Goal: Task Accomplishment & Management: Manage account settings

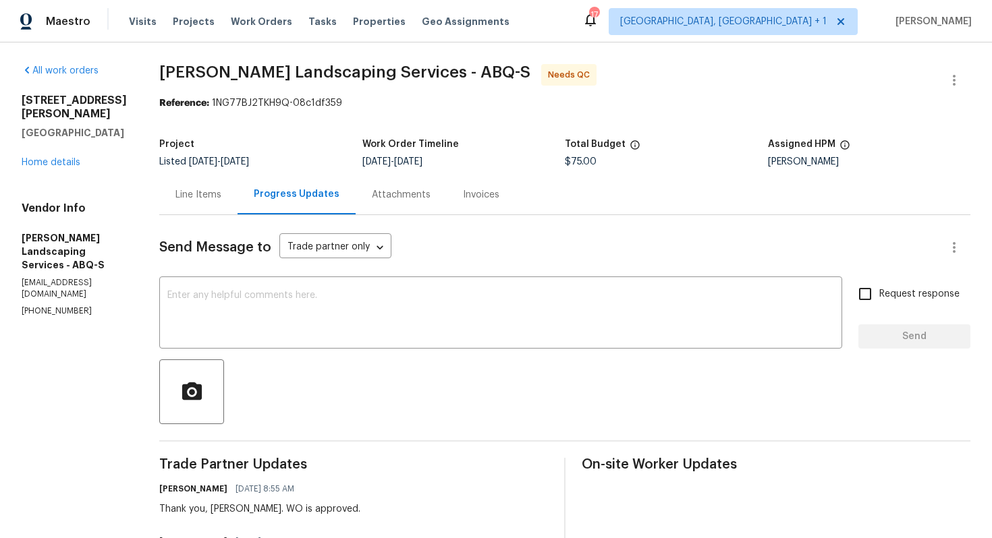
click at [303, 373] on div at bounding box center [564, 392] width 811 height 65
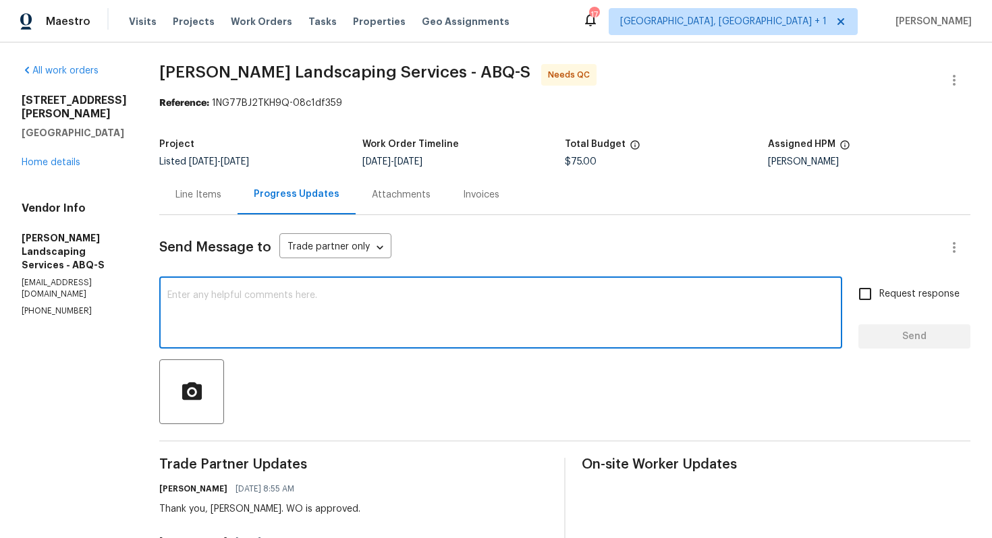
click at [408, 294] on textarea at bounding box center [500, 314] width 667 height 47
click at [215, 198] on div "Line Items" at bounding box center [198, 194] width 46 height 13
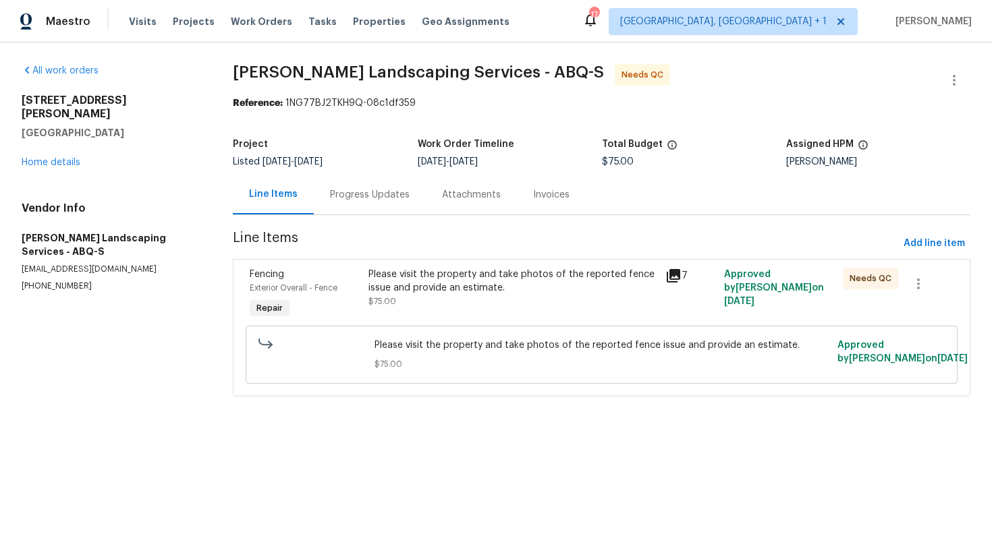
click at [416, 296] on div "Please visit the property and take photos of the reported fence issue and provi…" at bounding box center [512, 288] width 288 height 40
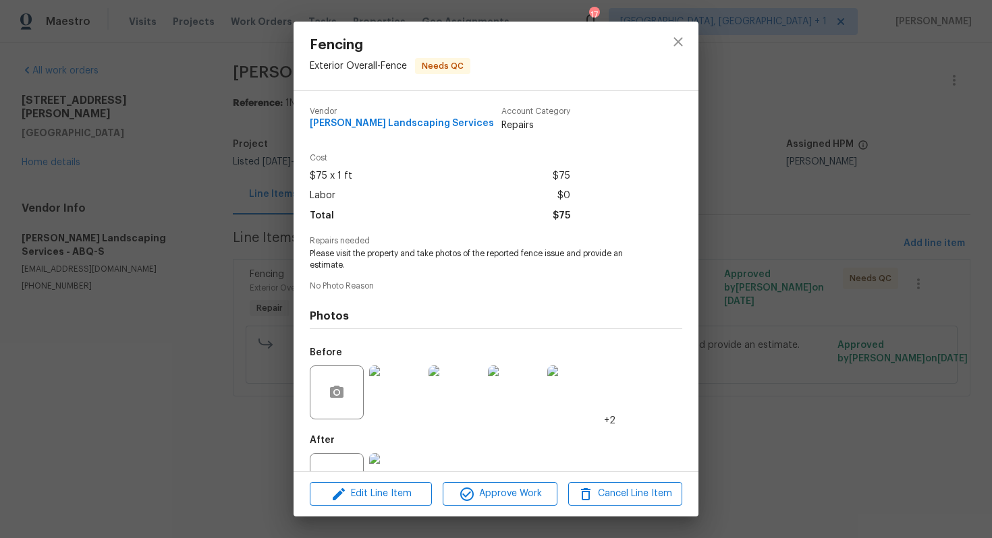
scroll to position [49, 0]
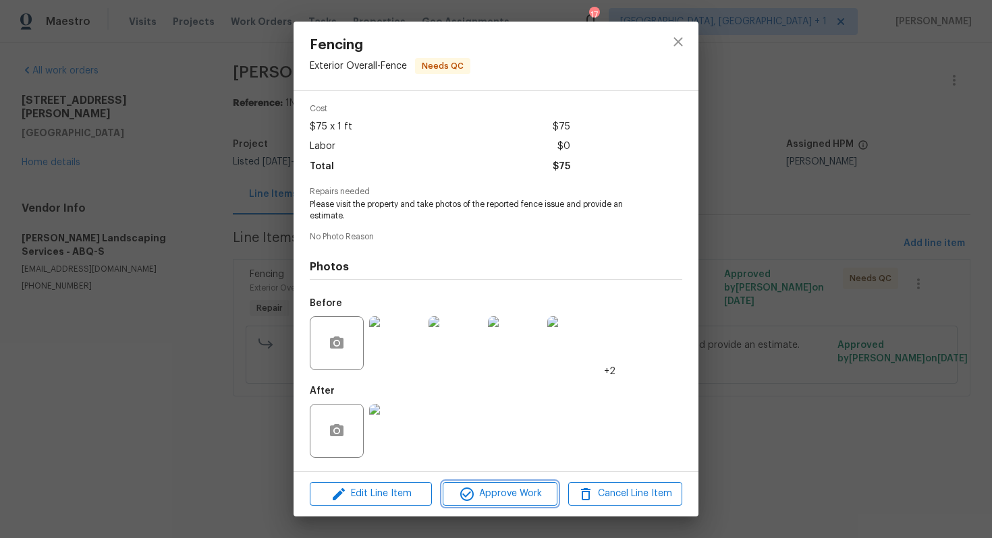
click at [477, 491] on span "Approve Work" at bounding box center [500, 494] width 106 height 17
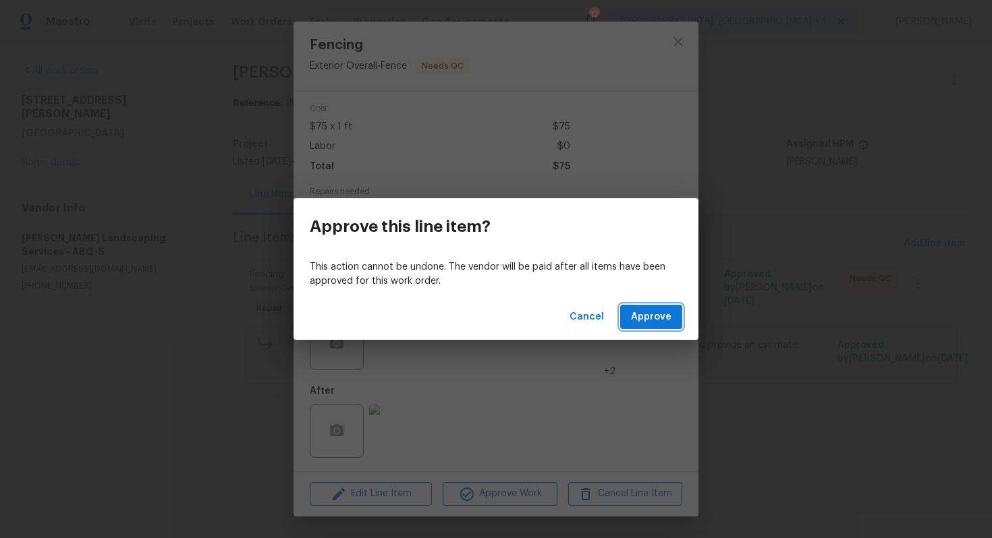
click at [664, 314] on span "Approve" at bounding box center [651, 317] width 40 height 17
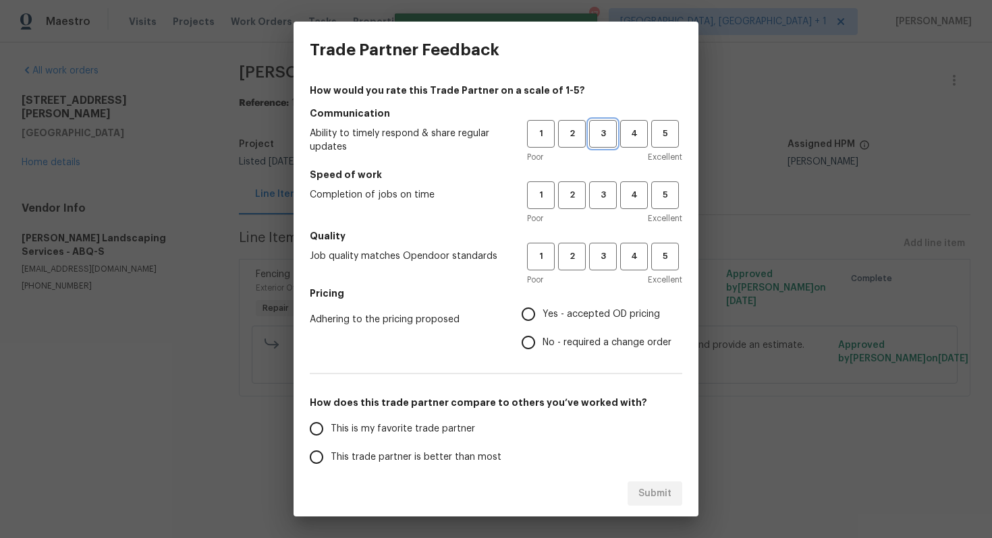
click at [601, 130] on span "3" at bounding box center [602, 134] width 25 height 16
click at [601, 179] on h5 "Speed of work" at bounding box center [496, 174] width 372 height 13
click at [601, 196] on span "3" at bounding box center [602, 196] width 25 height 16
click at [603, 264] on button "3" at bounding box center [603, 257] width 28 height 28
click at [529, 332] on input "No - required a change order" at bounding box center [528, 343] width 28 height 28
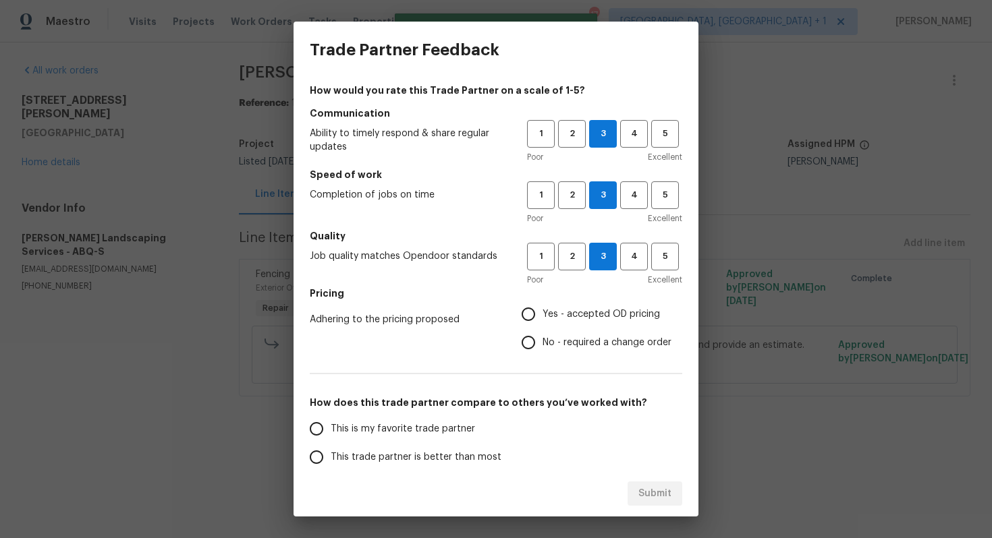
radio input "true"
click at [552, 304] on label "Yes - accepted OD pricing" at bounding box center [592, 314] width 157 height 28
click at [542, 304] on input "Yes - accepted OD pricing" at bounding box center [528, 314] width 28 height 28
radio input "true"
click at [377, 456] on span "This trade partner is better than most" at bounding box center [416, 458] width 171 height 14
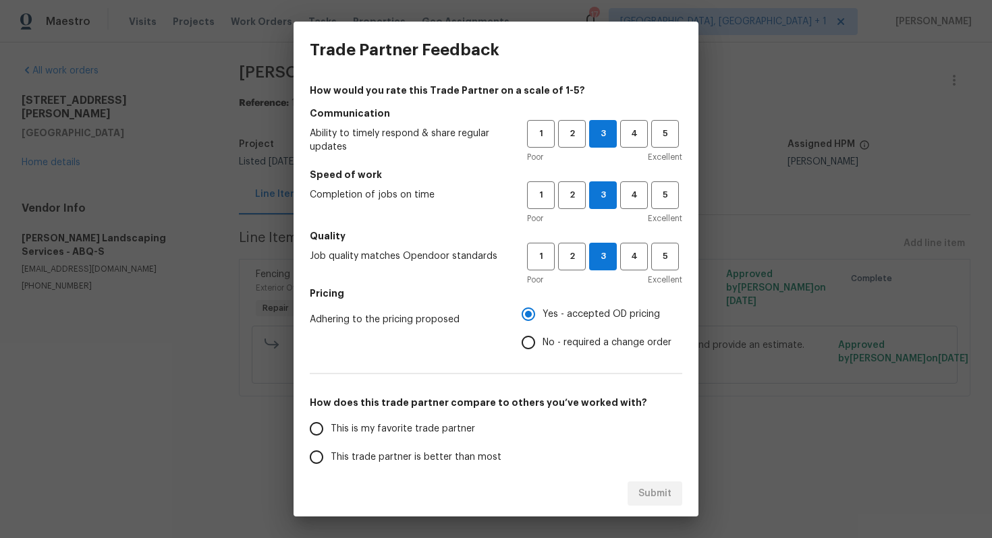
click at [331, 456] on input "This trade partner is better than most" at bounding box center [316, 457] width 28 height 28
click at [651, 491] on span "Submit" at bounding box center [654, 494] width 33 height 17
radio input "true"
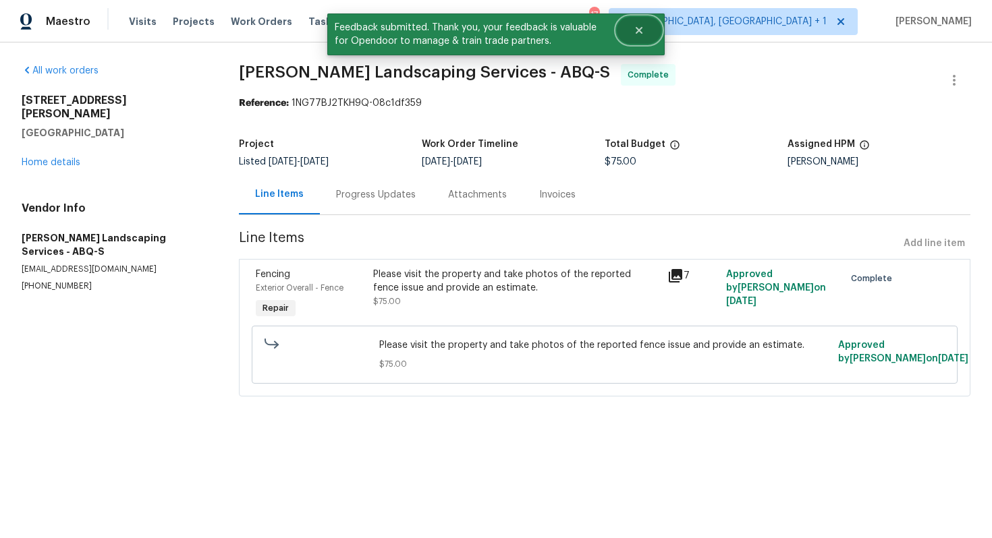
click at [651, 33] on button "Close" at bounding box center [639, 30] width 45 height 27
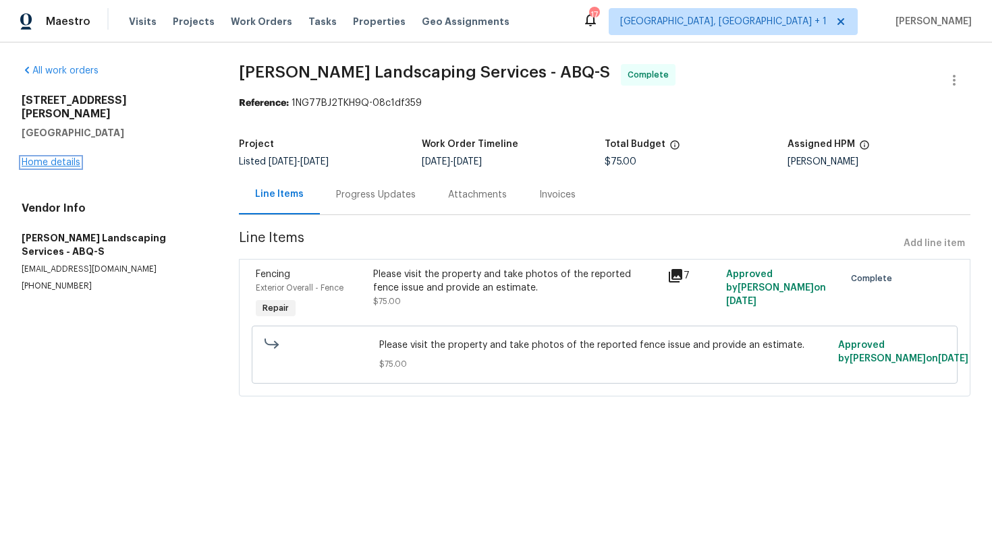
click at [65, 158] on link "Home details" at bounding box center [51, 162] width 59 height 9
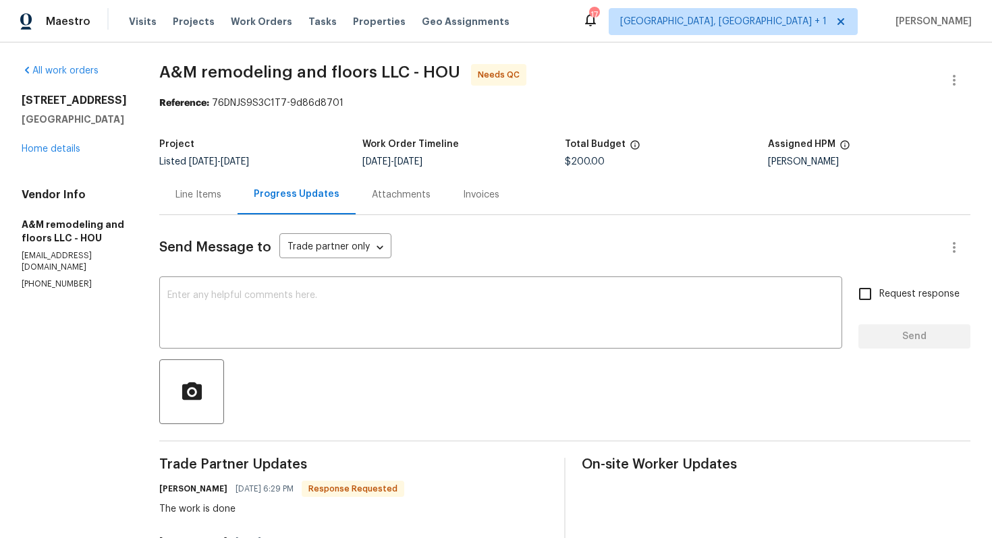
click at [191, 189] on div "Line Items" at bounding box center [198, 194] width 46 height 13
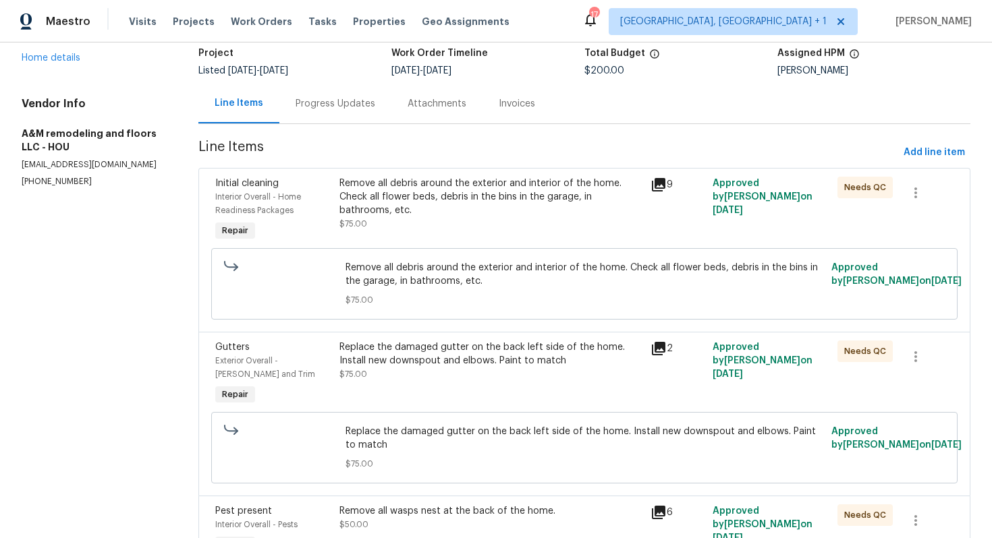
scroll to position [95, 0]
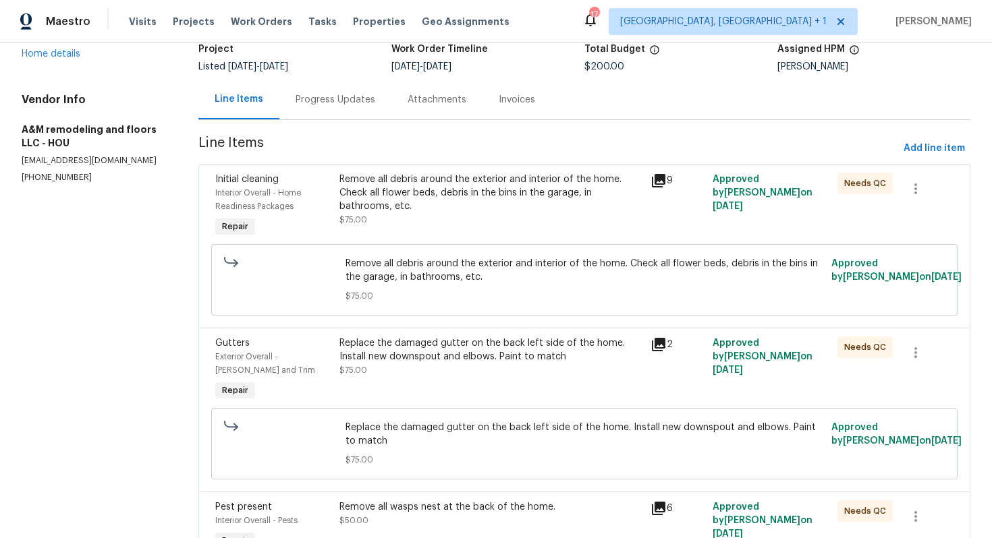
click at [542, 208] on div "Remove all debris around the exterior and interior of the home. Check all flowe…" at bounding box center [490, 193] width 303 height 40
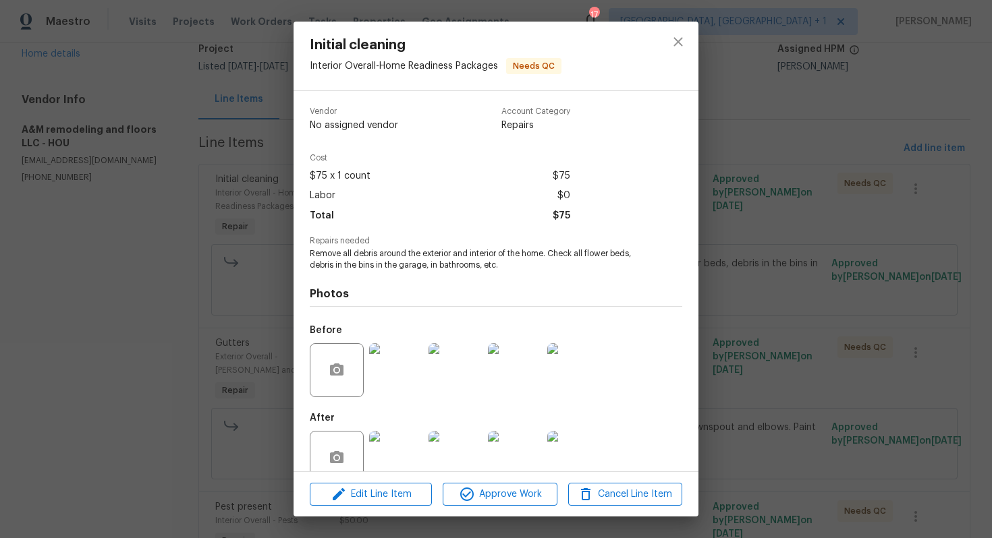
scroll to position [27, 0]
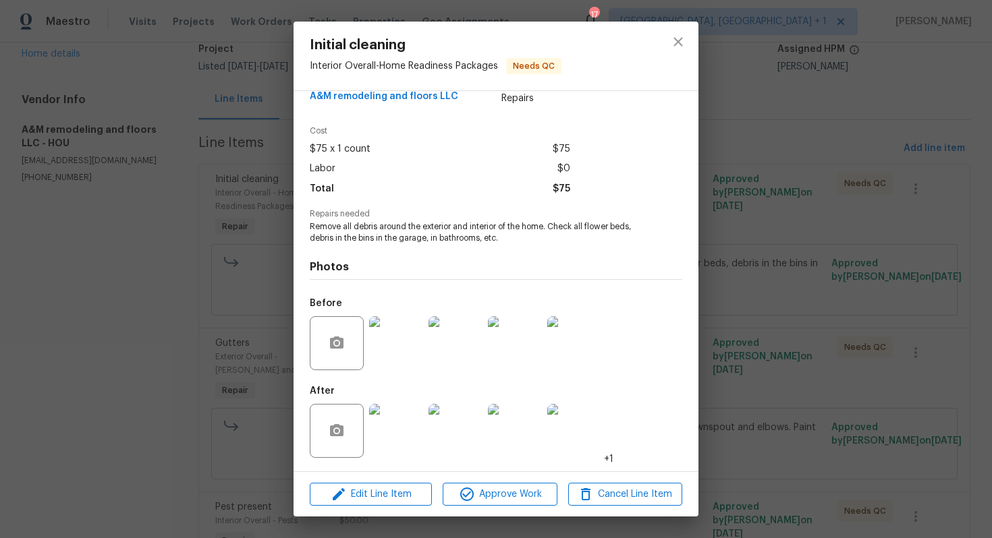
click at [396, 350] on img at bounding box center [396, 343] width 54 height 54
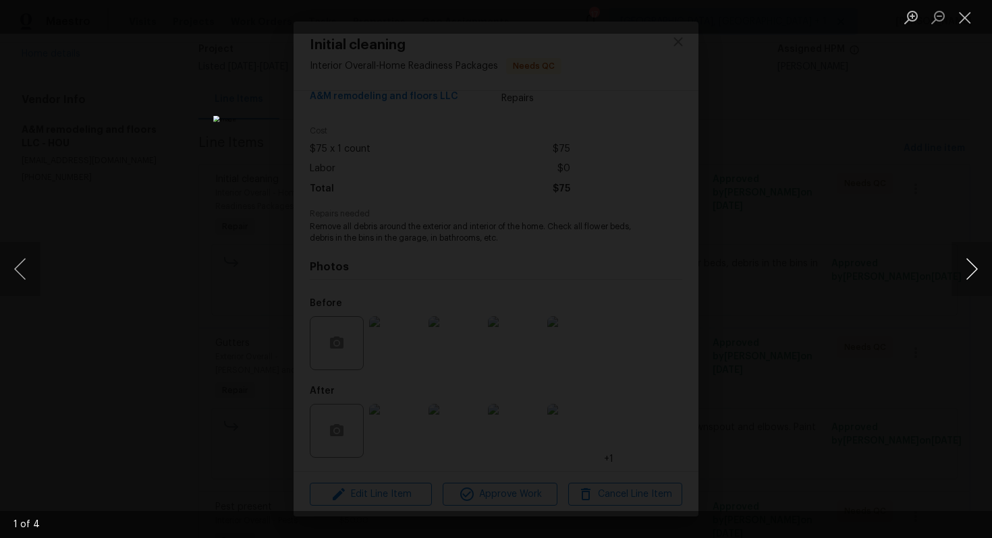
click at [971, 273] on button "Next image" at bounding box center [971, 269] width 40 height 54
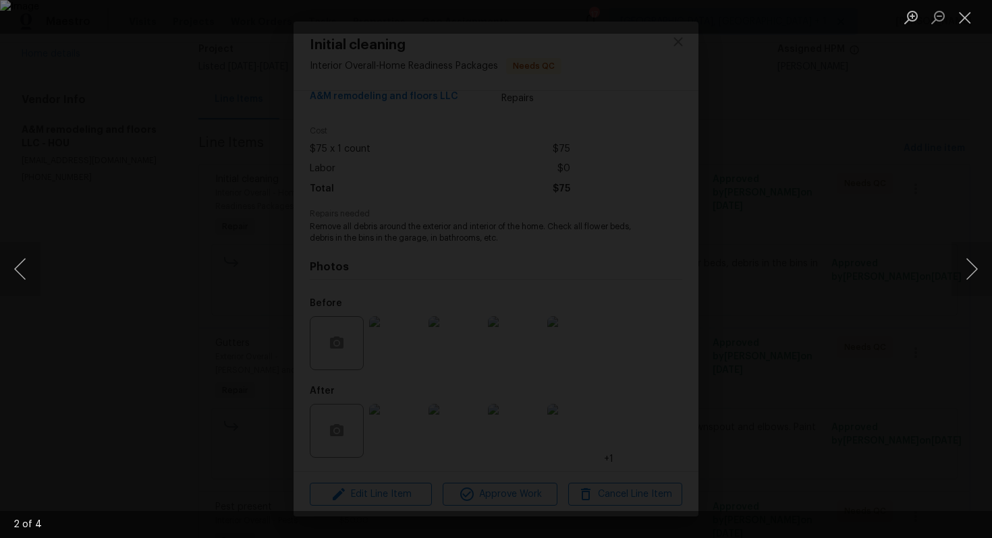
click at [916, 308] on div "Lightbox" at bounding box center [496, 269] width 992 height 538
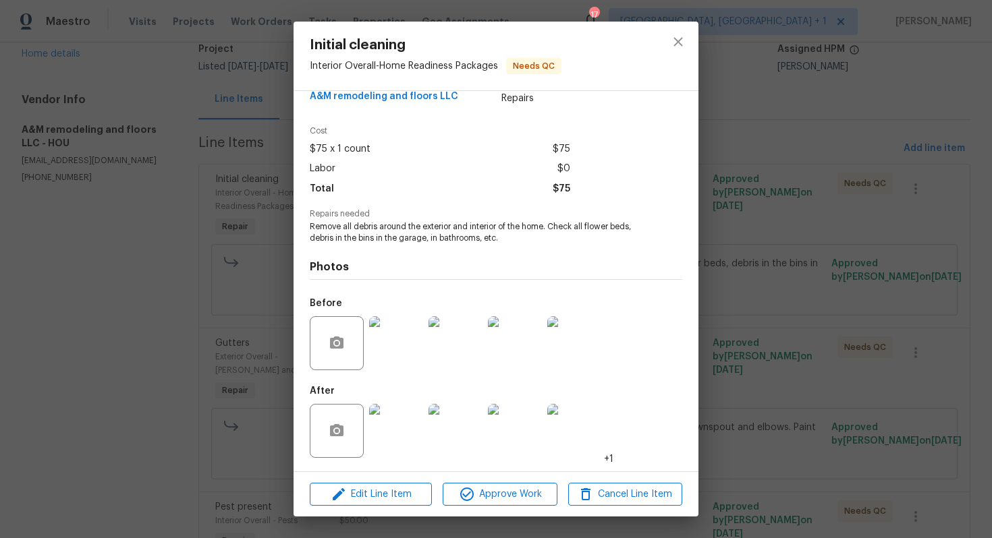
click at [408, 426] on img at bounding box center [396, 431] width 54 height 54
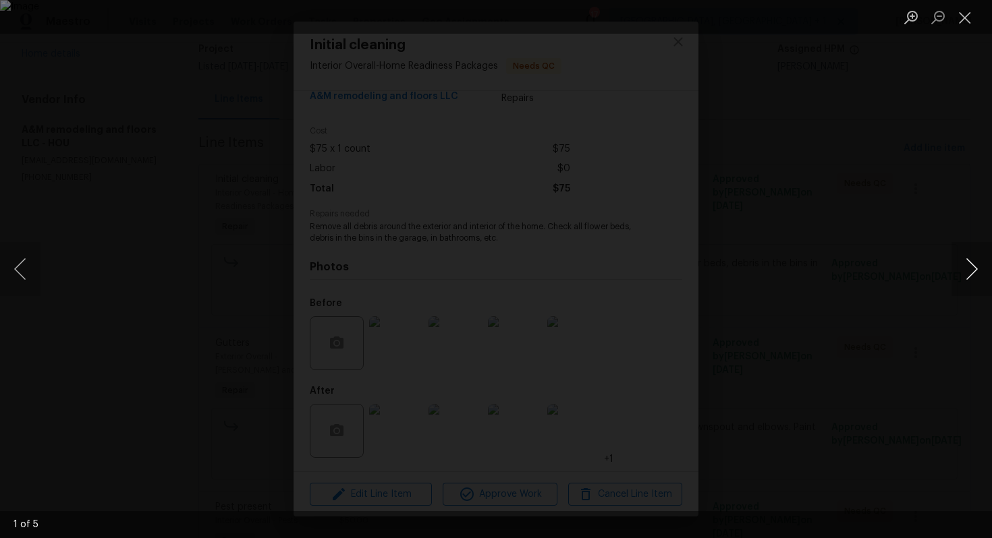
click at [970, 270] on button "Next image" at bounding box center [971, 269] width 40 height 54
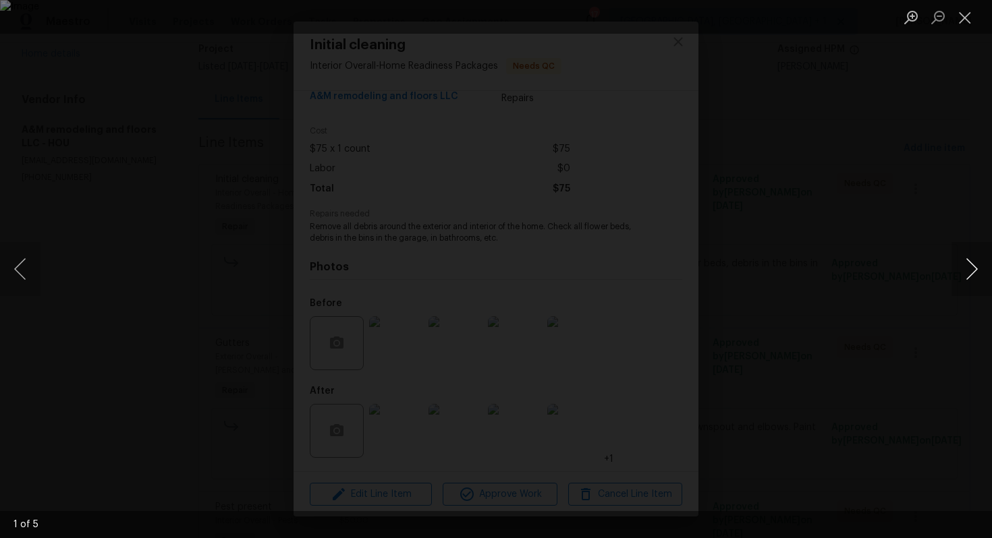
click at [970, 270] on button "Next image" at bounding box center [971, 269] width 40 height 54
click at [906, 270] on div "Lightbox" at bounding box center [496, 269] width 992 height 538
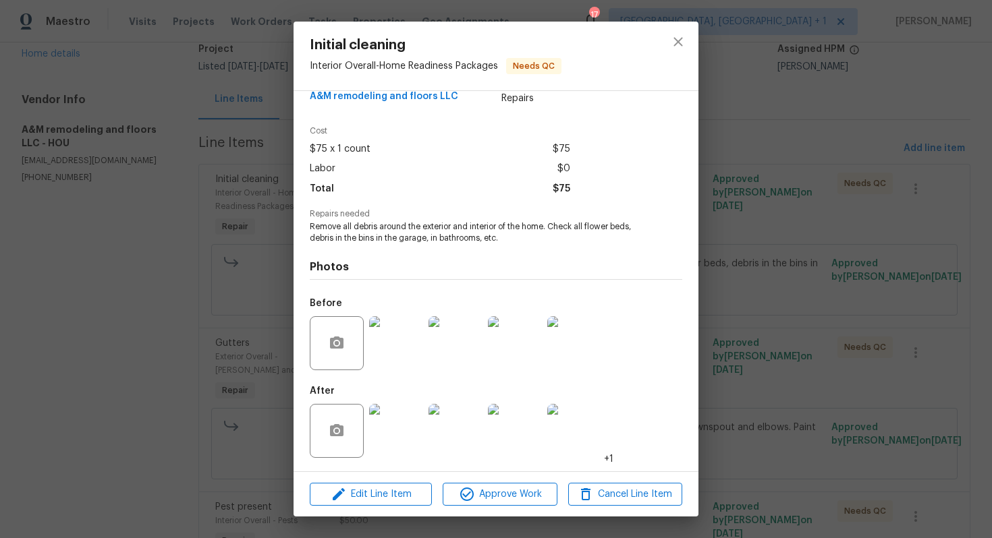
click at [775, 318] on div "Initial cleaning Interior Overall - Home Readiness Packages Needs QC Vendor A&M…" at bounding box center [496, 269] width 992 height 538
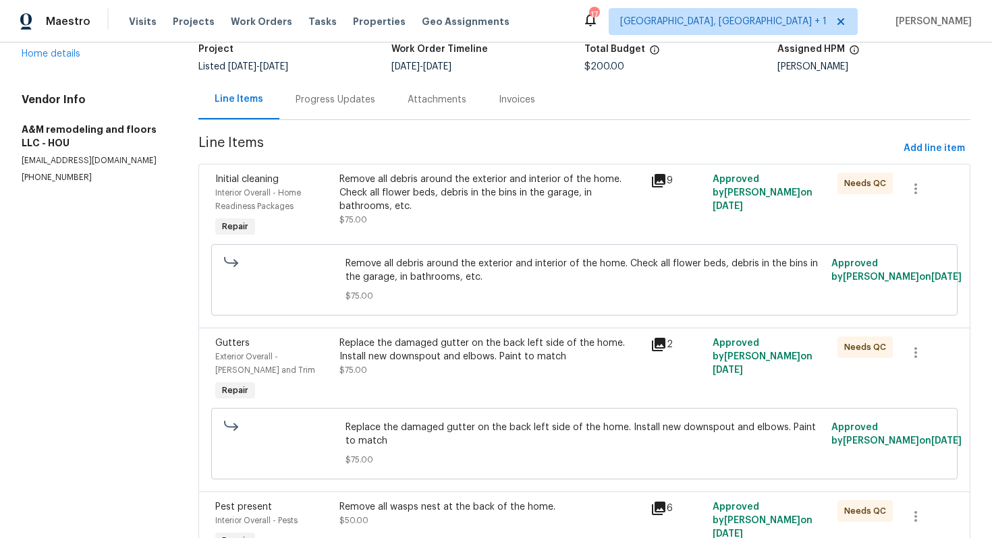
scroll to position [225, 0]
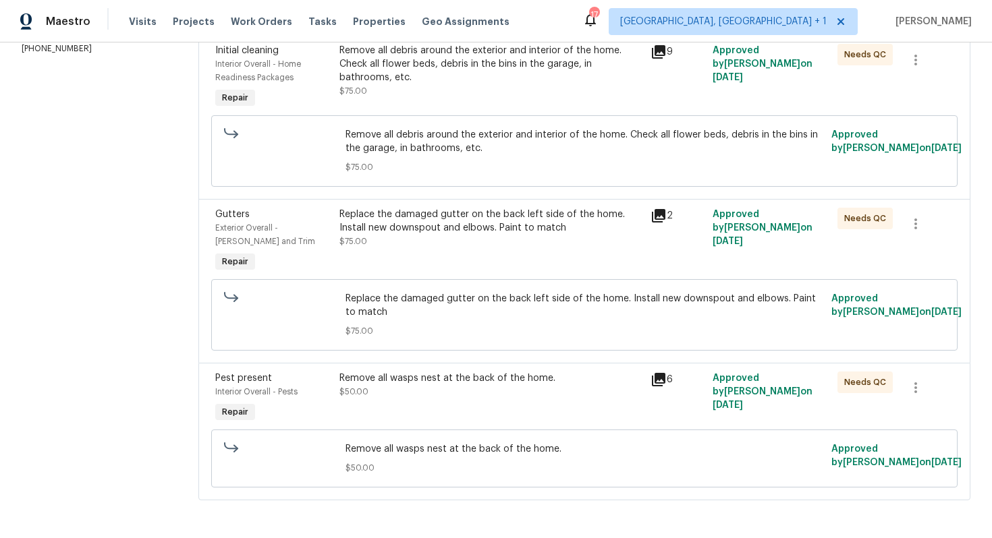
click at [442, 239] on div "Replace the damaged gutter on the back left side of the home. Install new downs…" at bounding box center [490, 228] width 303 height 40
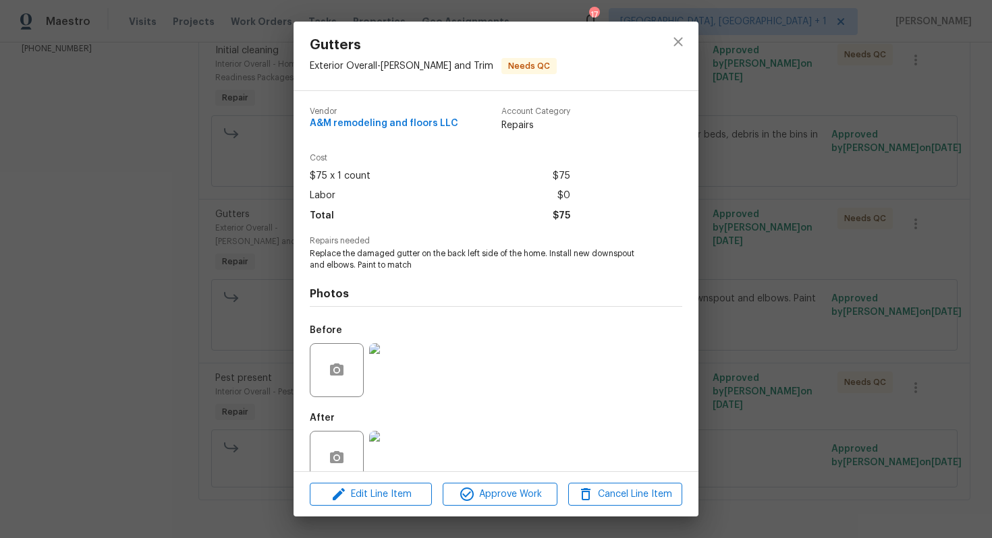
scroll to position [27, 0]
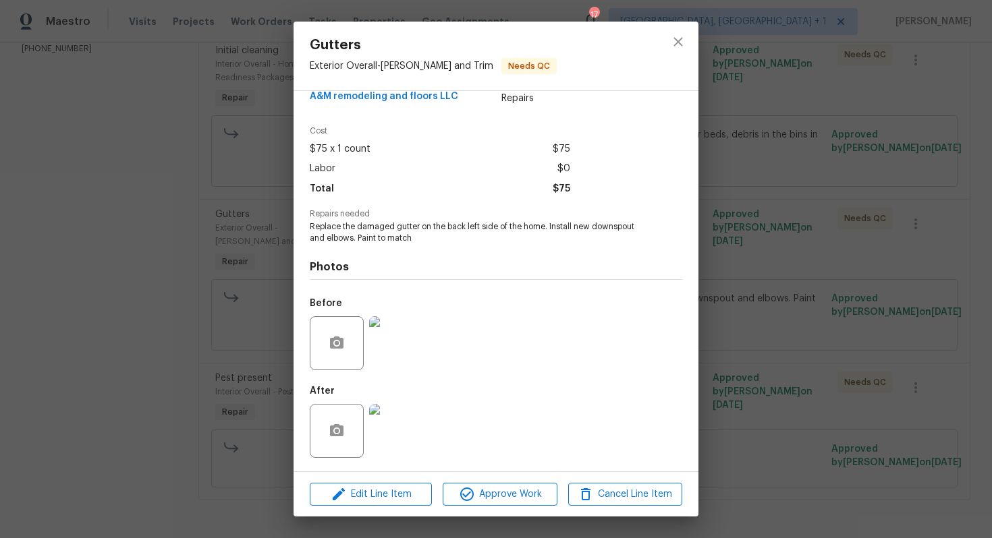
click at [400, 341] on img at bounding box center [396, 343] width 54 height 54
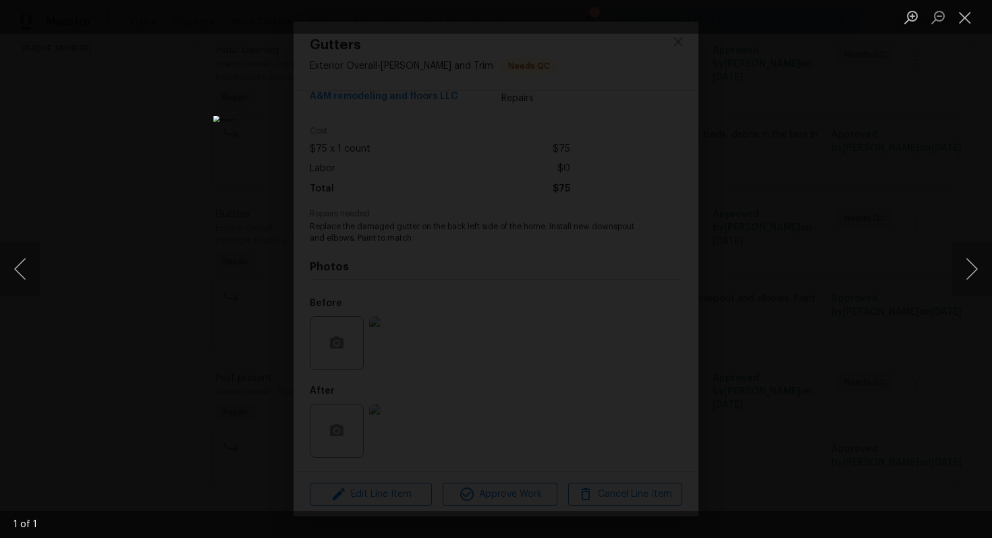
click at [510, 270] on img "Lightbox" at bounding box center [495, 269] width 565 height 307
click at [774, 197] on div "Lightbox" at bounding box center [496, 269] width 992 height 538
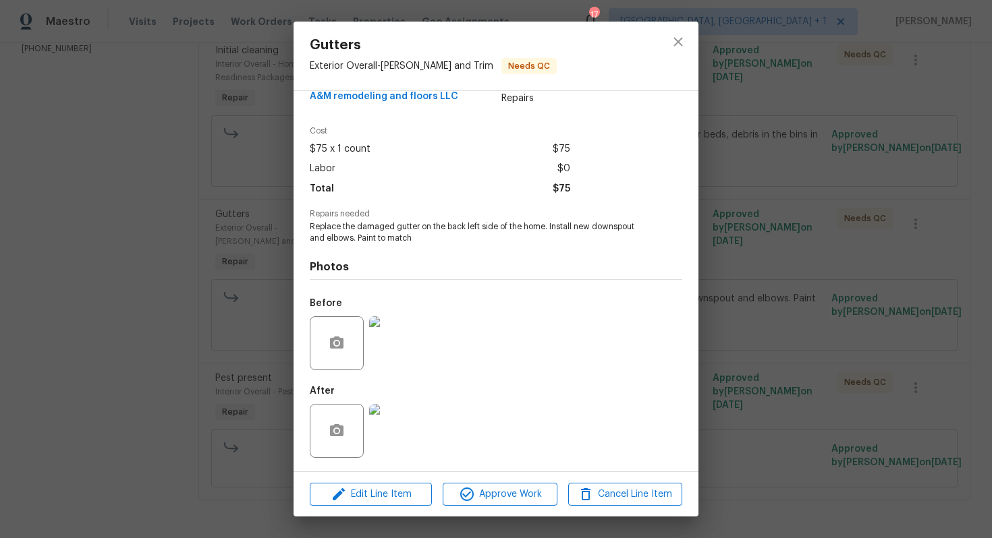
click at [393, 421] on img at bounding box center [396, 431] width 54 height 54
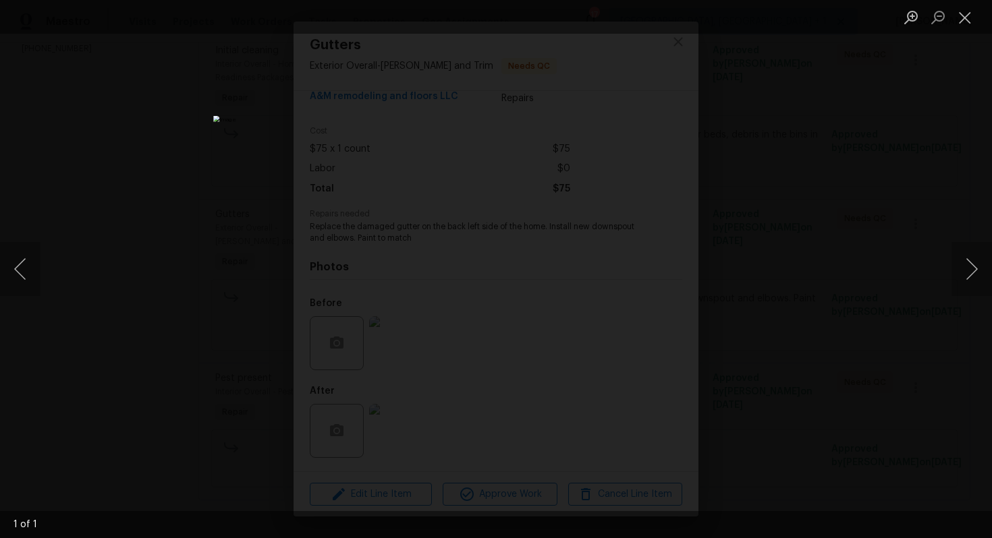
click at [770, 252] on div "Lightbox" at bounding box center [496, 269] width 992 height 538
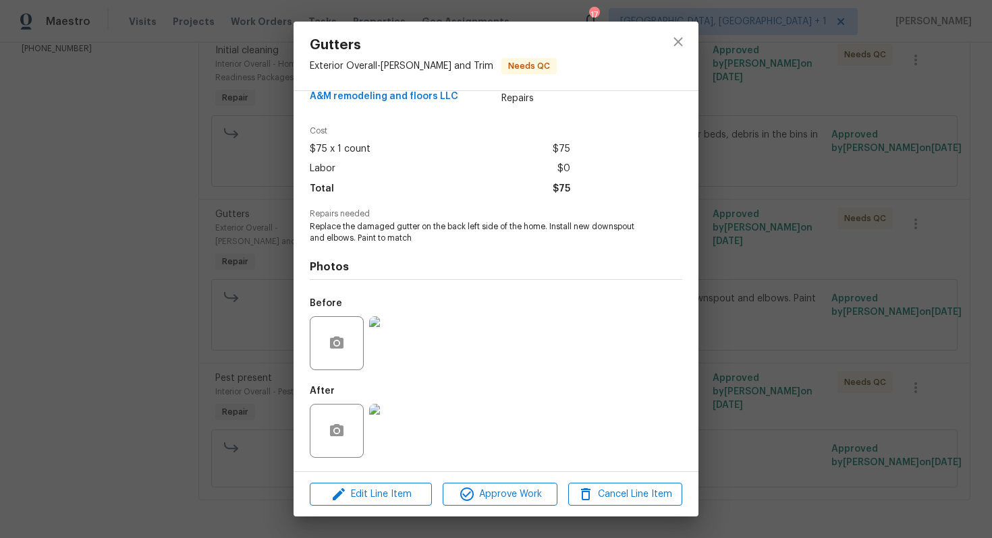
click at [401, 339] on img at bounding box center [396, 343] width 54 height 54
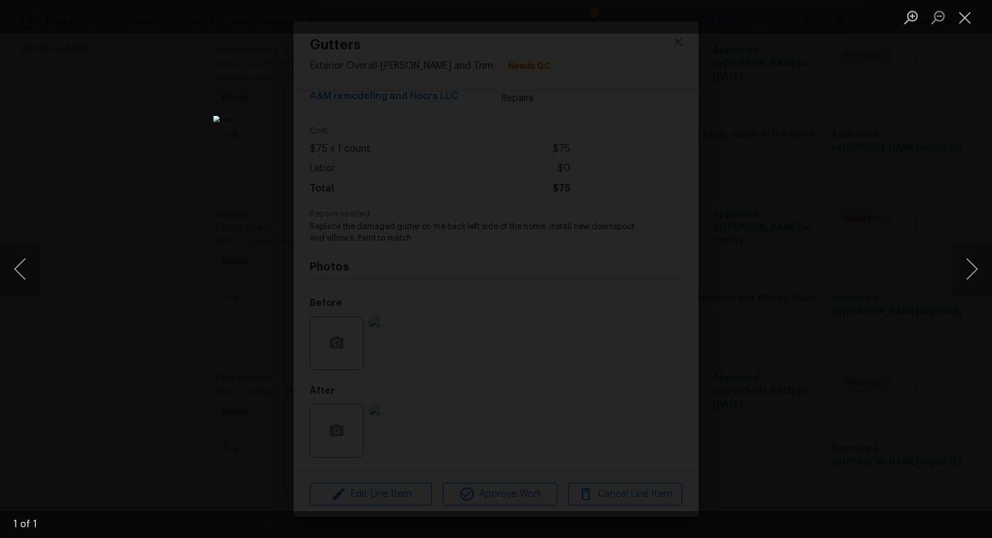
click at [754, 206] on div "Lightbox" at bounding box center [496, 269] width 992 height 538
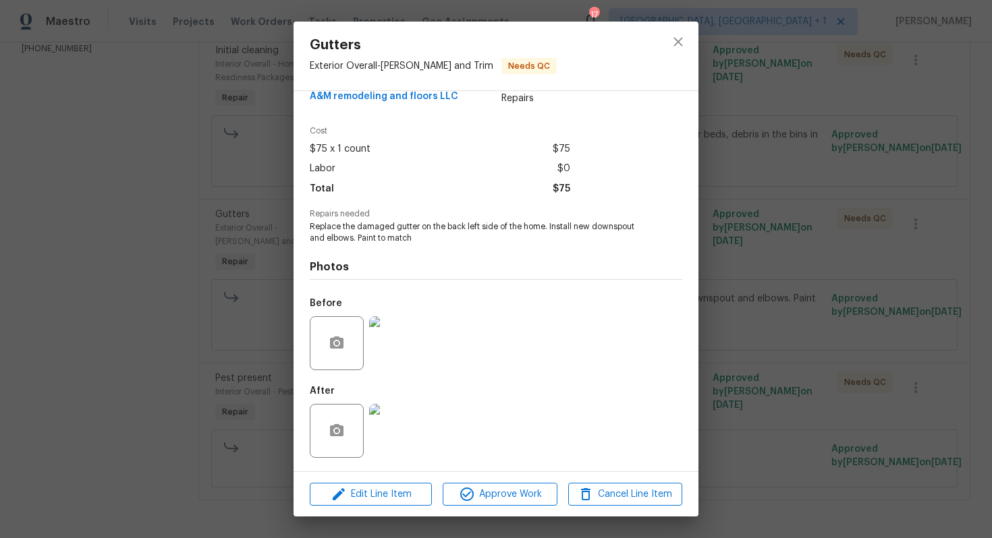
click at [390, 418] on img at bounding box center [396, 431] width 54 height 54
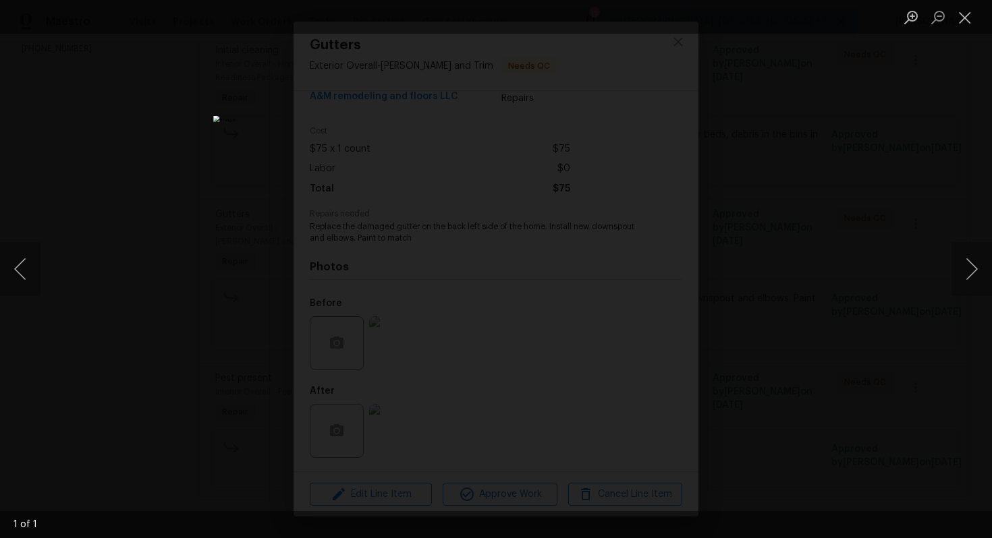
click at [754, 245] on div "Lightbox" at bounding box center [496, 269] width 992 height 538
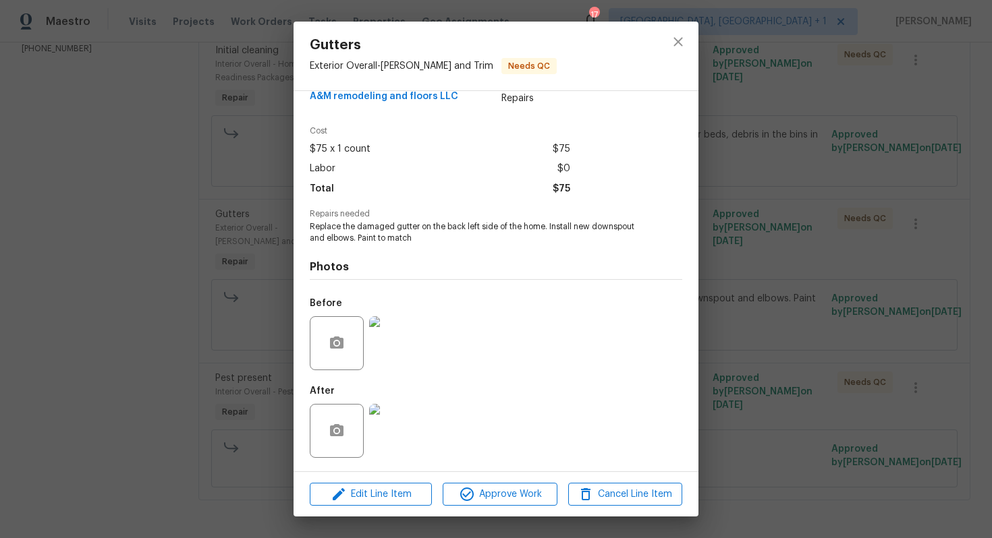
click at [754, 245] on div "Gutters Exterior Overall - Eaves and Trim Needs QC Vendor A&M remodeling and fl…" at bounding box center [496, 269] width 992 height 538
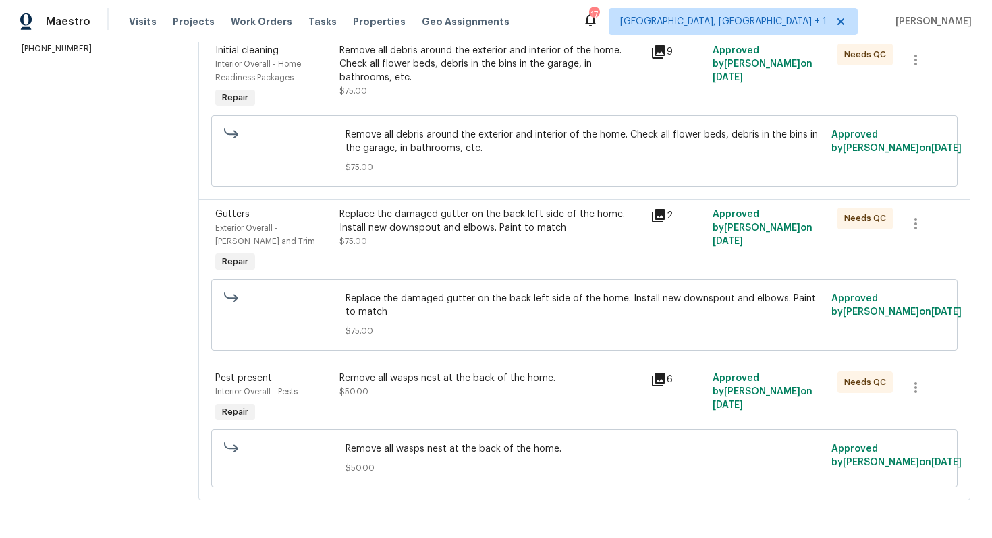
click at [399, 391] on div "Remove all wasps nest at the back of the home. $50.00" at bounding box center [490, 385] width 303 height 27
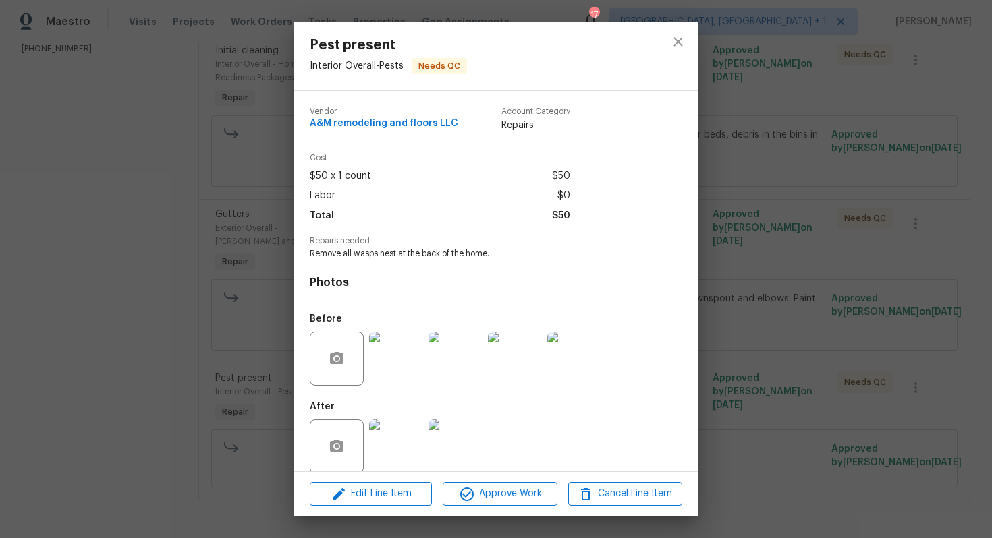
scroll to position [16, 0]
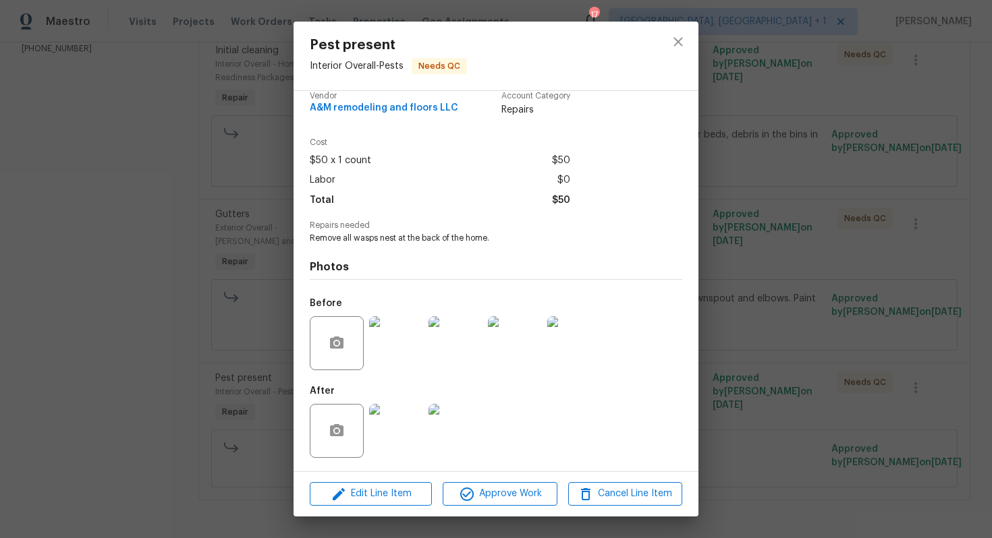
click at [397, 416] on img at bounding box center [396, 431] width 54 height 54
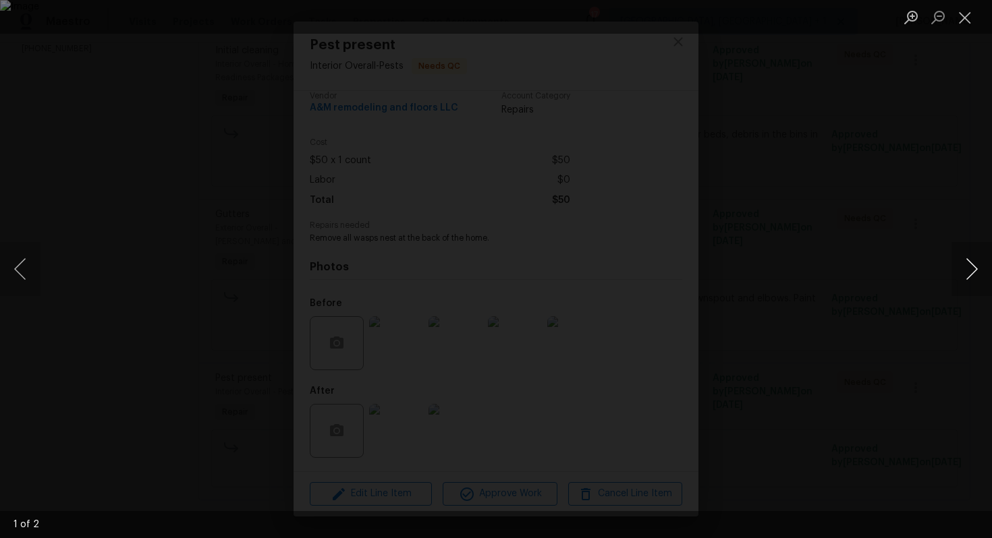
click at [966, 264] on button "Next image" at bounding box center [971, 269] width 40 height 54
click at [924, 217] on div "Lightbox" at bounding box center [496, 269] width 992 height 538
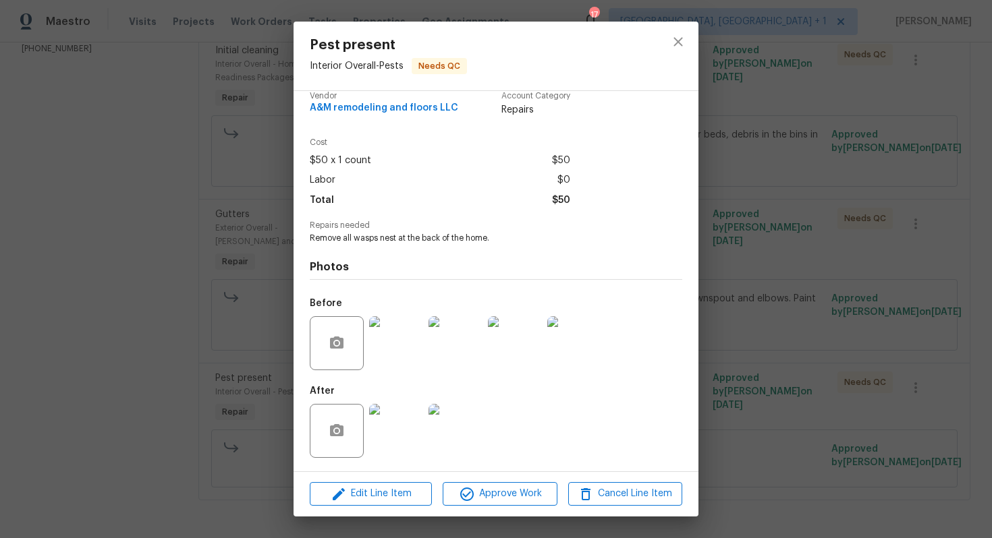
click at [458, 342] on img at bounding box center [455, 343] width 54 height 54
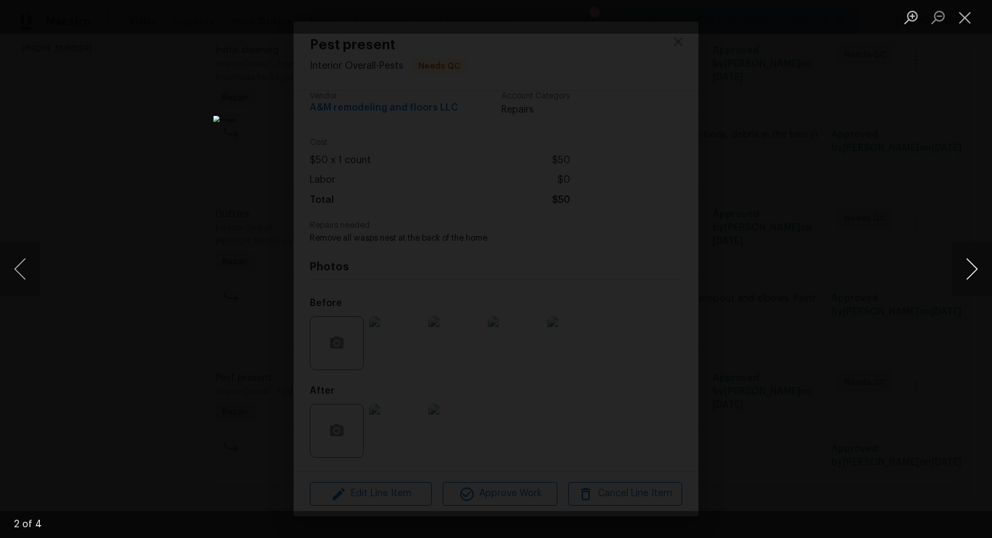
click at [967, 276] on button "Next image" at bounding box center [971, 269] width 40 height 54
click at [818, 236] on div "Lightbox" at bounding box center [496, 269] width 992 height 538
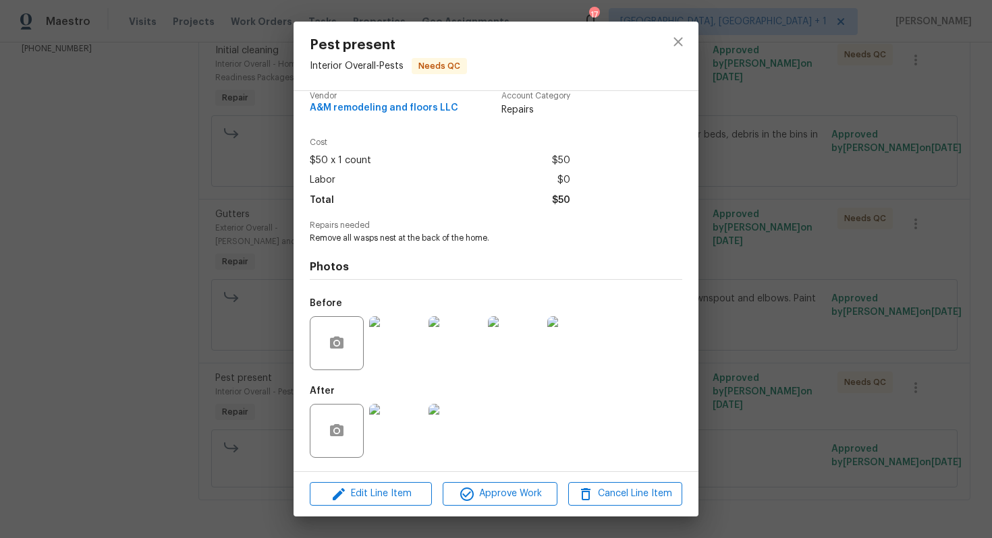
click at [472, 422] on img at bounding box center [455, 431] width 54 height 54
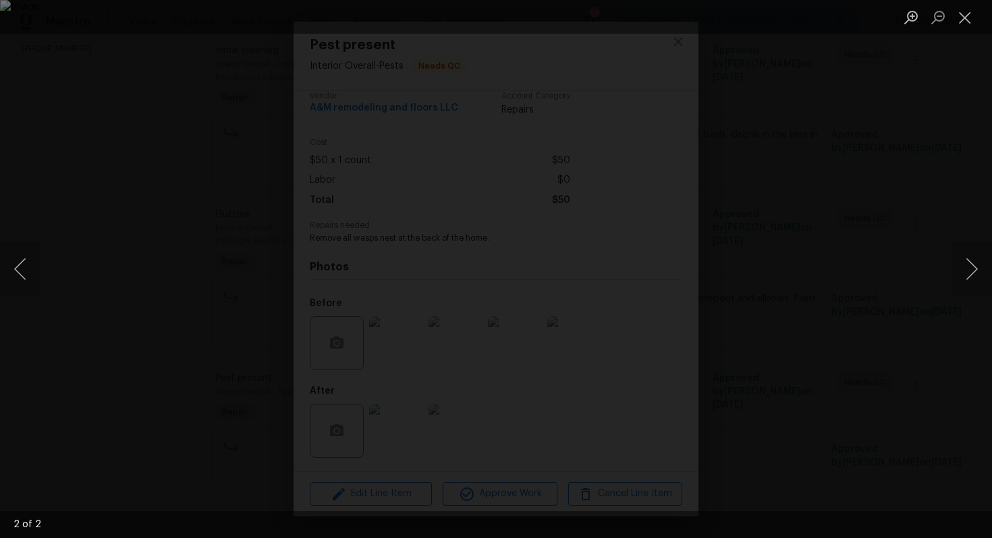
click at [924, 138] on div "Lightbox" at bounding box center [496, 269] width 992 height 538
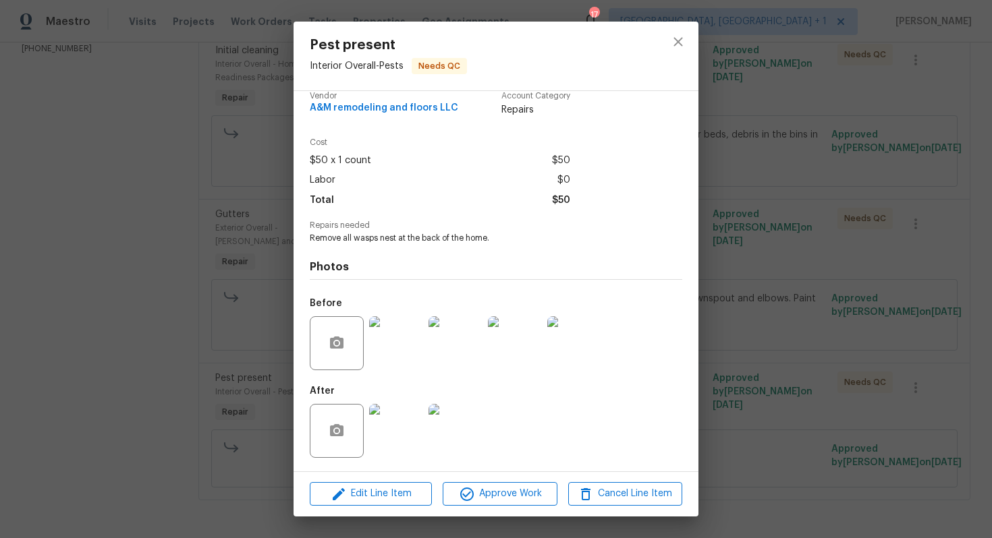
click at [831, 169] on div "Pest present Interior Overall - Pests Needs QC Vendor A&M remodeling and floors…" at bounding box center [496, 269] width 992 height 538
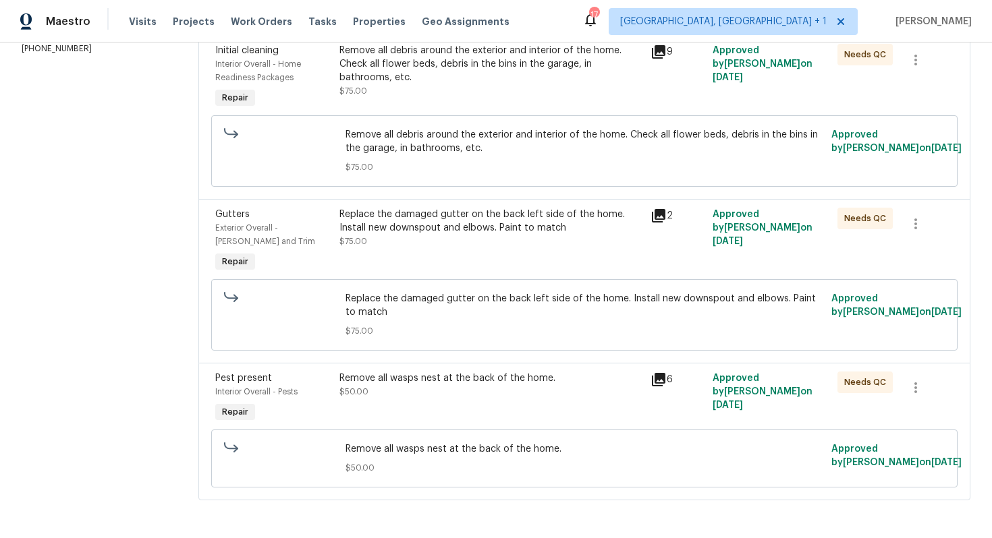
scroll to position [0, 0]
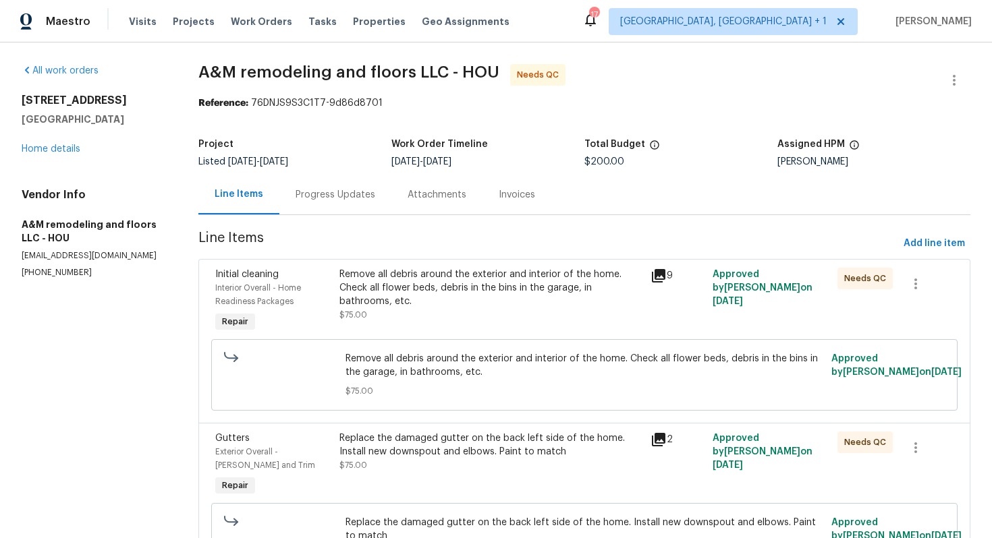
click at [323, 190] on div "Progress Updates" at bounding box center [336, 194] width 80 height 13
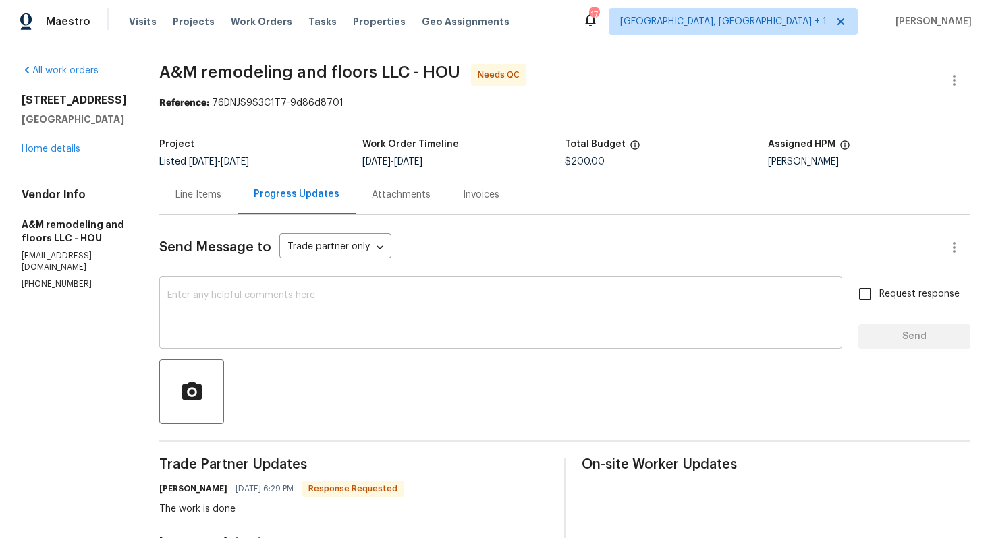
click at [384, 302] on textarea at bounding box center [500, 314] width 667 height 47
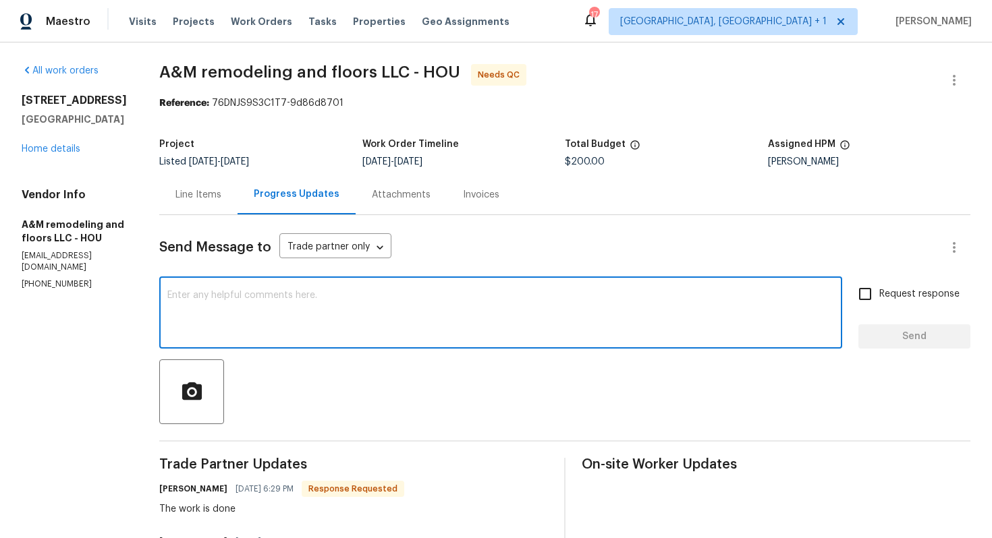
click at [159, 491] on h6 "abel solis" at bounding box center [193, 488] width 68 height 13
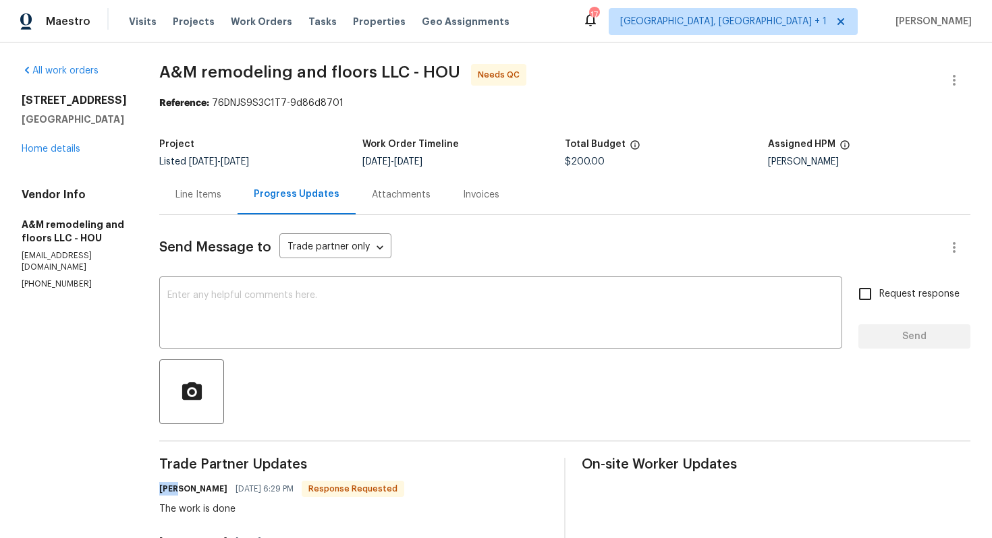
copy h6 "abel"
click at [344, 332] on textarea at bounding box center [500, 314] width 667 height 47
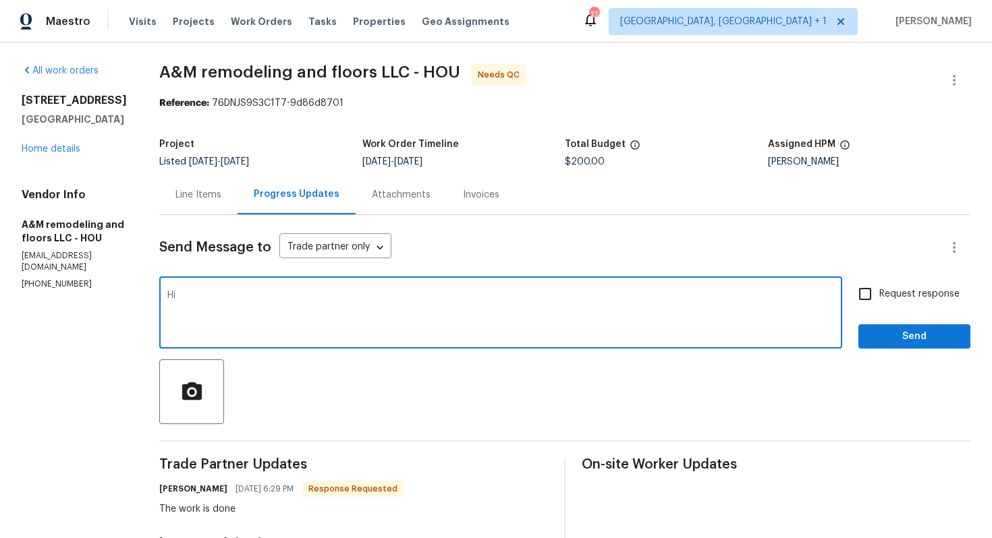
paste textarea "abel"
click at [374, 307] on textarea "Hi Abel" at bounding box center [500, 314] width 667 height 47
click at [439, 296] on textarea "Hi Abel, thank you for completing the job. WO is approved. Thbanks!" at bounding box center [500, 314] width 667 height 47
click at [499, 294] on textarea "Hi Abel, thank you for completing the job. WO is approved. Thanks!" at bounding box center [500, 314] width 667 height 47
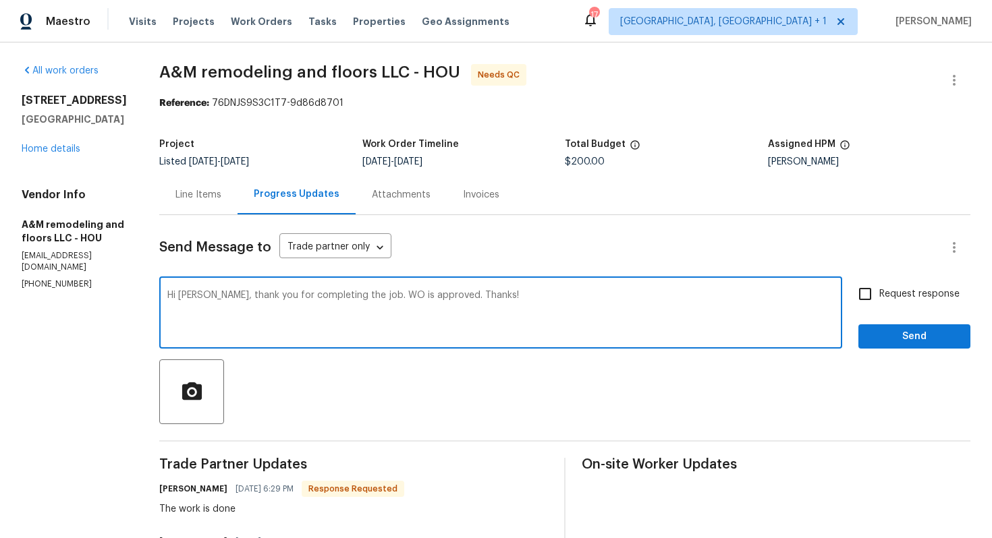
type textarea "Hi Abel, thank you for completing the job. WO is approved. Thanks!"
click at [881, 337] on span "Send" at bounding box center [914, 337] width 90 height 17
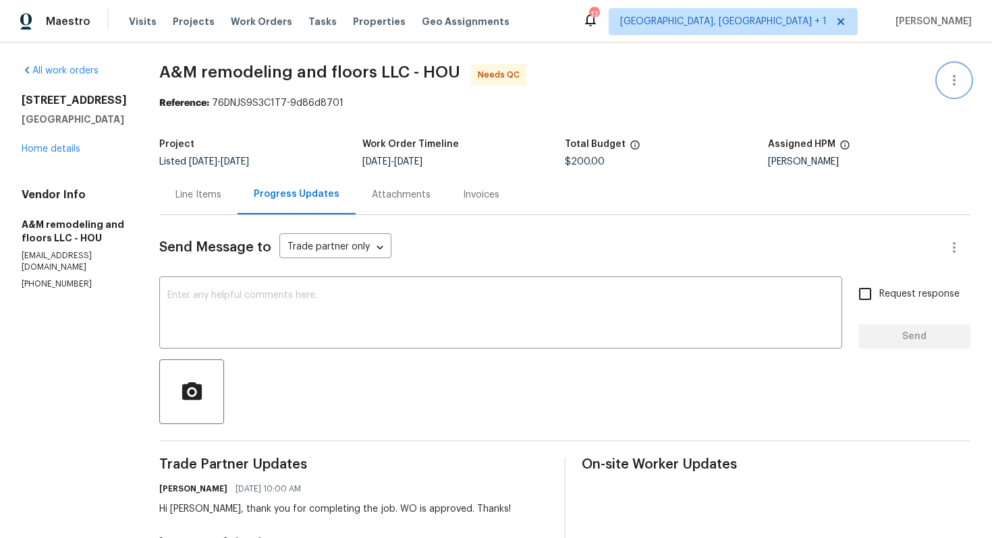
click at [956, 80] on icon "button" at bounding box center [954, 80] width 16 height 16
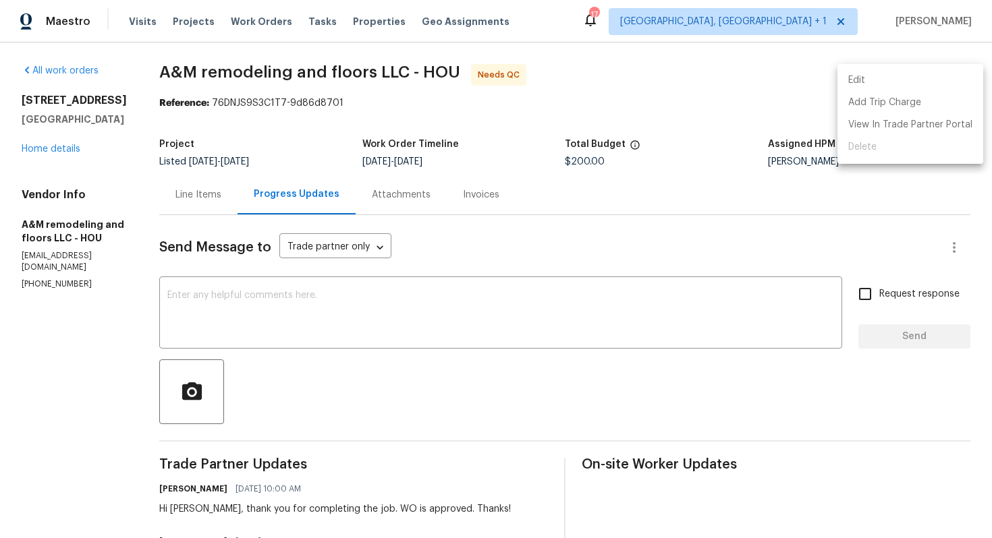
click at [859, 78] on li "Edit" at bounding box center [910, 80] width 146 height 22
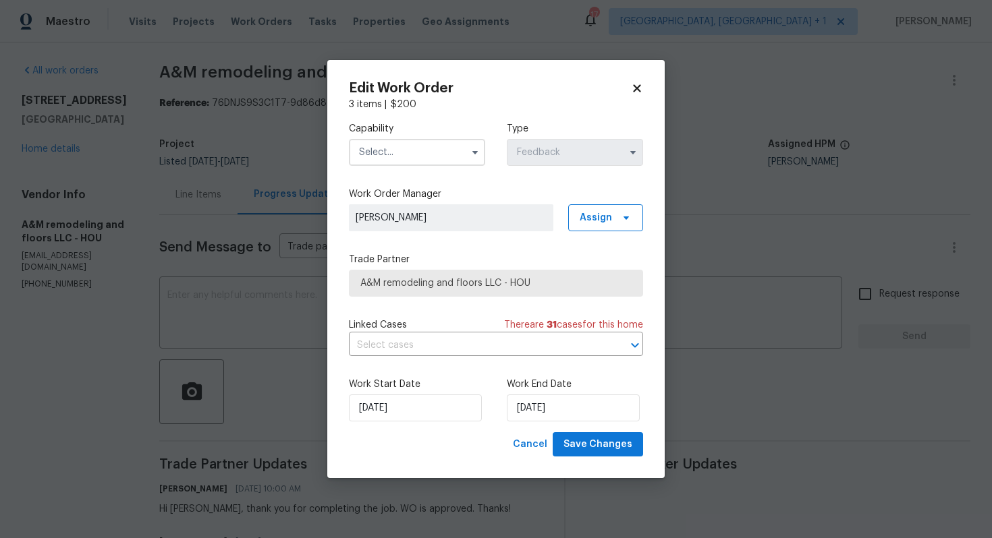
click at [391, 148] on input "text" at bounding box center [417, 152] width 136 height 27
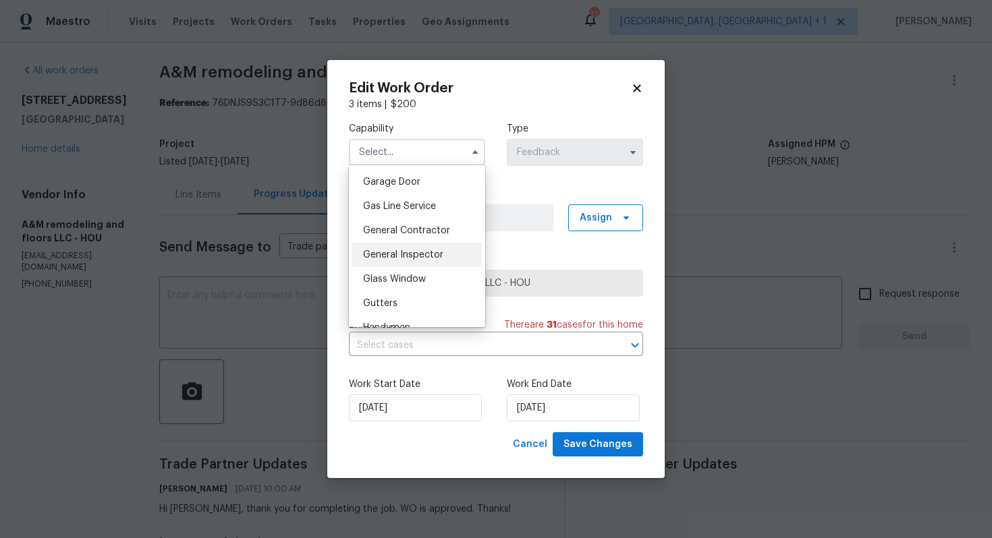
scroll to position [665, 0]
click at [408, 261] on span "Handyman" at bounding box center [386, 257] width 47 height 9
type input "Handyman"
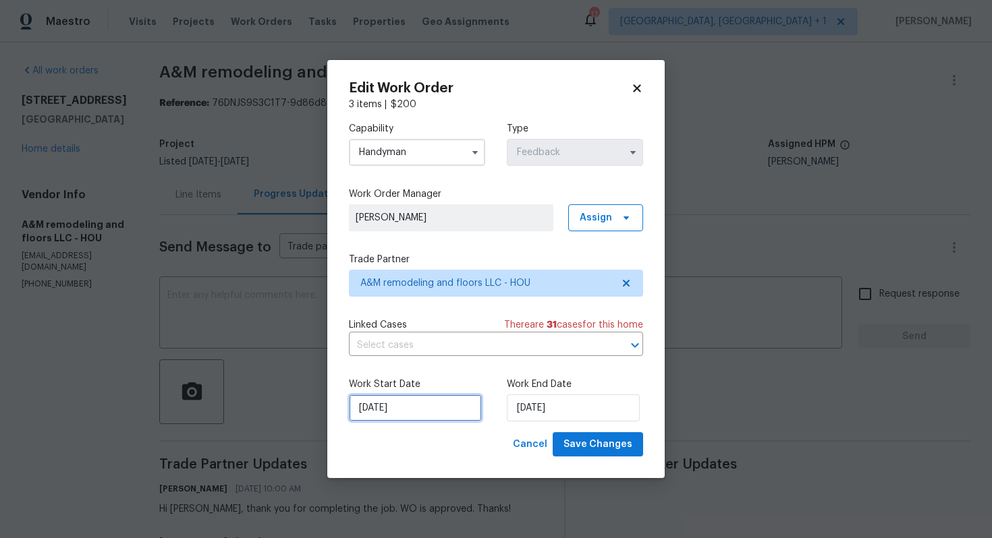
click at [424, 414] on input "26/09/2025" at bounding box center [415, 408] width 133 height 27
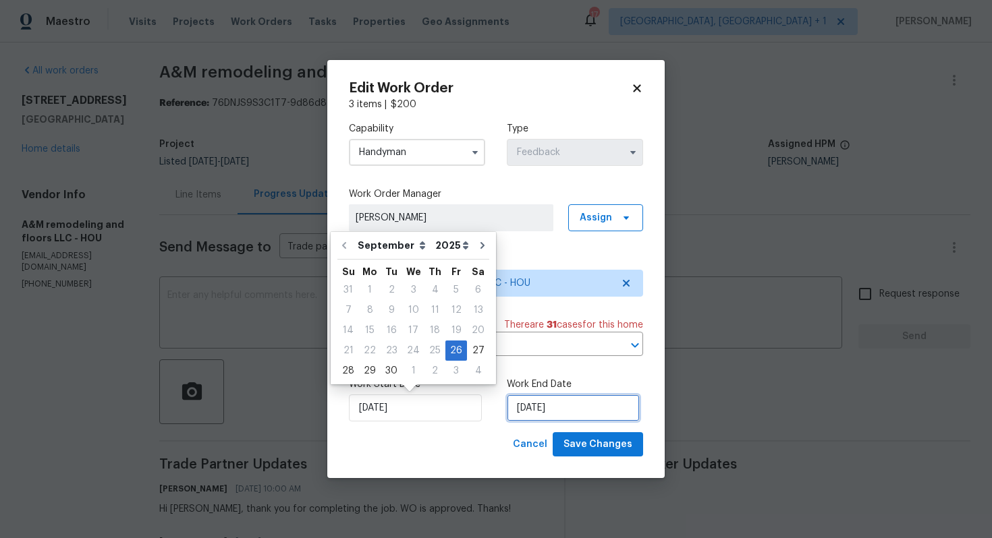
click at [554, 415] on input "30/09/2025" at bounding box center [573, 408] width 133 height 27
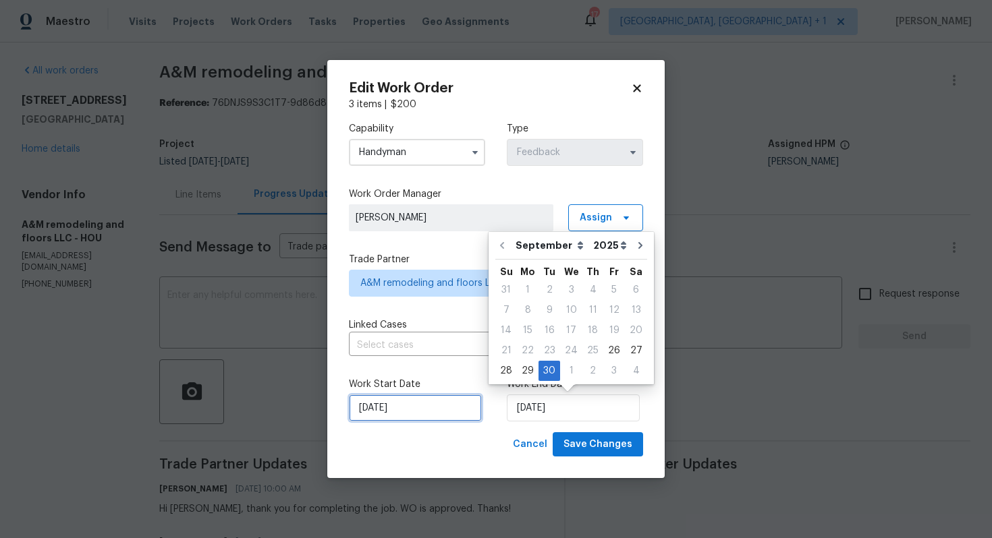
click at [425, 405] on input "26/09/2025" at bounding box center [415, 408] width 133 height 27
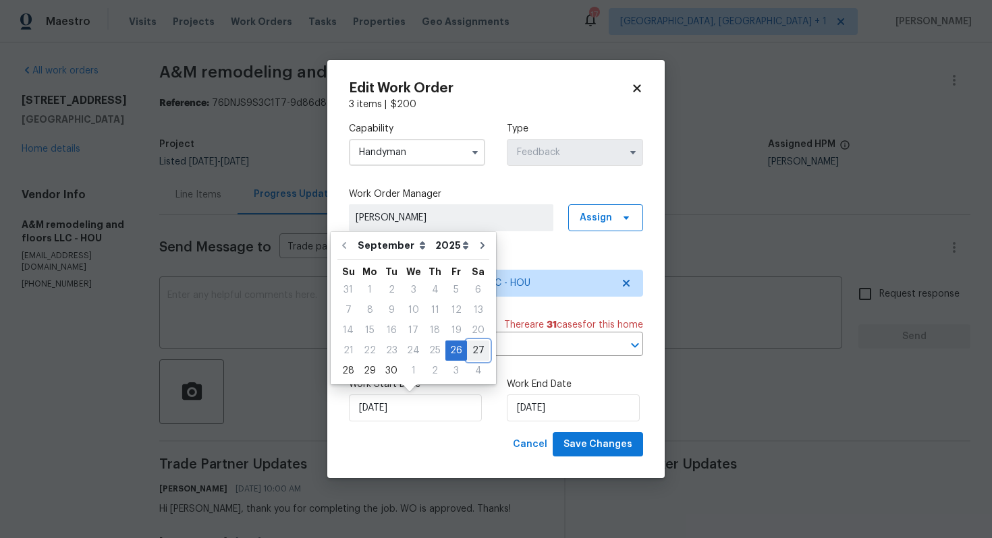
click at [471, 347] on div "27" at bounding box center [478, 350] width 22 height 19
type input "27/09/2025"
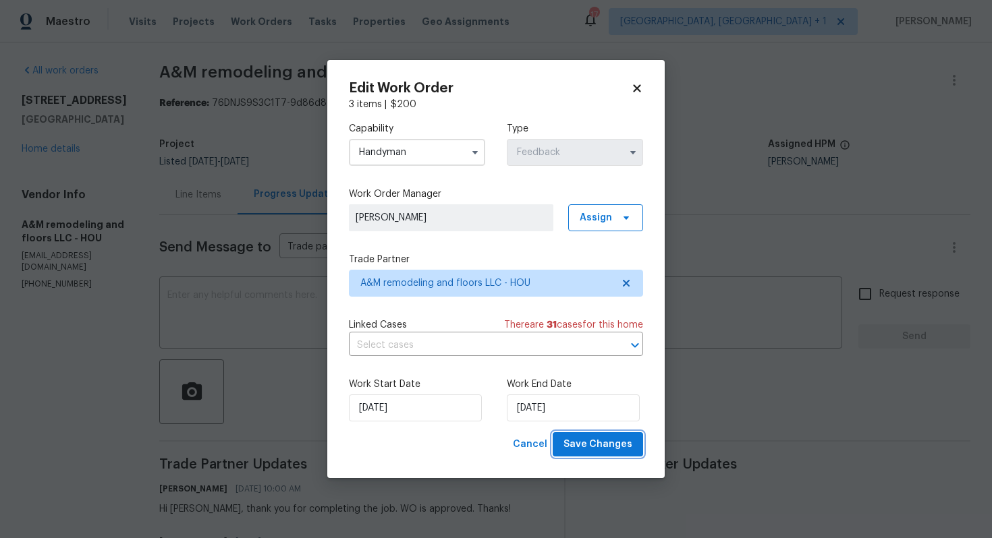
click at [611, 445] on span "Save Changes" at bounding box center [597, 445] width 69 height 17
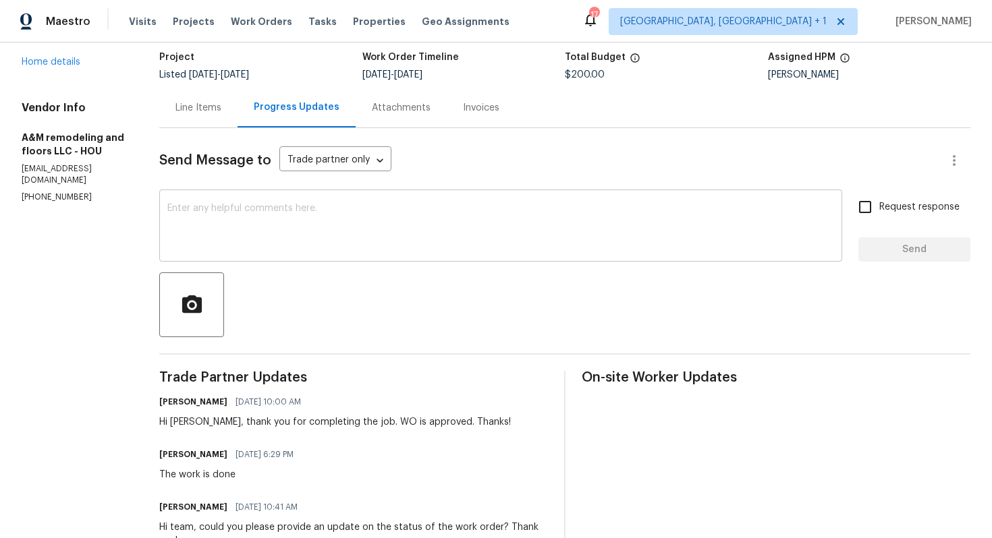
scroll to position [90, 0]
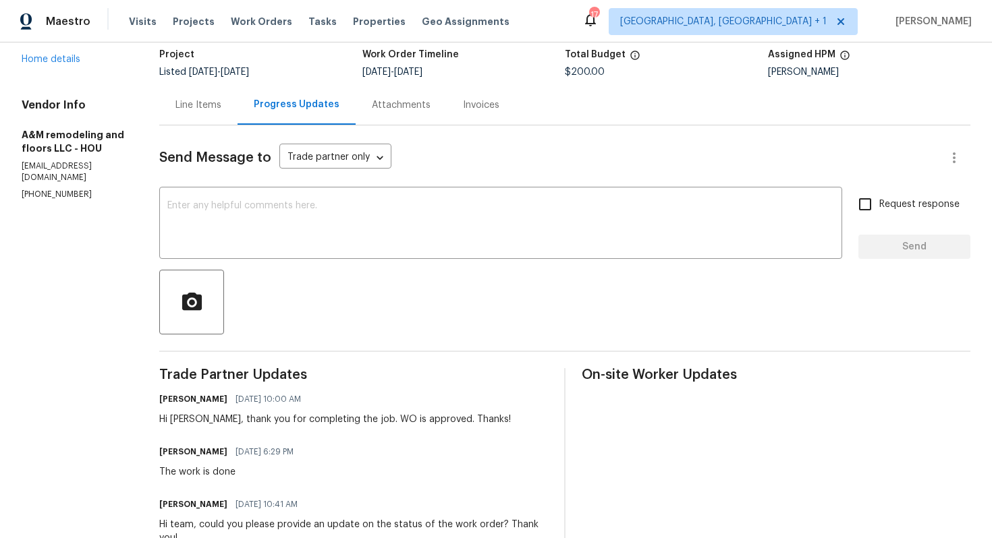
click at [353, 259] on div "Send Message to Trade partner only Trade partner only ​ x ​ Request response Se…" at bounding box center [564, 443] width 811 height 636
click at [372, 235] on textarea at bounding box center [500, 224] width 667 height 47
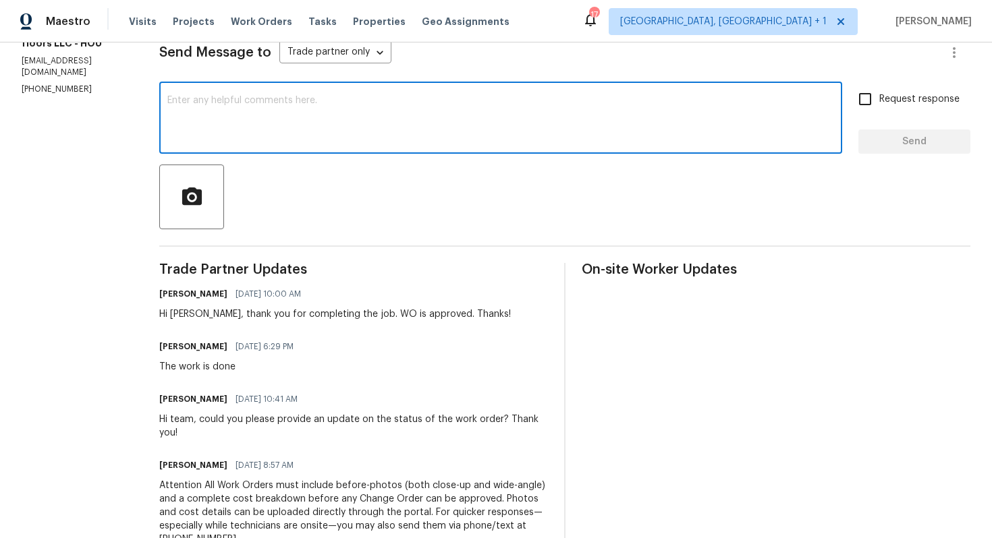
scroll to position [0, 0]
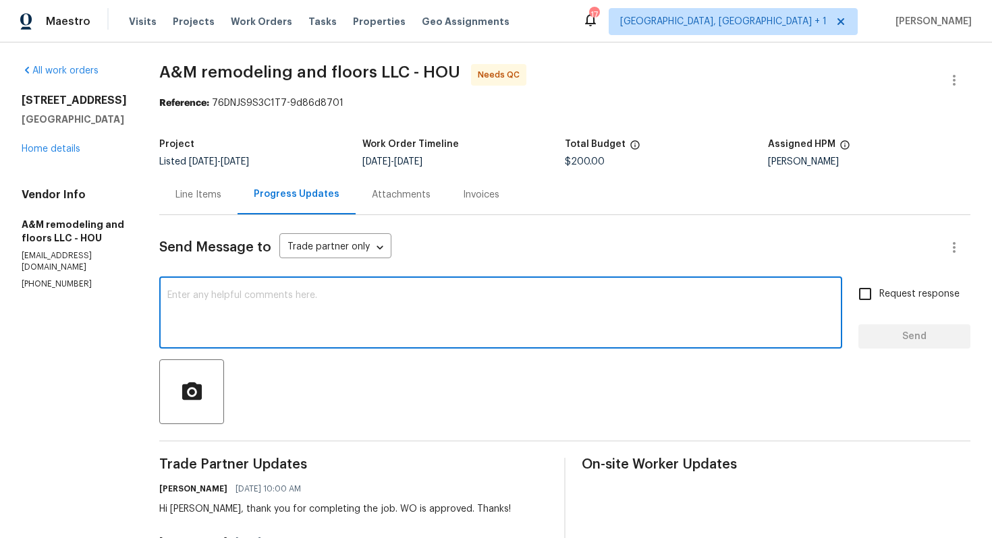
click at [187, 195] on div "Line Items" at bounding box center [198, 194] width 46 height 13
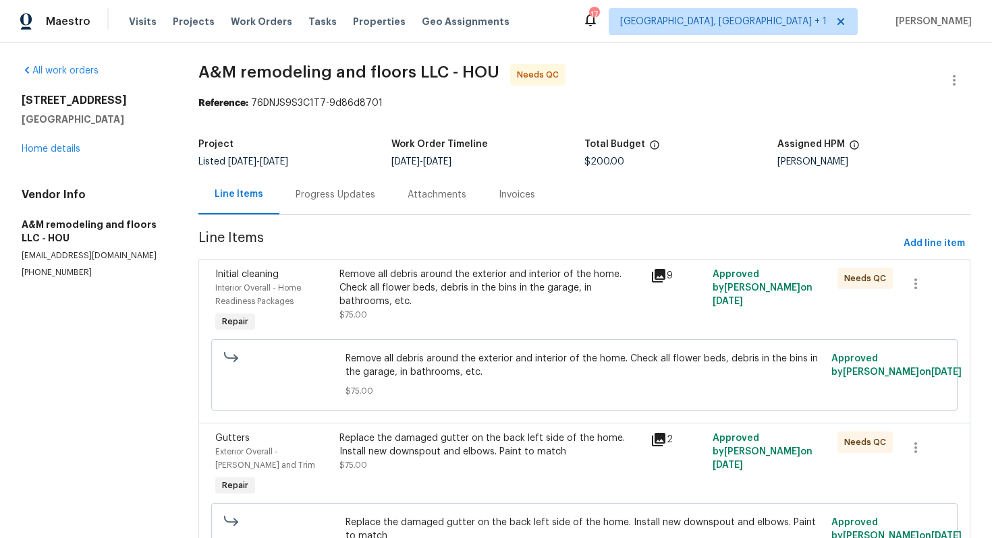
click at [451, 301] on div "Remove all debris around the exterior and interior of the home. Check all flowe…" at bounding box center [490, 288] width 303 height 40
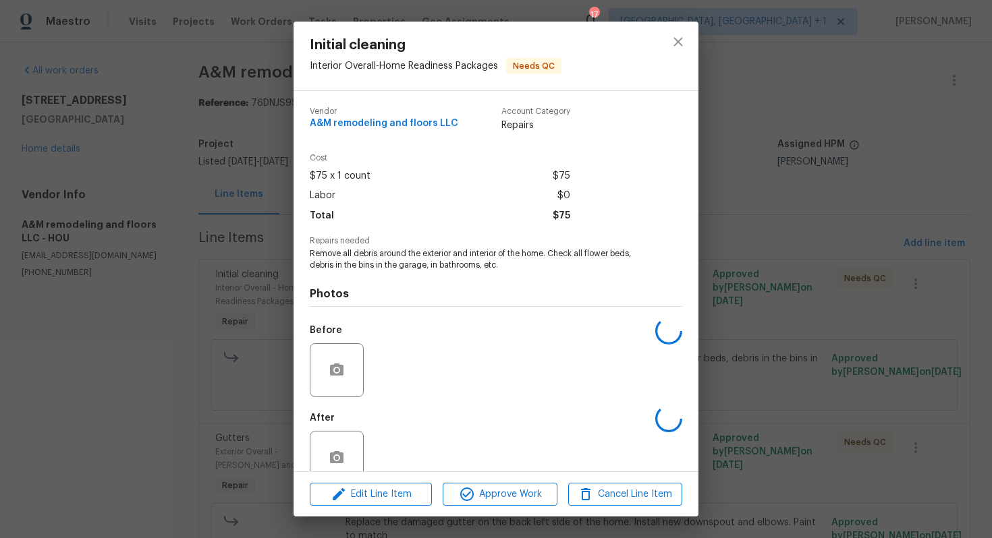
scroll to position [27, 0]
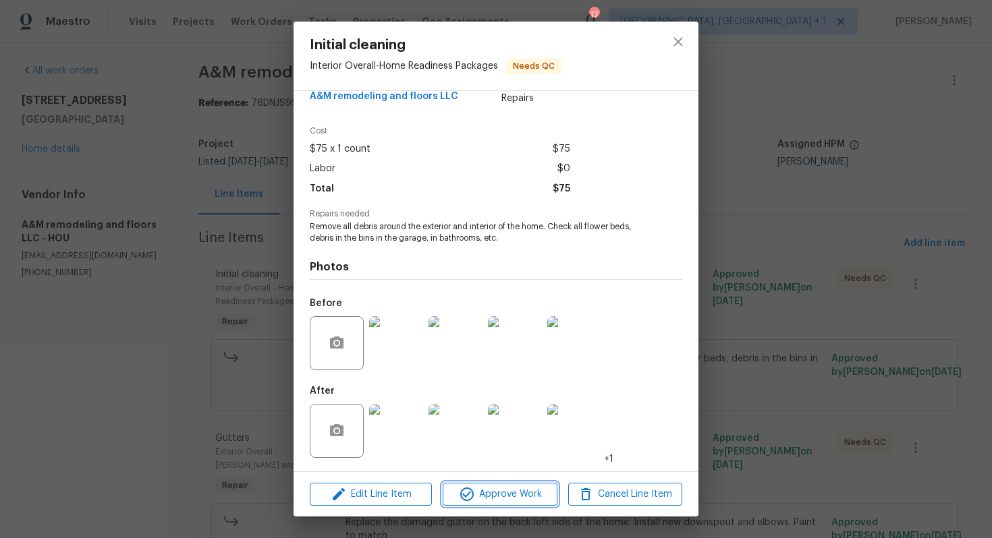
click at [493, 497] on span "Approve Work" at bounding box center [500, 494] width 106 height 17
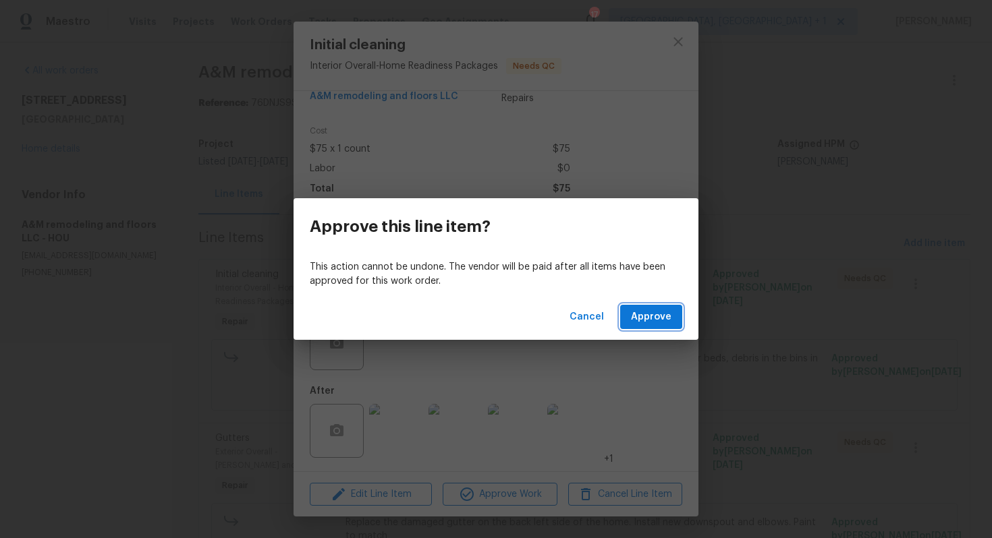
click at [650, 312] on span "Approve" at bounding box center [651, 317] width 40 height 17
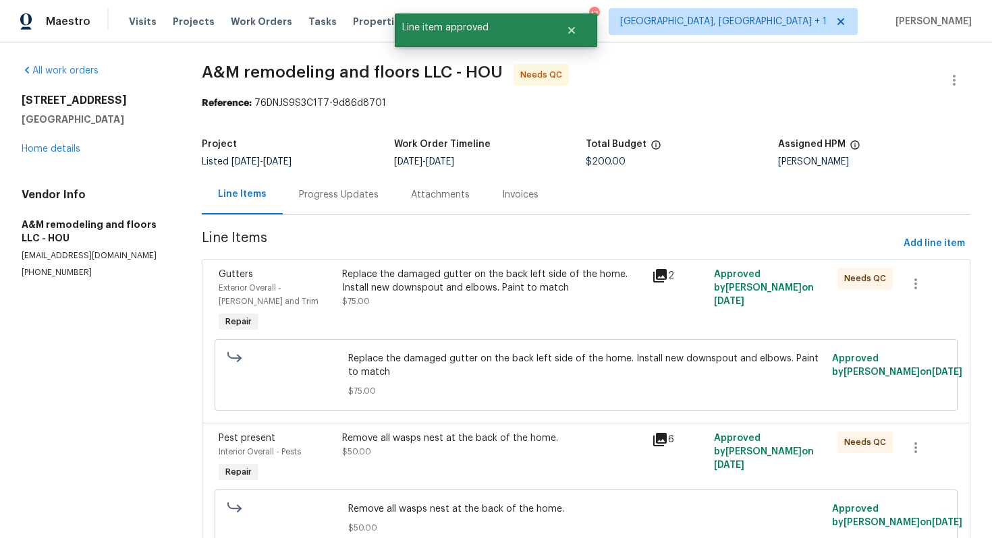
click at [484, 281] on div "Replace the damaged gutter on the back left side of the home. Install new downs…" at bounding box center [493, 281] width 302 height 27
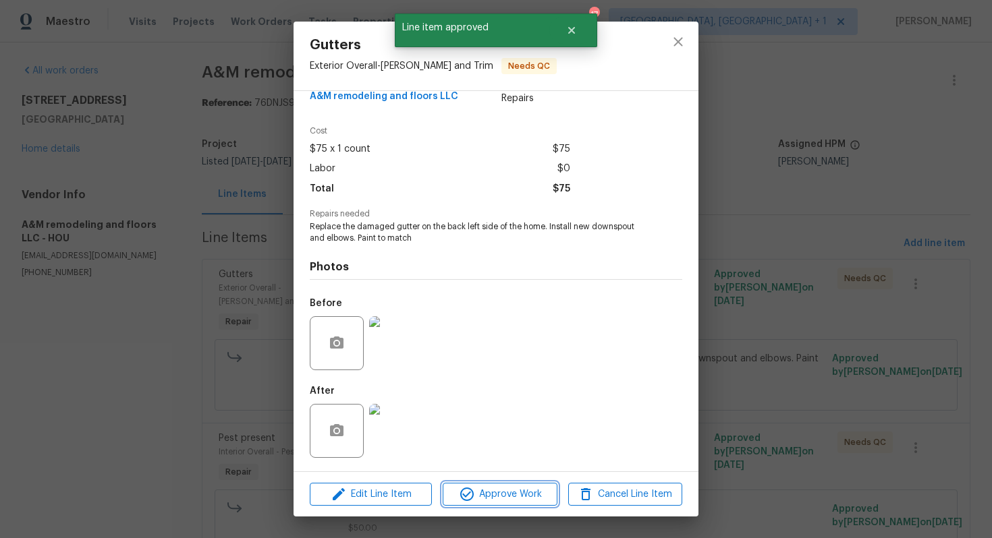
click at [500, 497] on span "Approve Work" at bounding box center [500, 494] width 106 height 17
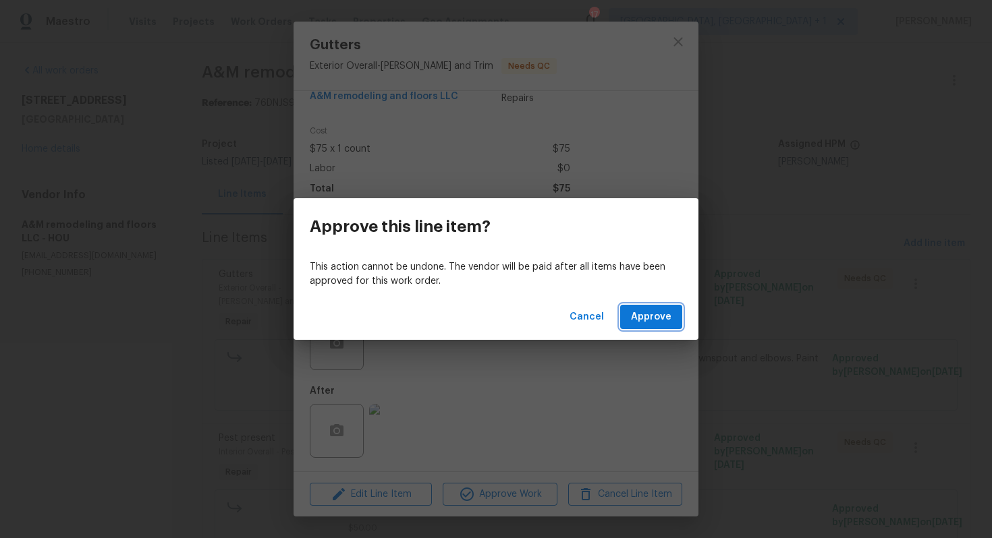
click at [662, 310] on span "Approve" at bounding box center [651, 317] width 40 height 17
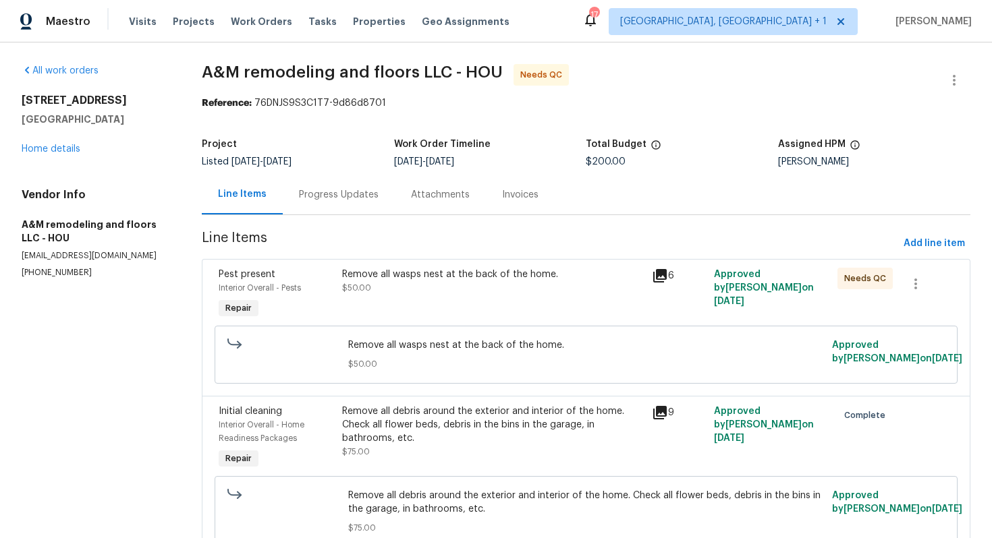
click at [483, 285] on div "Remove all wasps nest at the back of the home. $50.00" at bounding box center [493, 281] width 302 height 27
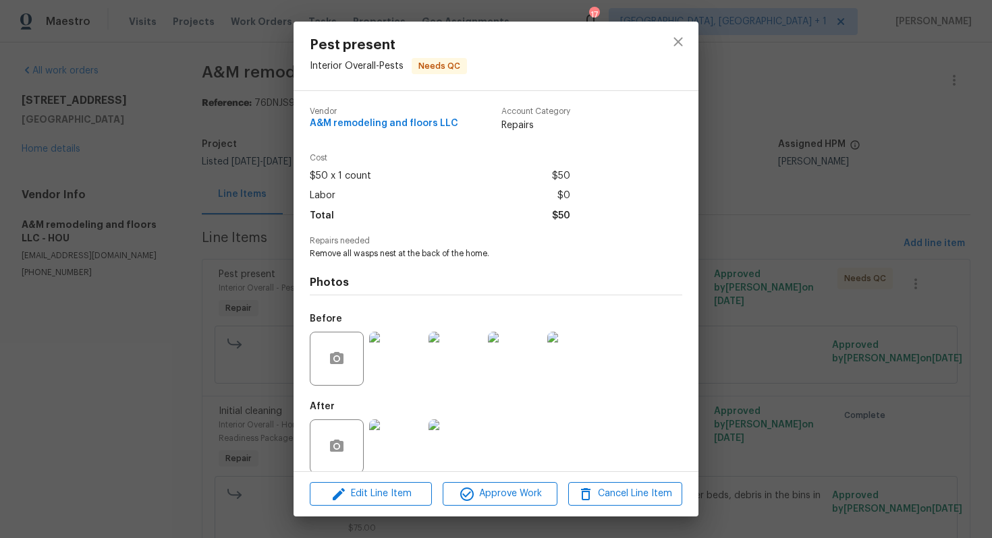
scroll to position [16, 0]
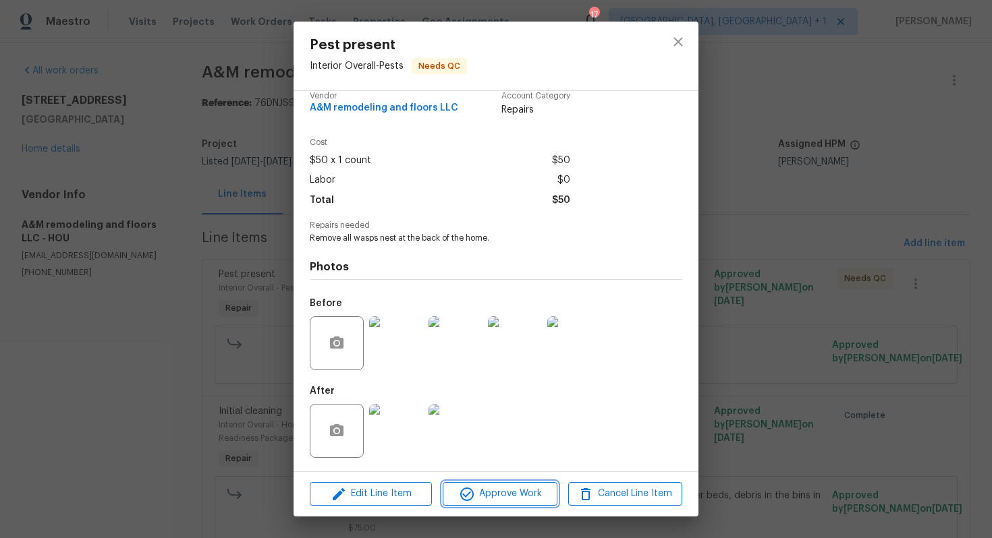
click at [486, 498] on span "Approve Work" at bounding box center [500, 494] width 106 height 17
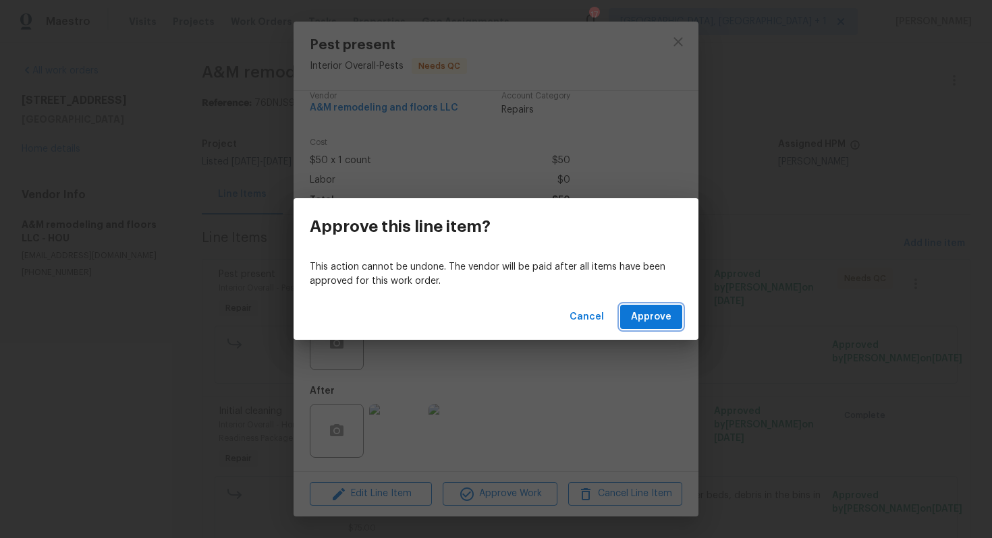
click at [661, 322] on span "Approve" at bounding box center [651, 317] width 40 height 17
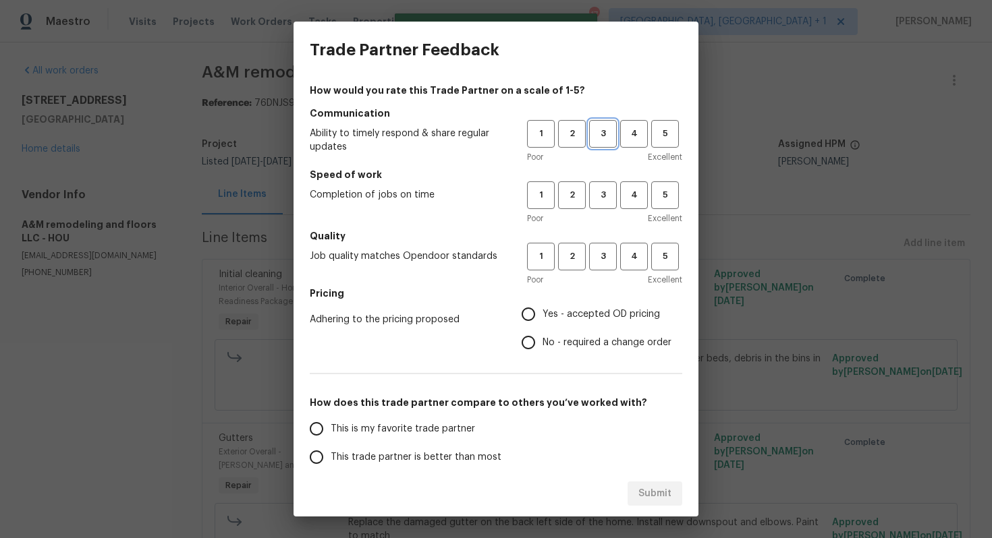
click at [613, 133] on span "3" at bounding box center [602, 134] width 25 height 16
click at [605, 204] on button "3" at bounding box center [603, 196] width 28 height 28
click at [605, 246] on button "3" at bounding box center [603, 257] width 28 height 28
click at [541, 342] on input "No - required a change order" at bounding box center [528, 343] width 28 height 28
radio input "true"
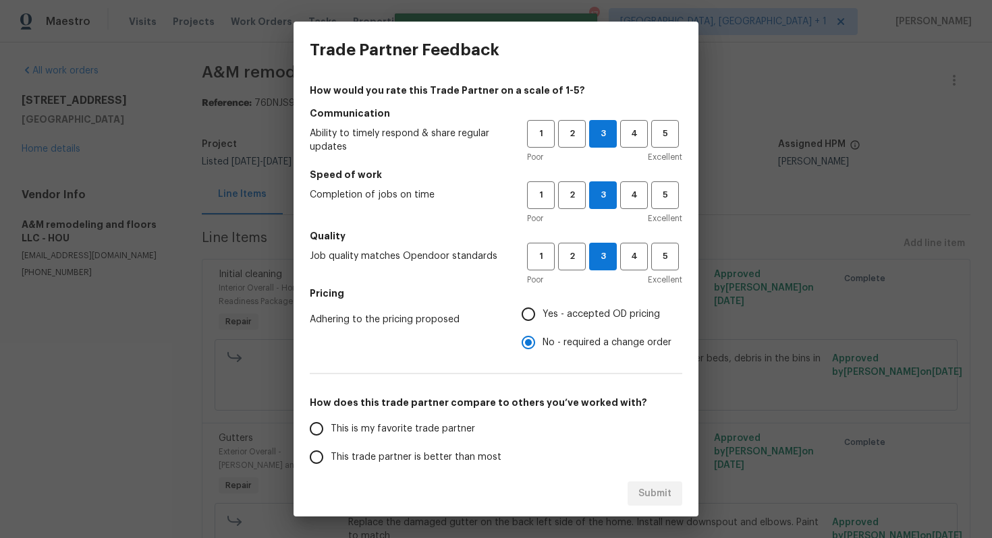
scroll to position [146, 0]
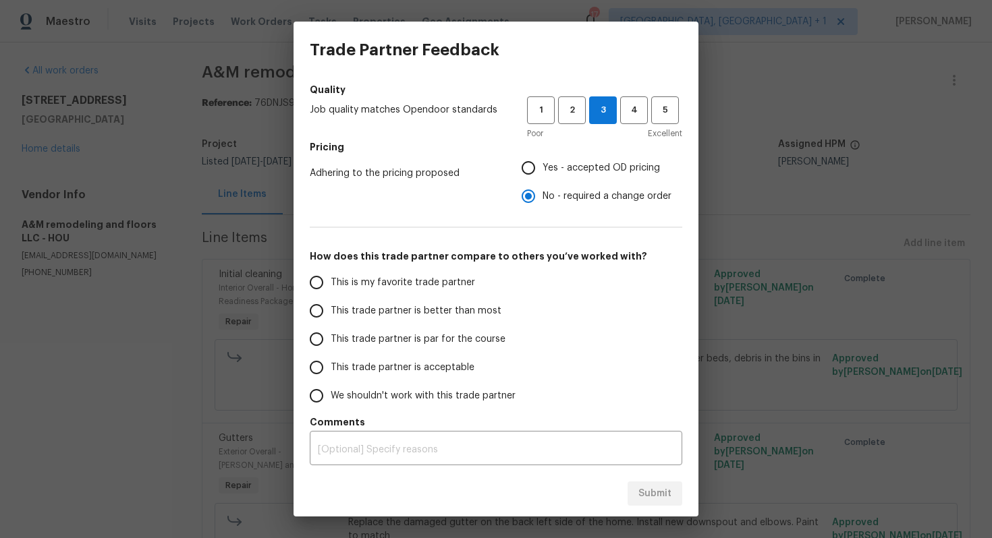
click at [533, 167] on input "Yes - accepted OD pricing" at bounding box center [528, 168] width 28 height 28
radio input "true"
click at [412, 315] on span "This trade partner is better than most" at bounding box center [416, 311] width 171 height 14
click at [331, 315] on input "This trade partner is better than most" at bounding box center [316, 311] width 28 height 28
click at [654, 492] on span "Submit" at bounding box center [654, 494] width 33 height 17
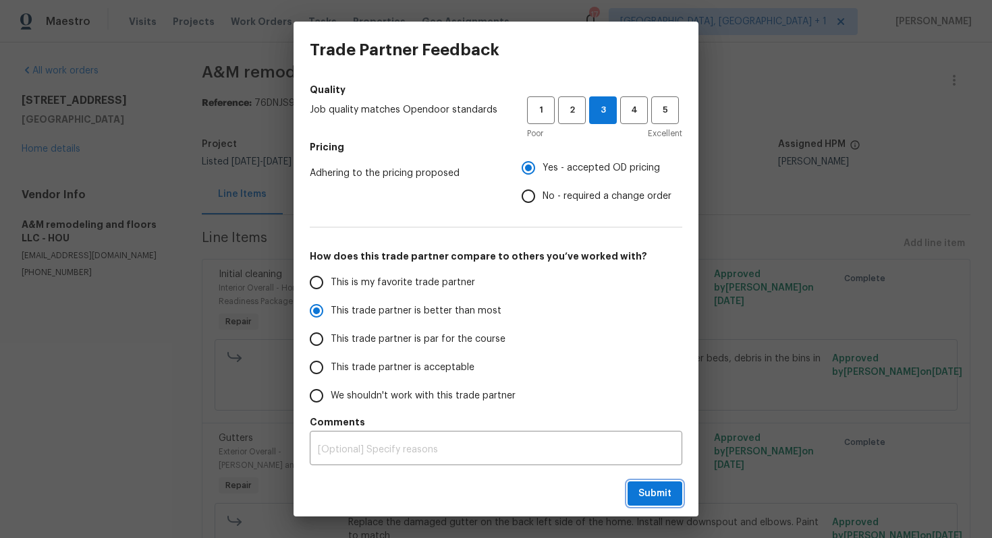
radio input "true"
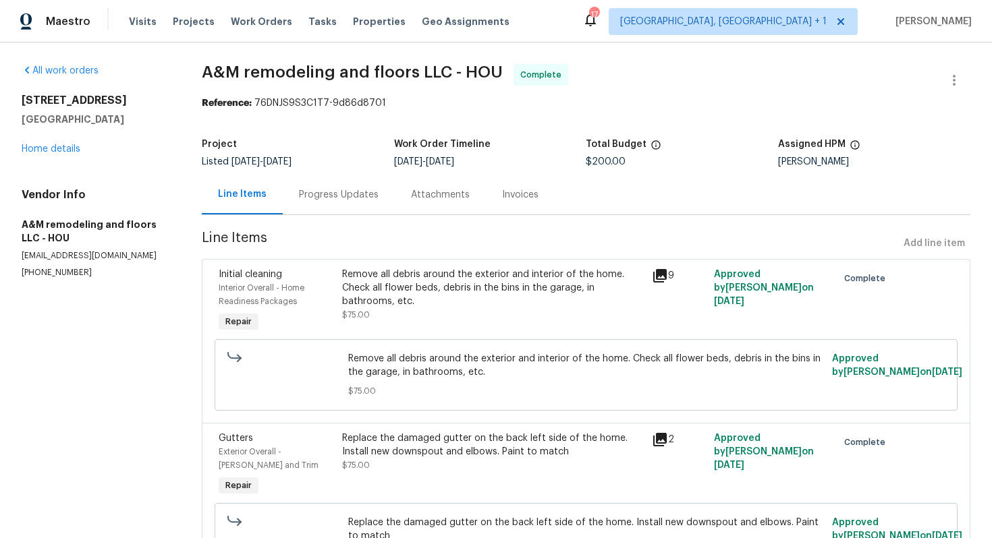
click at [348, 192] on div "Progress Updates" at bounding box center [339, 194] width 80 height 13
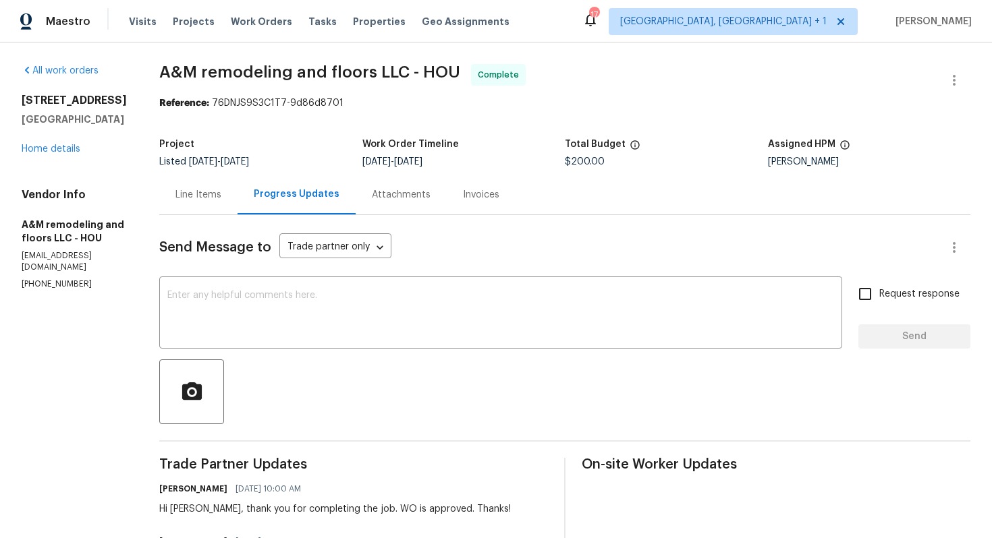
click at [203, 196] on div "Line Items" at bounding box center [198, 194] width 46 height 13
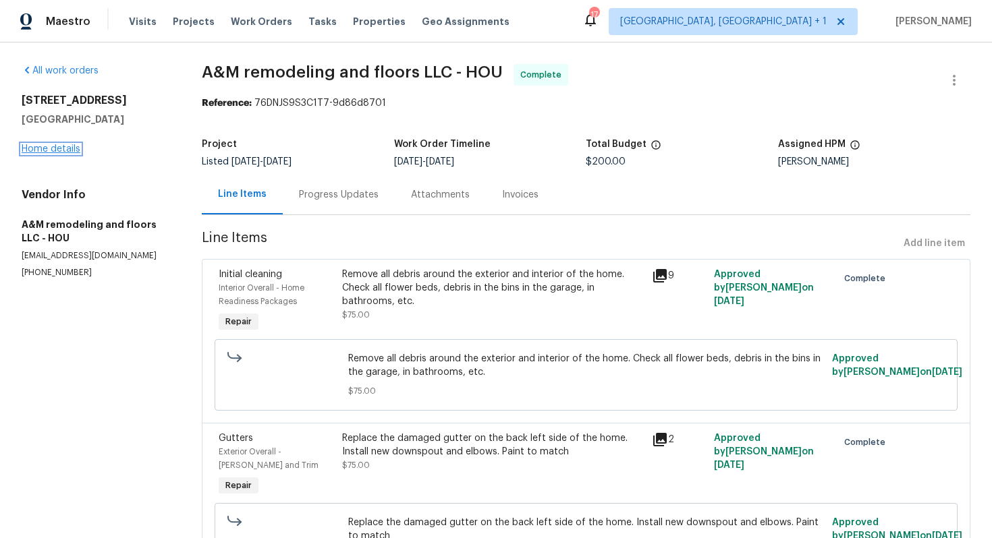
click at [59, 145] on link "Home details" at bounding box center [51, 148] width 59 height 9
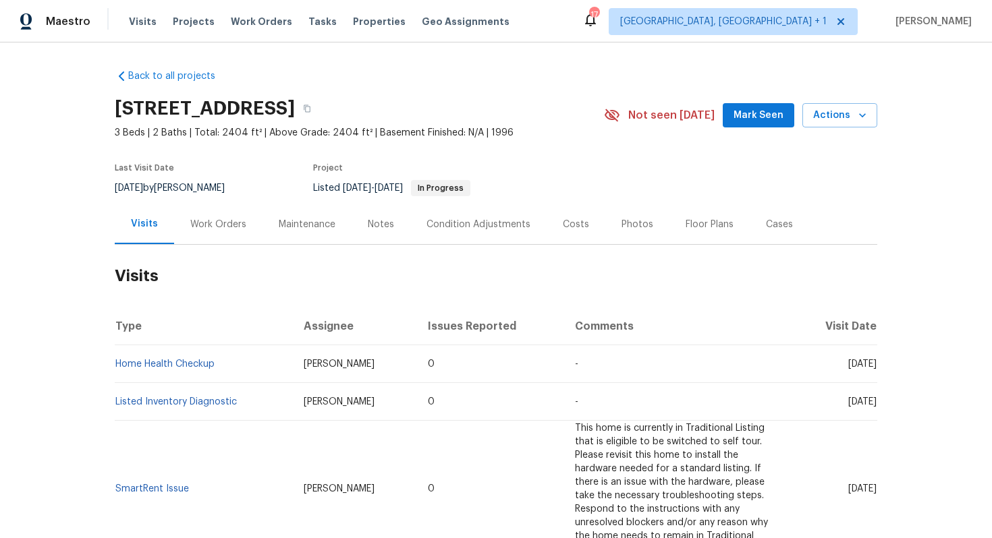
click at [211, 221] on div "Work Orders" at bounding box center [218, 224] width 56 height 13
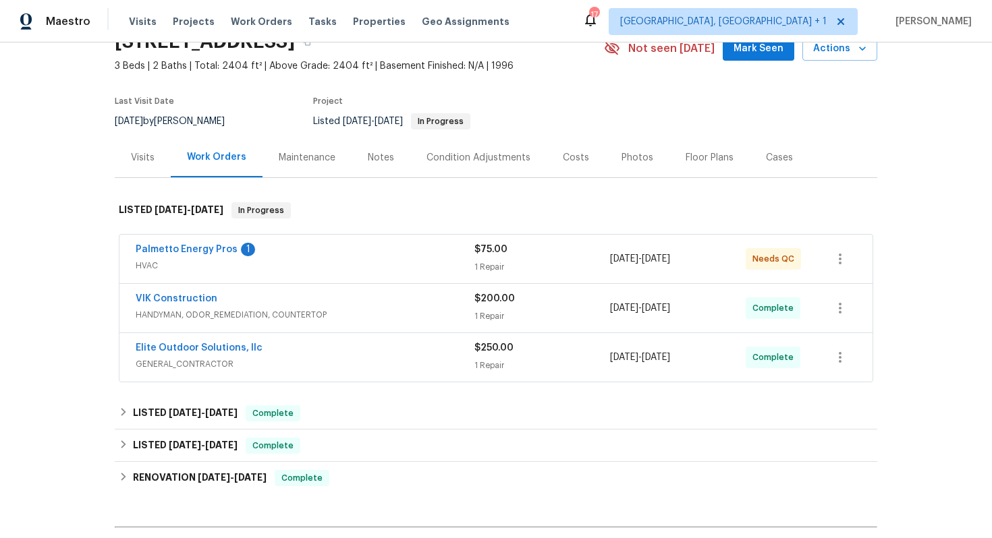
scroll to position [79, 0]
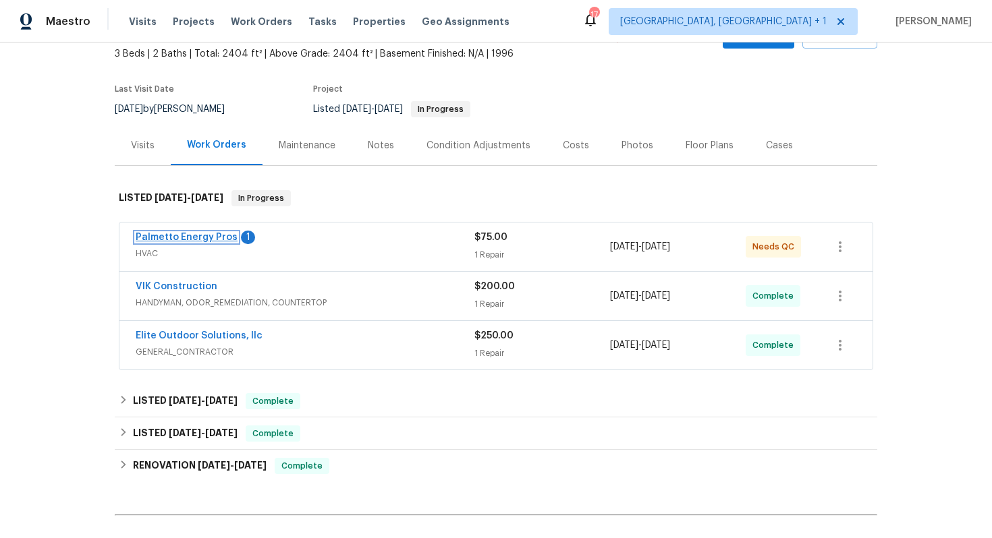
click at [174, 238] on link "Palmetto Energy Pros" at bounding box center [187, 237] width 102 height 9
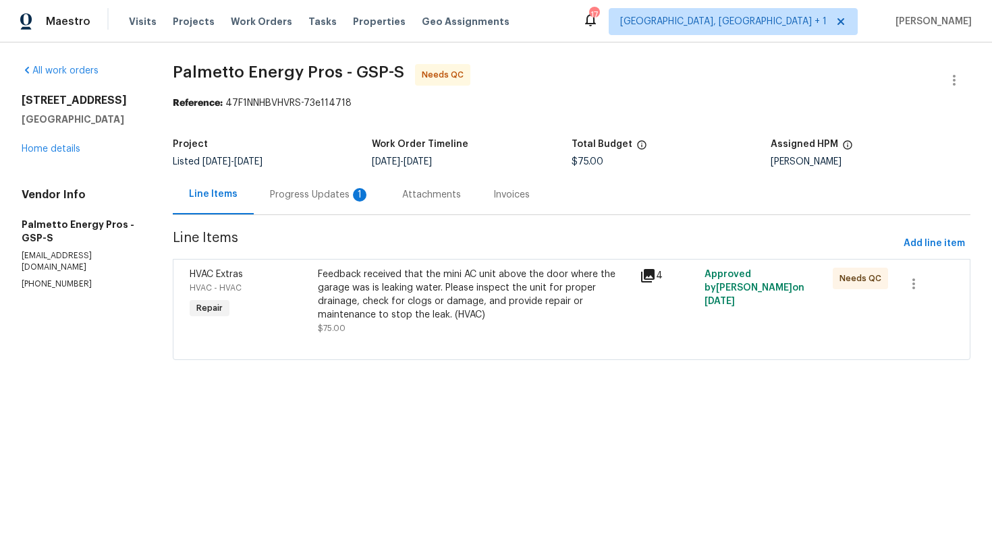
click at [357, 282] on div "Feedback received that the mini AC unit above the door where the garage was is …" at bounding box center [475, 295] width 314 height 54
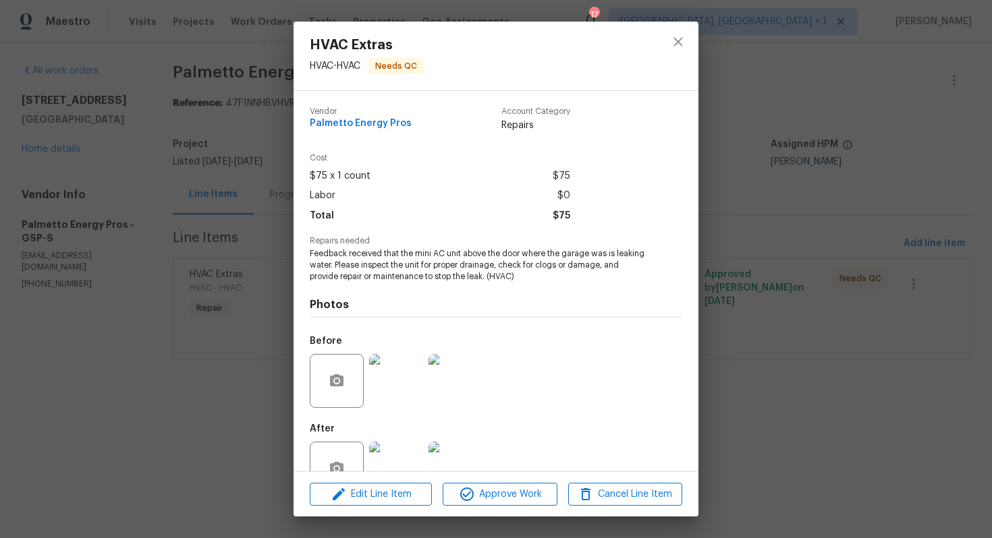
scroll to position [38, 0]
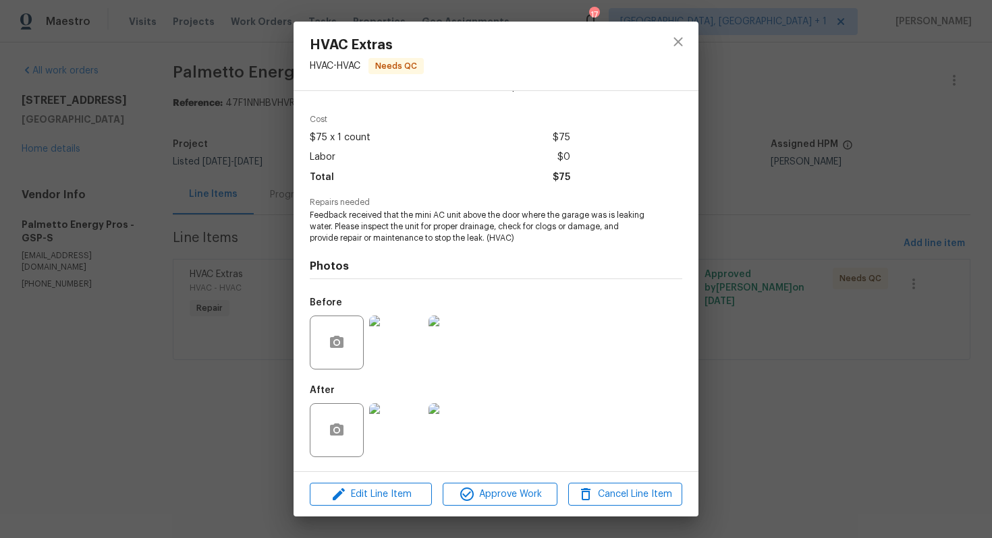
click at [404, 349] on img at bounding box center [396, 343] width 54 height 54
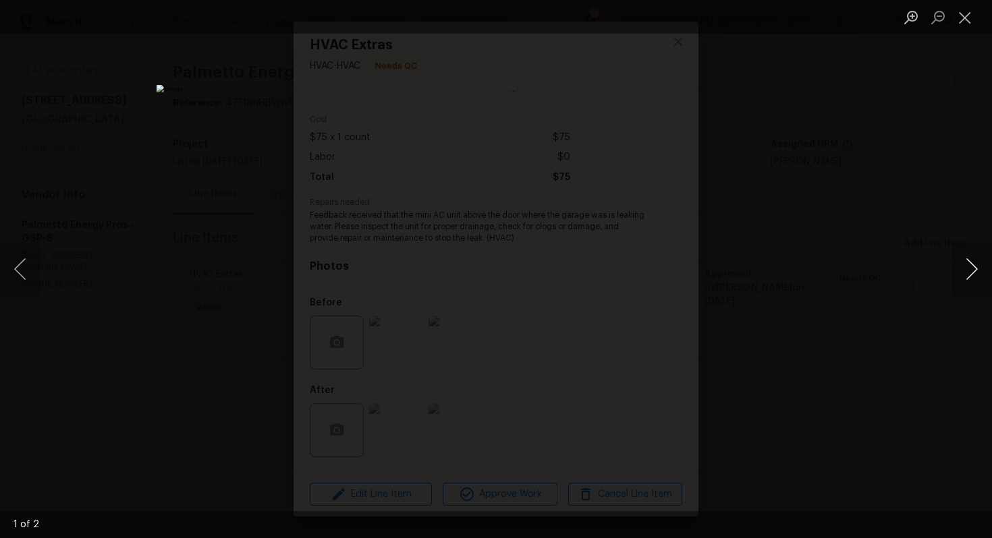
click at [970, 278] on button "Next image" at bounding box center [971, 269] width 40 height 54
click at [881, 291] on div "Lightbox" at bounding box center [496, 269] width 992 height 538
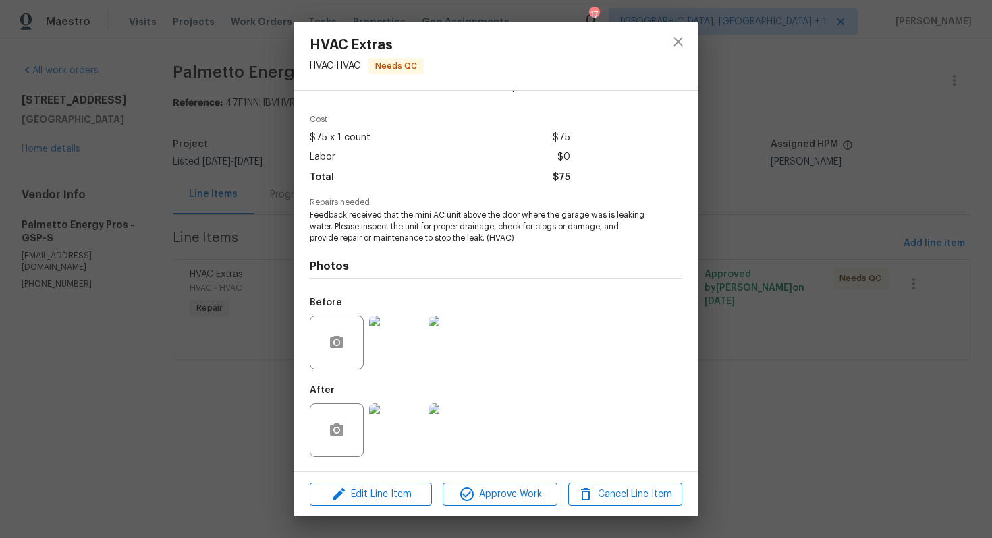
click at [408, 424] on img at bounding box center [396, 430] width 54 height 54
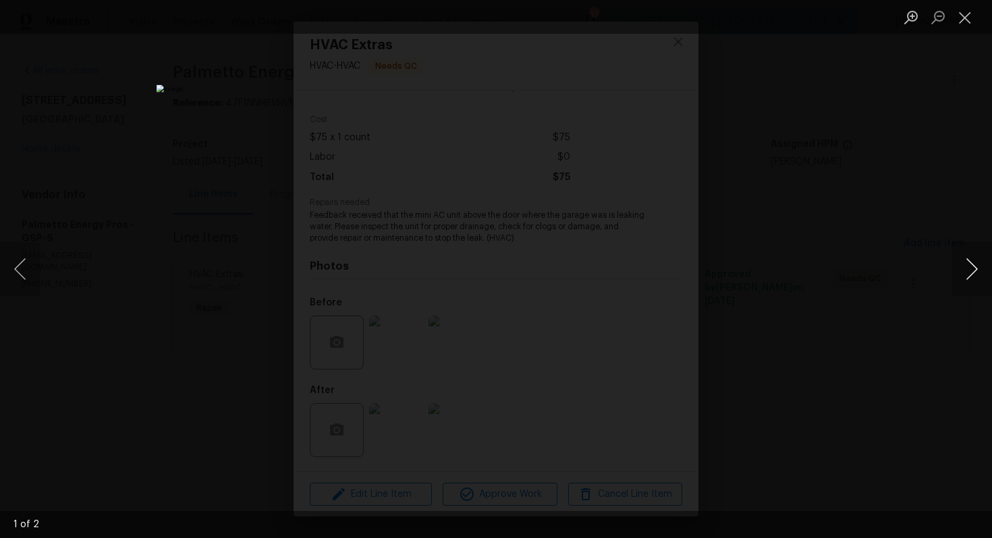
click at [981, 263] on button "Next image" at bounding box center [971, 269] width 40 height 54
click at [878, 281] on div "Lightbox" at bounding box center [496, 269] width 992 height 538
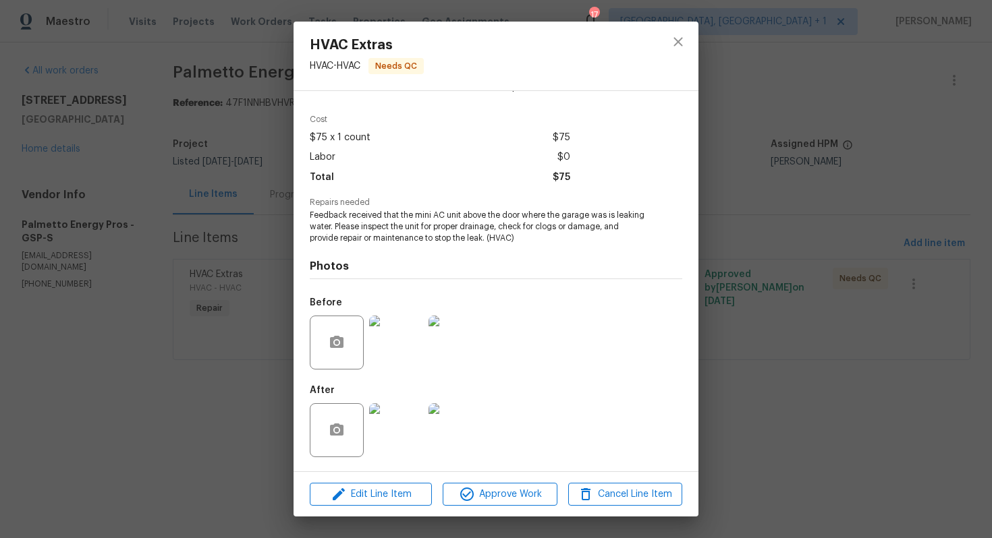
click at [817, 284] on div "HVAC Extras HVAC - HVAC Needs QC Vendor Palmetto Energy Pros Account Category R…" at bounding box center [496, 269] width 992 height 538
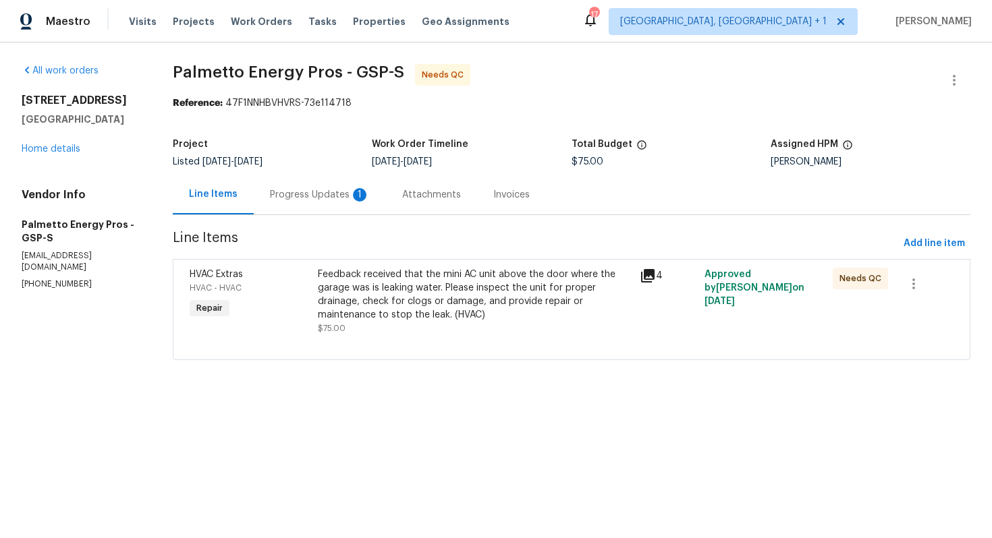
click at [302, 211] on div "Progress Updates 1" at bounding box center [320, 195] width 132 height 40
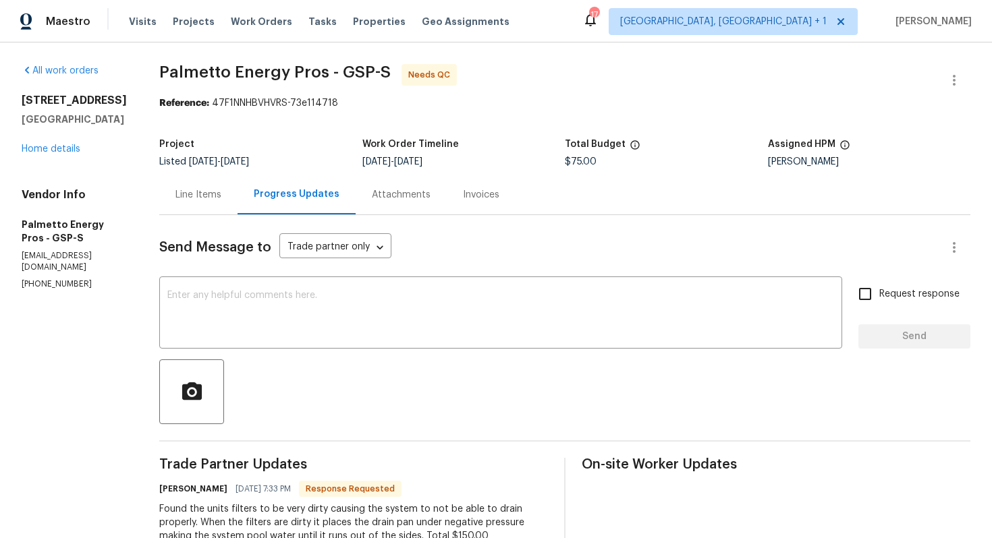
click at [199, 198] on div "Line Items" at bounding box center [198, 194] width 46 height 13
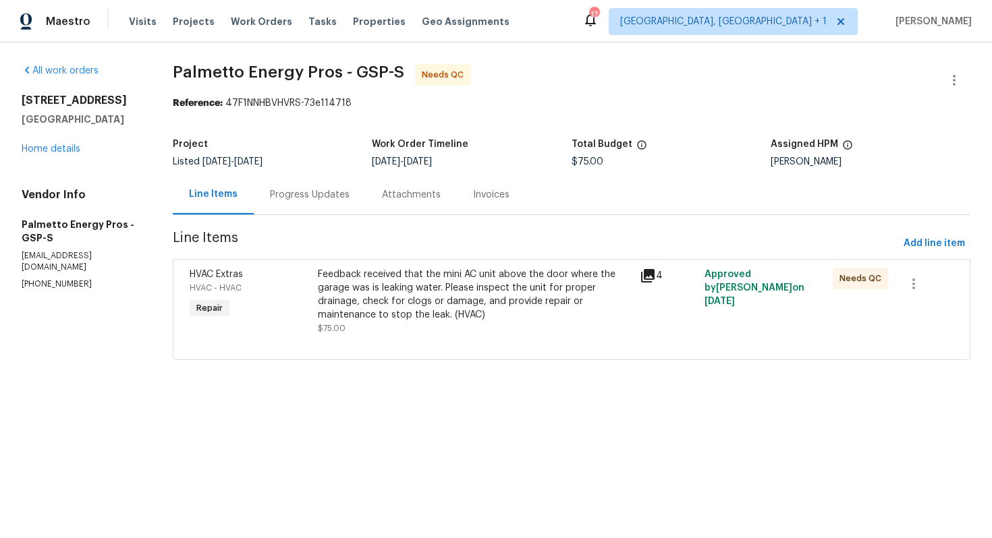
click at [411, 303] on div "Feedback received that the mini AC unit above the door where the garage was is …" at bounding box center [475, 295] width 314 height 54
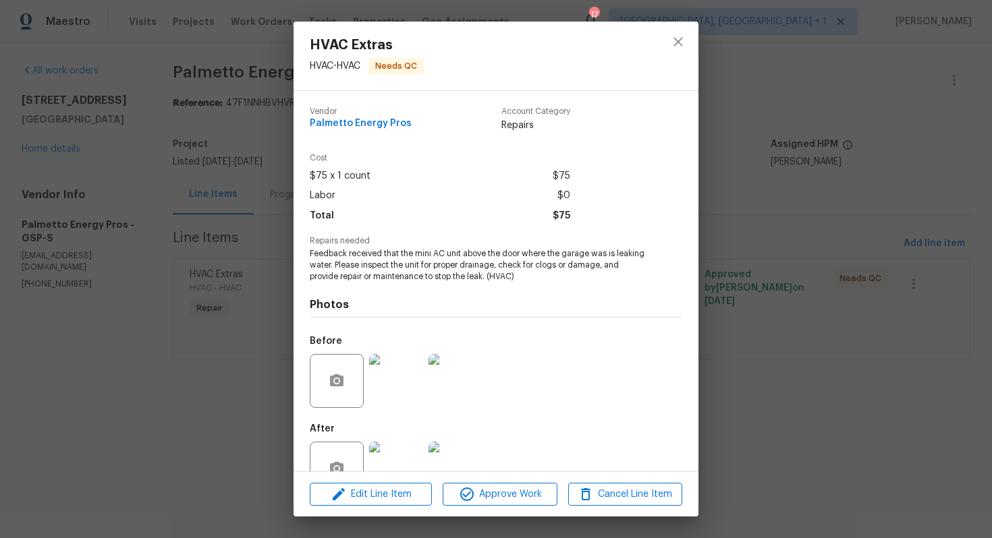
scroll to position [38, 0]
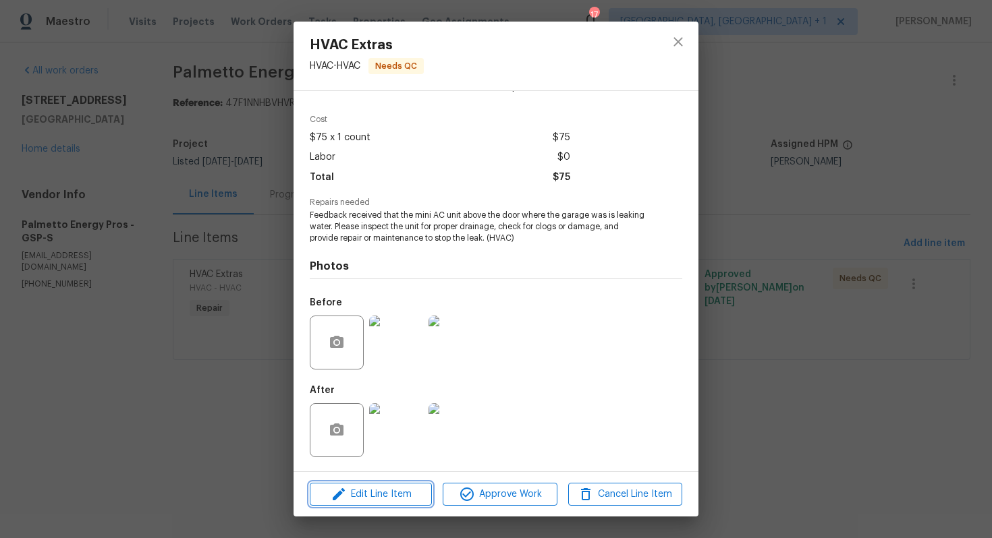
click at [379, 497] on span "Edit Line Item" at bounding box center [371, 494] width 114 height 17
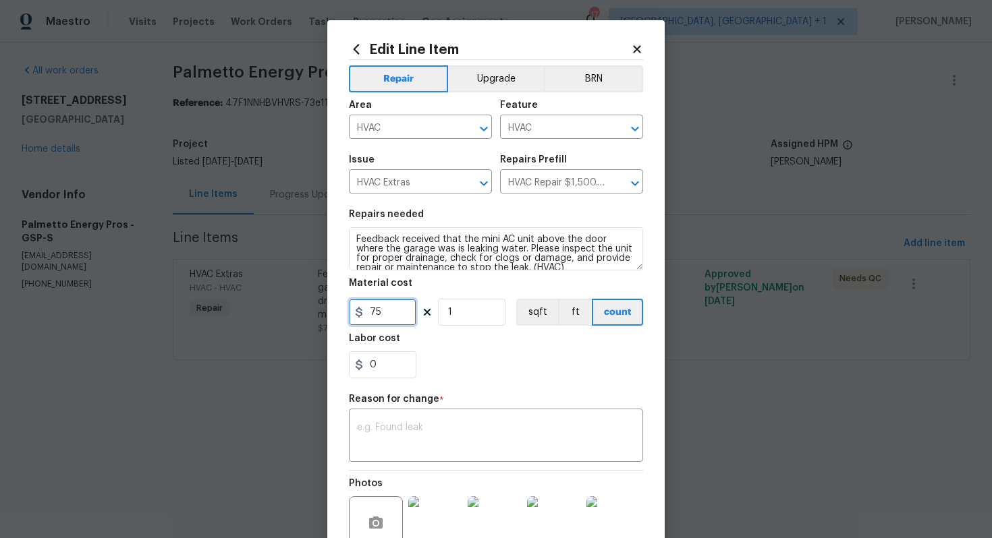
click at [401, 310] on input "75" at bounding box center [382, 312] width 67 height 27
type input "150"
click at [451, 431] on textarea at bounding box center [496, 437] width 278 height 28
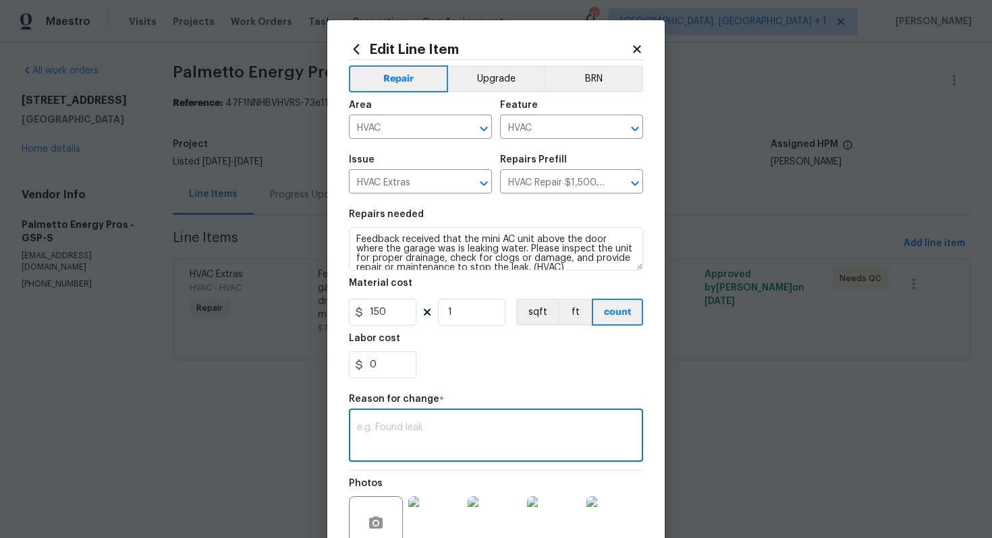
click at [397, 424] on textarea at bounding box center [496, 437] width 278 height 28
paste textarea "(AM) Updated per vendor’s final cost."
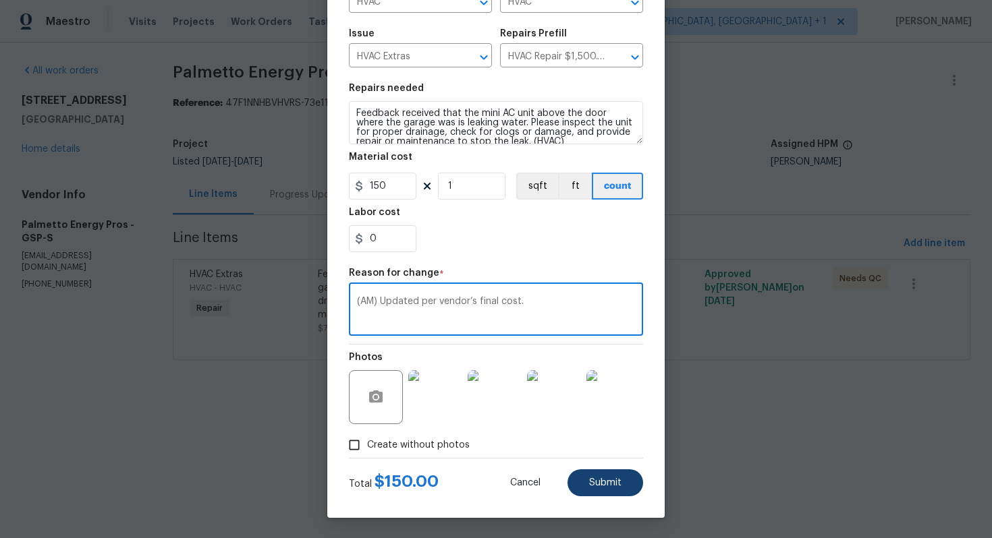
type textarea "(AM) Updated per vendor’s final cost."
click at [603, 481] on span "Submit" at bounding box center [605, 483] width 32 height 10
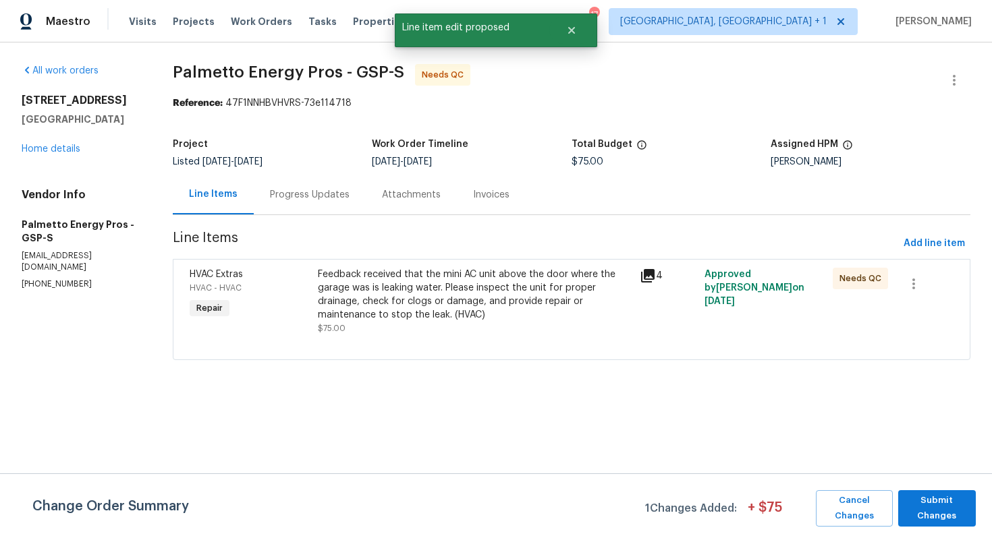
scroll to position [0, 0]
click at [926, 502] on span "Submit Changes" at bounding box center [937, 508] width 64 height 31
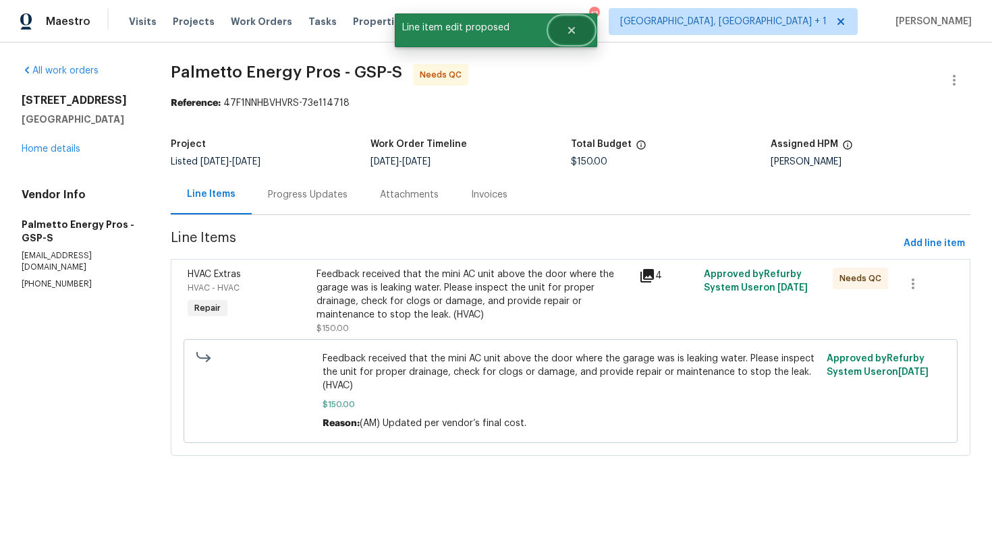
click at [583, 32] on button "Close" at bounding box center [571, 30] width 45 height 27
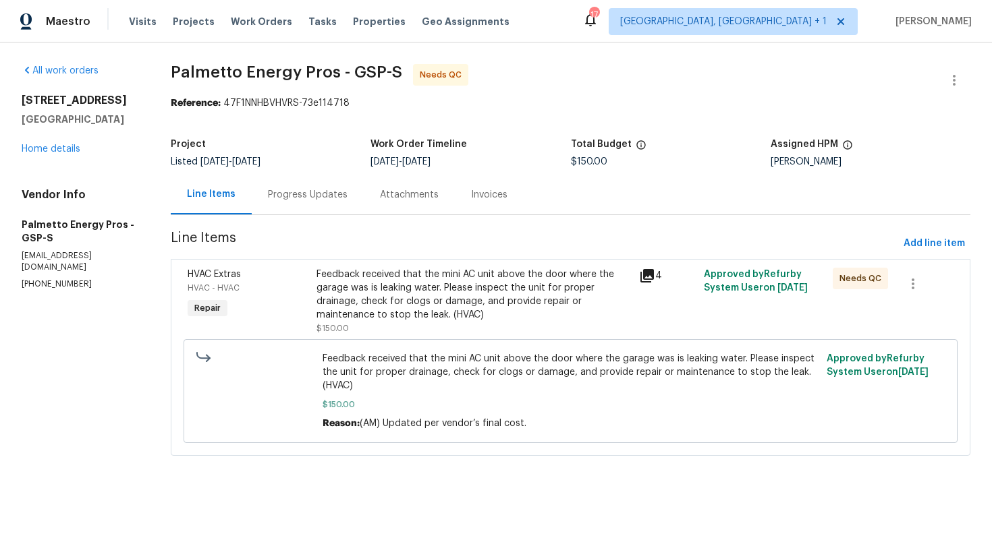
click at [316, 192] on div "Progress Updates" at bounding box center [308, 194] width 80 height 13
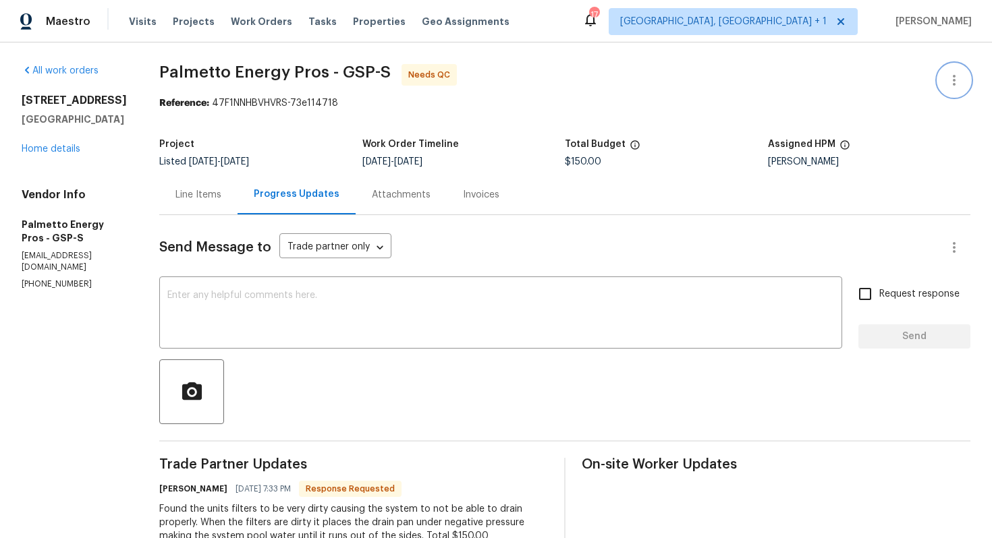
click at [955, 83] on icon "button" at bounding box center [954, 80] width 16 height 16
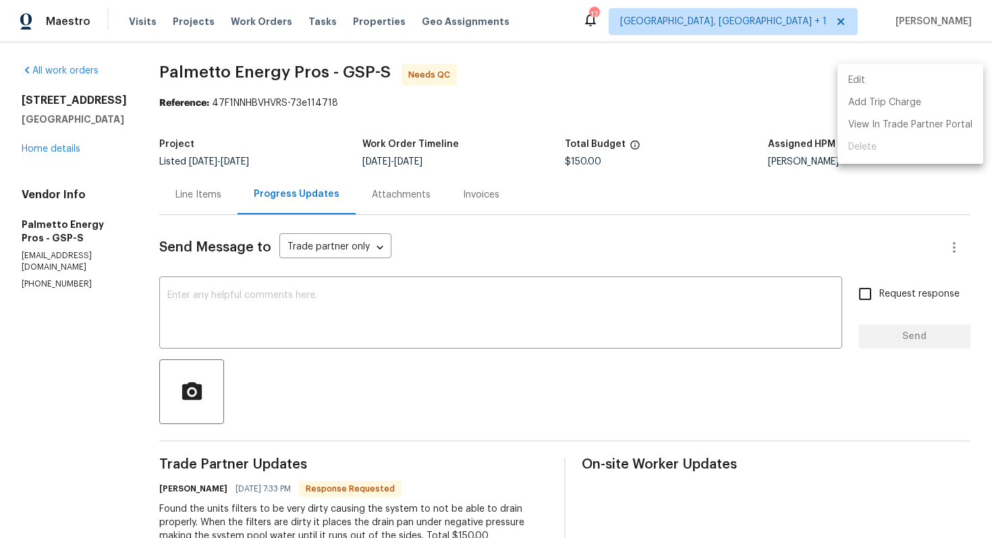
click at [882, 85] on li "Edit" at bounding box center [910, 80] width 146 height 22
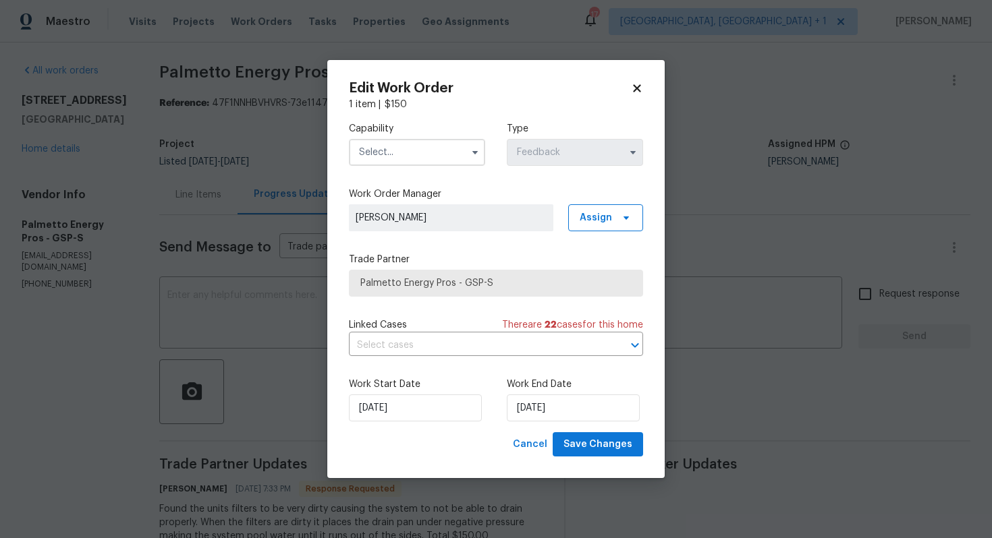
click at [424, 150] on input "text" at bounding box center [417, 152] width 136 height 27
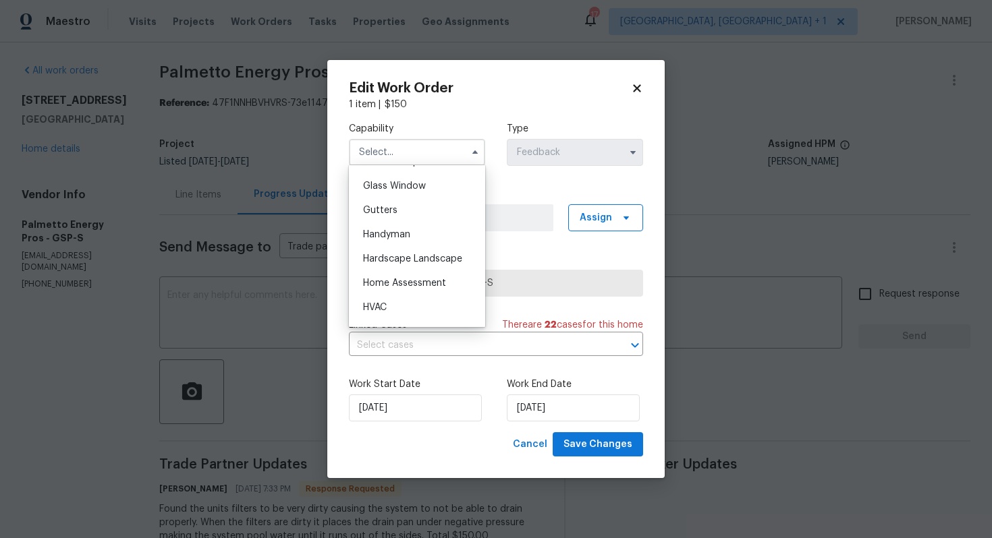
scroll to position [712, 0]
click at [391, 274] on div "HVAC" at bounding box center [417, 284] width 130 height 24
type input "HVAC"
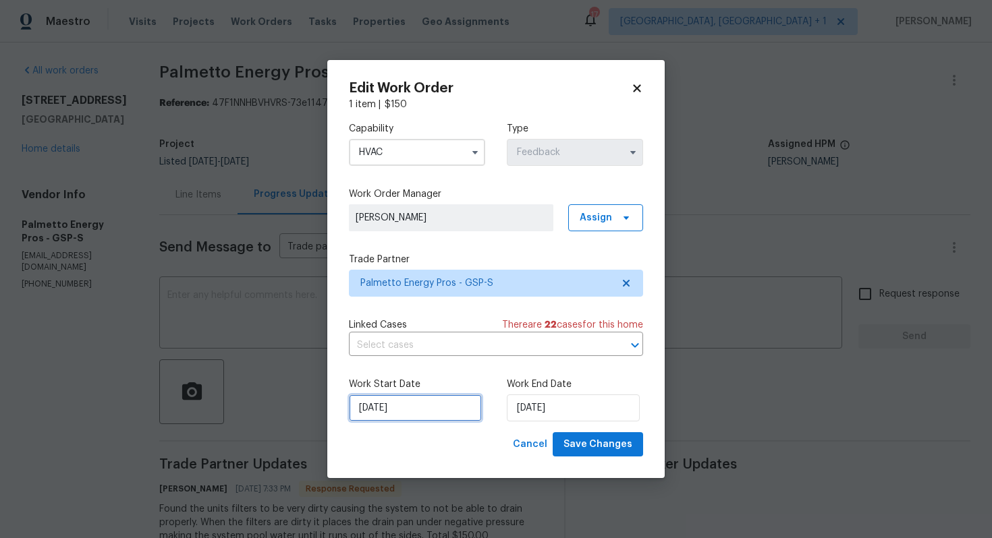
click at [459, 404] on input "[DATE]" at bounding box center [415, 408] width 133 height 27
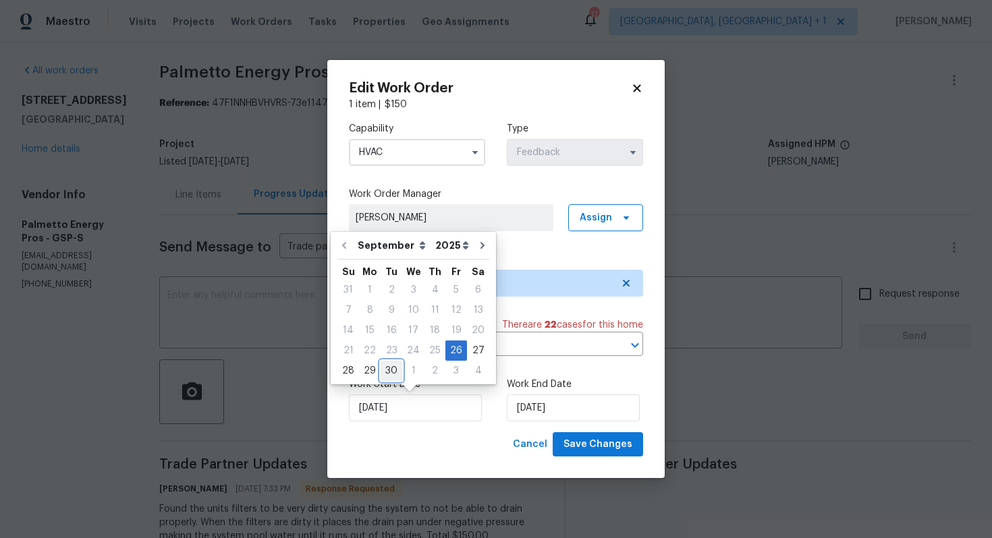
click at [389, 372] on div "30" at bounding box center [392, 371] width 22 height 19
type input "[DATE]"
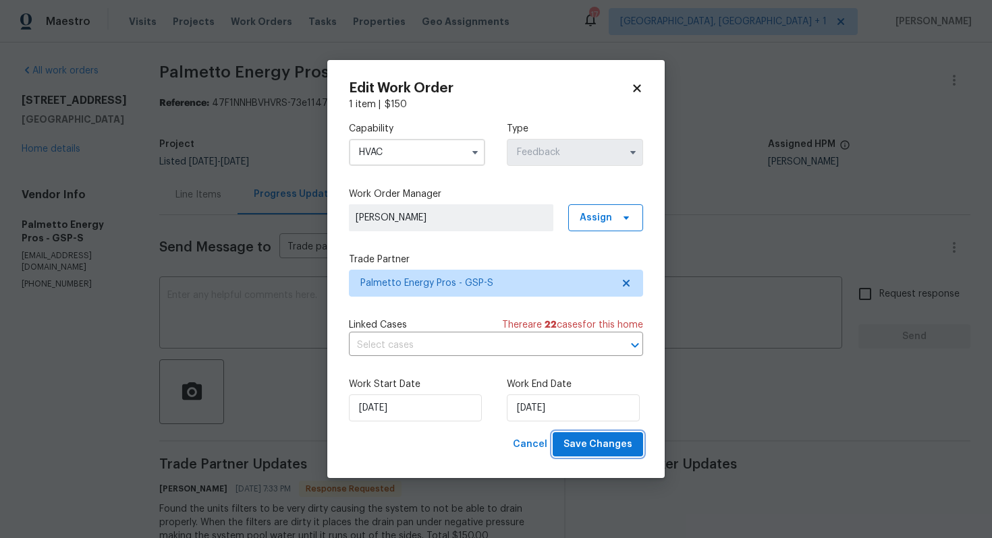
click at [607, 446] on span "Save Changes" at bounding box center [597, 445] width 69 height 17
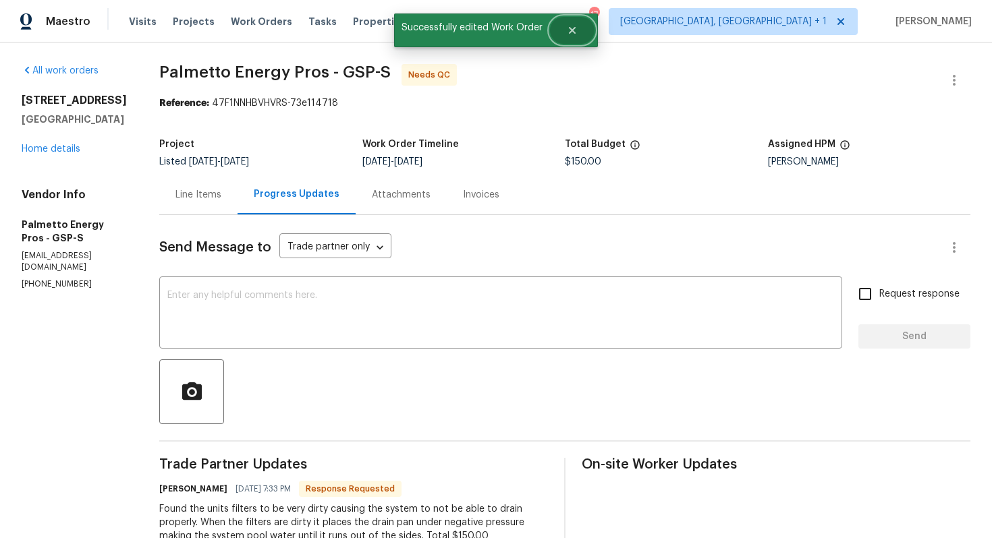
click at [573, 38] on button "Close" at bounding box center [572, 30] width 45 height 27
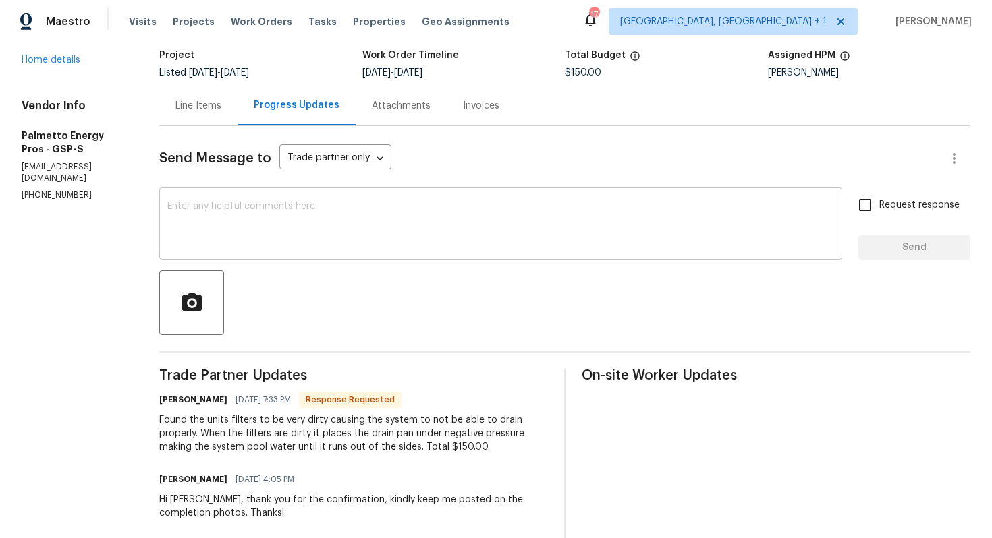
scroll to position [82, 0]
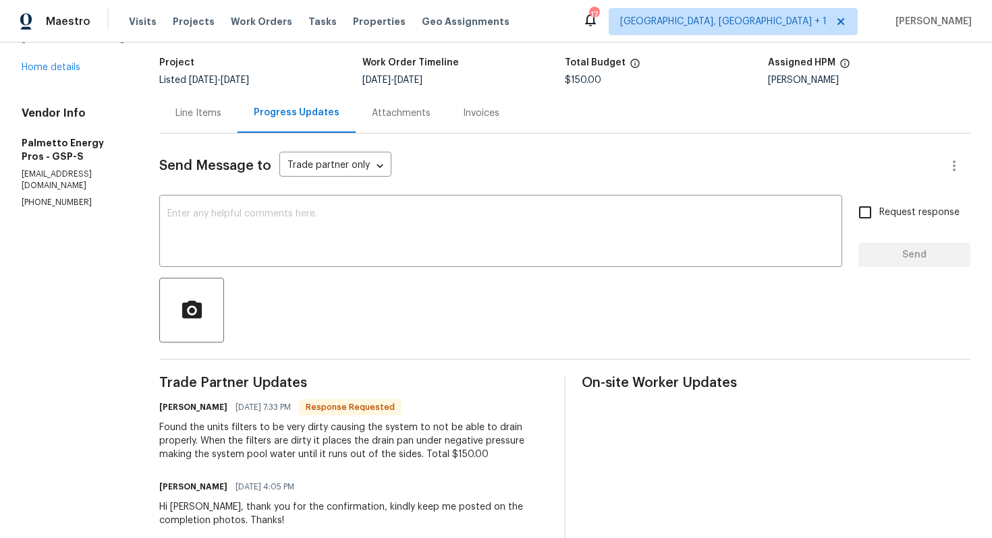
click at [169, 407] on h6 "[PERSON_NAME]" at bounding box center [193, 407] width 68 height 13
copy h6 "[PERSON_NAME]"
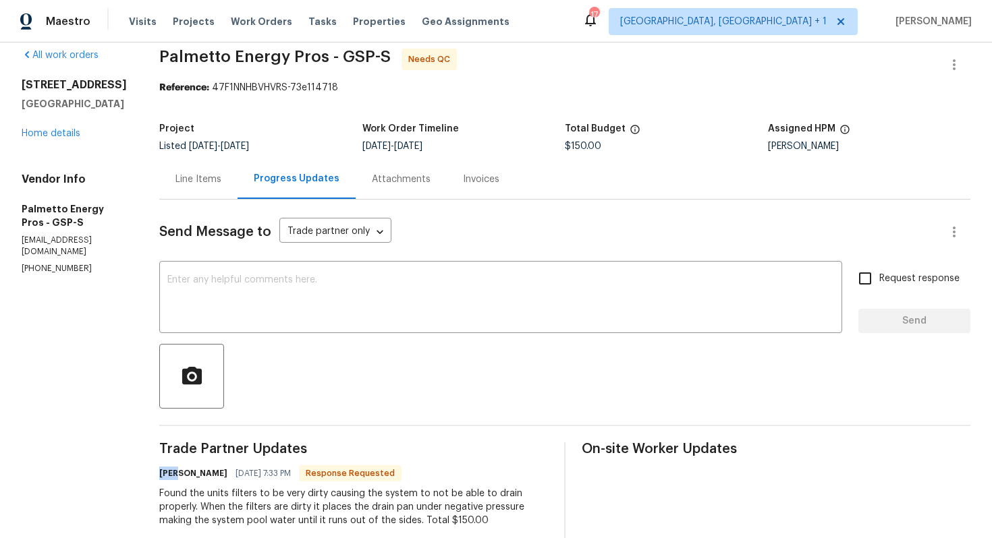
scroll to position [0, 0]
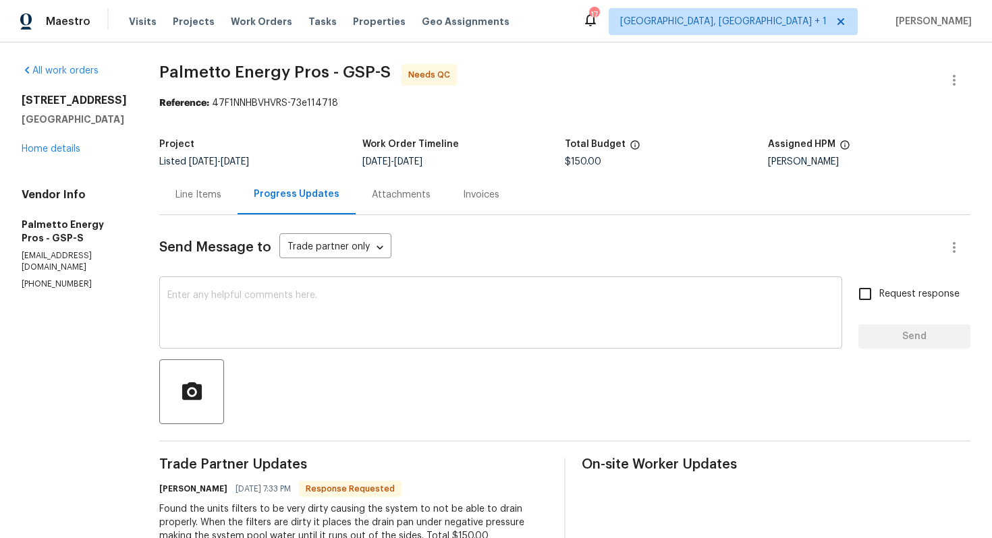
click at [259, 344] on div "x ​" at bounding box center [500, 314] width 683 height 69
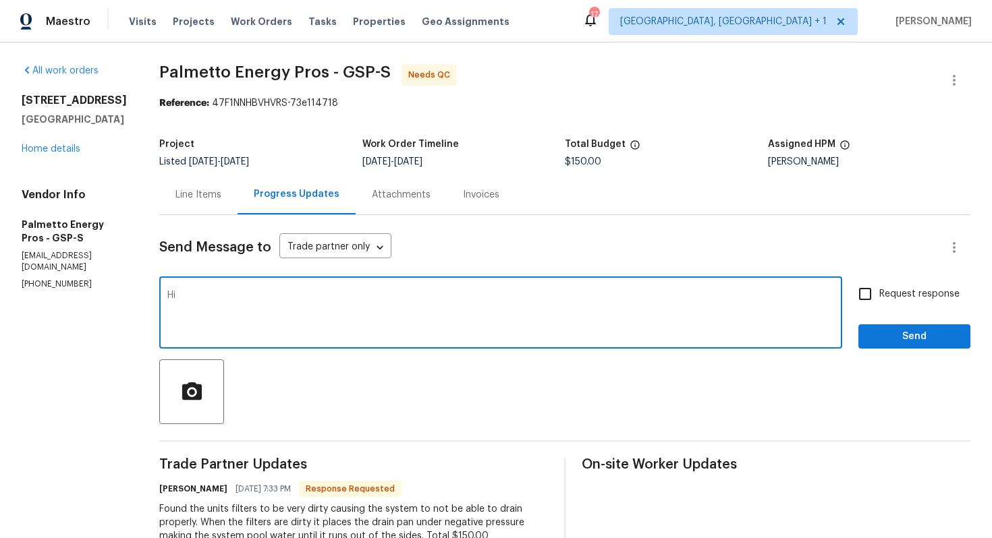
paste textarea "[PERSON_NAME]"
type textarea "Hi [PERSON_NAME], thank you for completing the job. Cost has been updated and t…"
click at [891, 335] on span "Send" at bounding box center [914, 337] width 90 height 17
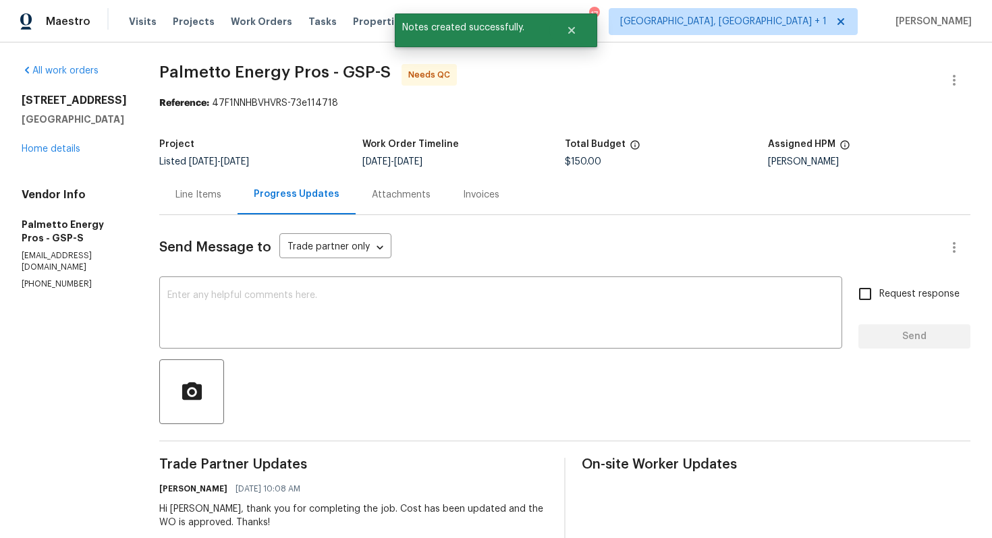
click at [198, 201] on div "Line Items" at bounding box center [198, 194] width 46 height 13
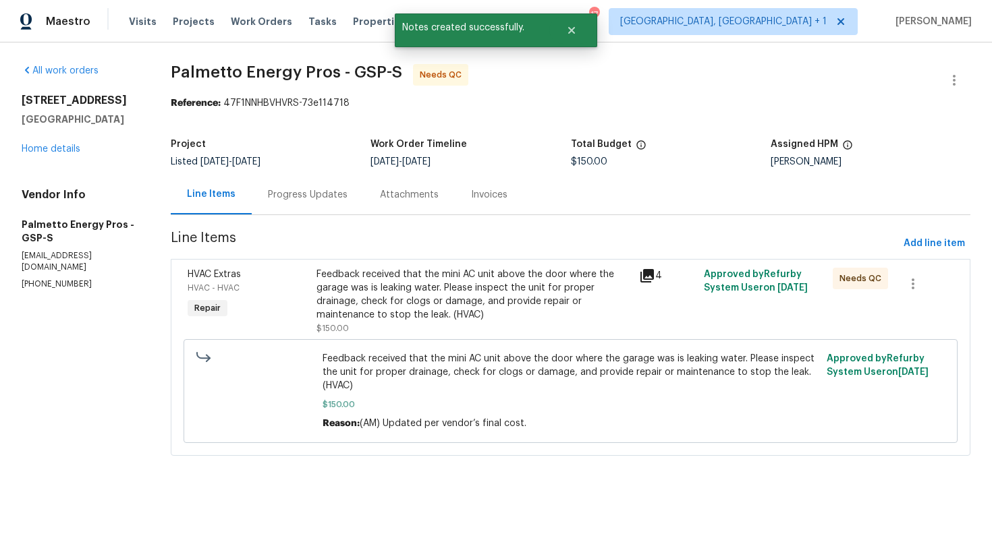
click at [441, 305] on div "Feedback received that the mini AC unit above the door where the garage was is …" at bounding box center [473, 295] width 314 height 54
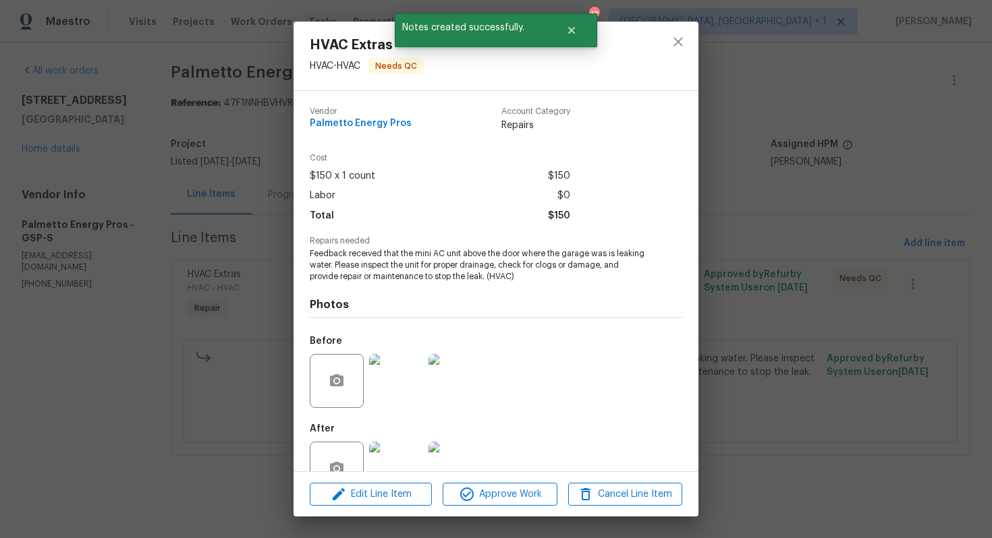
scroll to position [38, 0]
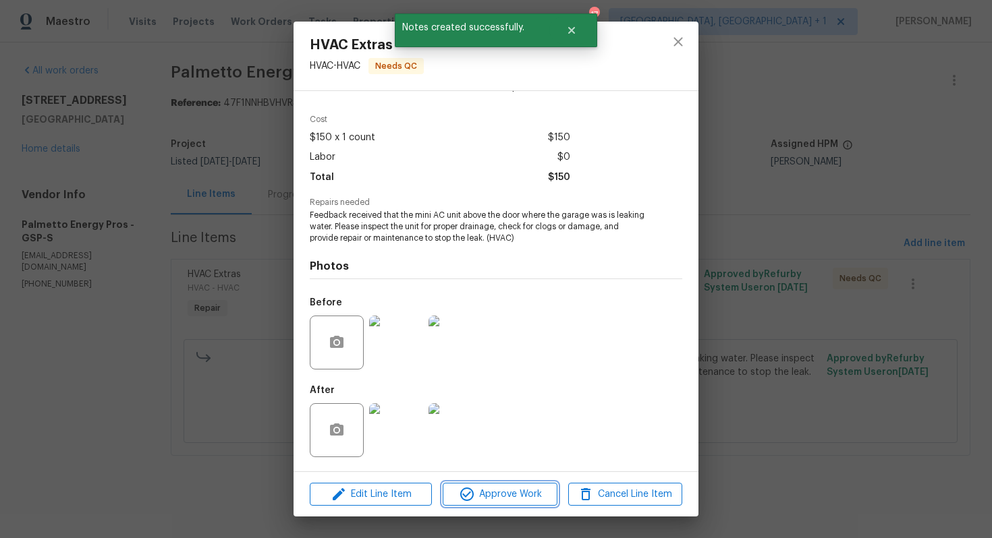
click at [490, 495] on span "Approve Work" at bounding box center [500, 494] width 106 height 17
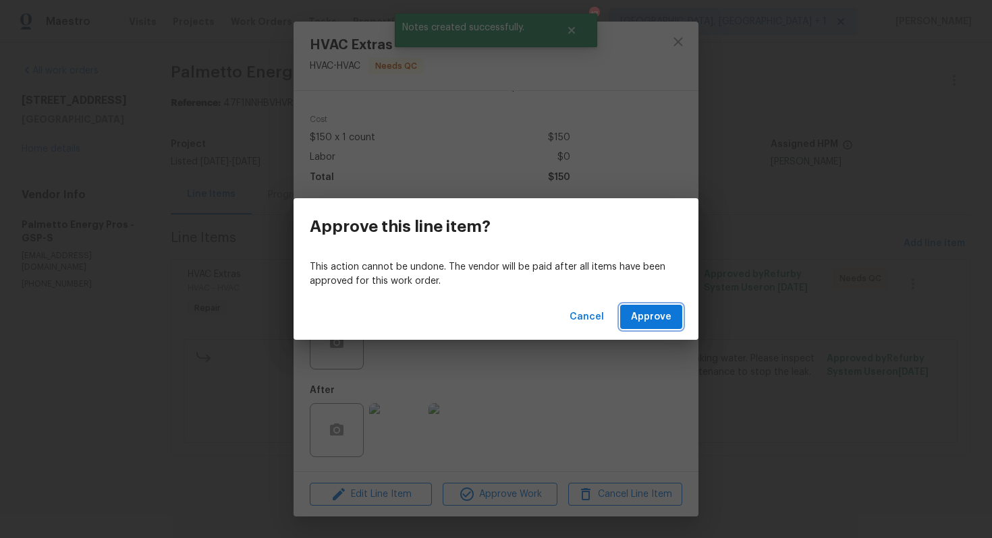
click at [656, 322] on span "Approve" at bounding box center [651, 317] width 40 height 17
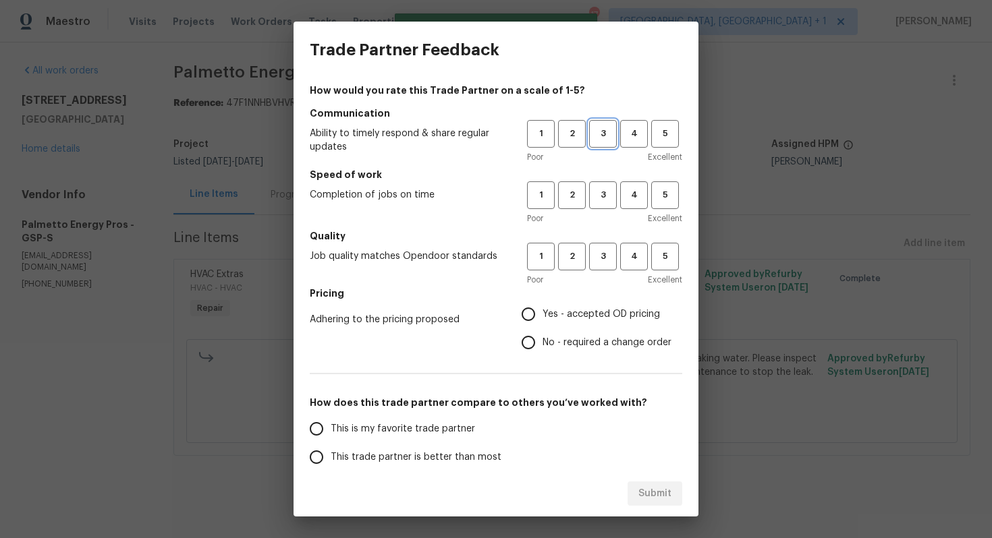
click at [602, 126] on span "3" at bounding box center [602, 134] width 25 height 16
click at [611, 218] on div "Poor Excellent" at bounding box center [604, 218] width 155 height 13
click at [605, 200] on span "3" at bounding box center [602, 196] width 25 height 16
click at [606, 254] on span "3" at bounding box center [602, 257] width 25 height 16
click at [534, 337] on input "No - required a change order" at bounding box center [528, 343] width 28 height 28
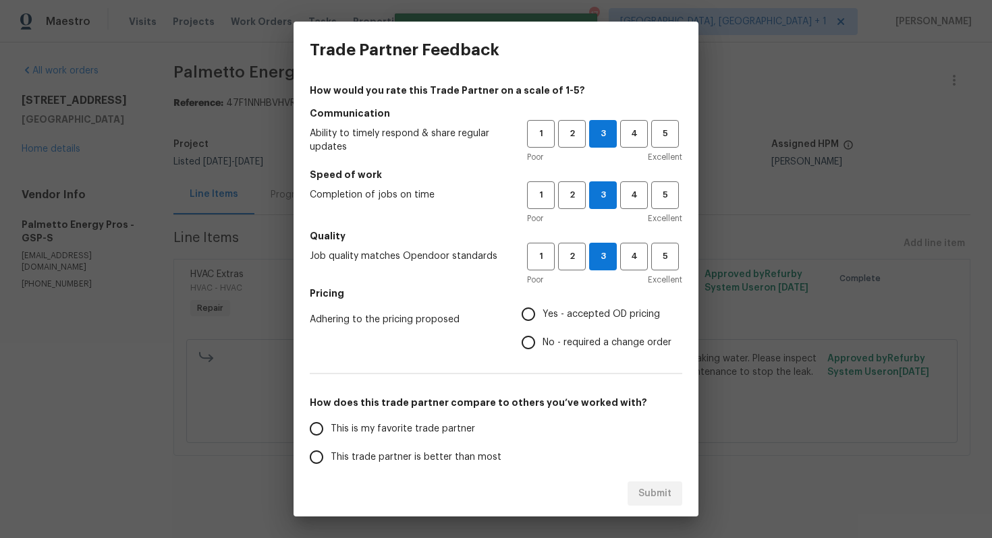
radio input "true"
click at [412, 457] on span "This trade partner is better than most" at bounding box center [416, 458] width 171 height 14
click at [331, 457] on input "This trade partner is better than most" at bounding box center [316, 457] width 28 height 28
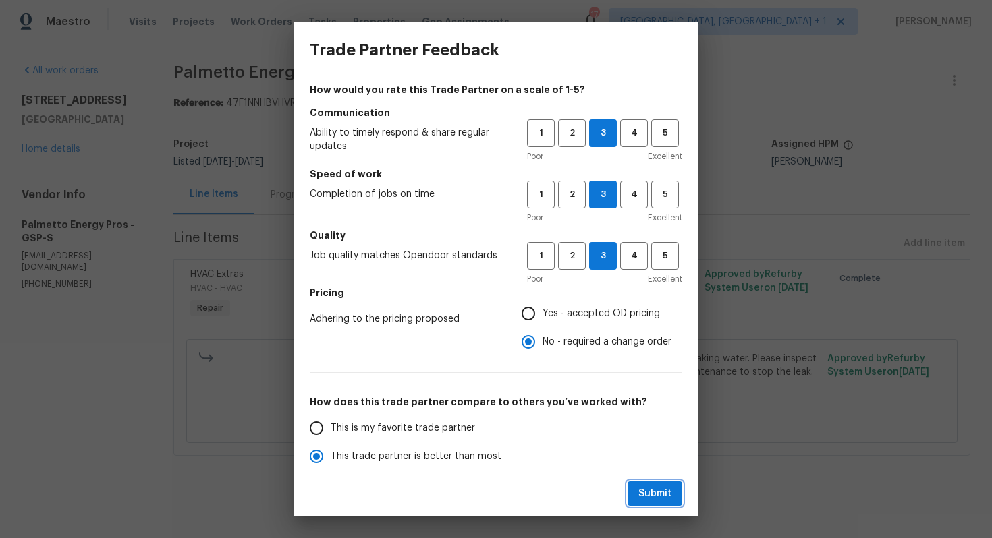
click at [652, 489] on span "Submit" at bounding box center [654, 494] width 33 height 17
radio input "true"
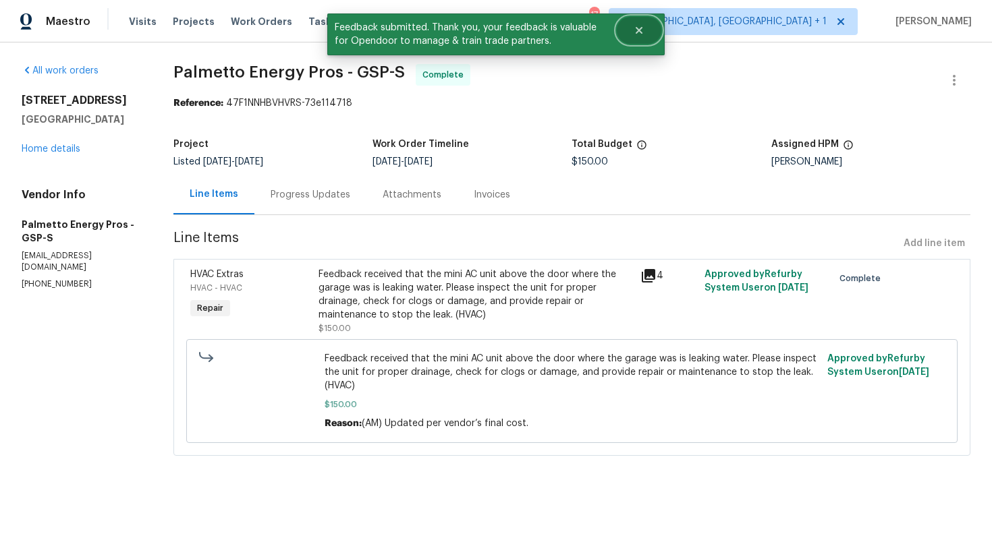
click at [643, 30] on icon "Close" at bounding box center [639, 30] width 11 height 11
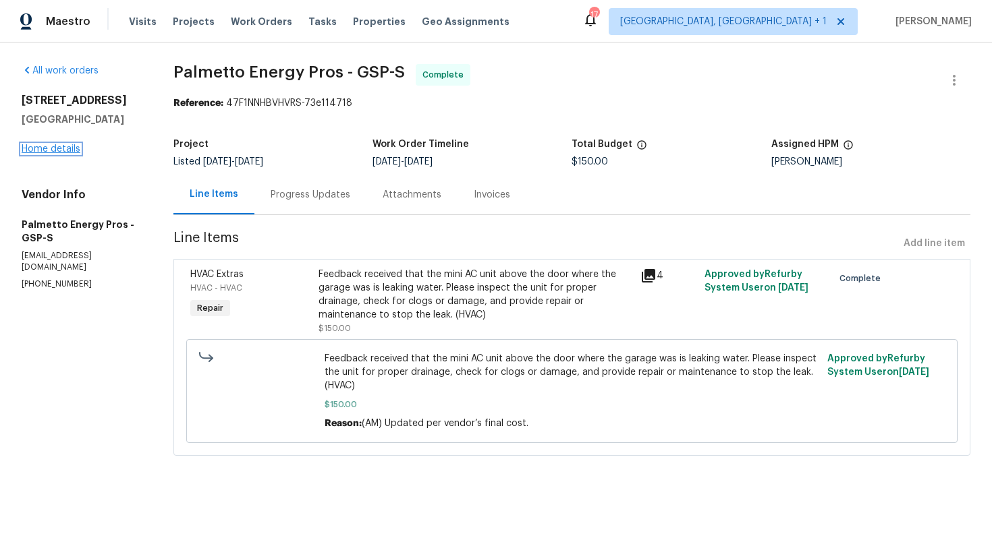
click at [66, 148] on link "Home details" at bounding box center [51, 148] width 59 height 9
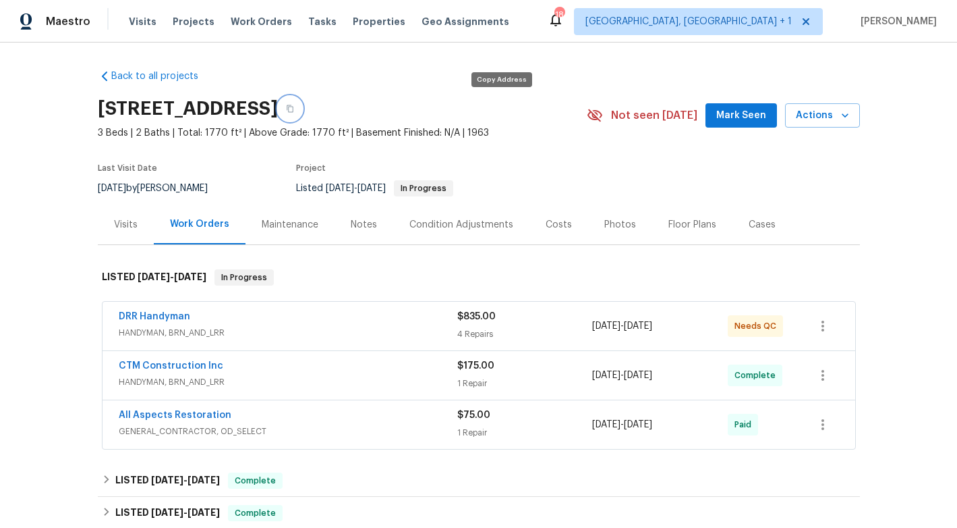
click at [294, 111] on icon "button" at bounding box center [290, 109] width 8 height 8
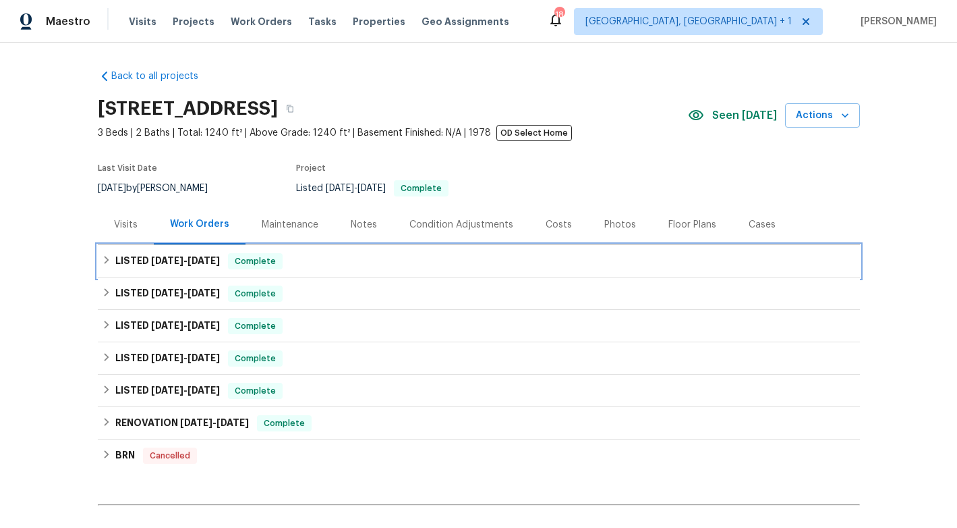
click at [311, 260] on div "LISTED [DATE] - [DATE] Complete" at bounding box center [479, 261] width 754 height 16
click at [311, 260] on div "LISTED [DATE] - [DATE] Complete" at bounding box center [479, 261] width 762 height 32
click at [311, 260] on div "LISTED [DATE] - [DATE] Complete" at bounding box center [479, 261] width 754 height 16
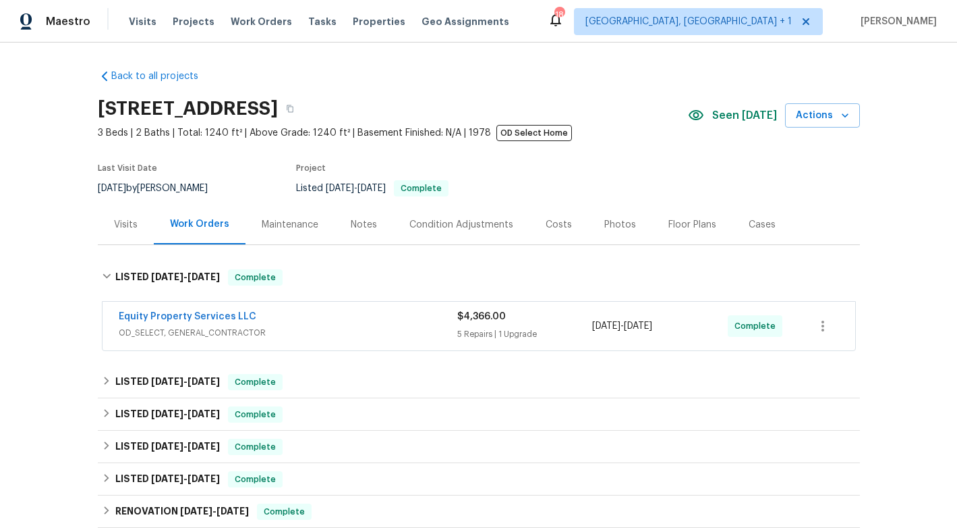
click at [313, 318] on div "Equity Property Services LLC" at bounding box center [288, 318] width 339 height 16
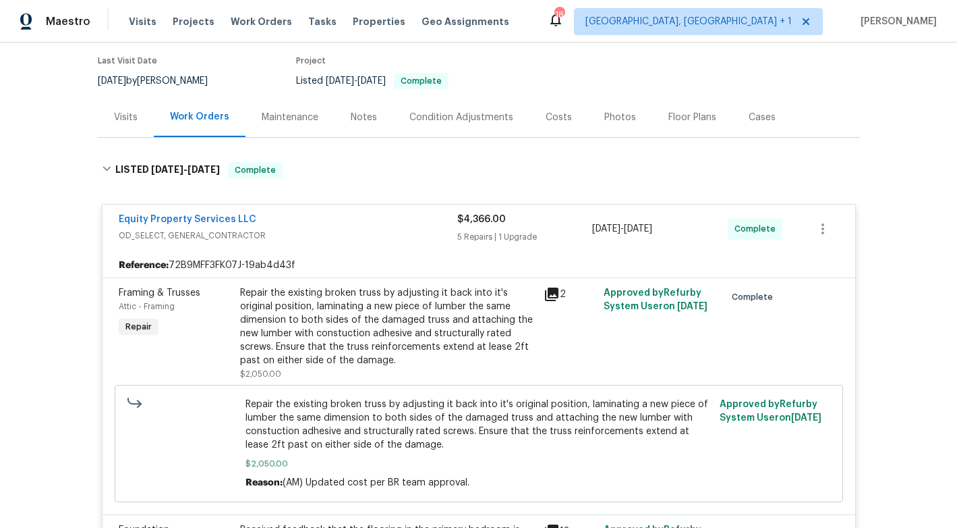
scroll to position [119, 0]
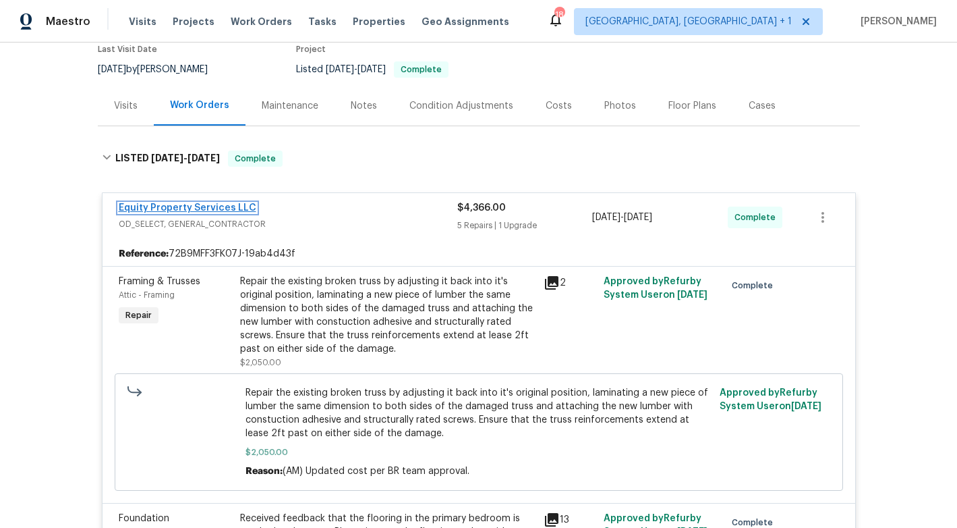
click at [205, 206] on link "Equity Property Services LLC" at bounding box center [188, 207] width 138 height 9
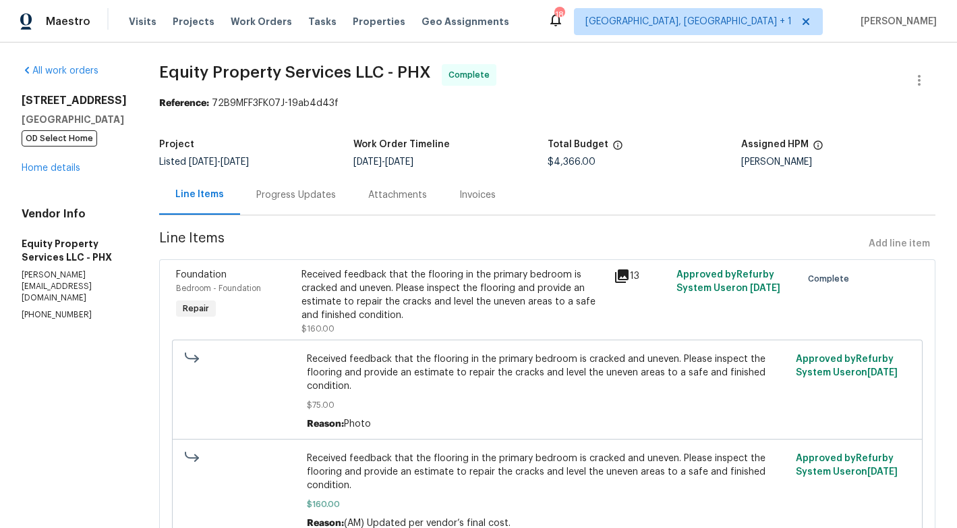
click at [260, 199] on div "Progress Updates" at bounding box center [296, 194] width 80 height 13
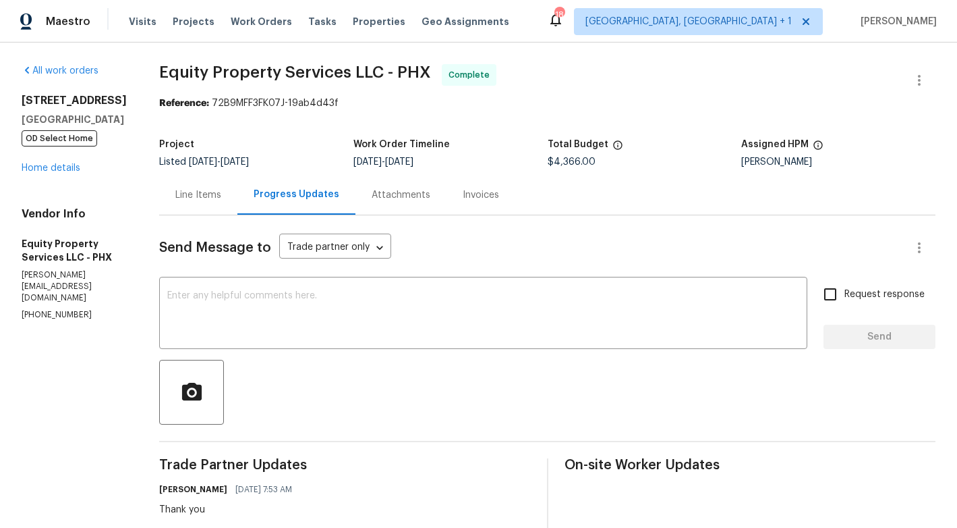
click at [190, 204] on div "Line Items" at bounding box center [198, 195] width 78 height 40
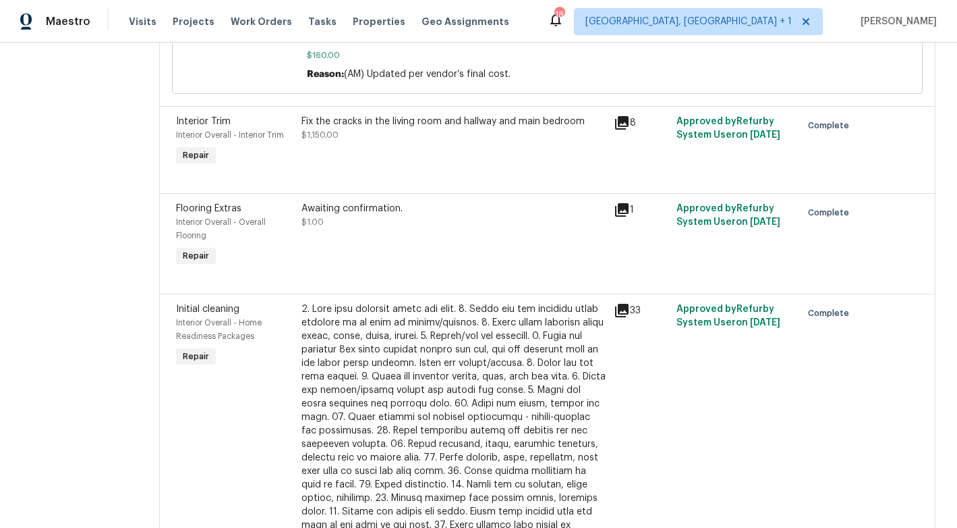
scroll to position [446, 0]
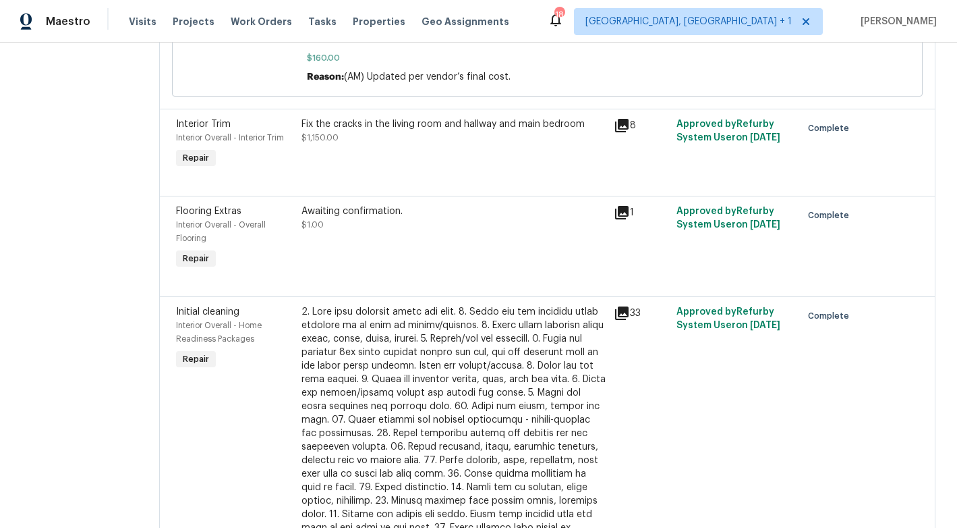
click at [530, 208] on div "Awaiting confirmation. $1.00" at bounding box center [454, 238] width 313 height 76
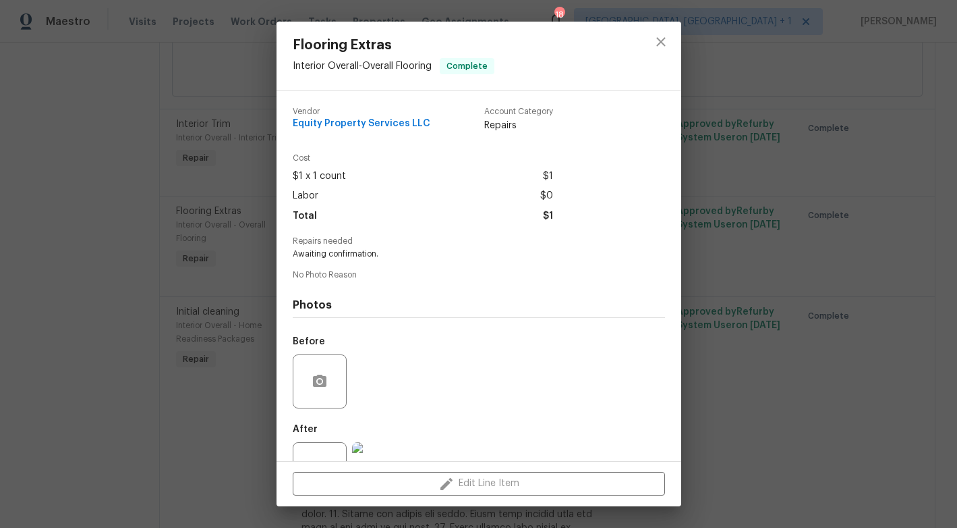
scroll to position [49, 0]
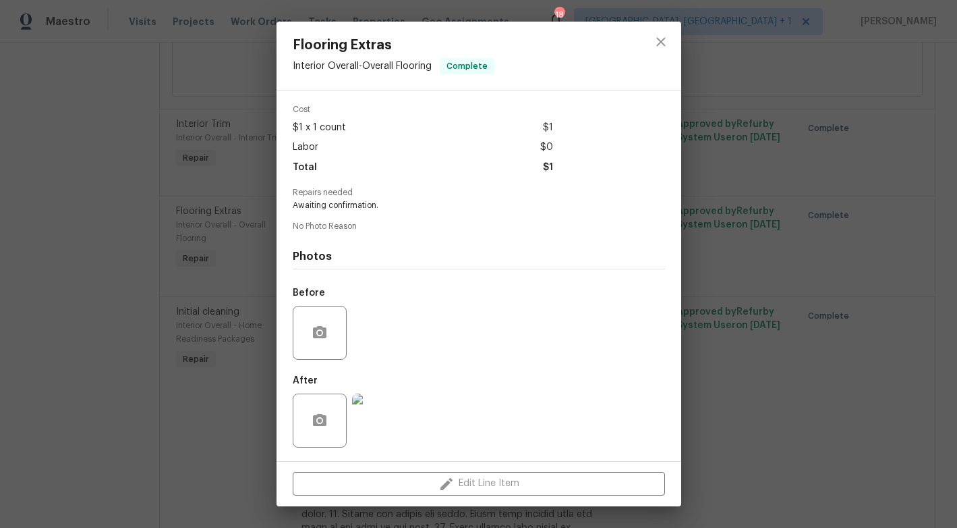
click at [176, 232] on div "Flooring Extras Interior Overall - Overall Flooring Complete Vendor Equity Prop…" at bounding box center [478, 264] width 957 height 528
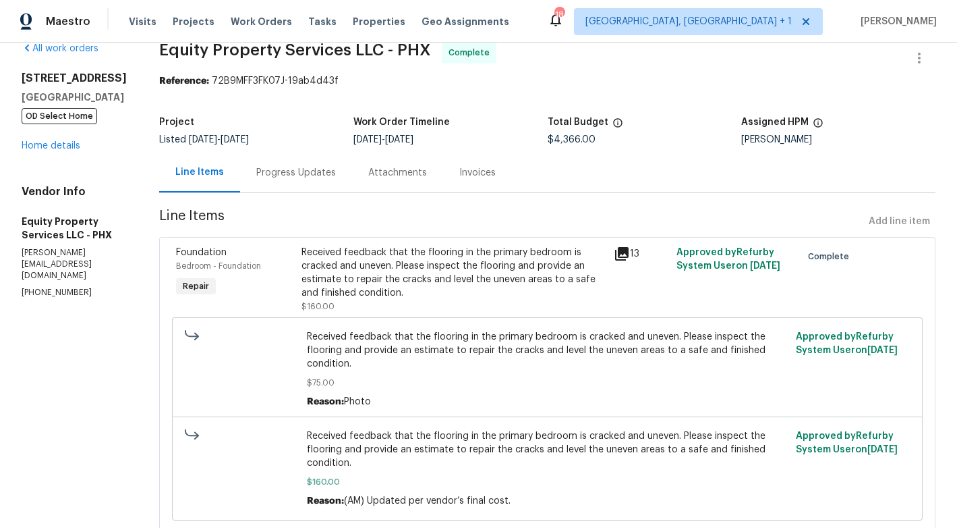
scroll to position [0, 0]
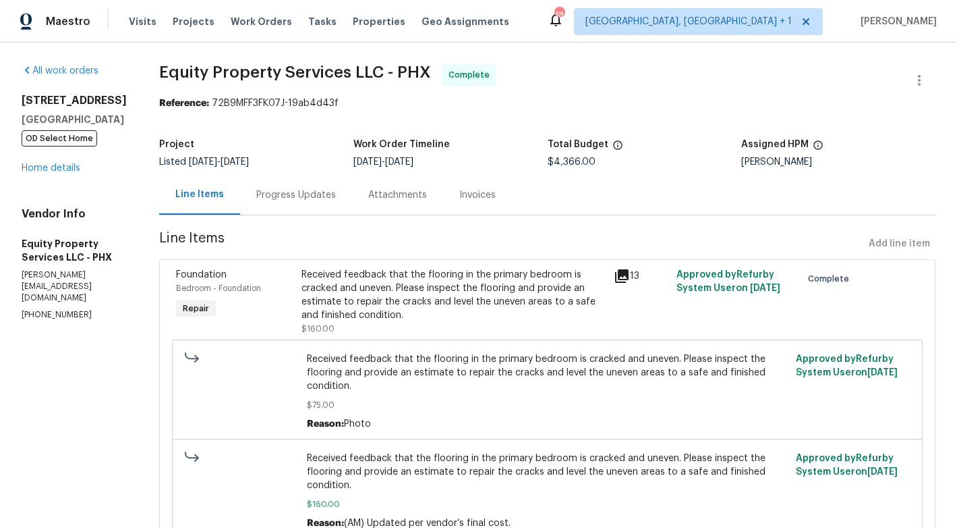
click at [269, 200] on div "Progress Updates" at bounding box center [296, 194] width 80 height 13
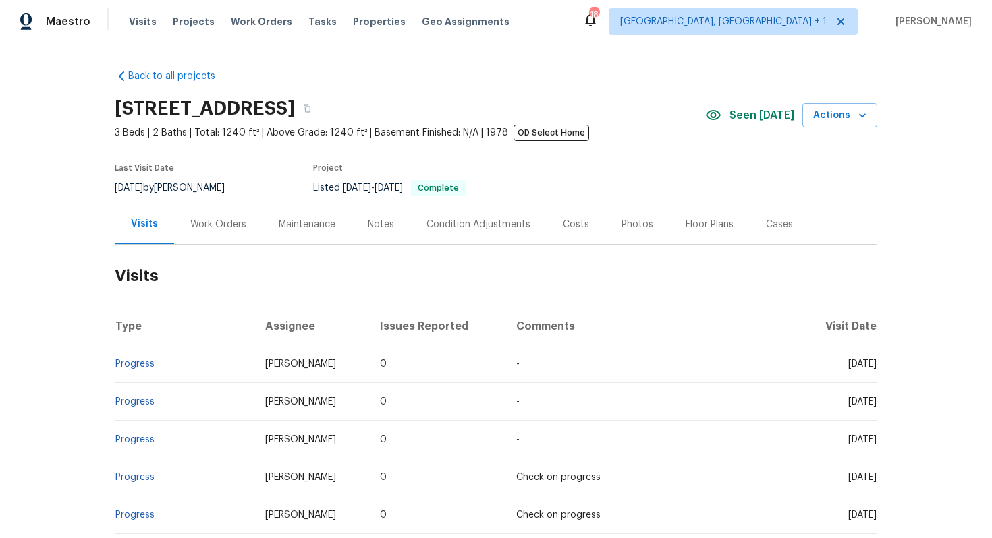
click at [233, 215] on div "Work Orders" at bounding box center [218, 224] width 88 height 40
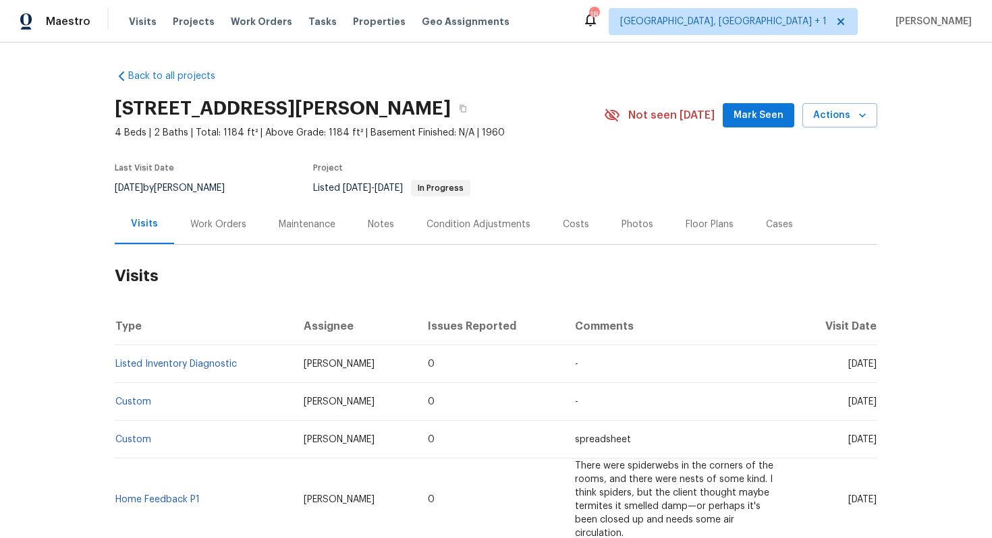
click at [218, 224] on div "Work Orders" at bounding box center [218, 224] width 56 height 13
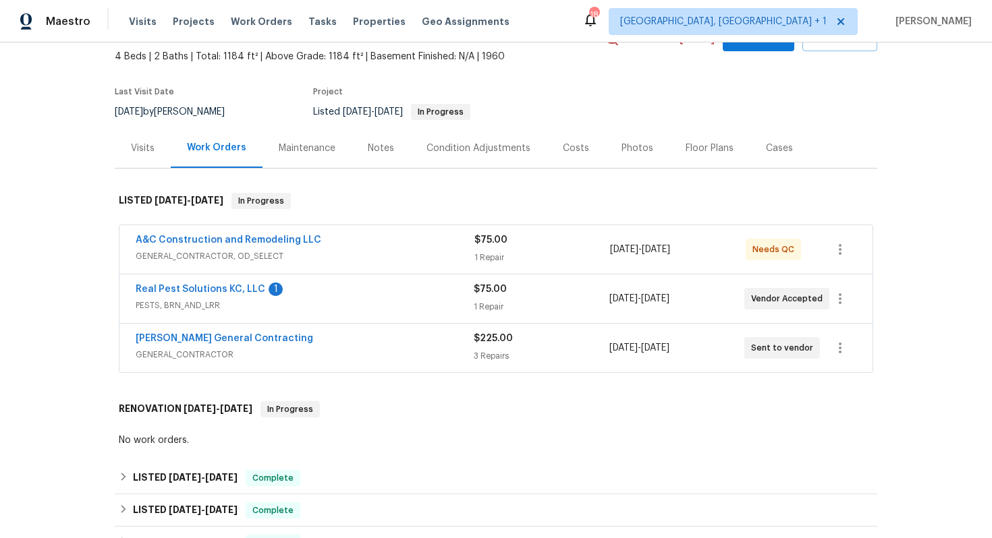
scroll to position [103, 0]
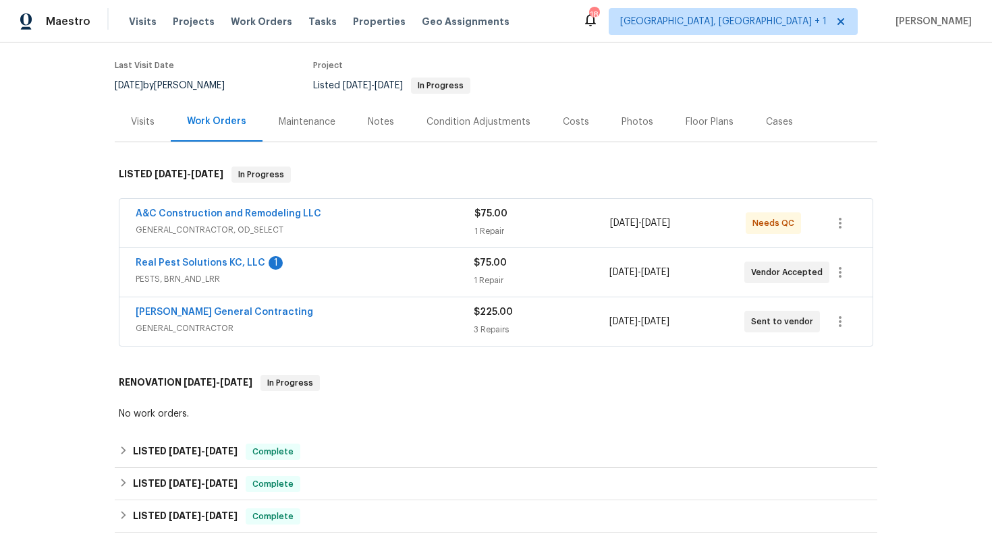
click at [395, 218] on div "A&C Construction and Remodeling LLC" at bounding box center [305, 215] width 339 height 16
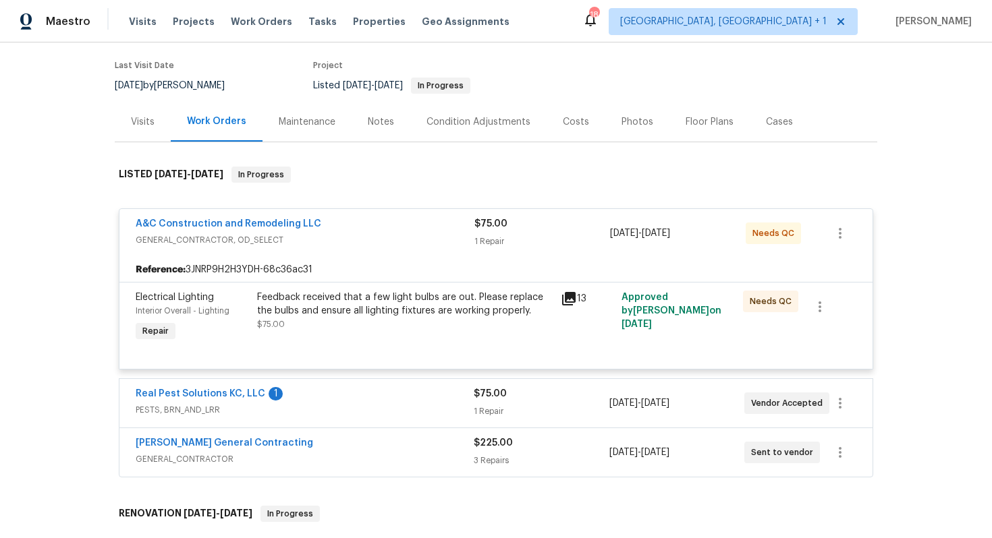
click at [355, 225] on div "A&C Construction and Remodeling LLC" at bounding box center [305, 225] width 339 height 16
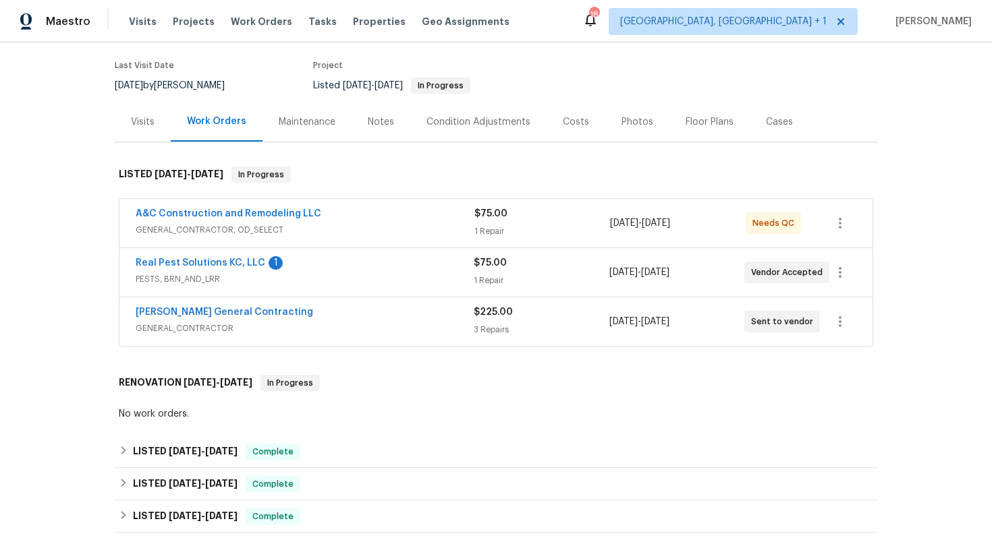
click at [319, 313] on div "[PERSON_NAME] General Contracting" at bounding box center [305, 314] width 338 height 16
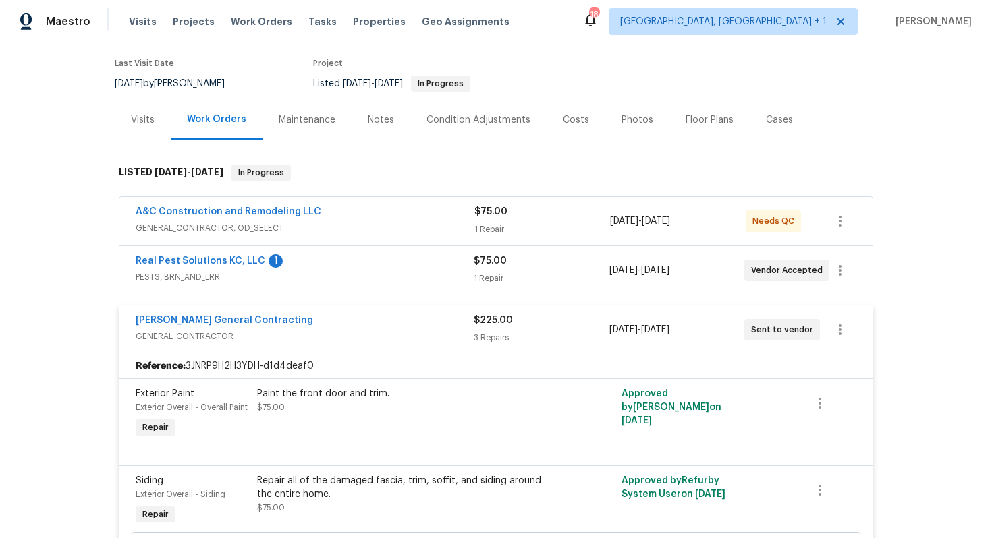
scroll to position [51, 0]
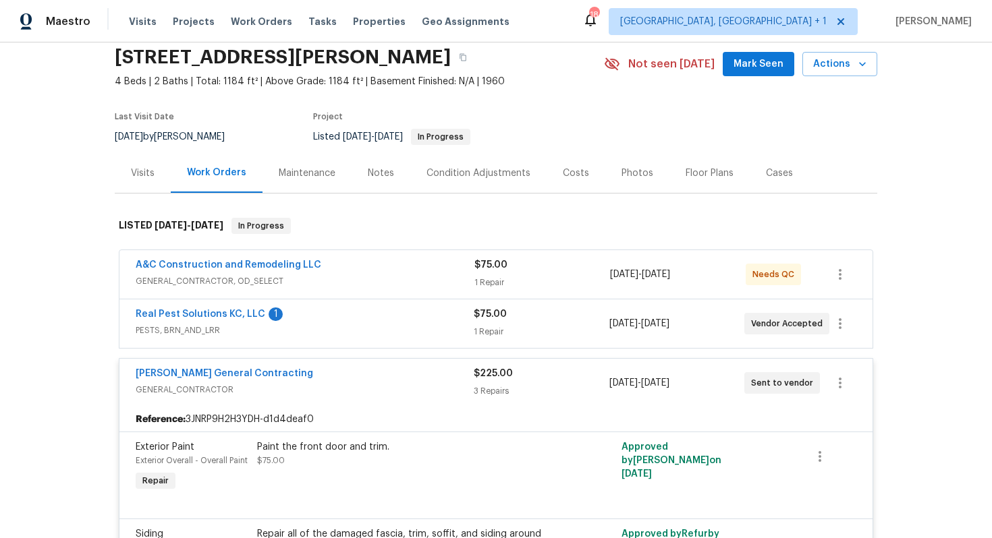
click at [306, 315] on div "Real Pest Solutions KC, LLC 1" at bounding box center [305, 316] width 338 height 16
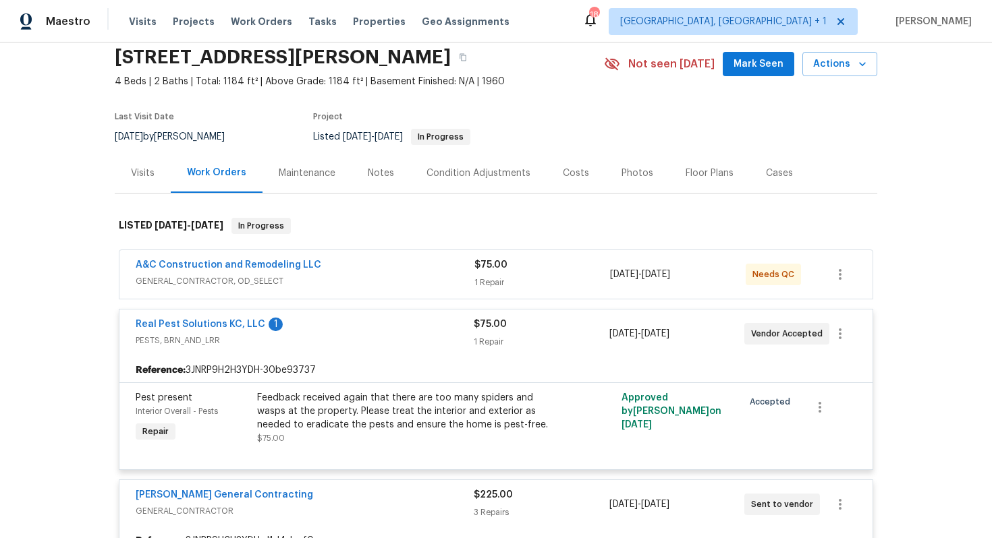
click at [308, 501] on div "[PERSON_NAME] General Contracting" at bounding box center [305, 497] width 338 height 16
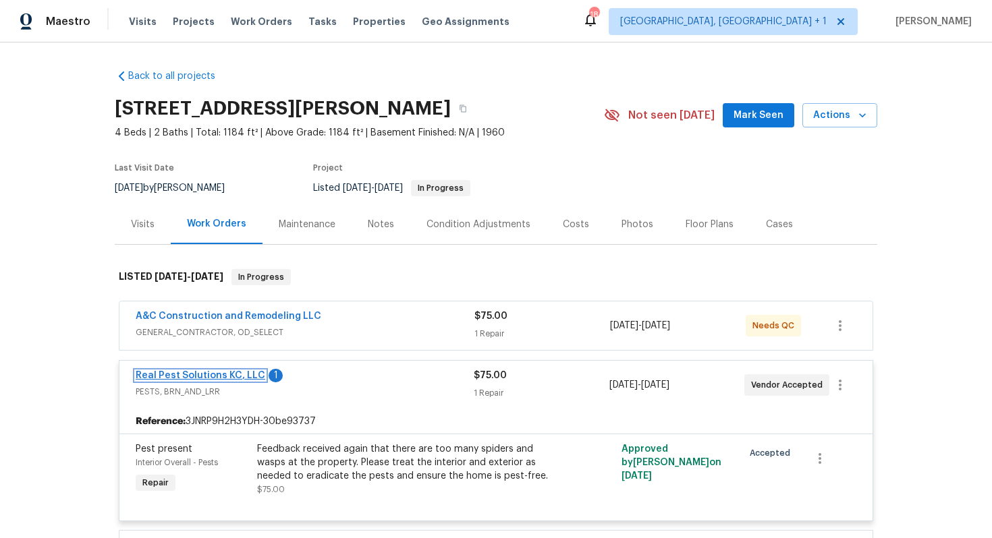
click at [167, 376] on link "Real Pest Solutions KC, LLC" at bounding box center [201, 375] width 130 height 9
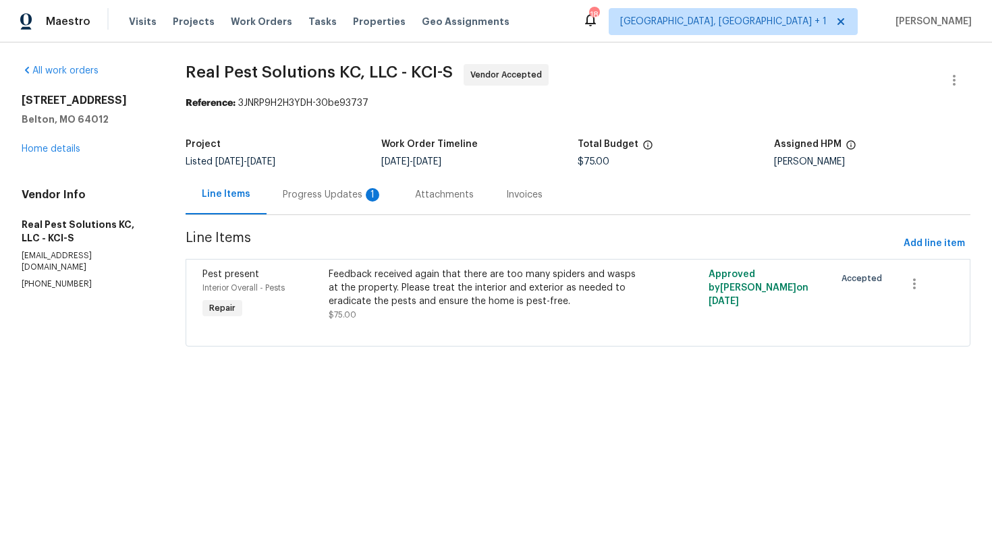
click at [320, 183] on div "Progress Updates 1" at bounding box center [333, 195] width 132 height 40
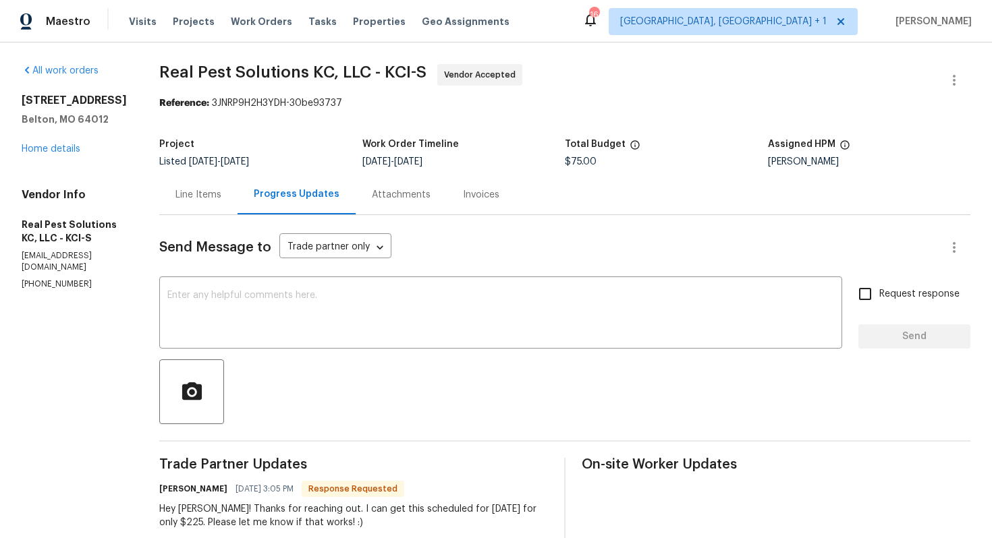
click at [221, 199] on div "Line Items" at bounding box center [198, 194] width 46 height 13
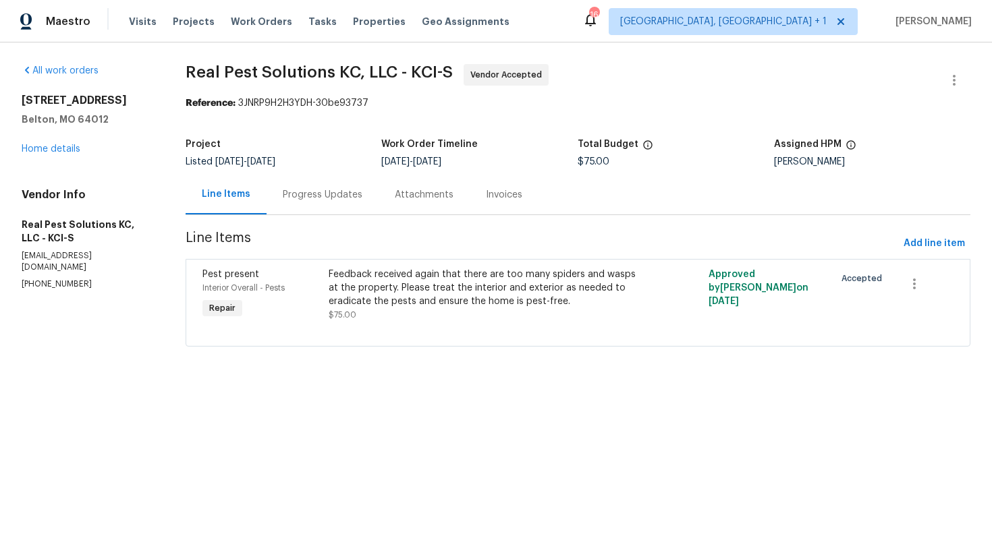
click at [394, 281] on div "Feedback received again that there are too many spiders and wasps at the proper…" at bounding box center [483, 288] width 308 height 40
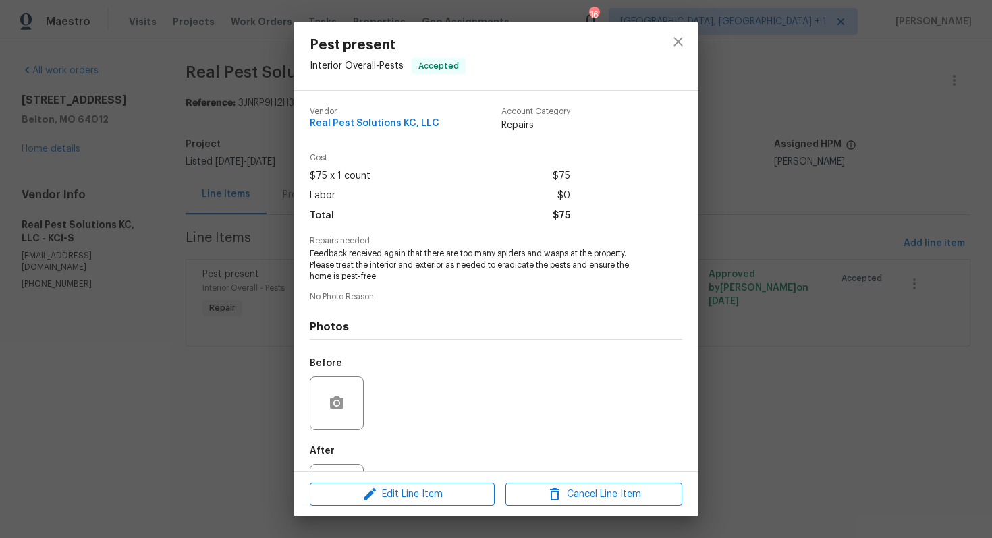
scroll to position [60, 0]
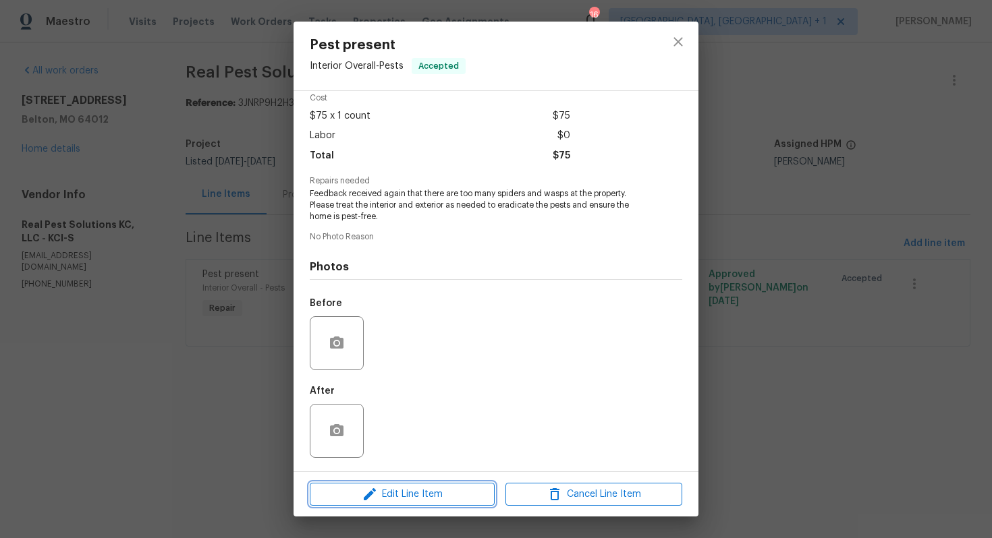
click at [368, 491] on icon "button" at bounding box center [370, 494] width 16 height 16
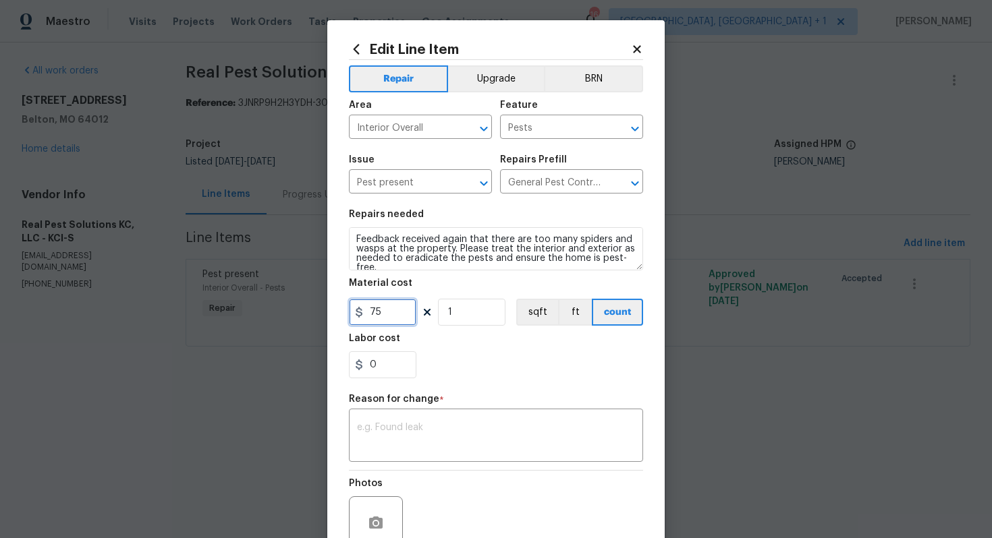
click at [386, 302] on input "75" at bounding box center [382, 312] width 67 height 27
type input "225"
click at [429, 439] on textarea at bounding box center [496, 437] width 278 height 28
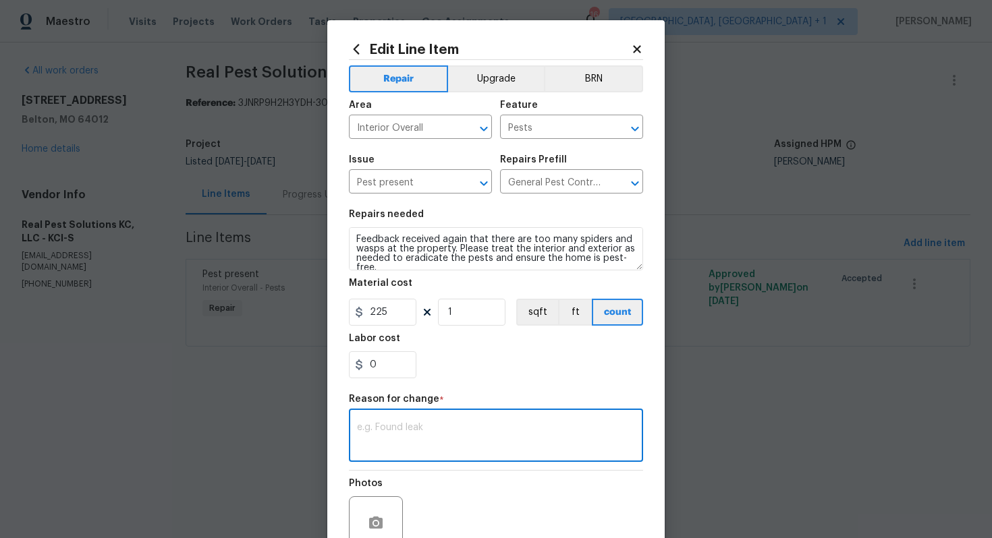
click at [420, 418] on div "x ​" at bounding box center [496, 437] width 294 height 50
paste textarea "(AM) Updated per vendor’s final cost."
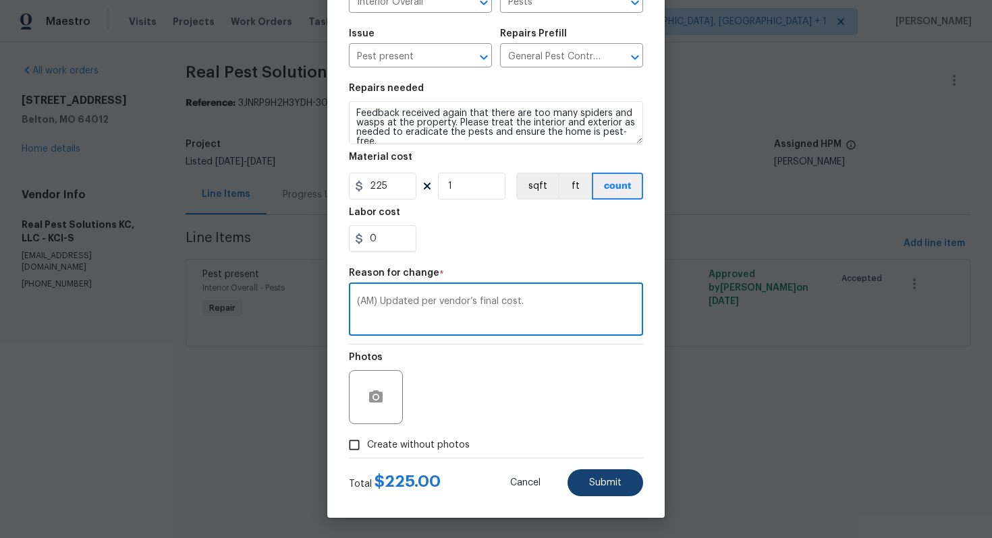
type textarea "(AM) Updated per vendor’s final cost."
click at [599, 482] on span "Submit" at bounding box center [605, 483] width 32 height 10
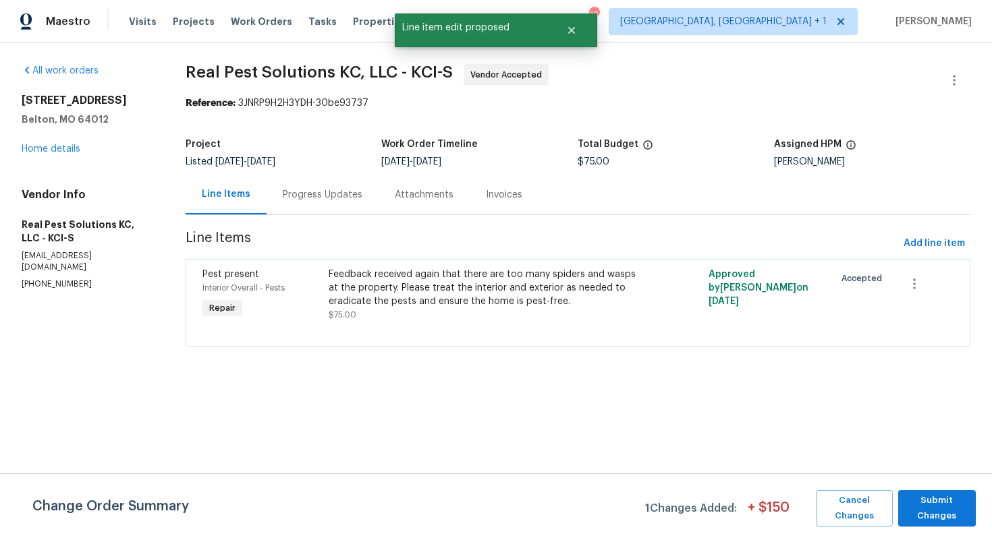
scroll to position [0, 0]
click at [920, 499] on span "Submit Changes" at bounding box center [937, 508] width 64 height 31
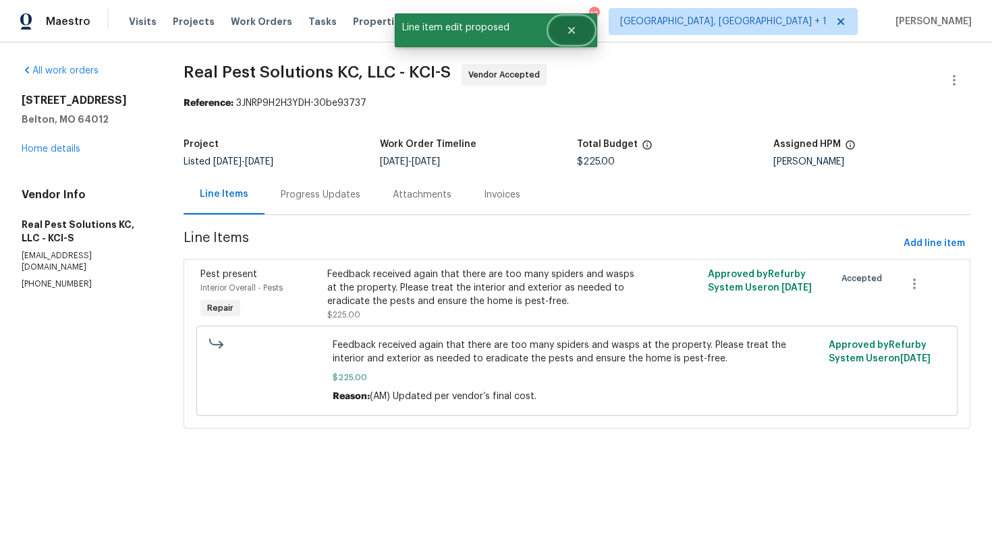
click at [581, 30] on button "Close" at bounding box center [571, 30] width 45 height 27
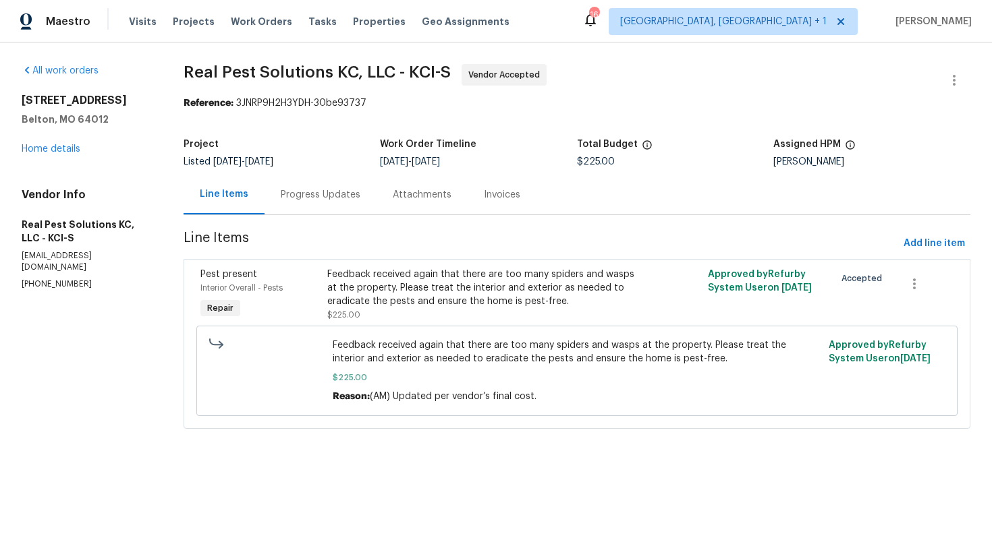
click at [316, 198] on div "Progress Updates" at bounding box center [321, 194] width 80 height 13
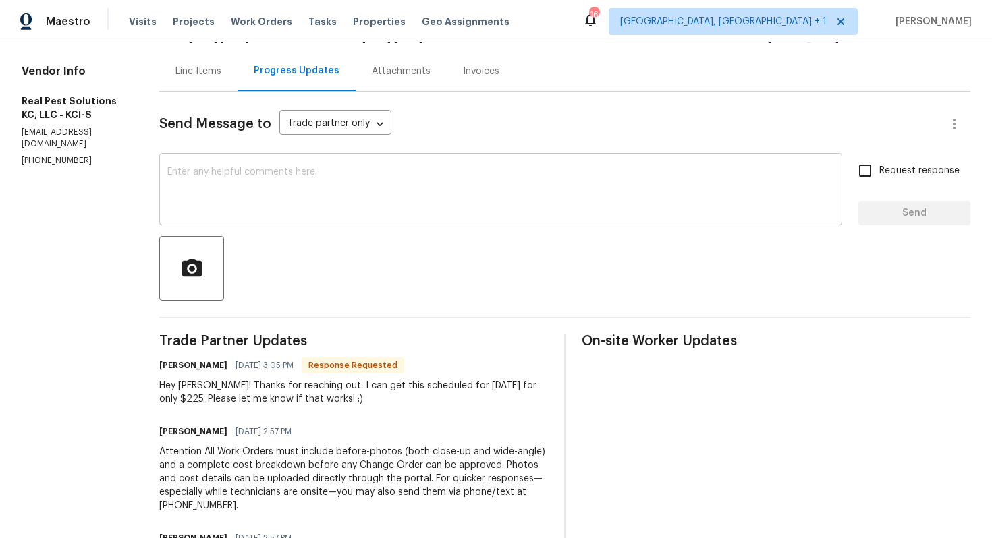
scroll to position [125, 0]
click at [192, 363] on h6 "Kelsey Montgomery" at bounding box center [193, 364] width 68 height 13
copy h6 "Kelsey"
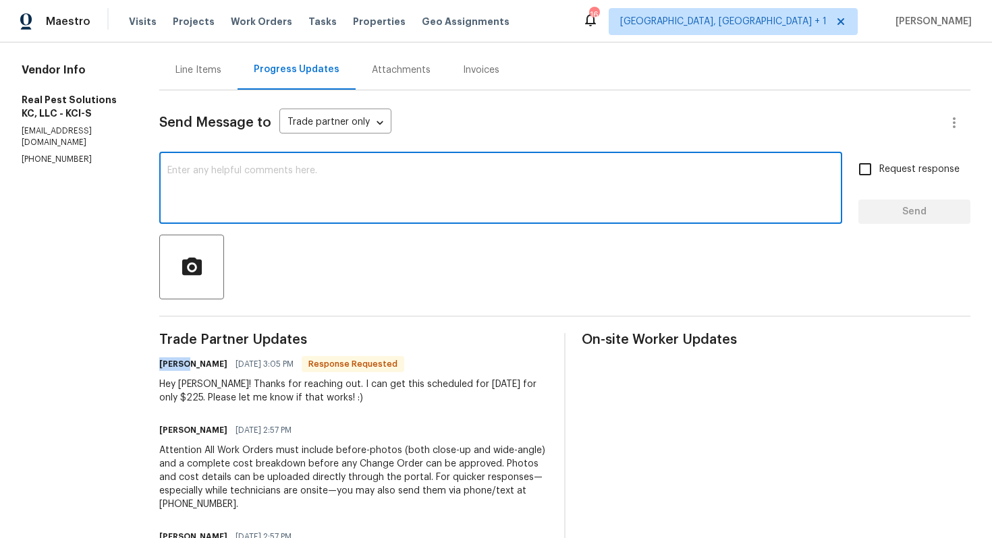
click at [350, 202] on textarea at bounding box center [500, 189] width 667 height 47
paste textarea "Kelsey"
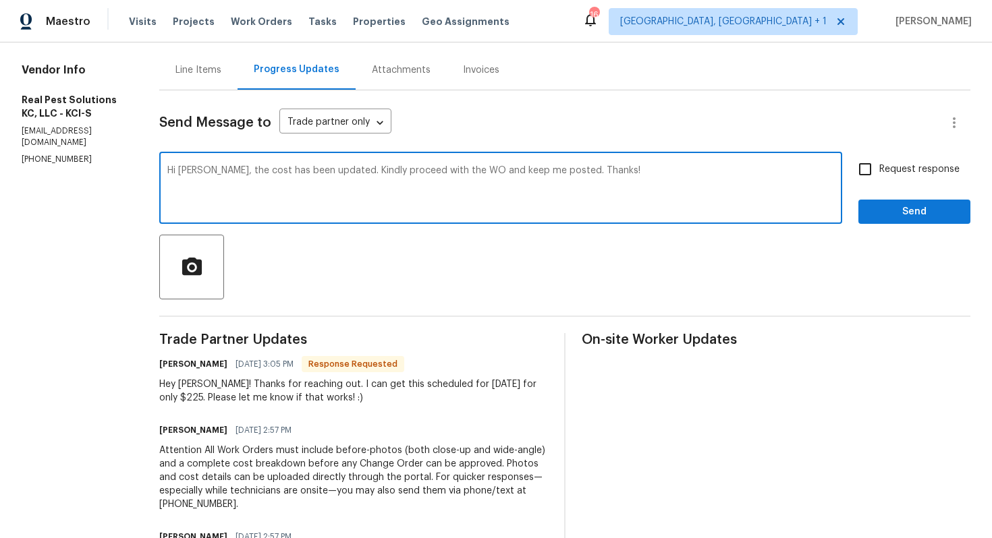
type textarea "Hi Kelsey, the cost has been updated. Kindly proceed with the WO and keep me po…"
click at [876, 171] on input "Request response" at bounding box center [865, 169] width 28 height 28
checkbox input "true"
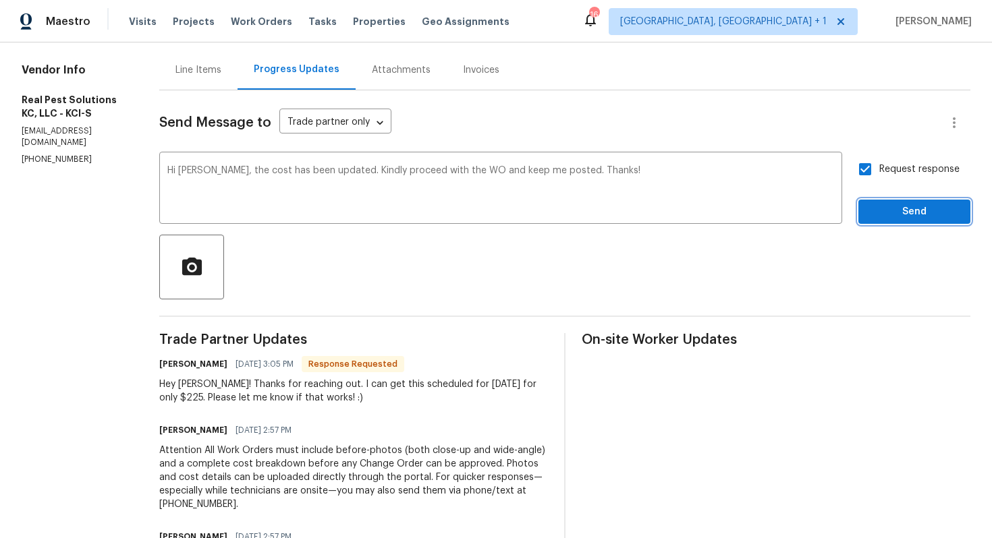
click at [897, 204] on span "Send" at bounding box center [914, 212] width 90 height 17
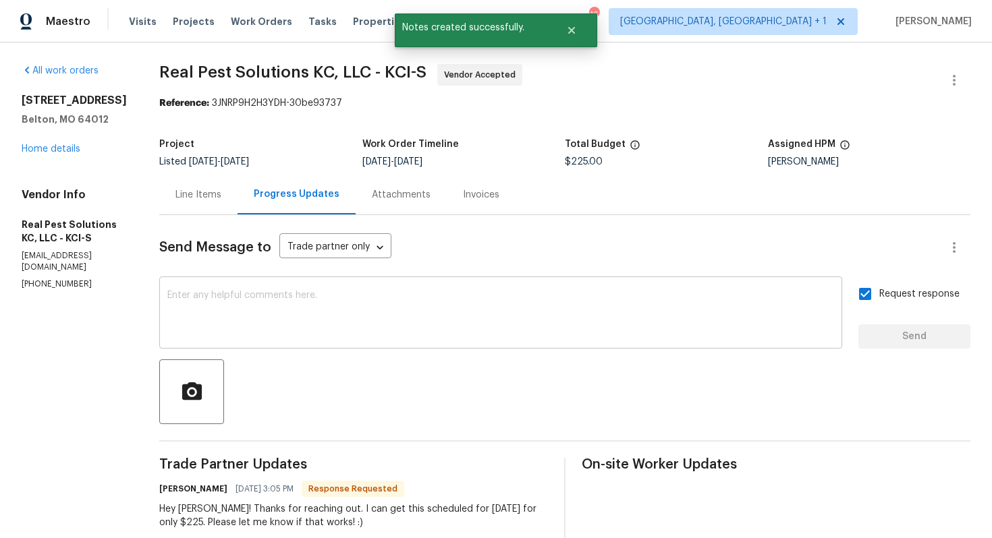
scroll to position [165, 0]
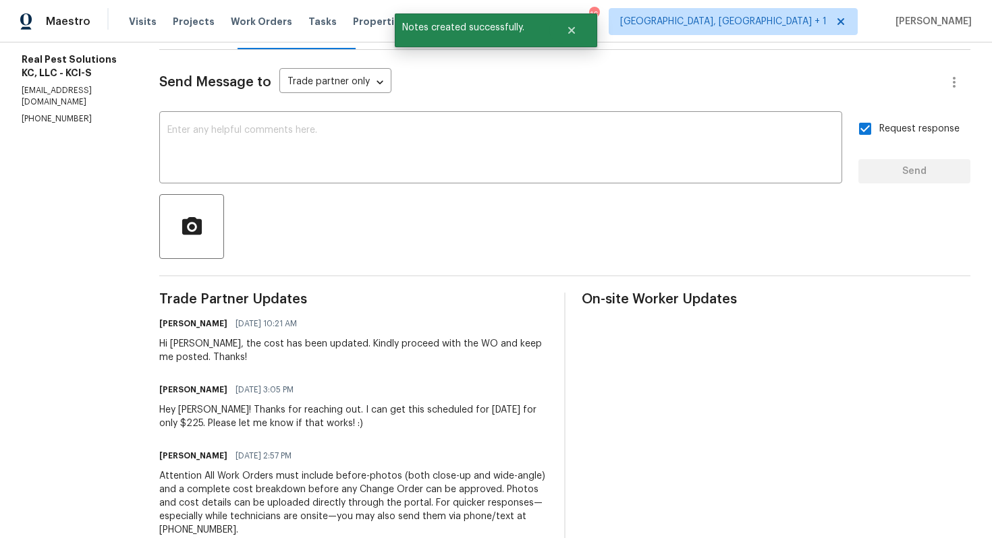
click at [260, 416] on div "Hey Arvind! Thanks for reaching out. I can get this scheduled for tomorrow for …" at bounding box center [353, 416] width 389 height 27
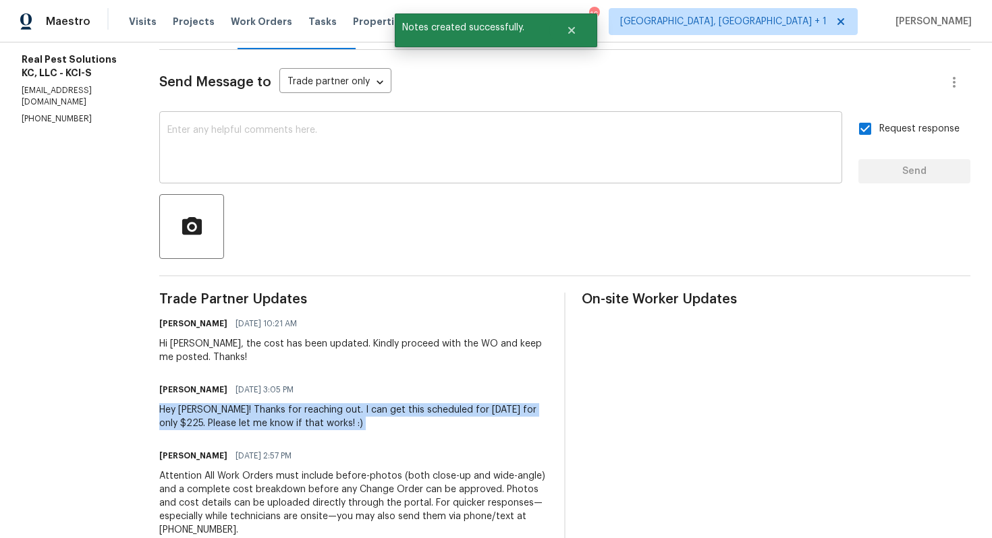
copy div "Hey Arvind! Thanks for reaching out. I can get this scheduled for tomorrow for …"
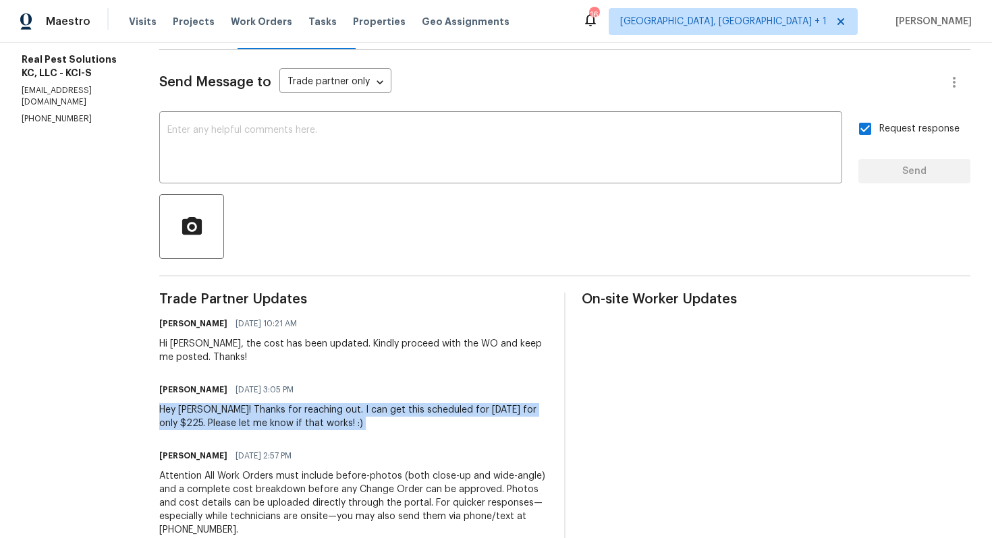
click at [342, 203] on div at bounding box center [564, 226] width 811 height 65
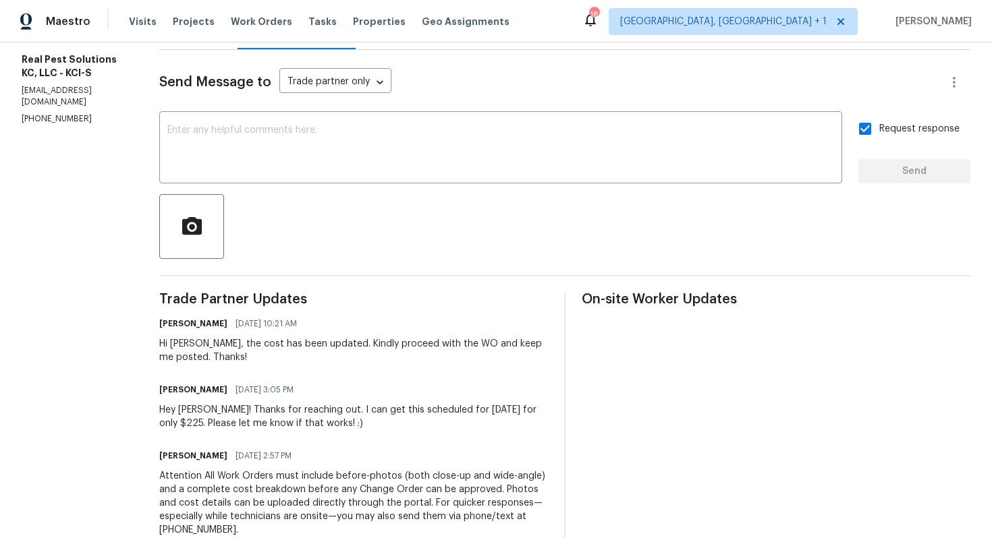
scroll to position [0, 0]
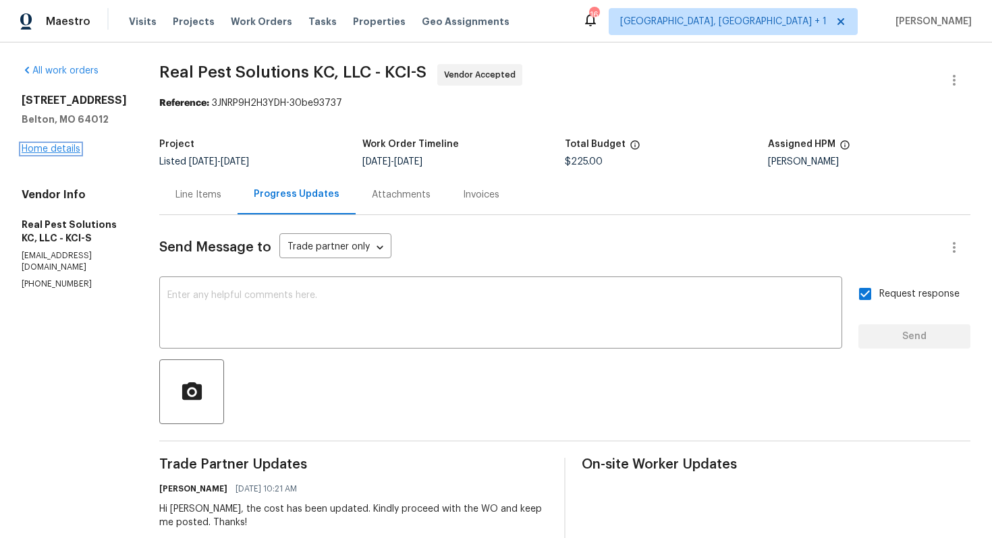
click at [64, 152] on link "Home details" at bounding box center [51, 148] width 59 height 9
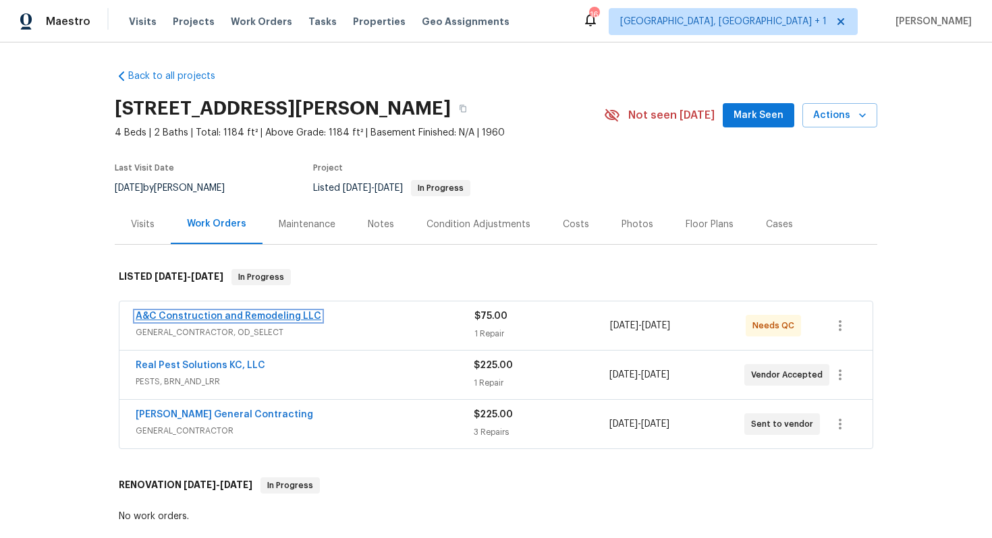
click at [178, 317] on link "A&C Construction and Remodeling LLC" at bounding box center [229, 316] width 186 height 9
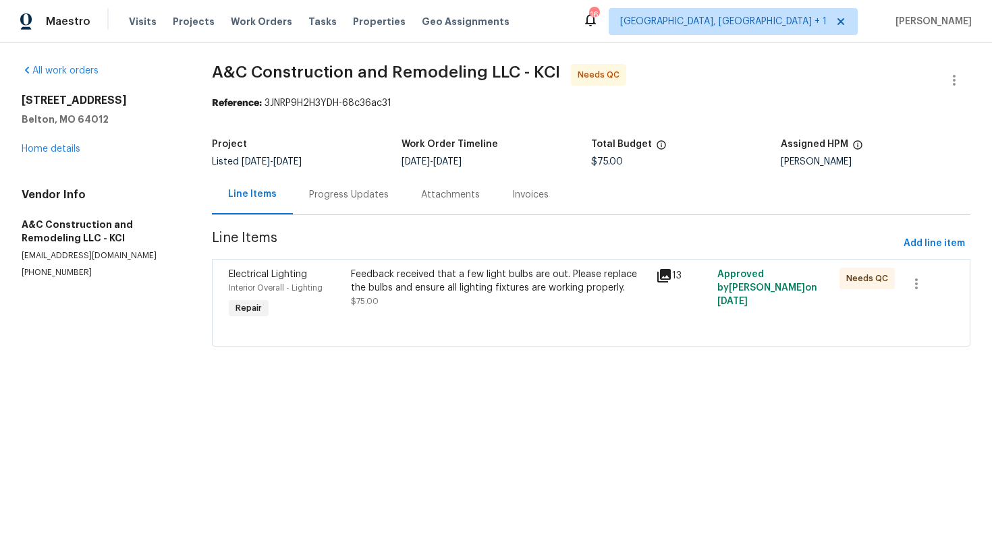
click at [455, 294] on div "Feedback received that a few light bulbs are out. Please replace the bulbs and …" at bounding box center [500, 281] width 298 height 27
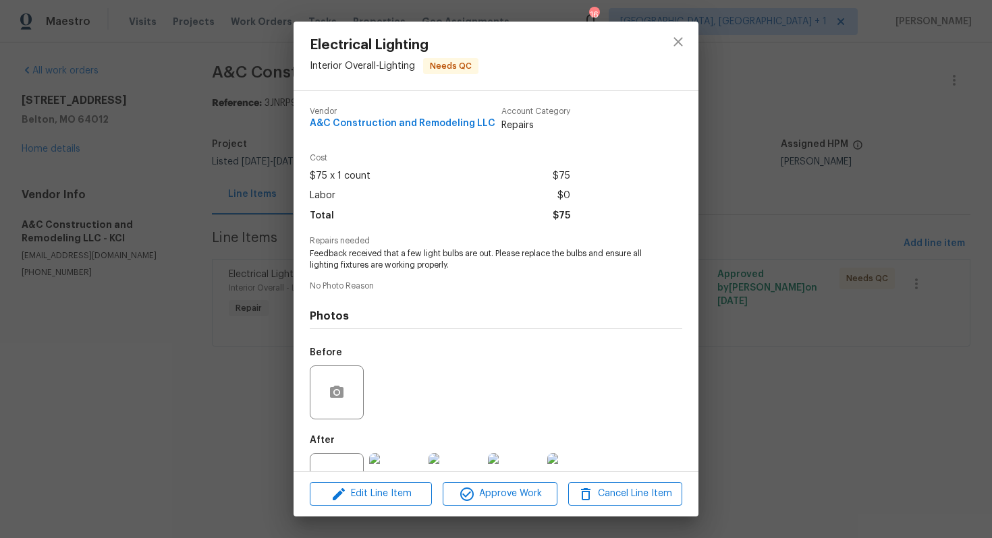
scroll to position [49, 0]
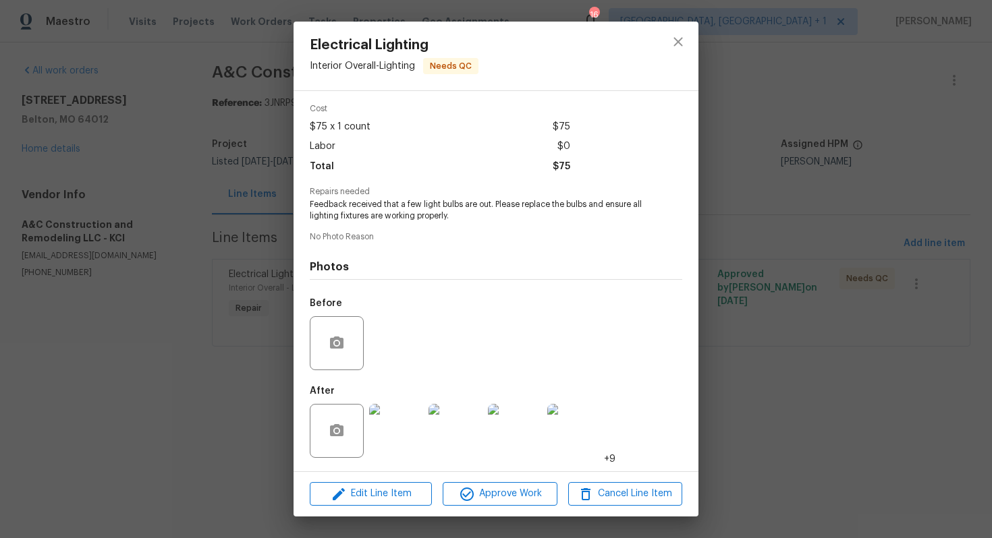
click at [399, 430] on img at bounding box center [396, 431] width 54 height 54
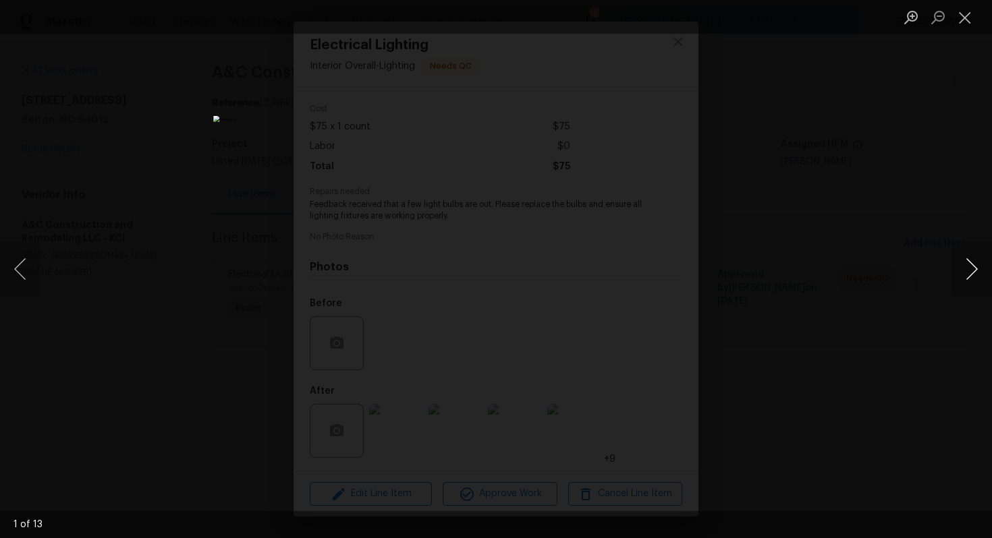
click at [971, 273] on button "Next image" at bounding box center [971, 269] width 40 height 54
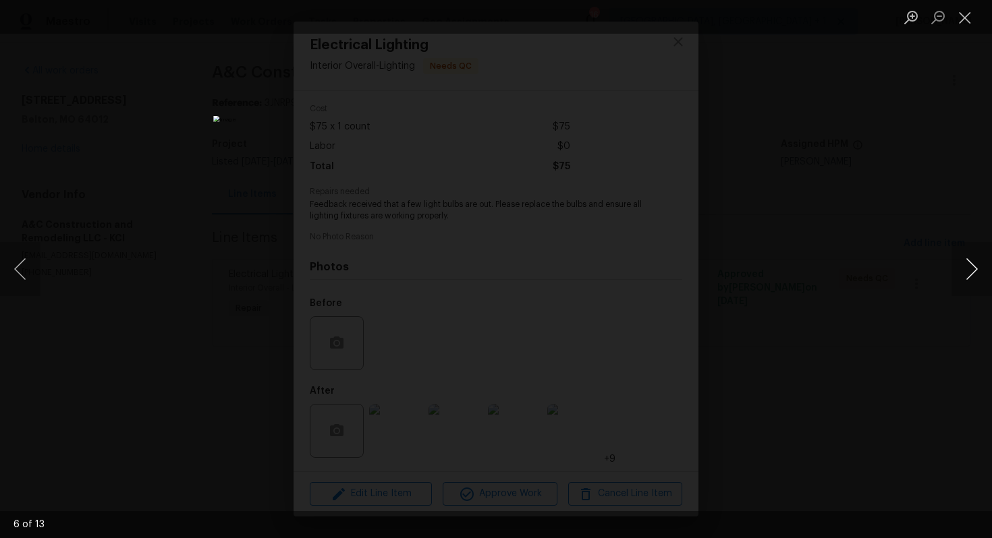
click at [971, 273] on button "Next image" at bounding box center [971, 269] width 40 height 54
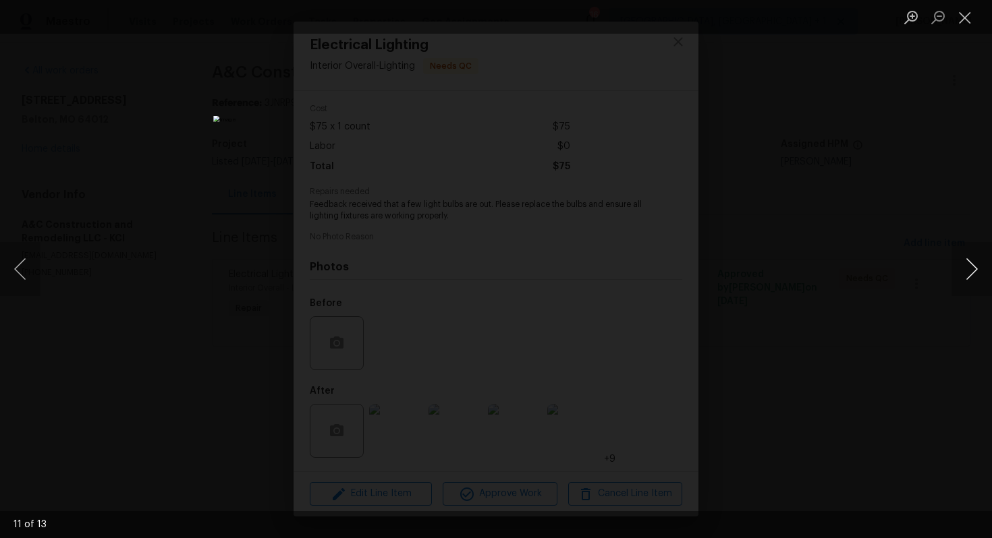
click at [971, 273] on button "Next image" at bounding box center [971, 269] width 40 height 54
click at [864, 272] on div "Lightbox" at bounding box center [496, 269] width 992 height 538
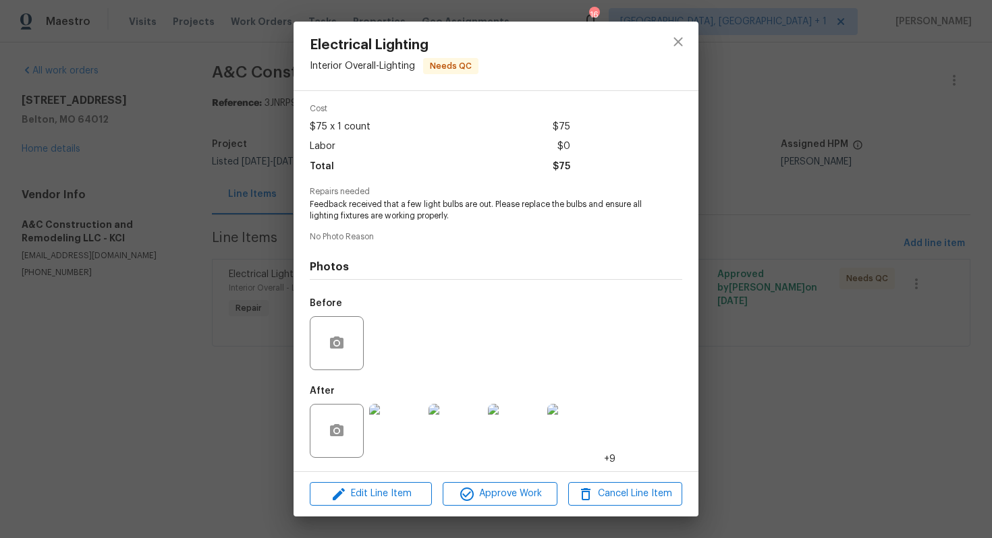
click at [769, 248] on div "Electrical Lighting Interior Overall - Lighting Needs QC Vendor A&C Constructio…" at bounding box center [496, 269] width 992 height 538
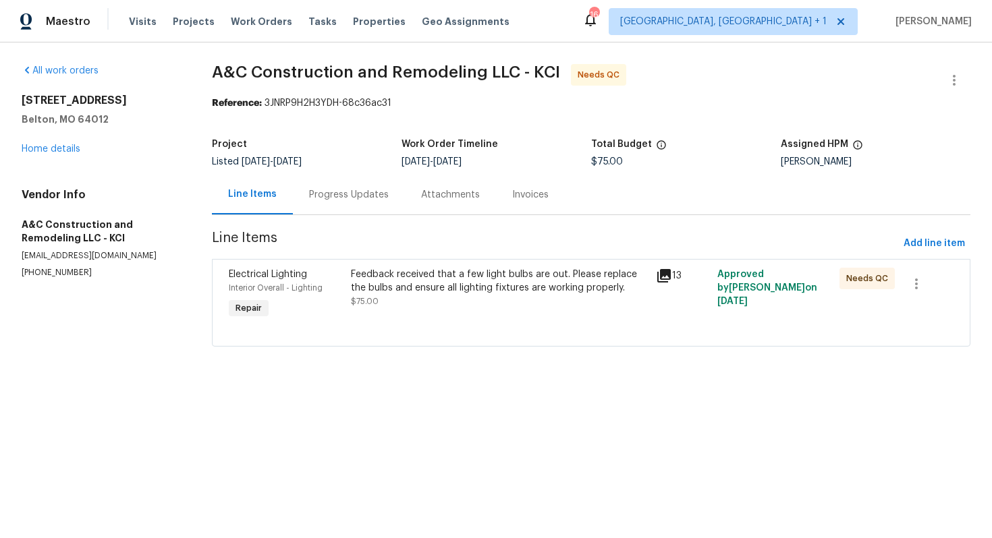
click at [320, 186] on div "Progress Updates" at bounding box center [349, 195] width 112 height 40
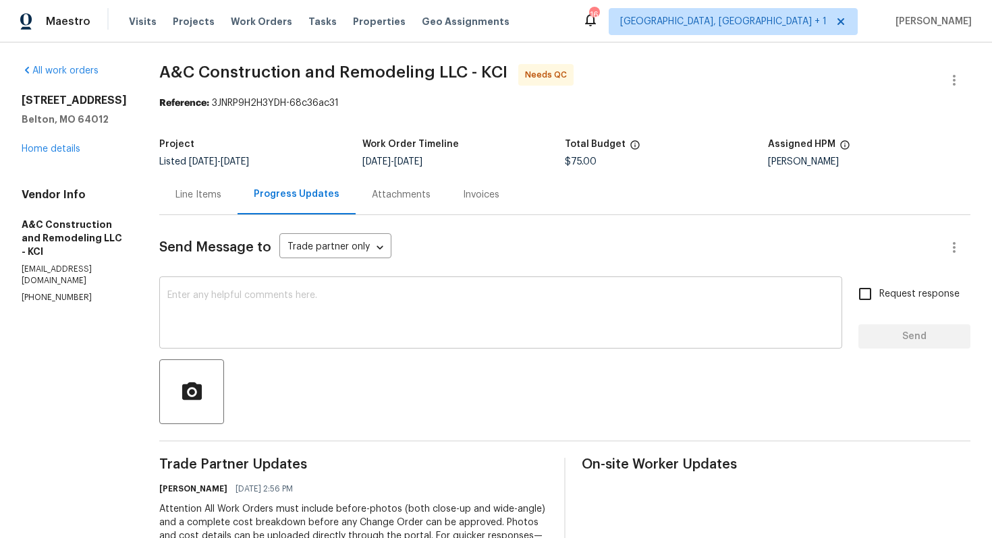
click at [323, 322] on textarea at bounding box center [500, 314] width 667 height 47
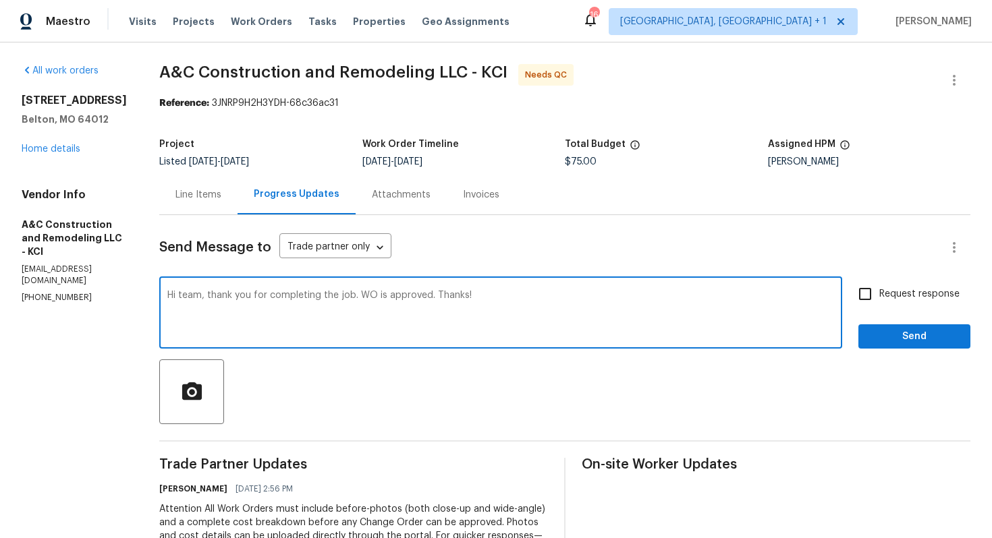
type textarea "Hi team, thank you for completing the job. WO is approved. Thanks!"
click at [892, 344] on span "Send" at bounding box center [914, 337] width 90 height 17
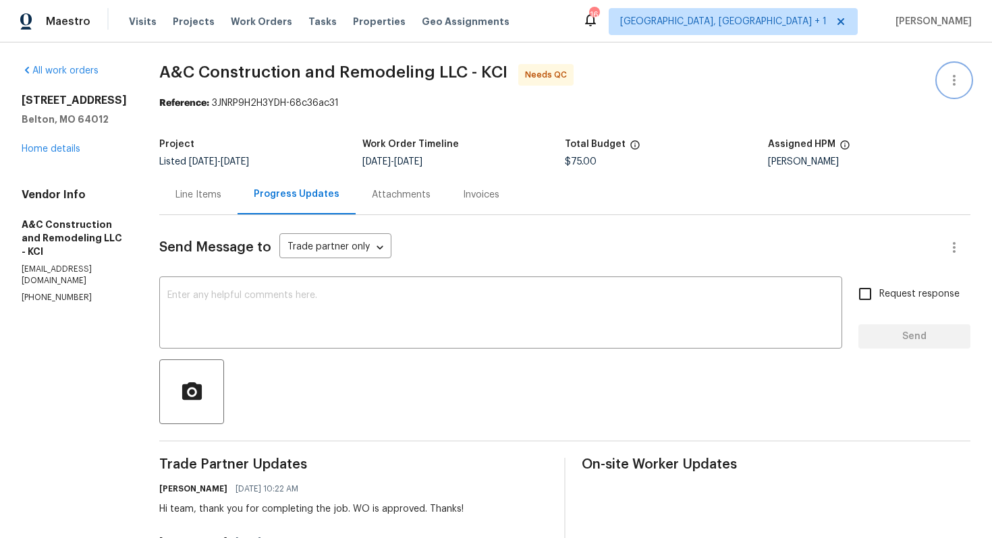
click at [966, 81] on button "button" at bounding box center [954, 80] width 32 height 32
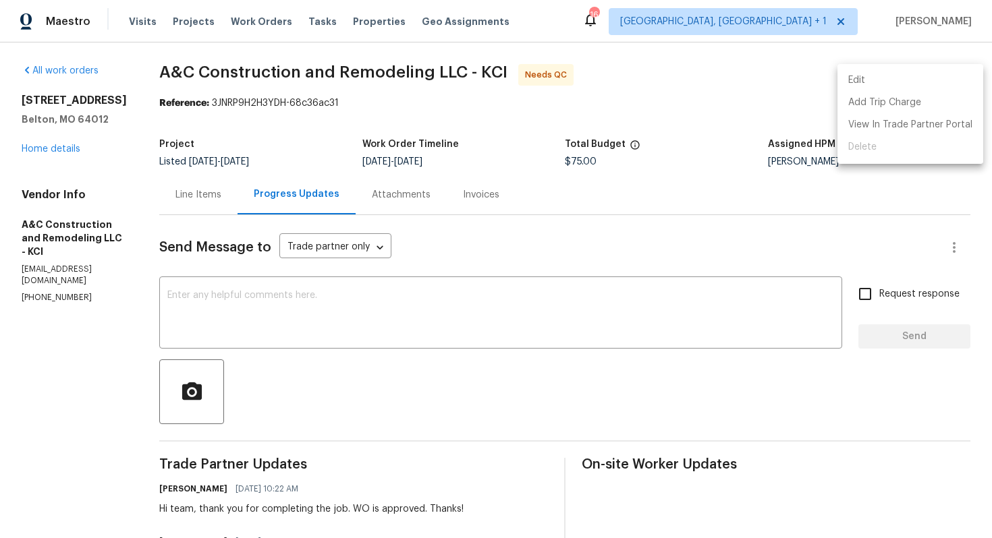
click at [874, 83] on li "Edit" at bounding box center [910, 80] width 146 height 22
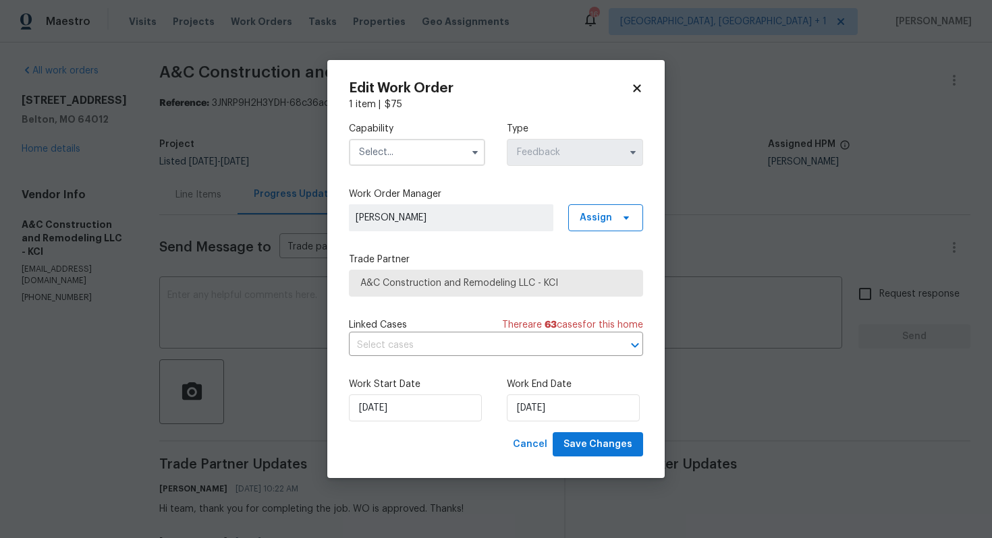
click at [427, 158] on input "text" at bounding box center [417, 152] width 136 height 27
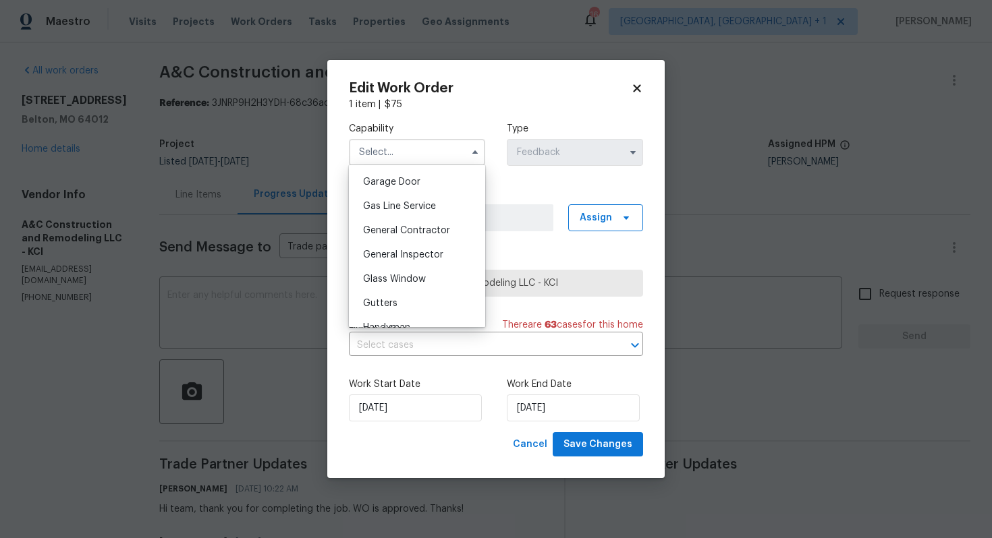
scroll to position [621, 0]
click at [397, 301] on span "Handyman" at bounding box center [386, 302] width 47 height 9
type input "Handyman"
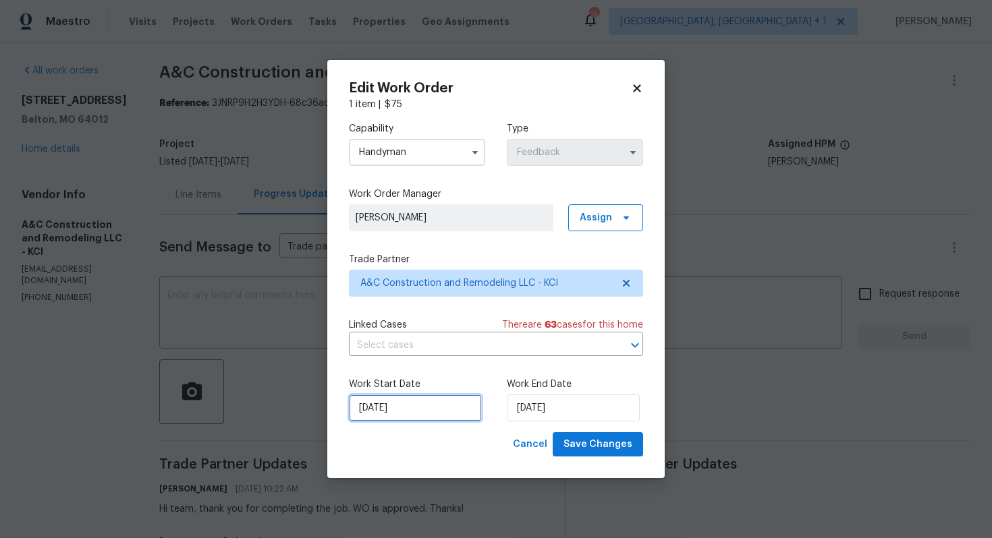
click at [443, 404] on input "29/09/2025" at bounding box center [415, 408] width 133 height 27
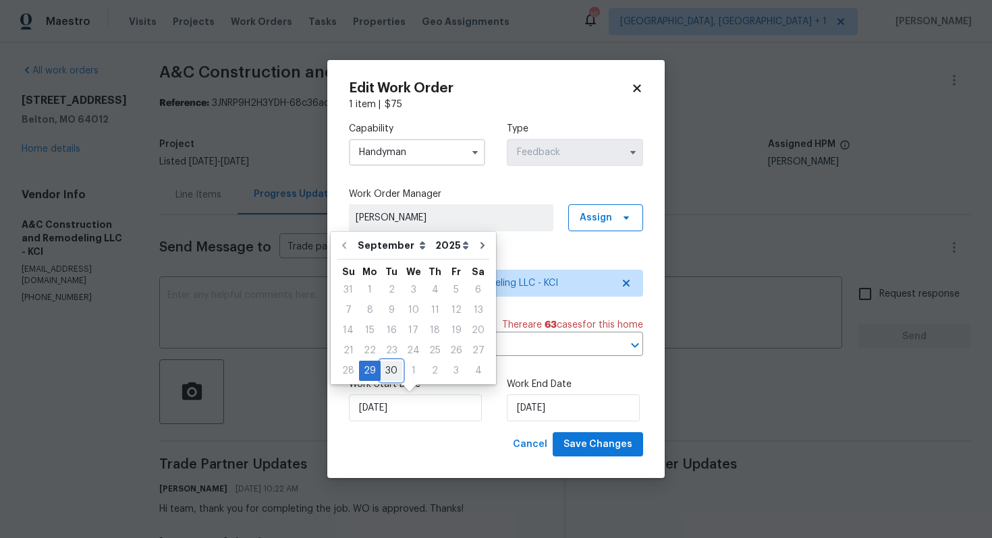
click at [389, 372] on div "30" at bounding box center [392, 371] width 22 height 19
type input "30/09/2025"
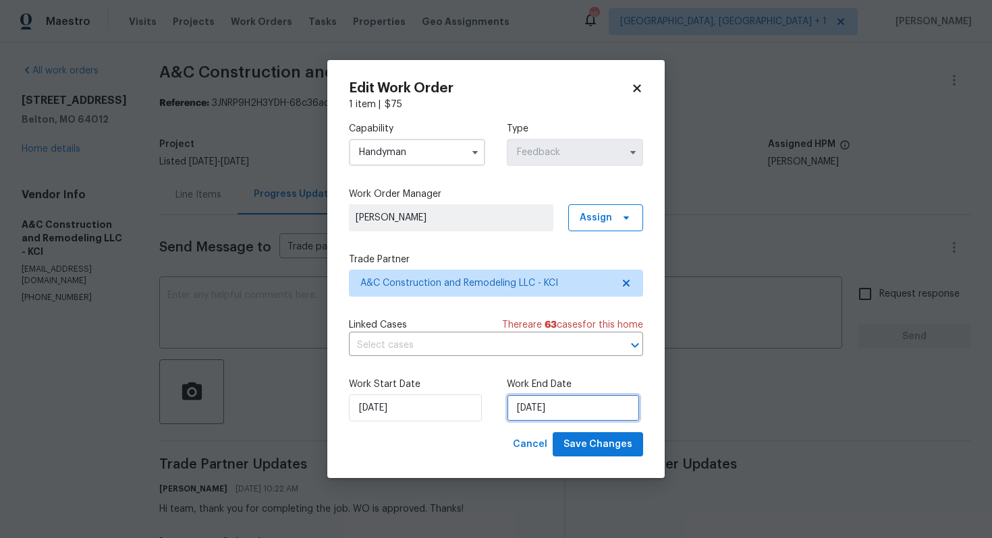
click at [553, 406] on input "01/10/2025" at bounding box center [573, 408] width 133 height 27
select select "9"
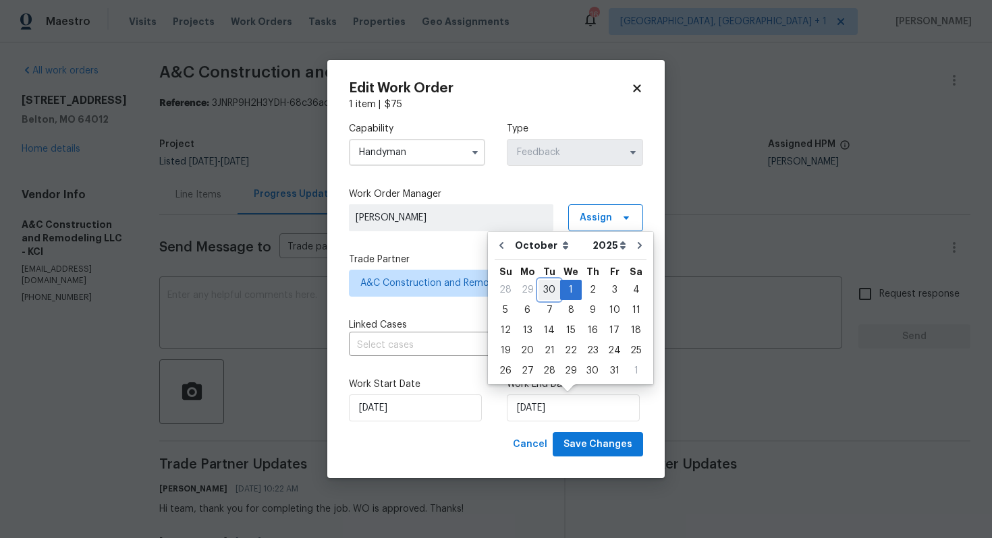
click at [552, 290] on div "30" at bounding box center [549, 290] width 22 height 19
type input "30/09/2025"
select select "8"
click at [481, 414] on div "30/09/2025" at bounding box center [417, 408] width 136 height 27
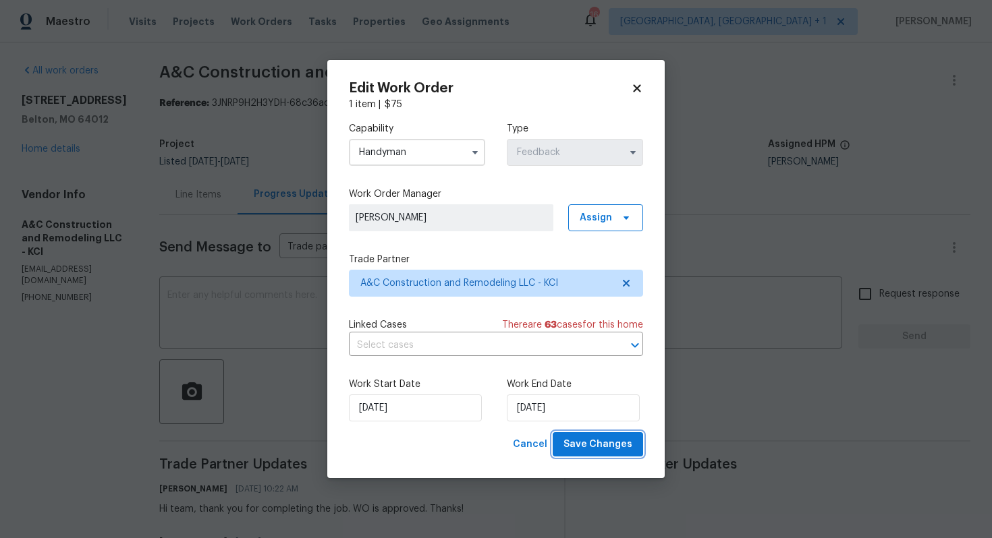
click at [584, 447] on span "Save Changes" at bounding box center [597, 445] width 69 height 17
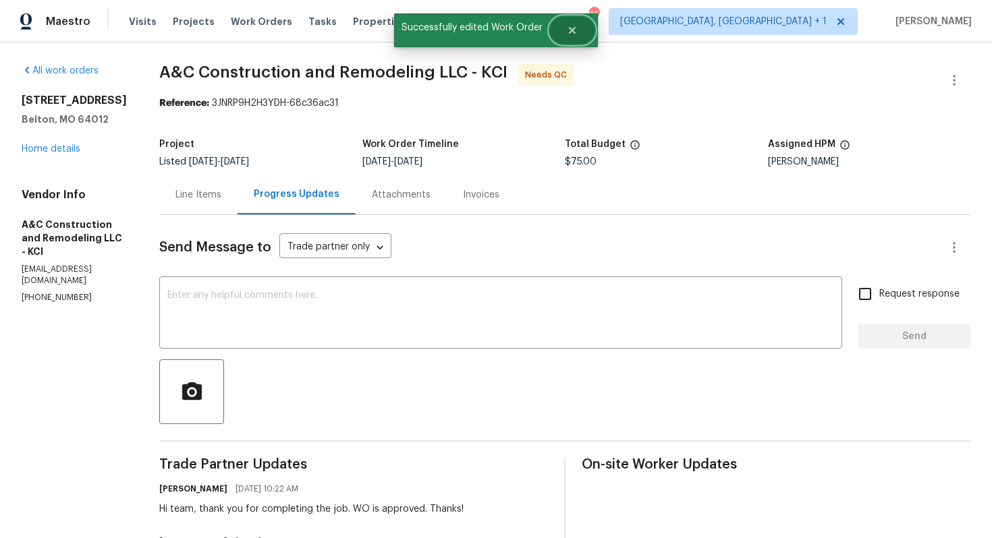
click at [567, 24] on button "Close" at bounding box center [572, 30] width 45 height 27
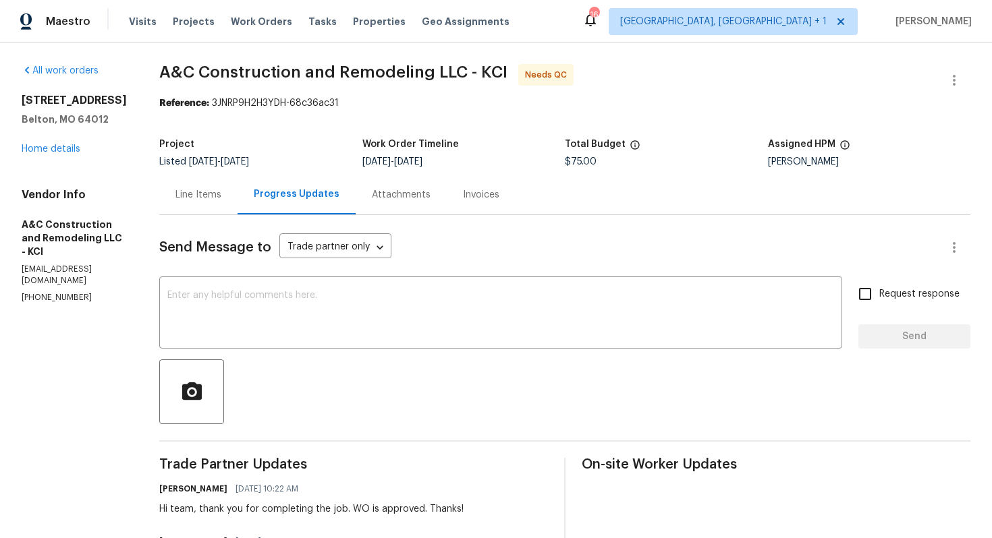
click at [221, 195] on div "Line Items" at bounding box center [198, 194] width 46 height 13
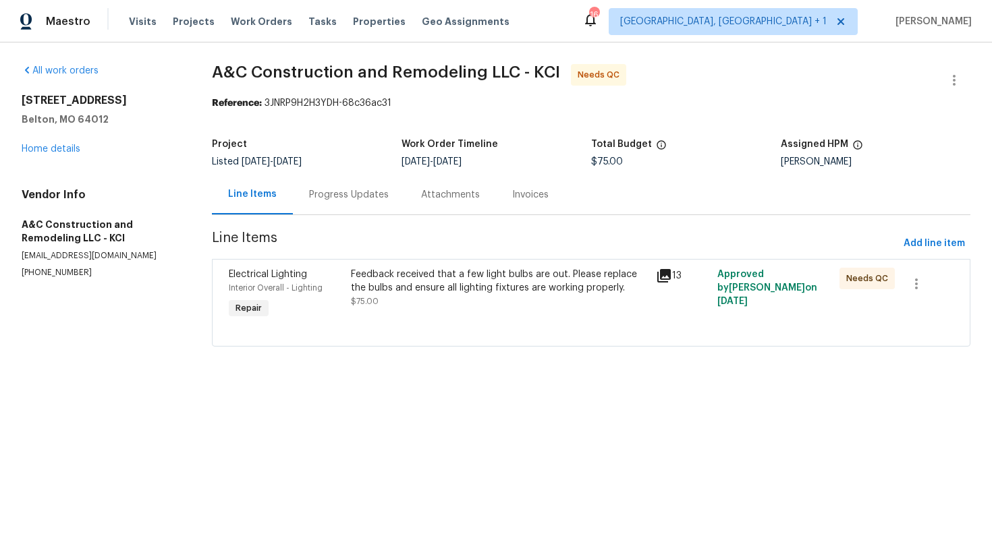
click at [479, 289] on div "Feedback received that a few light bulbs are out. Please replace the bulbs and …" at bounding box center [500, 281] width 298 height 27
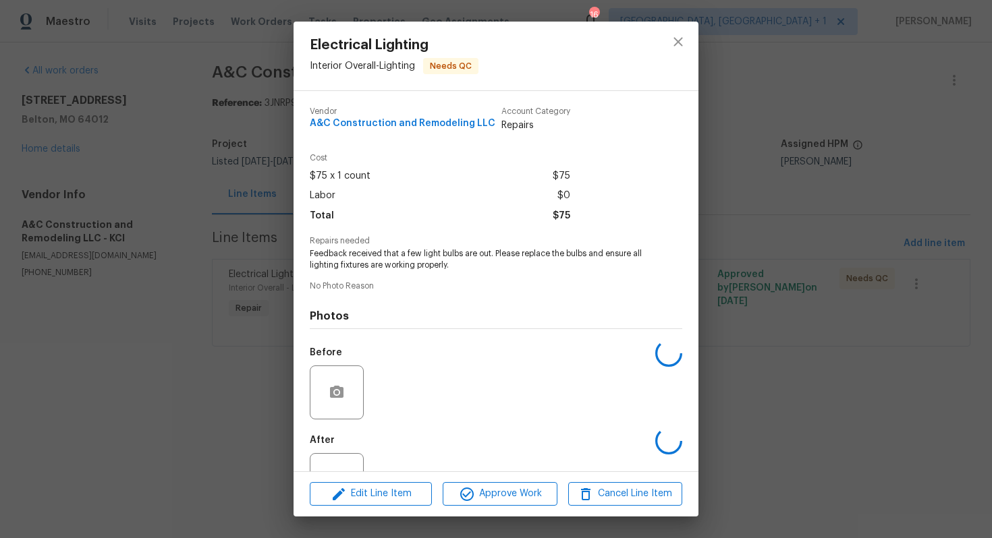
scroll to position [49, 0]
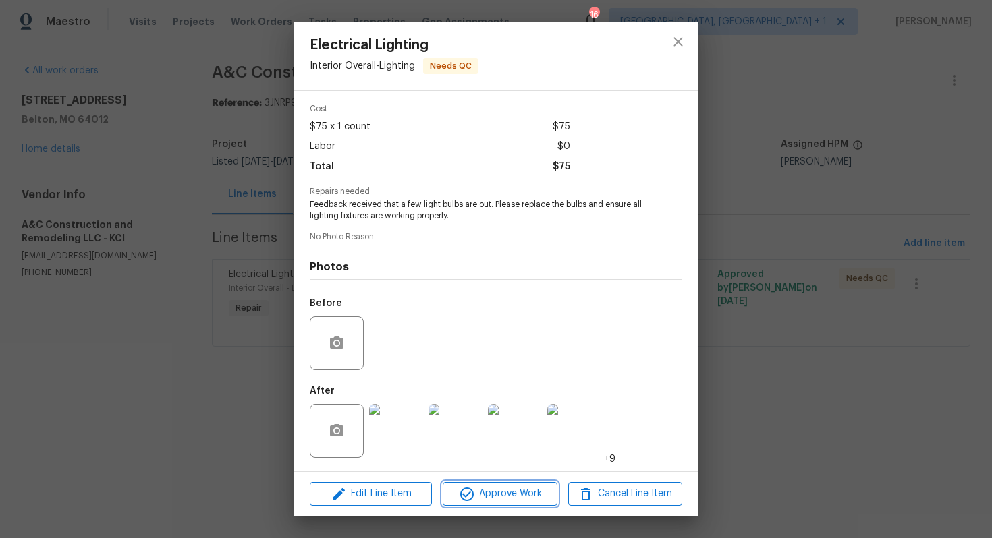
click at [486, 489] on span "Approve Work" at bounding box center [500, 494] width 106 height 17
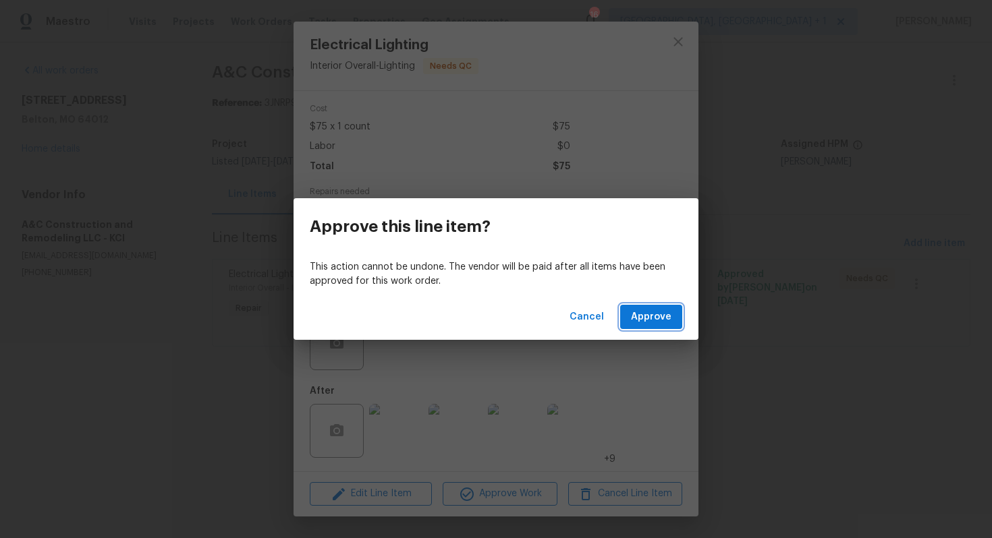
click at [655, 317] on span "Approve" at bounding box center [651, 317] width 40 height 17
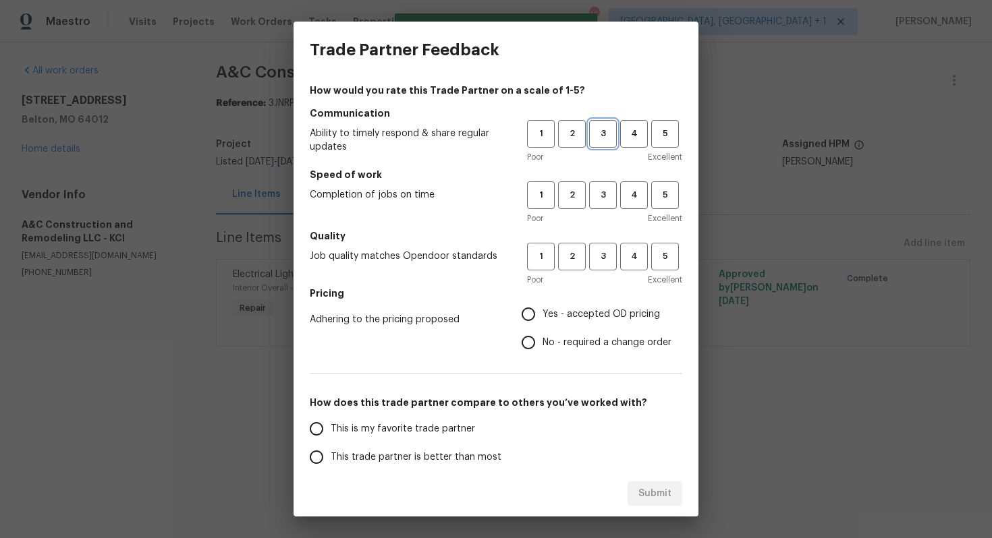
click at [597, 139] on span "3" at bounding box center [602, 134] width 25 height 16
click at [604, 198] on span "3" at bounding box center [602, 196] width 25 height 16
click at [598, 264] on button "3" at bounding box center [603, 257] width 28 height 28
click at [540, 339] on input "No - required a change order" at bounding box center [528, 343] width 28 height 28
radio input "true"
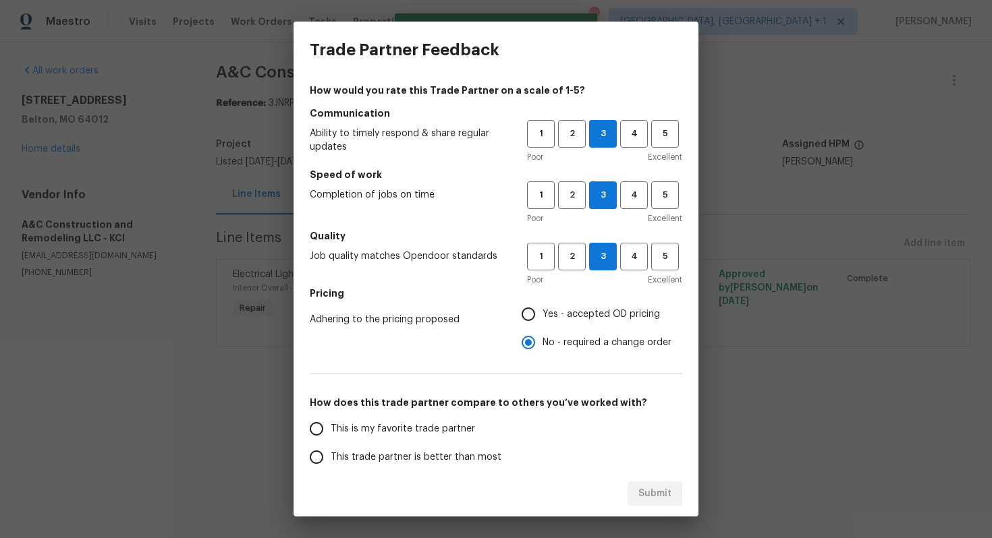
click at [528, 321] on input "Yes - accepted OD pricing" at bounding box center [528, 314] width 28 height 28
radio input "true"
click at [422, 455] on span "This trade partner is better than most" at bounding box center [416, 458] width 171 height 14
click at [331, 455] on input "This trade partner is better than most" at bounding box center [316, 457] width 28 height 28
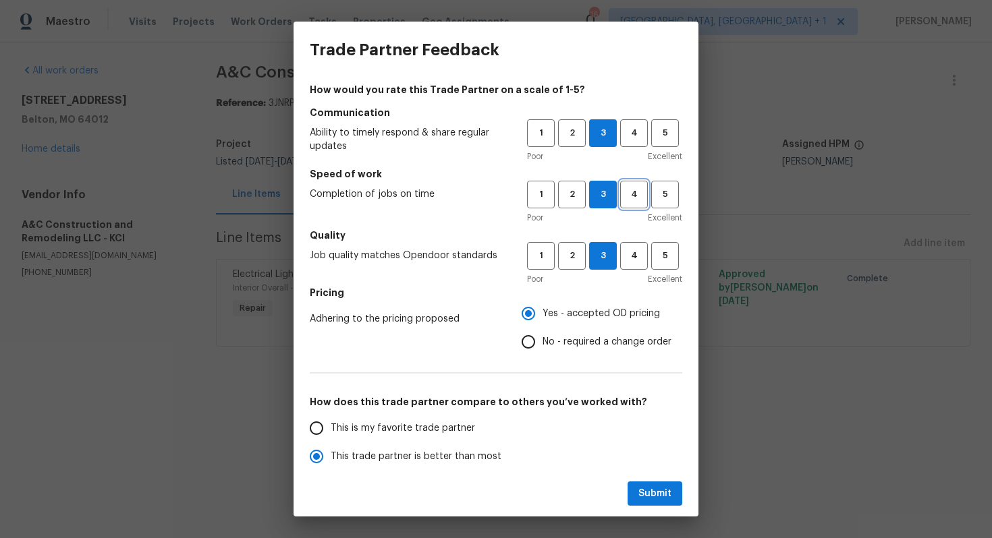
click at [632, 190] on span "4" at bounding box center [633, 195] width 25 height 16
radio input "true"
click at [652, 492] on span "Submit" at bounding box center [654, 494] width 33 height 17
radio input "false"
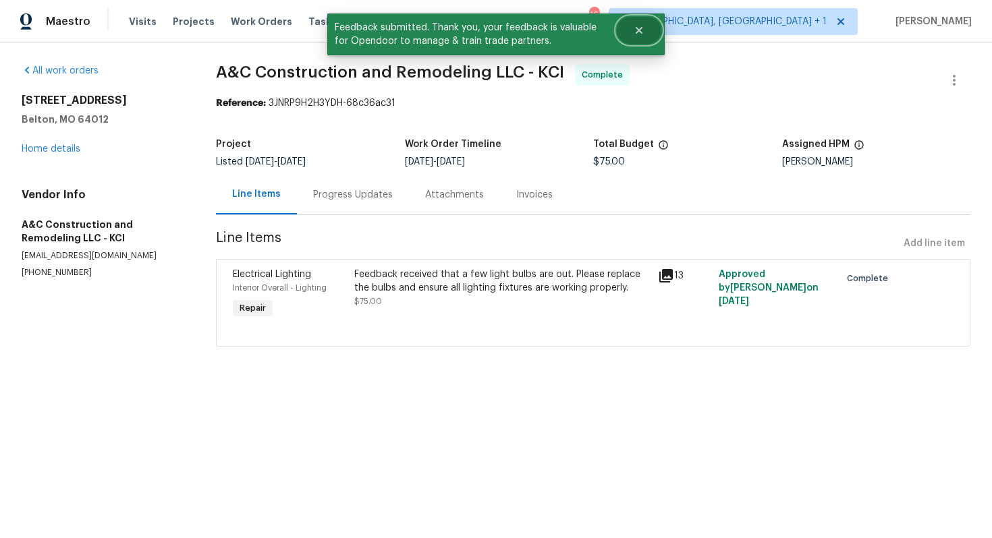
click at [636, 32] on icon "Close" at bounding box center [639, 30] width 7 height 7
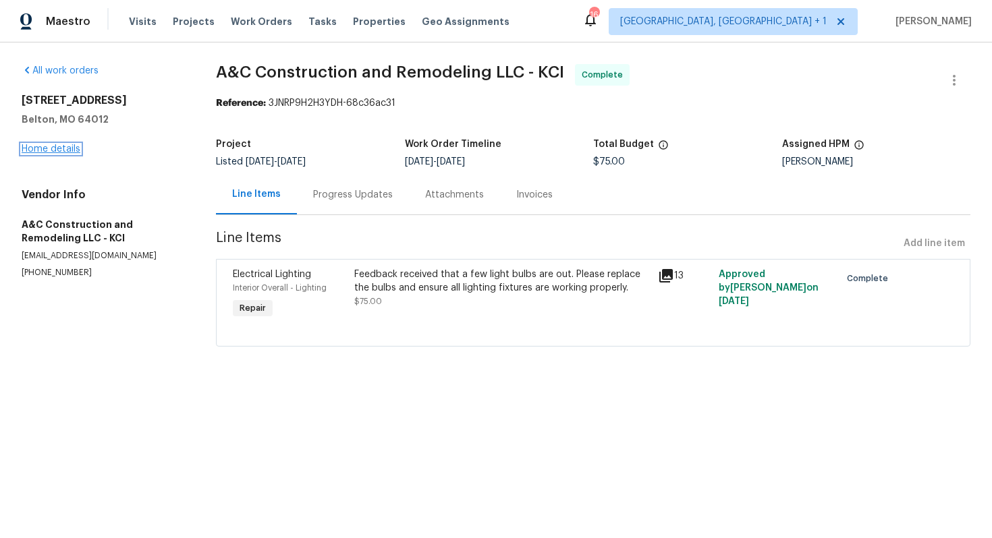
click at [59, 151] on link "Home details" at bounding box center [51, 148] width 59 height 9
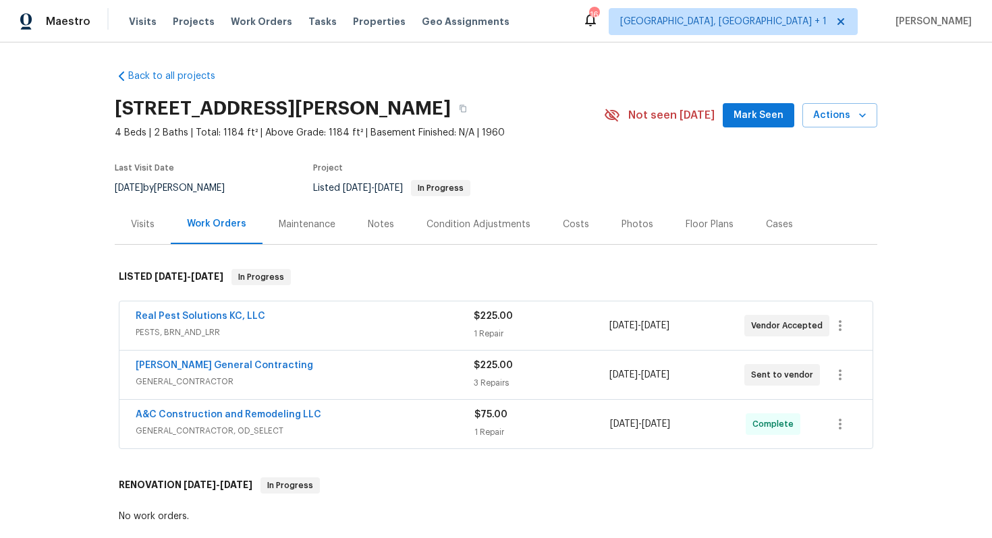
click at [334, 368] on div "[PERSON_NAME] General Contracting" at bounding box center [305, 367] width 338 height 16
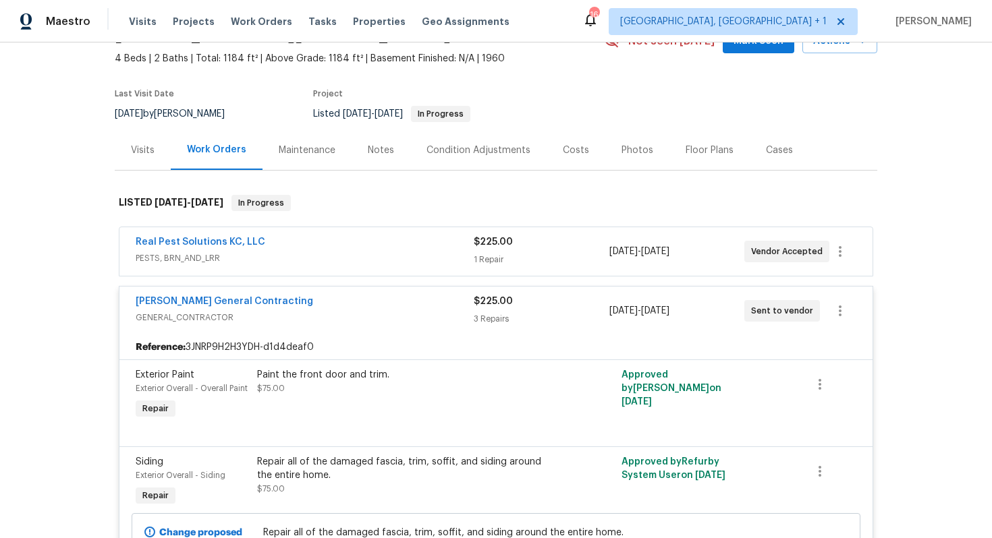
scroll to position [60, 0]
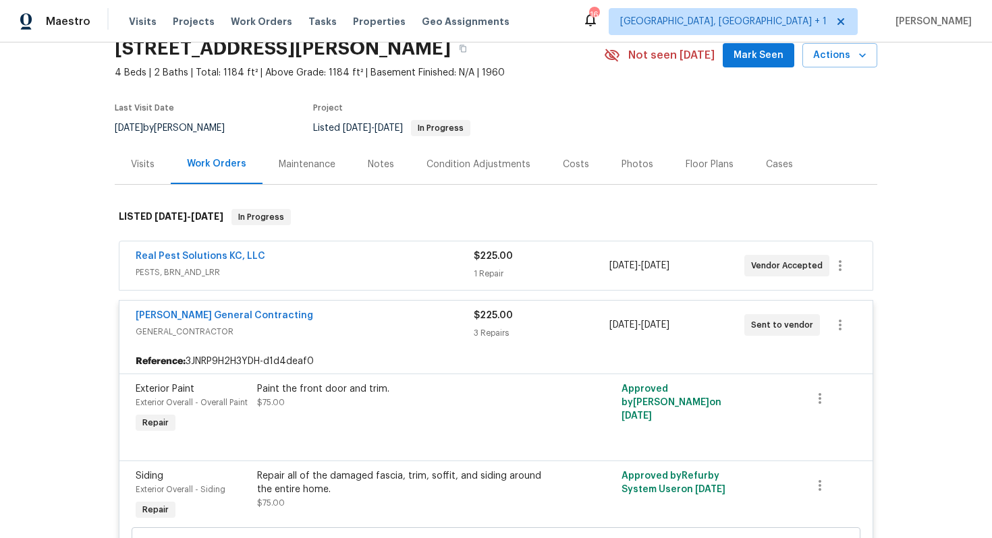
click at [323, 314] on div "[PERSON_NAME] General Contracting" at bounding box center [305, 317] width 338 height 16
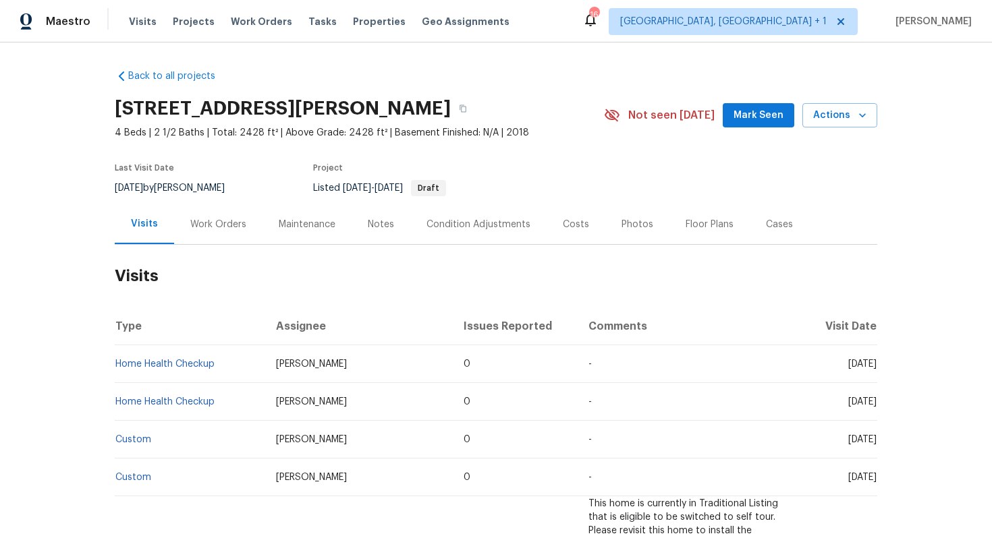
click at [219, 231] on div "Work Orders" at bounding box center [218, 224] width 88 height 40
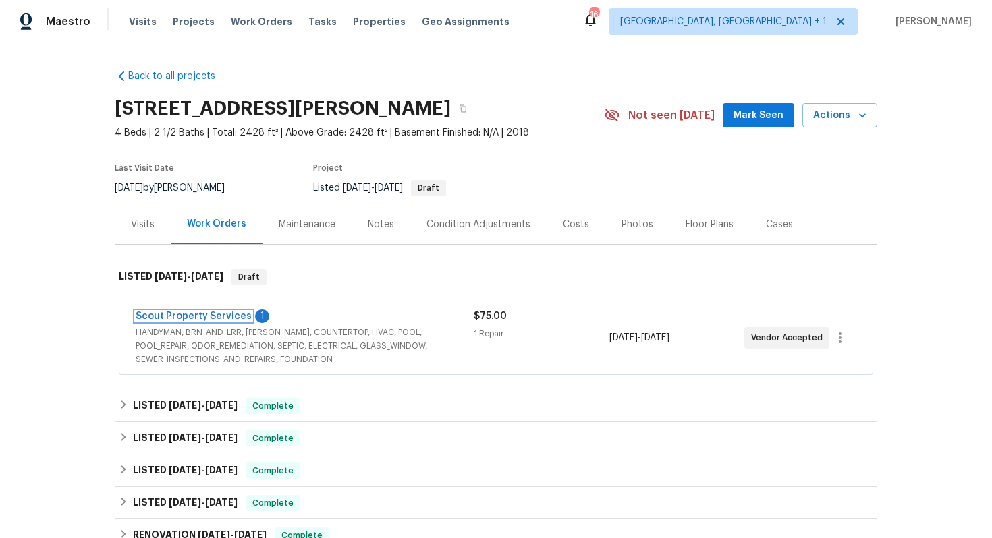
click at [200, 316] on link "Scout Property Services" at bounding box center [194, 316] width 116 height 9
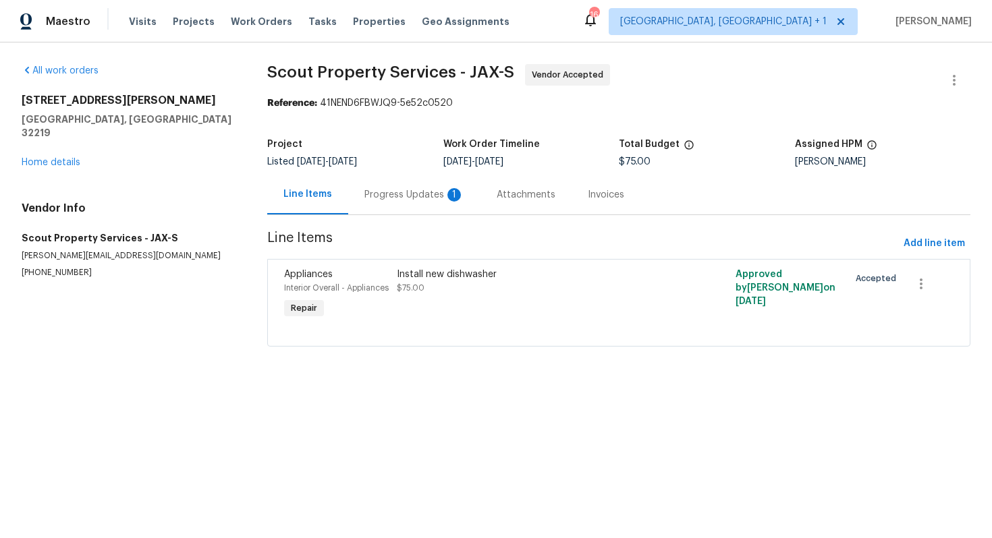
click at [402, 204] on div "Progress Updates 1" at bounding box center [414, 195] width 132 height 40
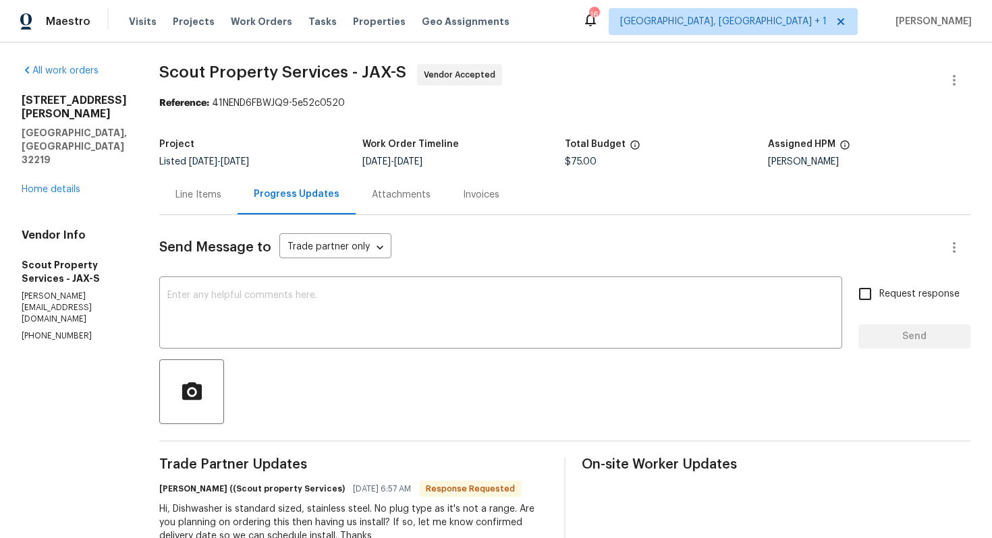
click at [197, 198] on div "Line Items" at bounding box center [198, 194] width 46 height 13
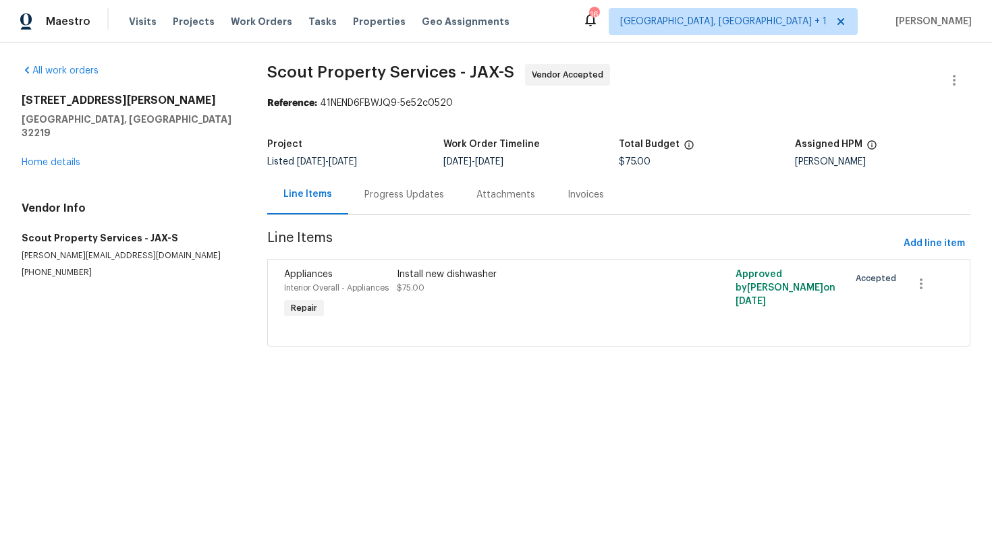
click at [407, 196] on div "Progress Updates" at bounding box center [404, 194] width 80 height 13
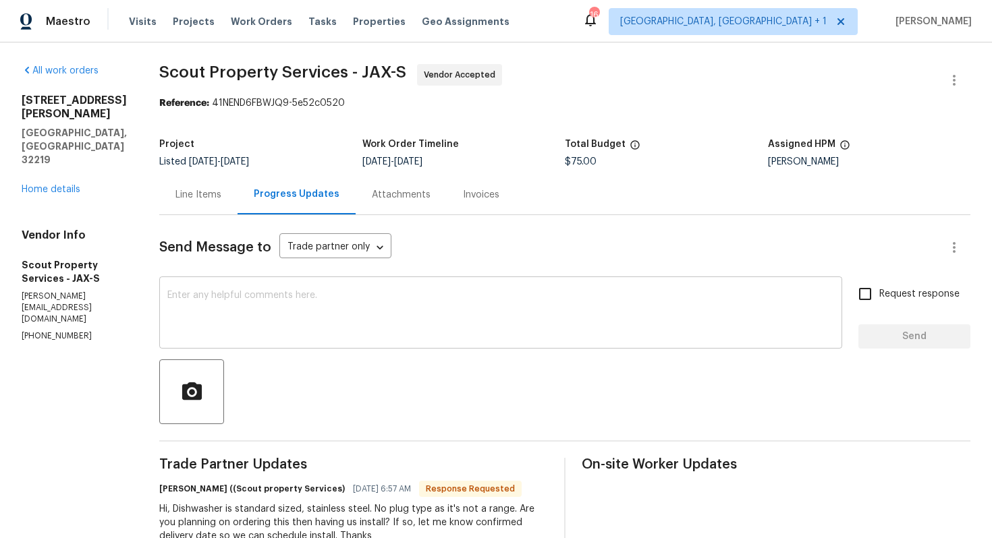
scroll to position [167, 0]
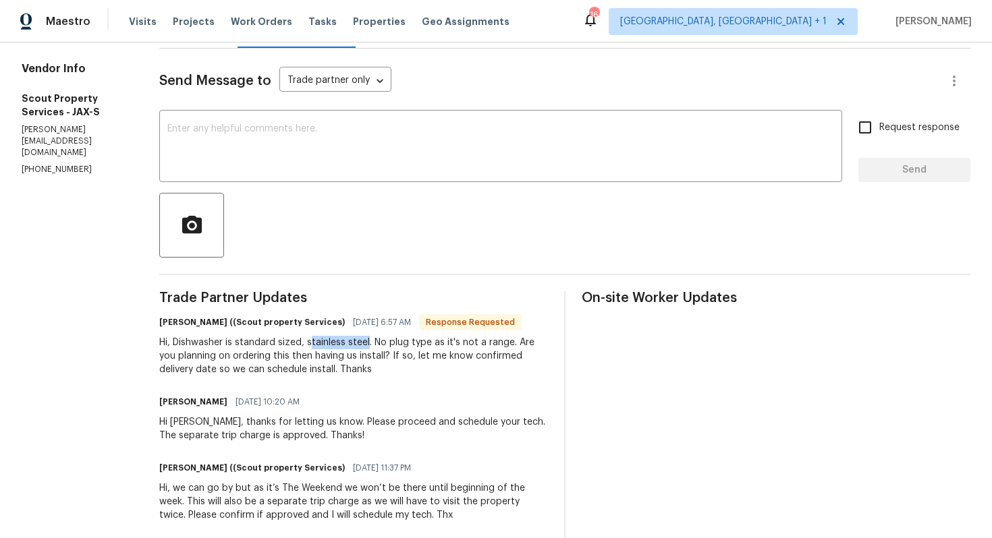
drag, startPoint x: 303, startPoint y: 344, endPoint x: 360, endPoint y: 344, distance: 57.4
click at [361, 344] on div "Hi, Dishwasher is standard sized, stainless steel. No plug type as it's not a r…" at bounding box center [353, 356] width 389 height 40
click at [360, 344] on div "Hi, Dishwasher is standard sized, stainless steel. No plug type as it's not a r…" at bounding box center [353, 356] width 389 height 40
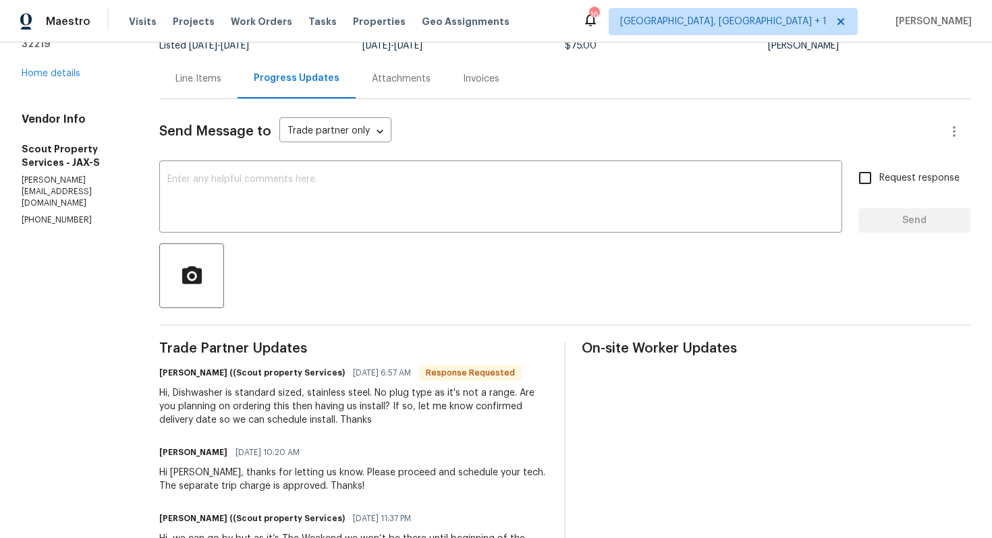
scroll to position [117, 0]
click at [166, 374] on h6 "Trevor Lucas ((Scout property Services)" at bounding box center [252, 372] width 186 height 13
copy h6 "Trevor"
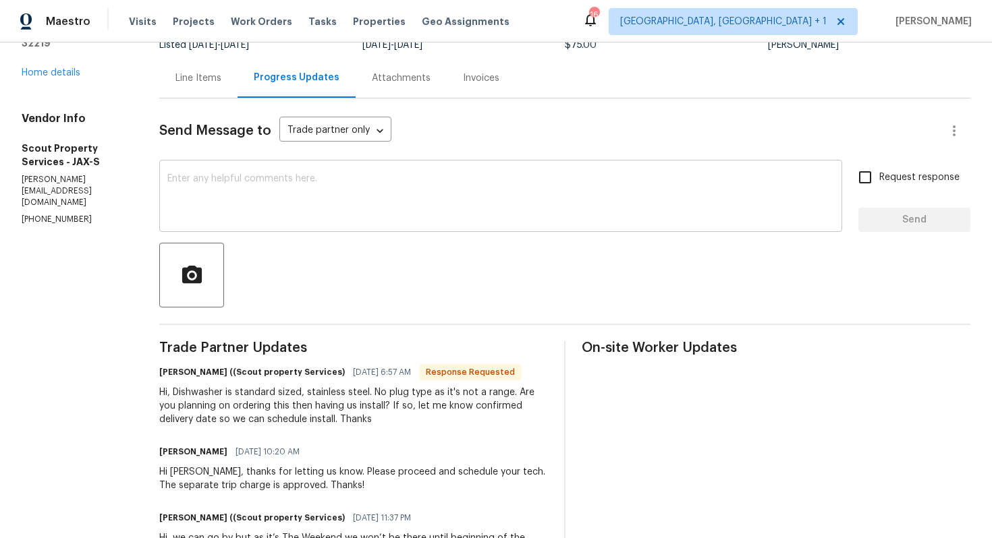
click at [346, 203] on textarea at bounding box center [500, 197] width 667 height 47
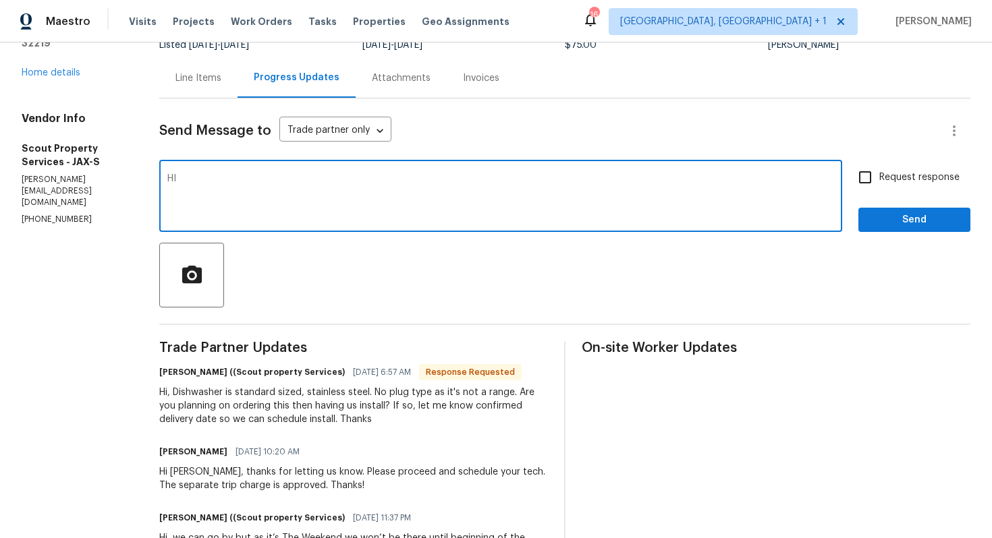
type textarea "H"
paste textarea "Trevor"
click at [661, 183] on textarea "Hi Trevor, thank you for the details. Dishwasher has been ordered, i'll keep yo…" at bounding box center [500, 197] width 667 height 47
click at [606, 178] on textarea "Hi Trevor, thank you for the details. Dishwasher has been ordered, i'll keep yo…" at bounding box center [500, 197] width 667 height 47
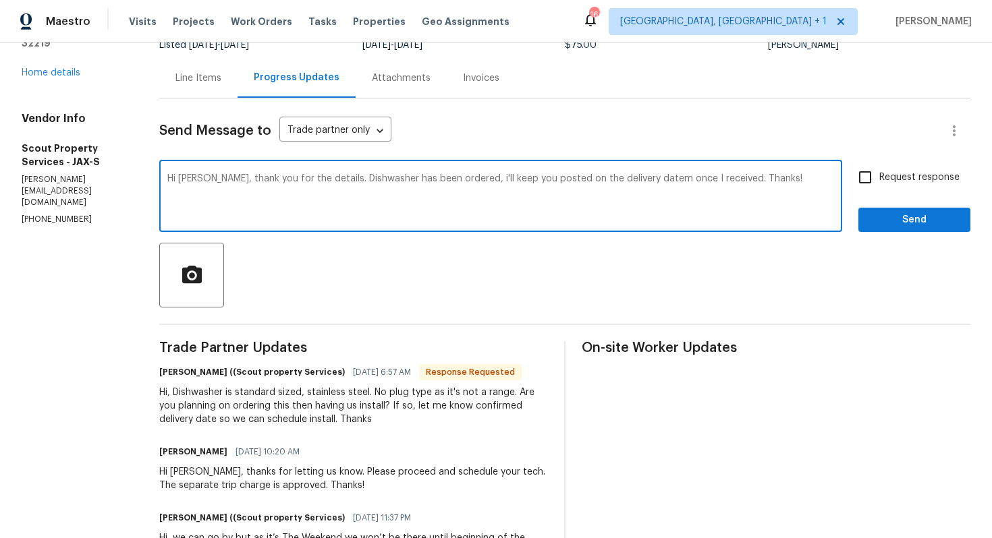
click at [606, 178] on textarea "Hi Trevor, thank you for the details. Dishwasher has been ordered, i'll keep yo…" at bounding box center [500, 197] width 667 height 47
paste textarea "The dishwasher has been ordered. I’ll keep you posted on the delivery date once…"
type textarea "Hi Trevor, thank you for the details. The dishwasher has been ordered. I’ll kee…"
click at [883, 219] on span "Send" at bounding box center [914, 220] width 90 height 17
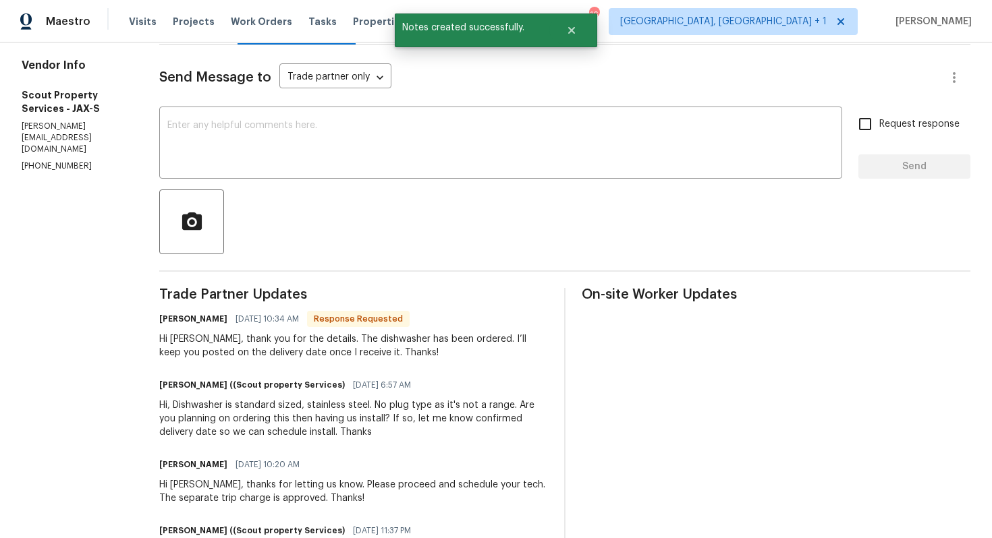
scroll to position [173, 0]
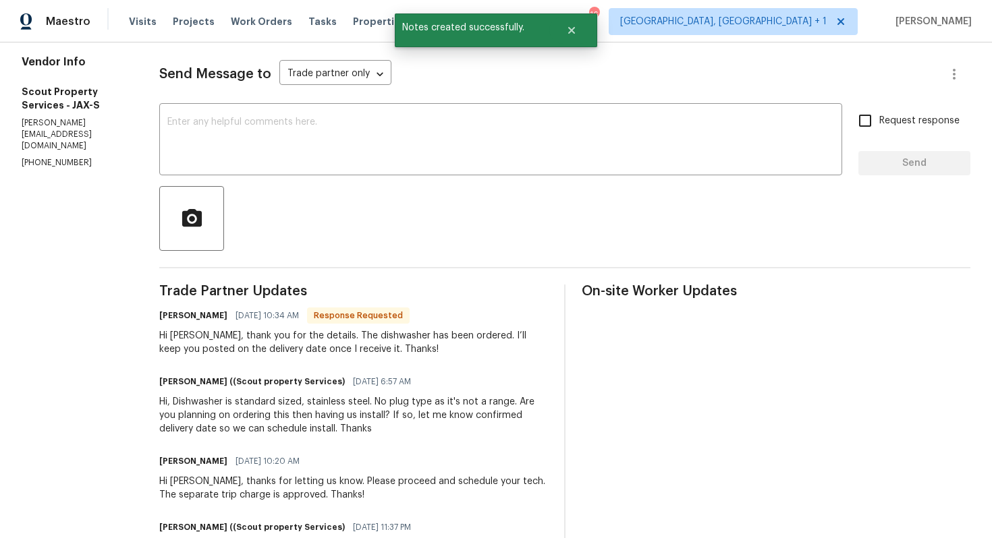
click at [241, 421] on div "Hi, Dishwasher is standard sized, stainless steel. No plug type as it's not a r…" at bounding box center [353, 415] width 389 height 40
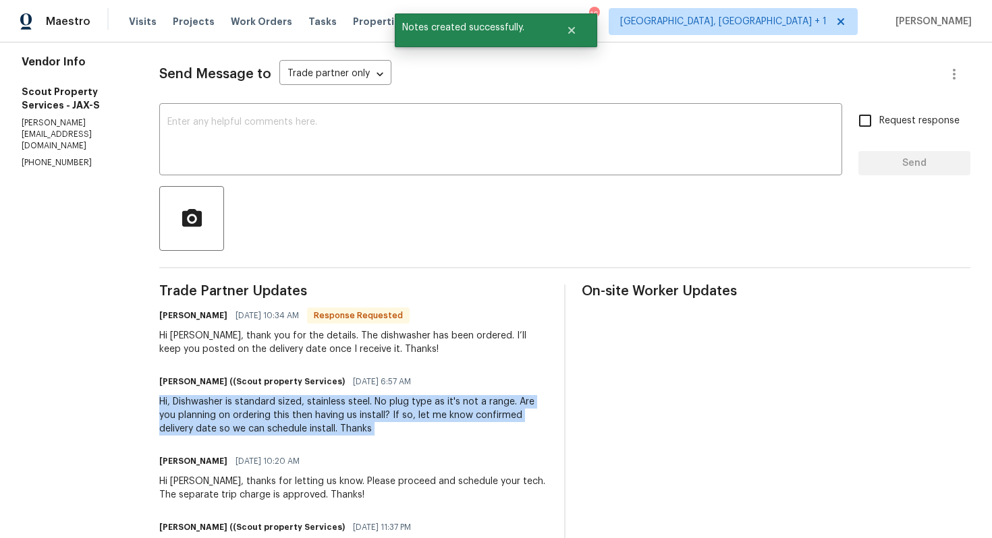
copy div "Hi, Dishwasher is standard sized, stainless steel. No plug type as it's not a r…"
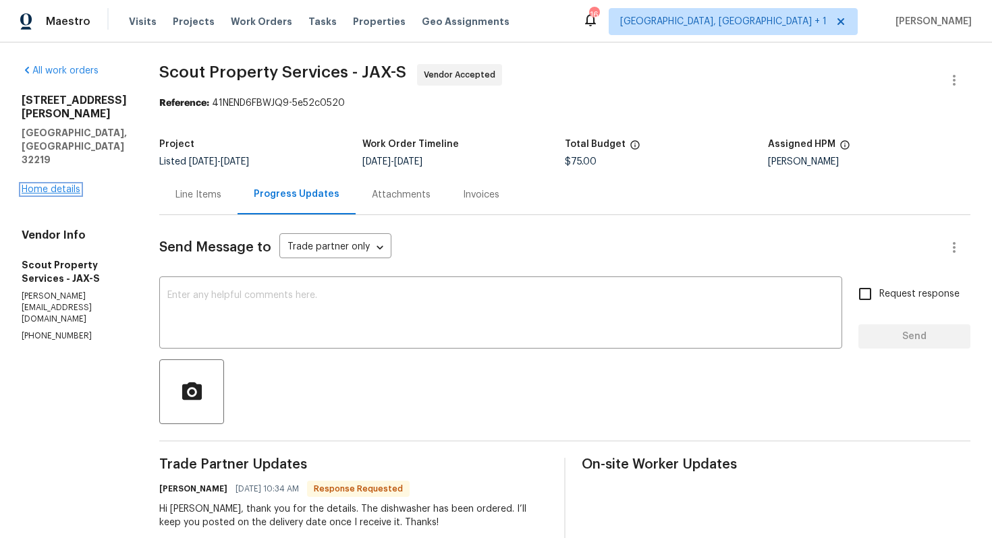
click at [40, 185] on link "Home details" at bounding box center [51, 189] width 59 height 9
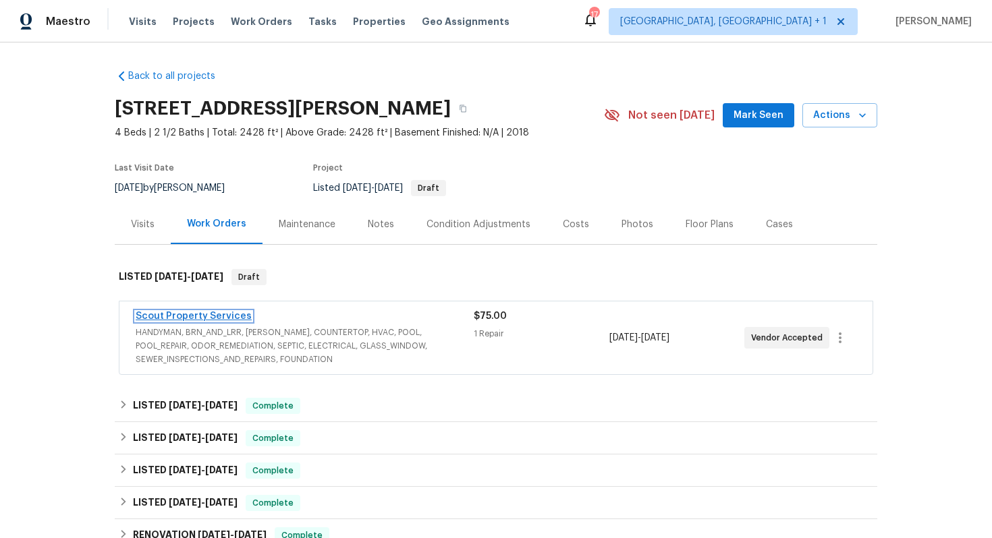
click at [184, 314] on link "Scout Property Services" at bounding box center [194, 316] width 116 height 9
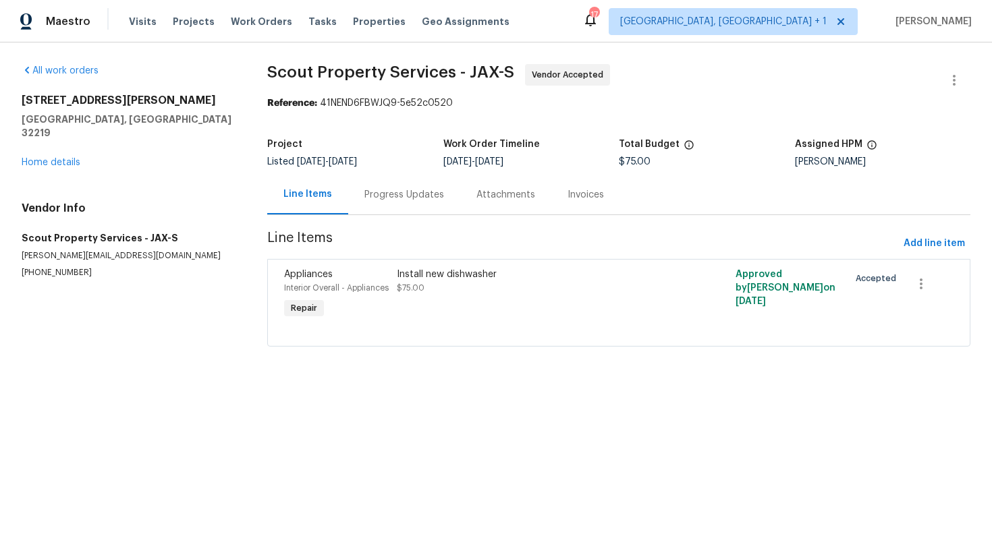
click at [408, 198] on div "Progress Updates" at bounding box center [404, 194] width 80 height 13
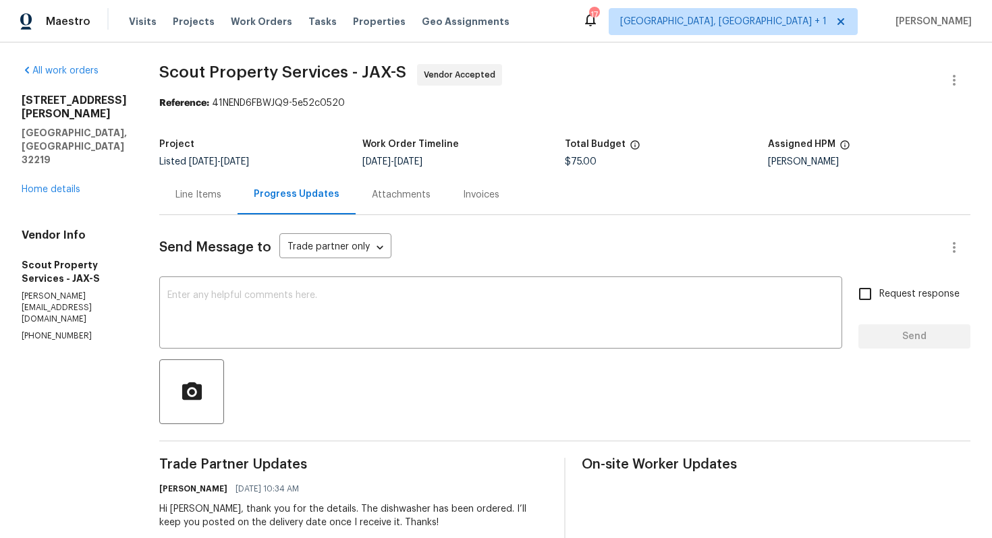
click at [190, 192] on div "Line Items" at bounding box center [198, 194] width 46 height 13
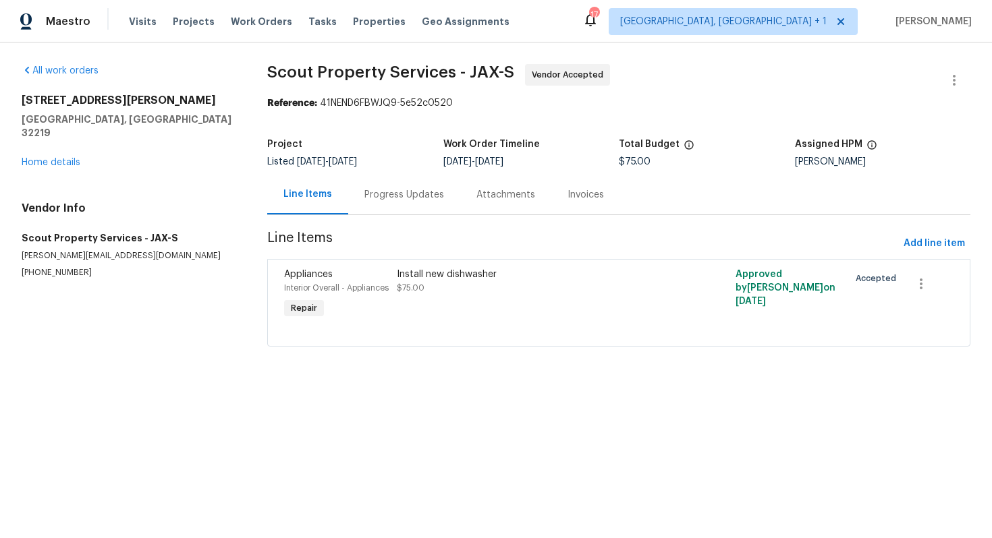
click at [400, 197] on div "Progress Updates" at bounding box center [404, 194] width 80 height 13
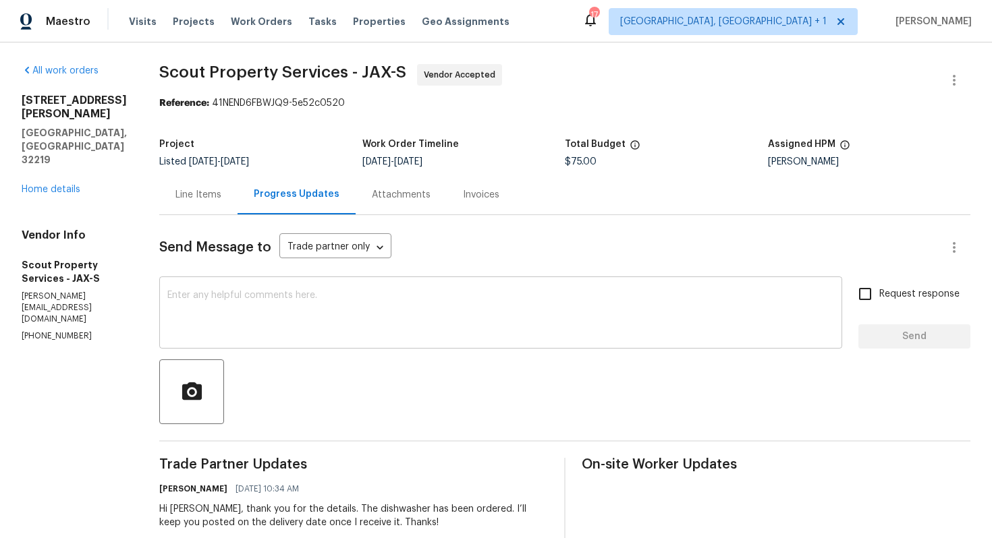
click at [432, 335] on textarea at bounding box center [500, 314] width 667 height 47
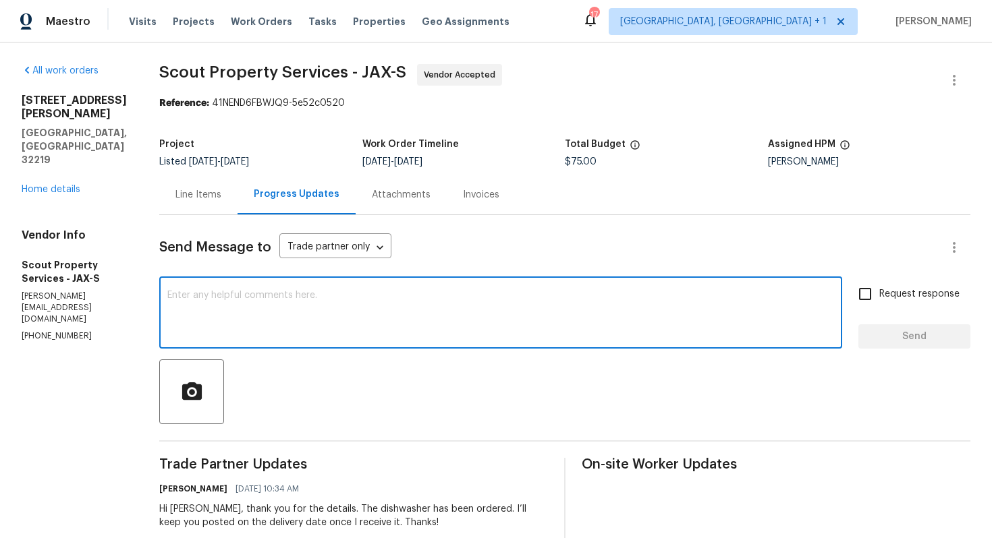
paste textarea "Delivery expected [DATE] between 8am-8pm. Thank you!"
click at [173, 511] on div "Hi [PERSON_NAME], thank you for the details. The dishwasher has been ordered. I…" at bounding box center [353, 516] width 389 height 27
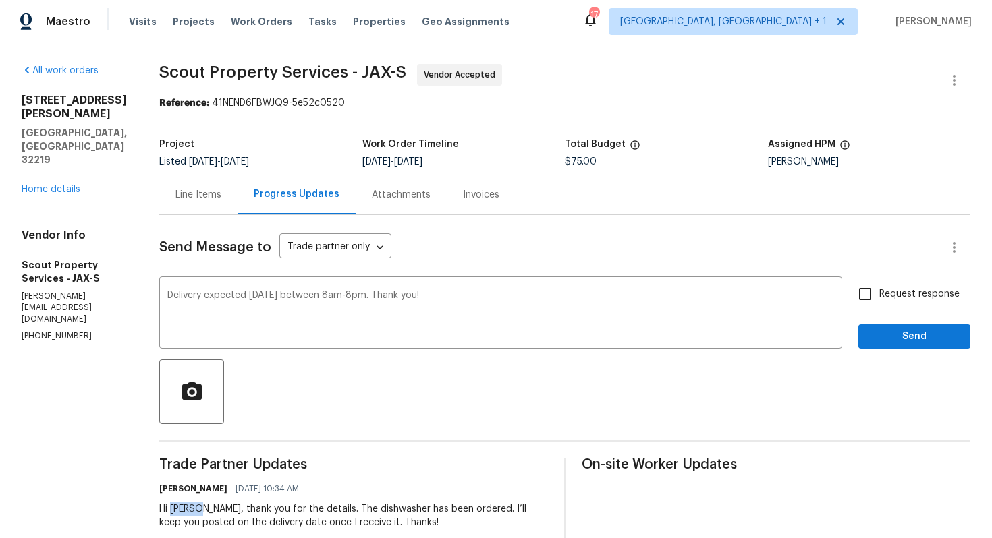
copy div "[PERSON_NAME]"
click at [167, 294] on textarea "Delivery expected [DATE] between 8am-8pm. Thank you!" at bounding box center [500, 314] width 667 height 47
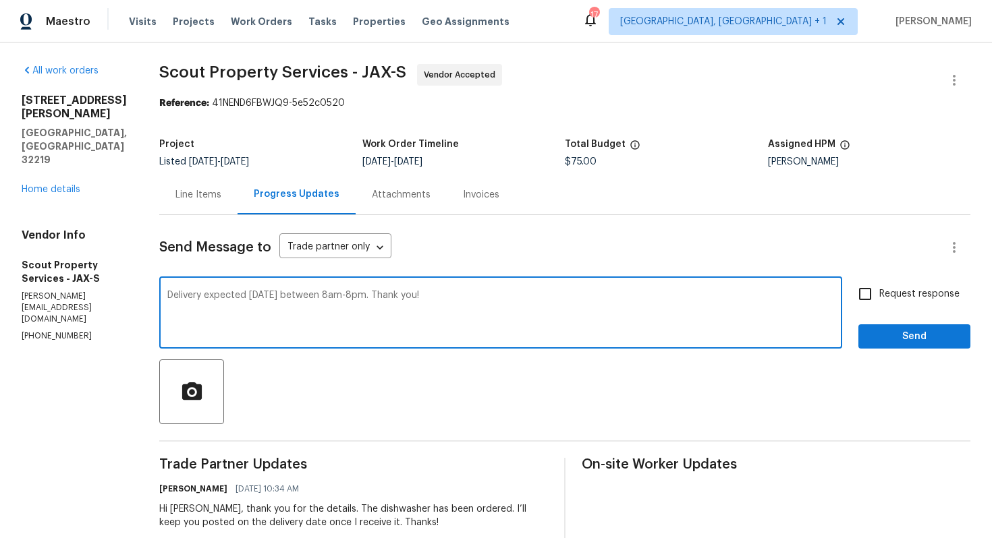
paste textarea "[PERSON_NAME]"
type textarea "[PERSON_NAME], Delivery expected [DATE] between 8am-8pm. Thank you!"
click at [872, 299] on input "Request response" at bounding box center [865, 294] width 28 height 28
checkbox input "true"
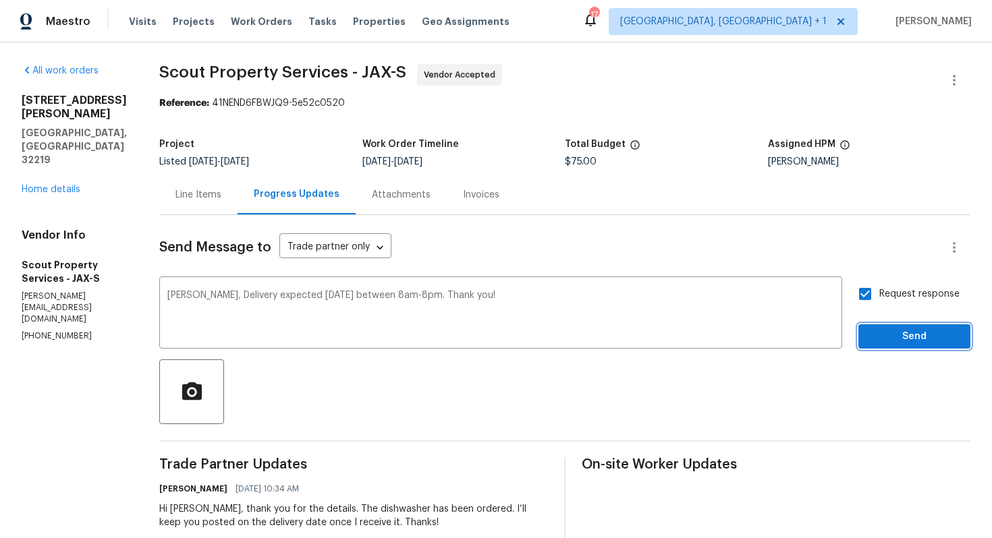
click at [883, 327] on button "Send" at bounding box center [914, 337] width 112 height 25
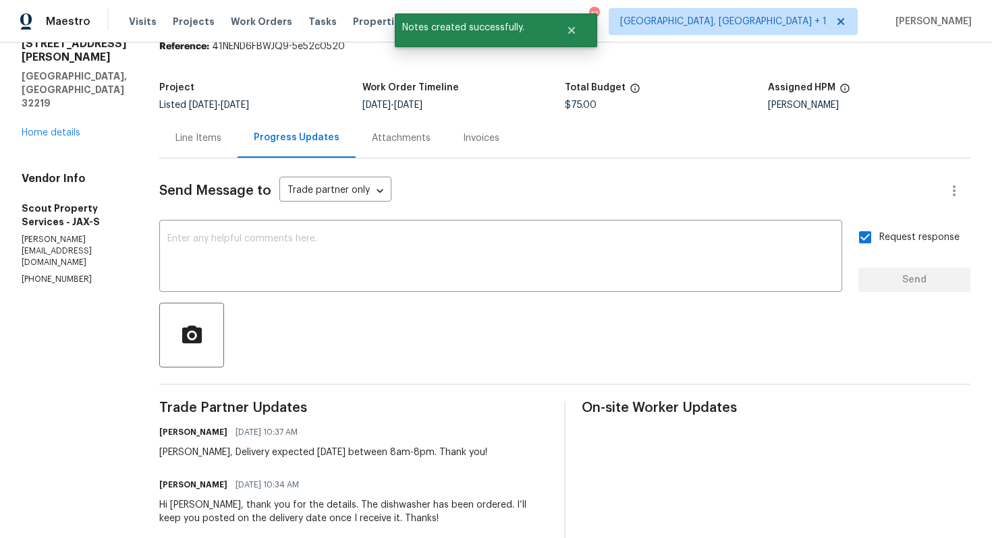
scroll to position [65, 0]
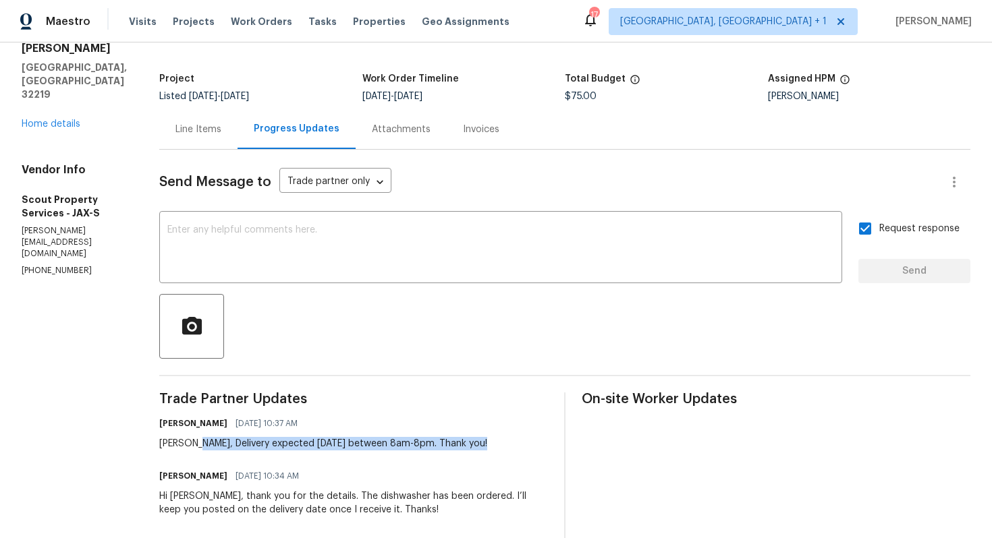
drag, startPoint x: 188, startPoint y: 443, endPoint x: 518, endPoint y: 444, distance: 330.6
click at [518, 444] on div "Arvind Raj M 09/30/2025 10:37 AM Trevor, Delivery expected tomorrow 10/1 betwee…" at bounding box center [353, 432] width 389 height 36
copy div "Delivery expected tomorrow 10/1 between 8am-8pm. Thank you!"
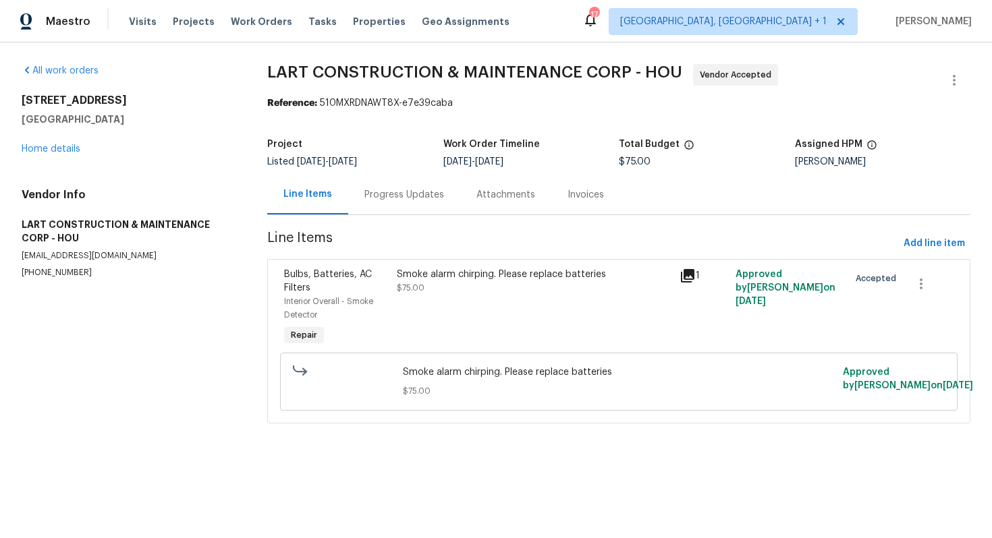
click at [389, 196] on div "Progress Updates" at bounding box center [404, 194] width 80 height 13
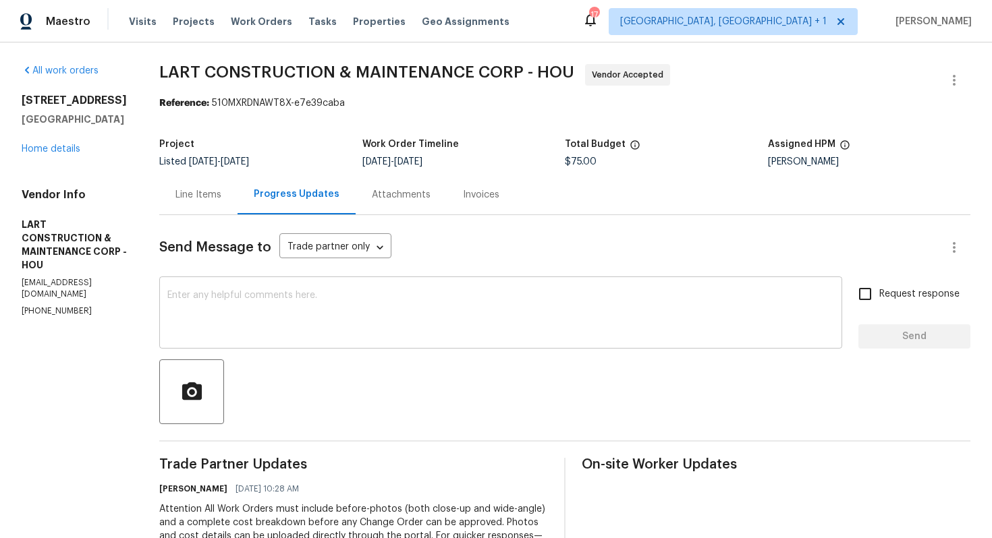
click at [432, 305] on textarea at bounding box center [500, 314] width 667 height 47
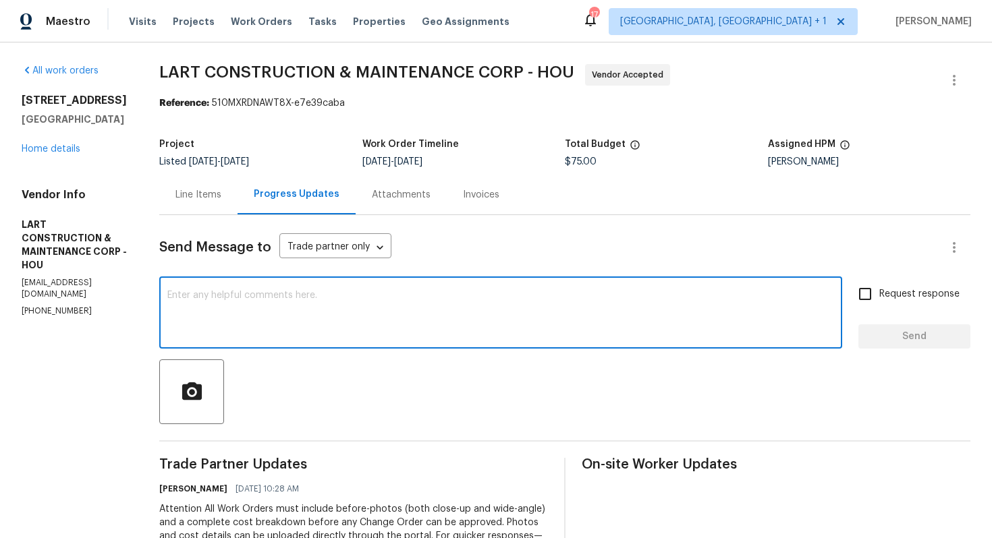
click at [424, 296] on textarea at bounding box center [500, 314] width 667 height 47
paste textarea "it would be really helpful if we could get a scheduled date for this. Thanks!"
click at [181, 297] on div "it would be really helpful if we could get a scheduled date for this. Thanks! x…" at bounding box center [500, 314] width 683 height 69
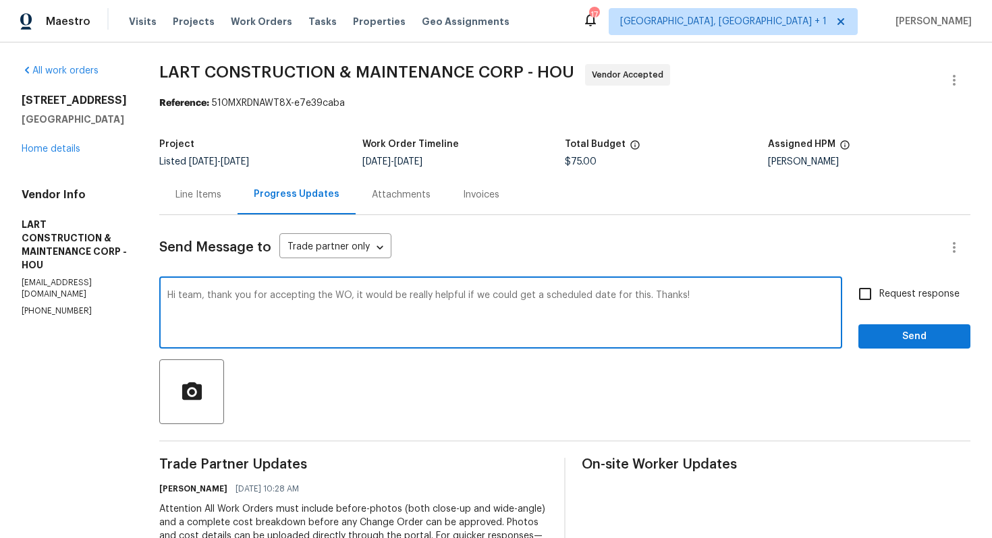
click at [726, 298] on textarea "Hi team, thank you for accepting the WO, it would be really helpful if we could…" at bounding box center [500, 314] width 667 height 47
type textarea "Hi team, thank you for accepting the WO, it would be really helpful if we could…"
click at [891, 298] on span "Request response" at bounding box center [919, 294] width 80 height 14
click at [879, 298] on input "Request response" at bounding box center [865, 294] width 28 height 28
checkbox input "true"
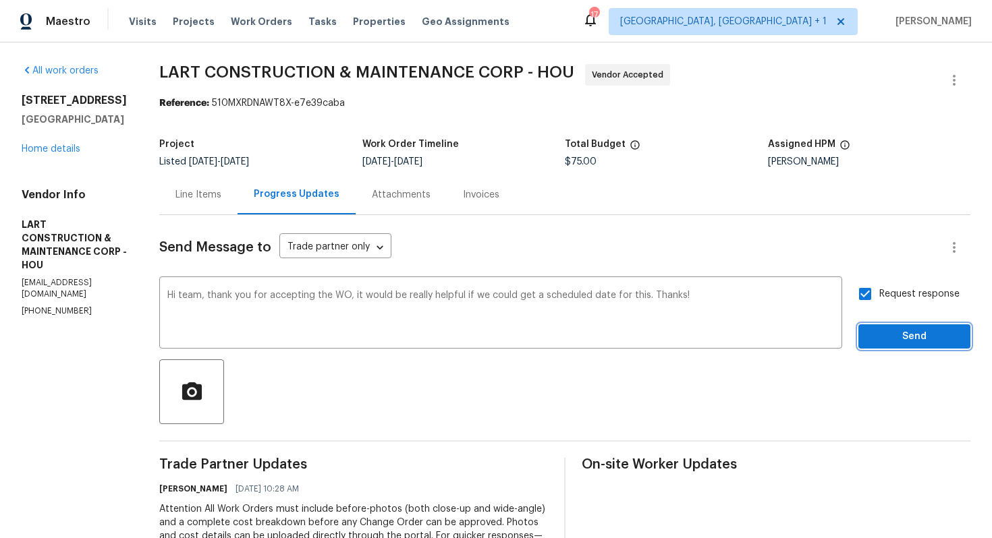
click at [891, 339] on span "Send" at bounding box center [914, 337] width 90 height 17
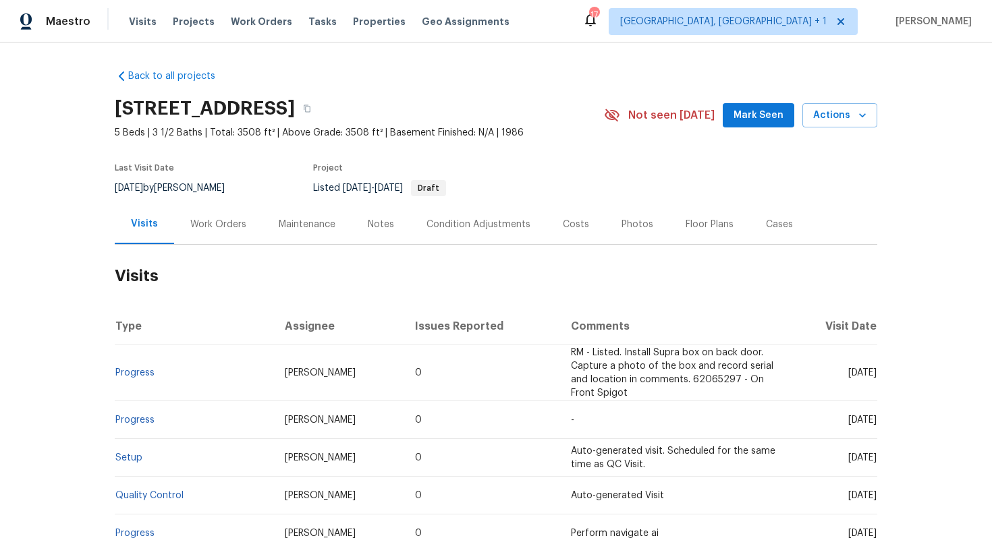
click at [235, 231] on div "Work Orders" at bounding box center [218, 224] width 88 height 40
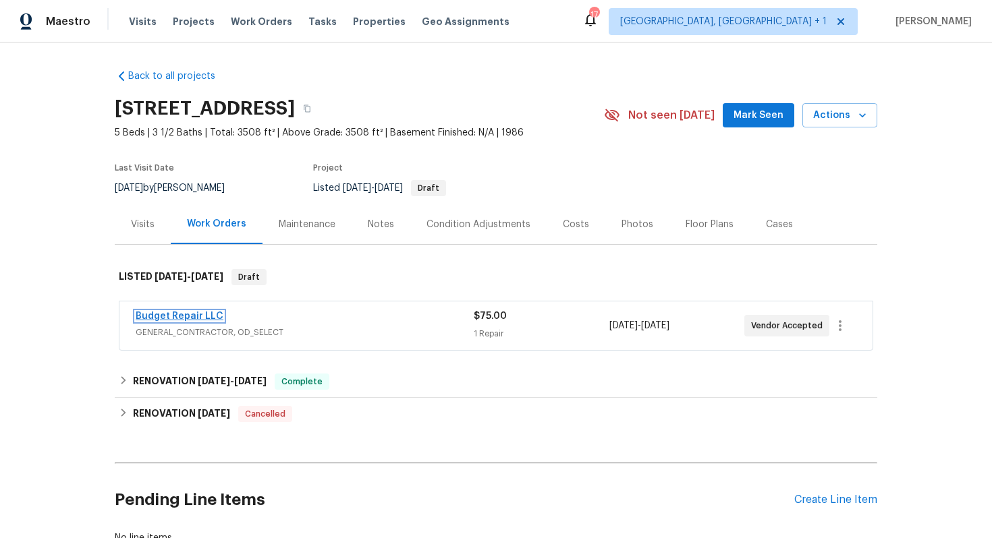
click at [167, 317] on link "Budget Repair LLC" at bounding box center [180, 316] width 88 height 9
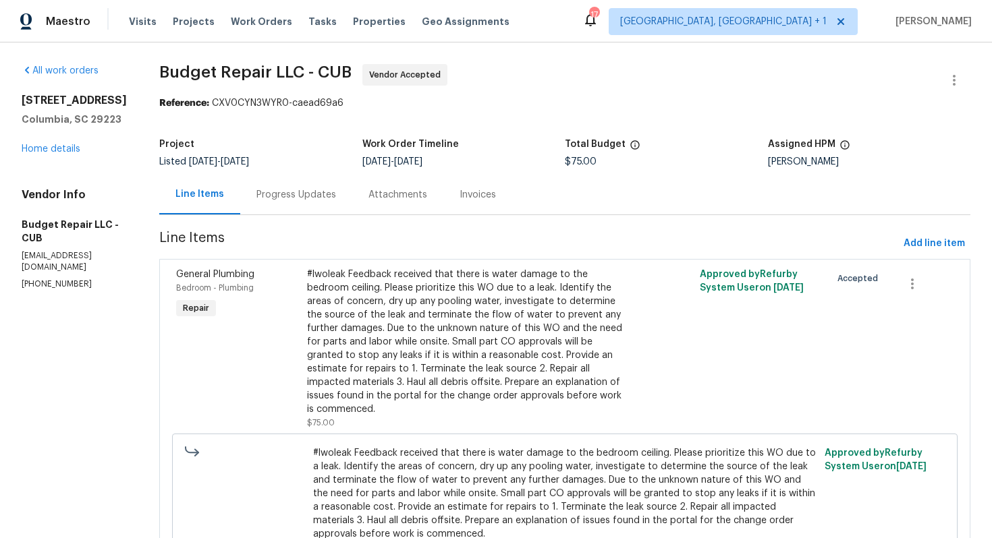
click at [286, 194] on div "Progress Updates" at bounding box center [296, 194] width 80 height 13
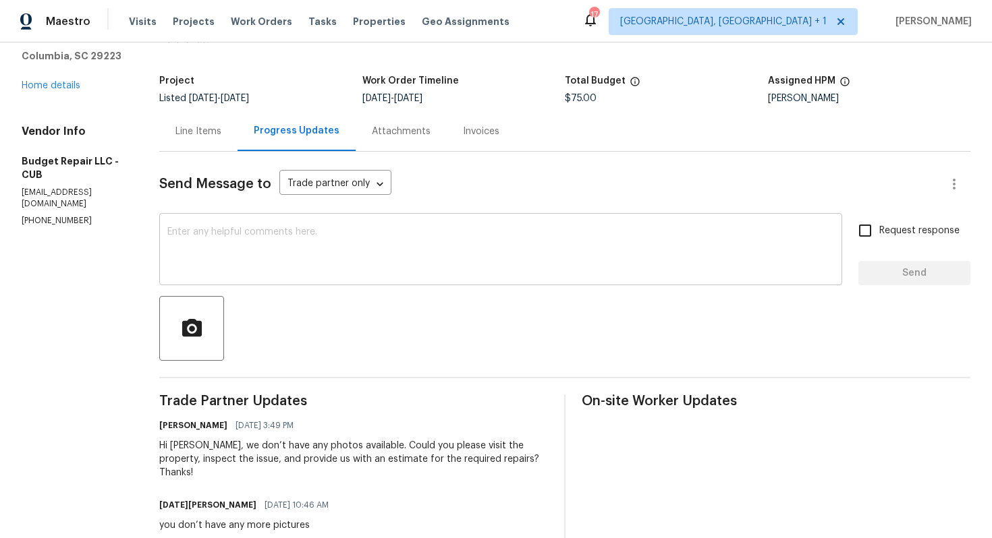
scroll to position [76, 0]
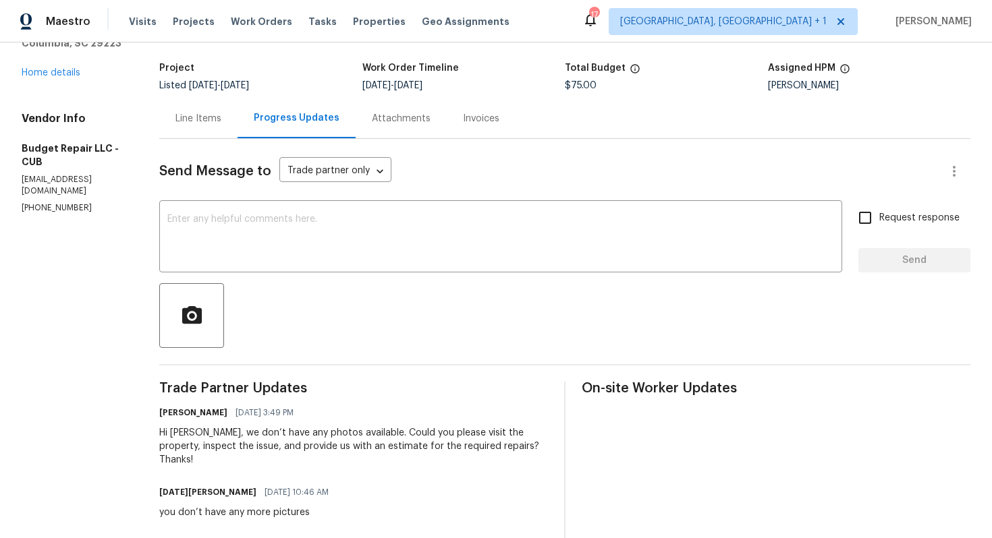
click at [222, 432] on div "Hi [PERSON_NAME], we don’t have any photos available. Could you please visit th…" at bounding box center [353, 446] width 389 height 40
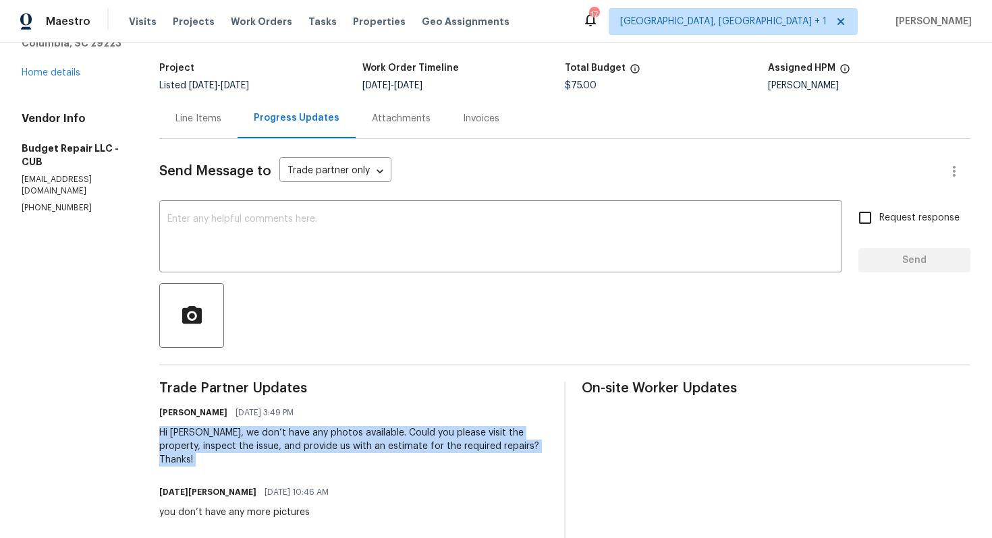
copy div "Hi [PERSON_NAME], we don’t have any photos available. Could you please visit th…"
click at [503, 242] on textarea at bounding box center [500, 238] width 667 height 47
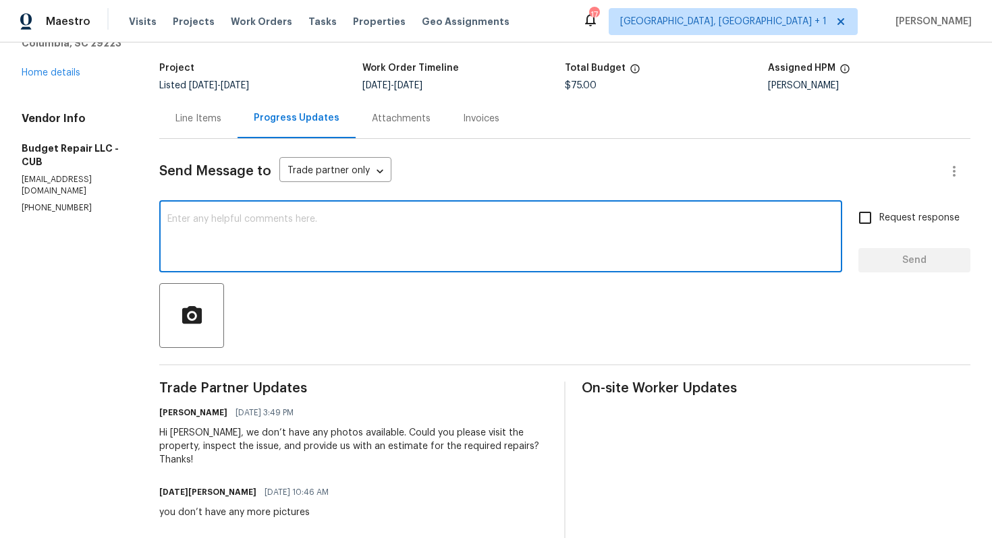
paste textarea "Hi [PERSON_NAME], just following up to see if you’ve had a chance to visit the …"
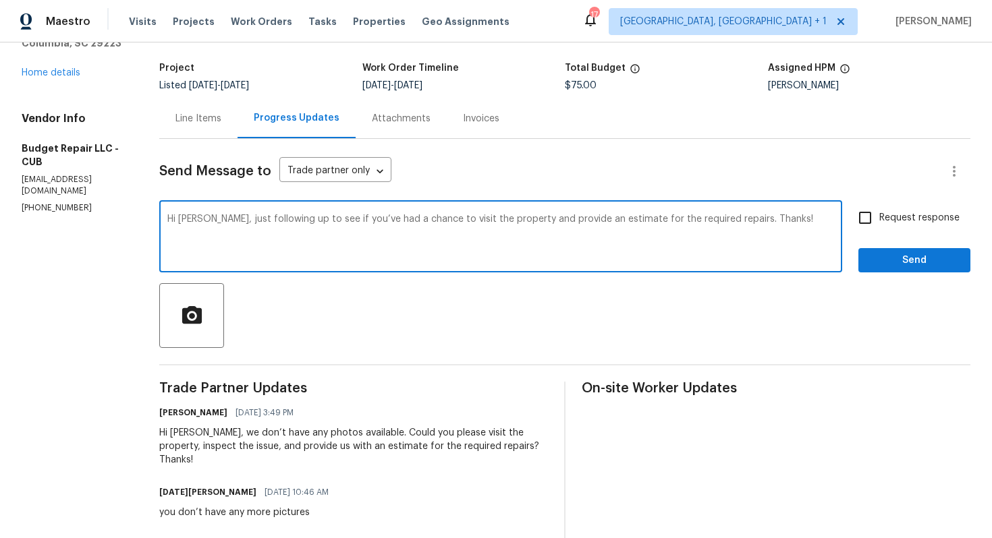
type textarea "Hi [PERSON_NAME], just following up to see if you’ve had a chance to visit the …"
click at [881, 222] on span "Request response" at bounding box center [919, 218] width 80 height 14
click at [879, 222] on input "Request response" at bounding box center [865, 218] width 28 height 28
checkbox input "true"
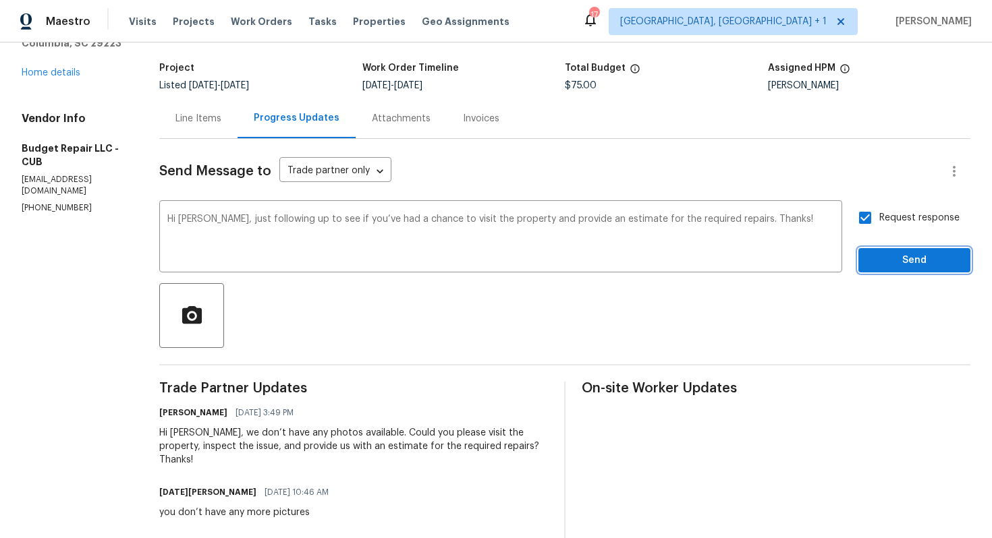
click at [883, 254] on span "Send" at bounding box center [914, 260] width 90 height 17
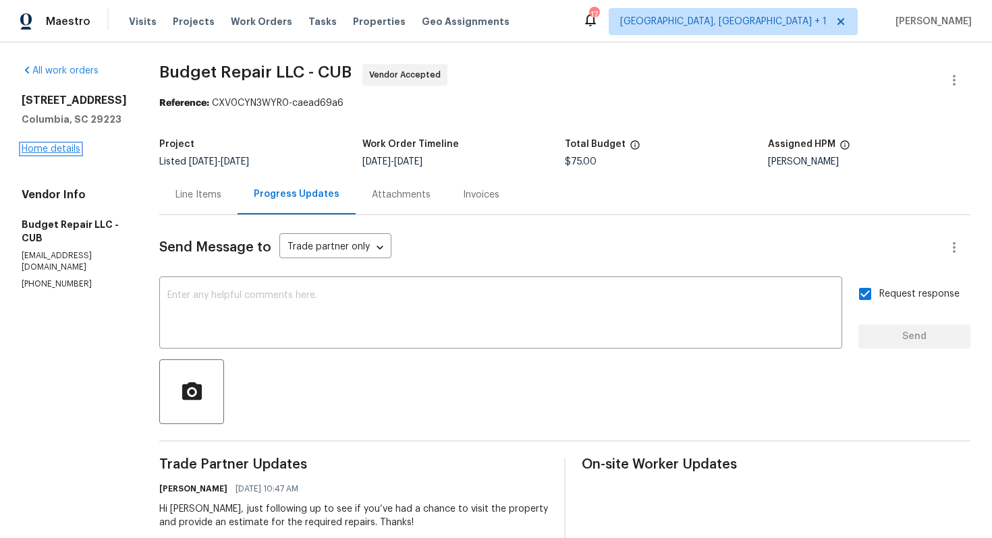
click at [68, 154] on link "Home details" at bounding box center [51, 148] width 59 height 9
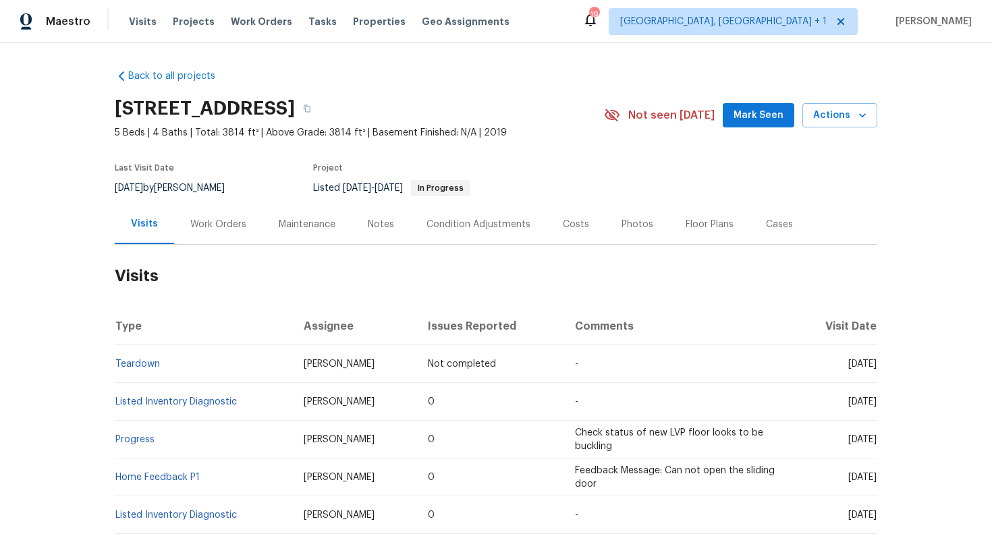
click at [200, 238] on div "Work Orders" at bounding box center [218, 224] width 88 height 40
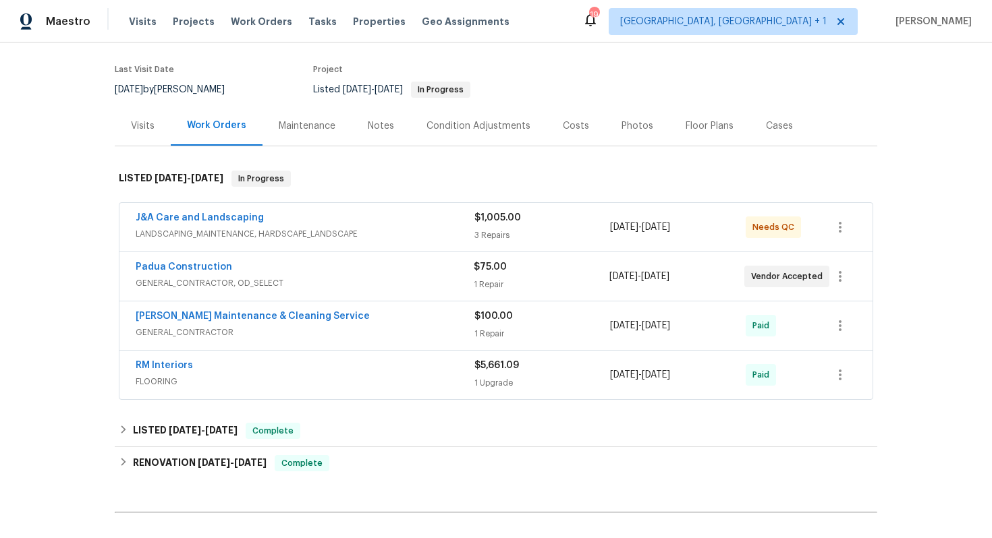
scroll to position [102, 0]
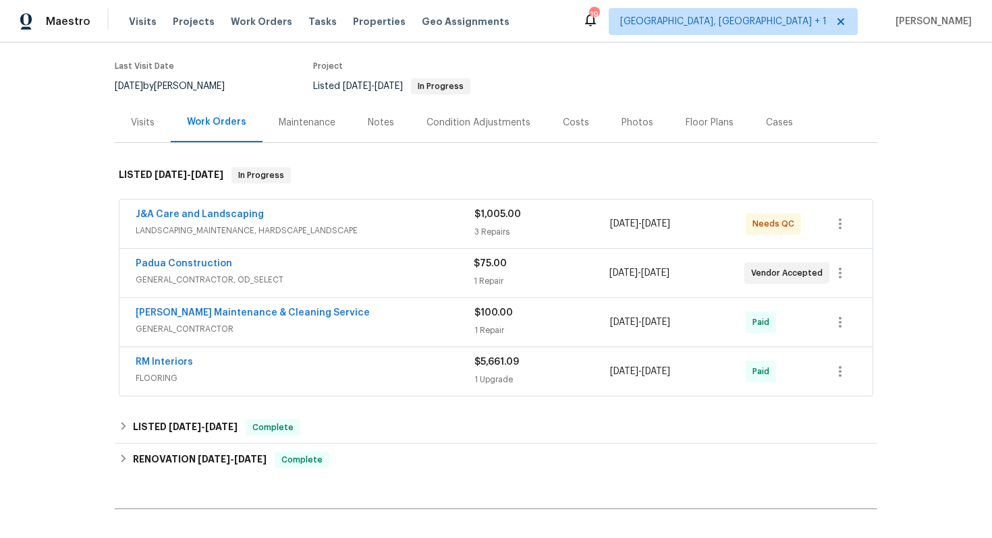
click at [333, 215] on div "J&A Care and Landscaping" at bounding box center [305, 216] width 339 height 16
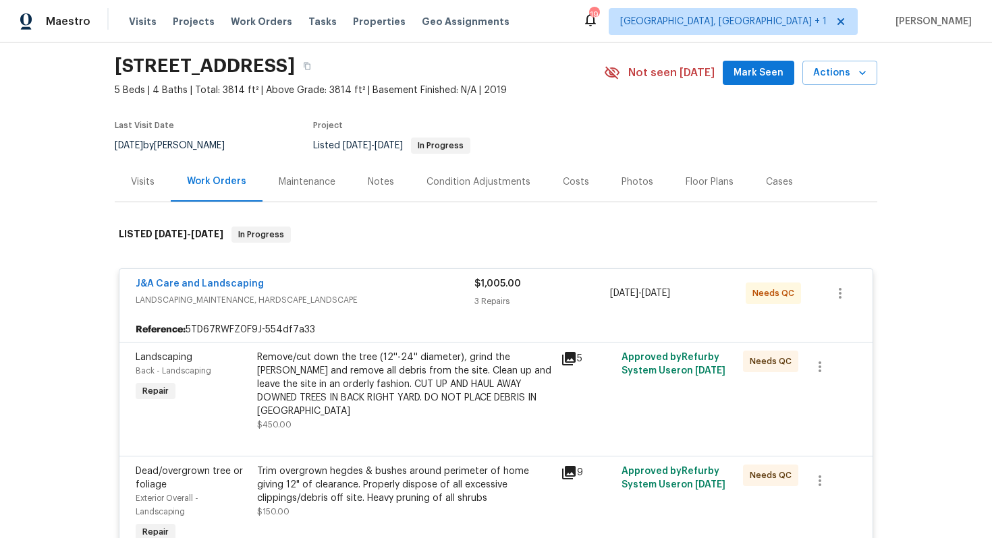
scroll to position [20, 0]
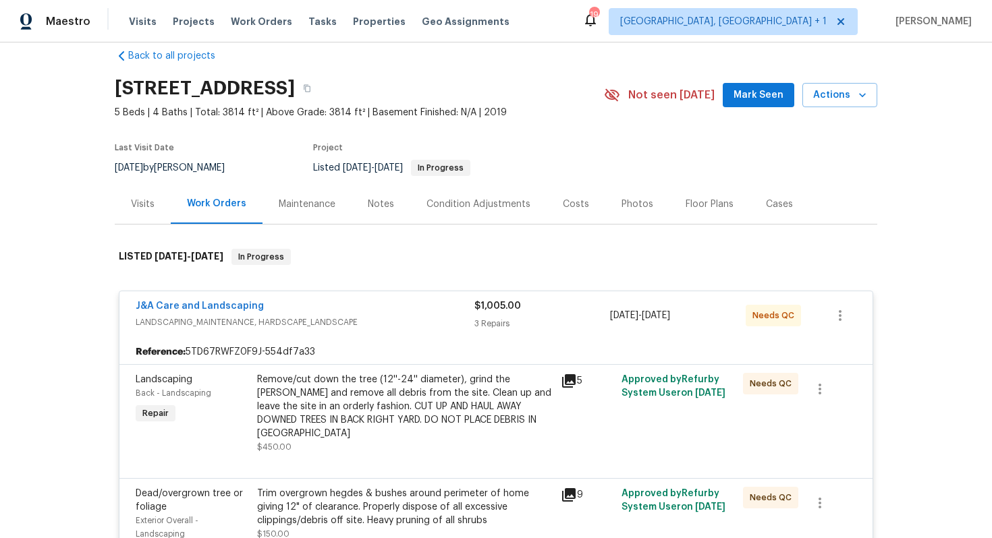
click at [291, 304] on div "J&A Care and Landscaping" at bounding box center [305, 308] width 339 height 16
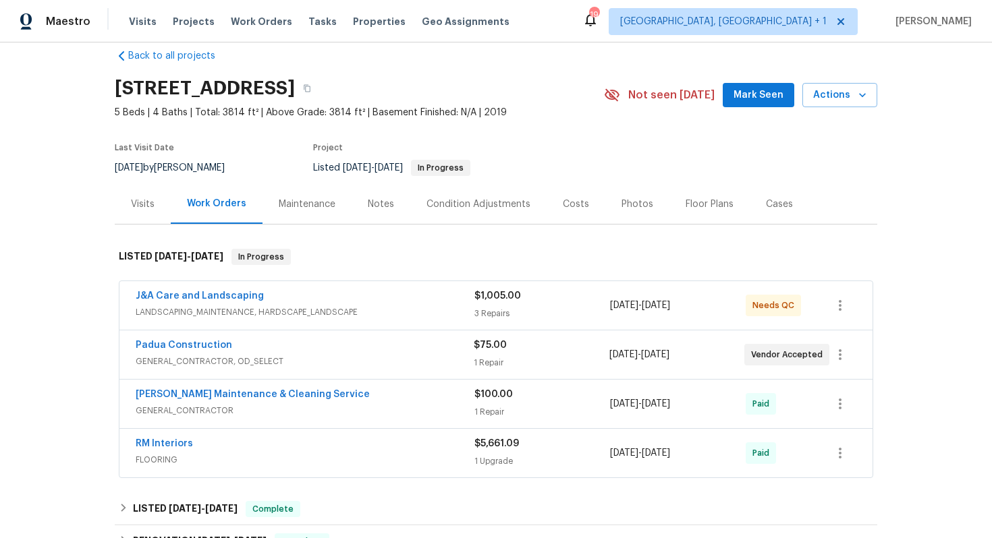
click at [281, 347] on div "Padua Construction" at bounding box center [305, 347] width 338 height 16
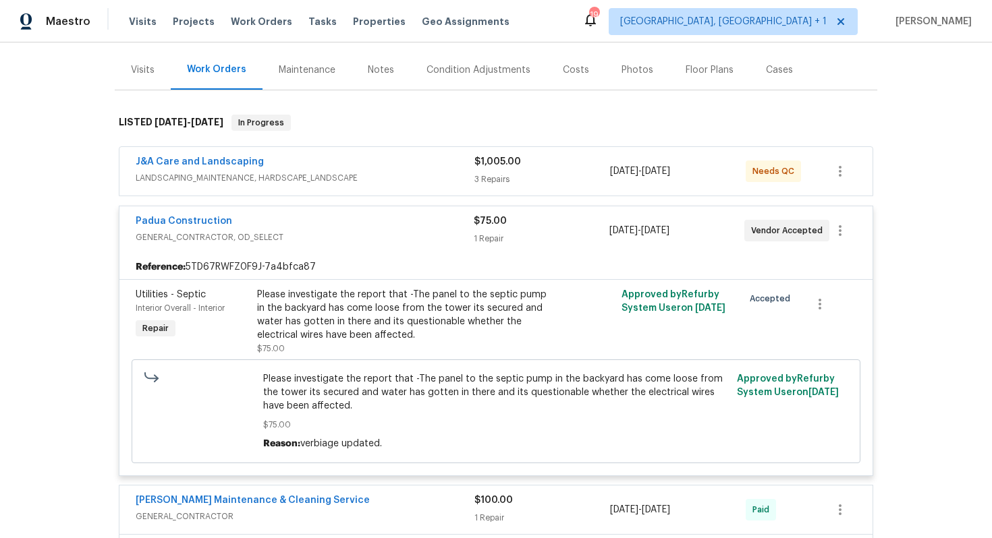
scroll to position [155, 0]
click at [201, 222] on link "Padua Construction" at bounding box center [184, 220] width 96 height 9
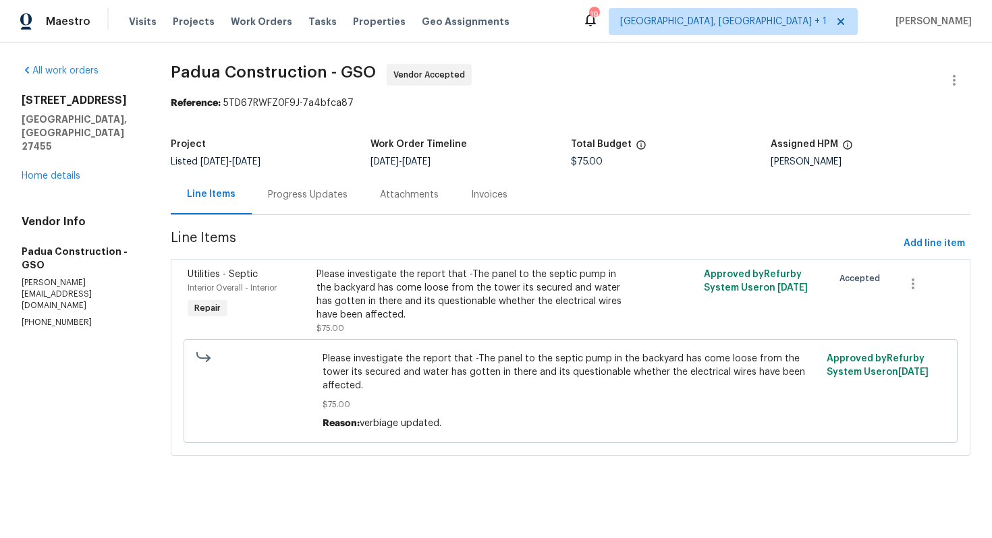
click at [300, 202] on div "Progress Updates" at bounding box center [308, 195] width 112 height 40
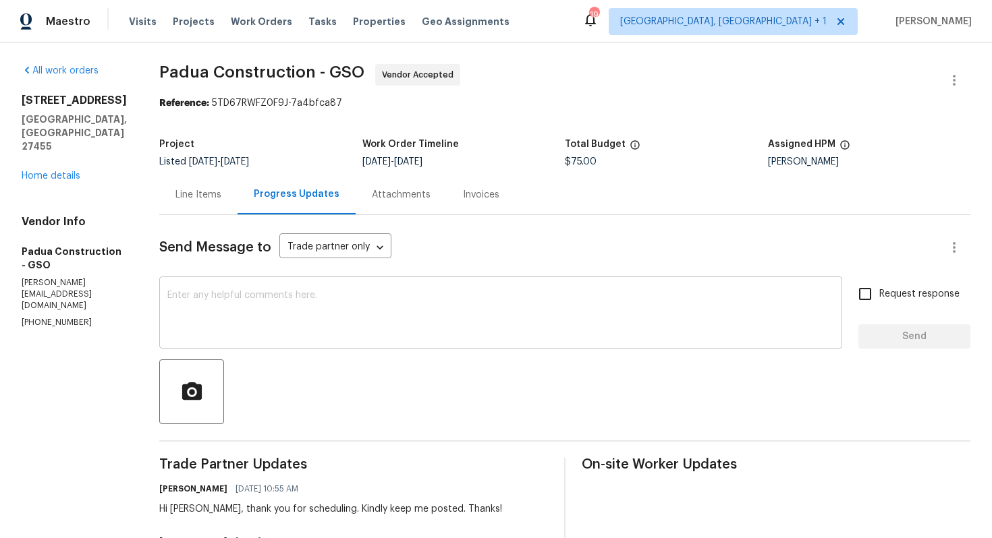
click at [286, 296] on textarea at bounding box center [500, 314] width 667 height 47
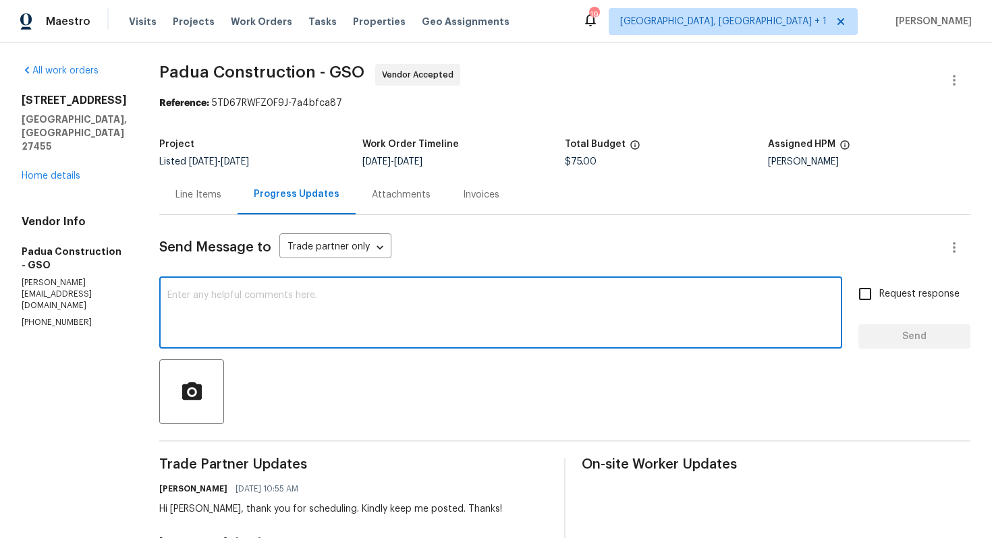
click at [443, 301] on textarea at bounding box center [500, 314] width 667 height 47
paste textarea "Hi team, do we have an update on the progression status of the work order? Plea…"
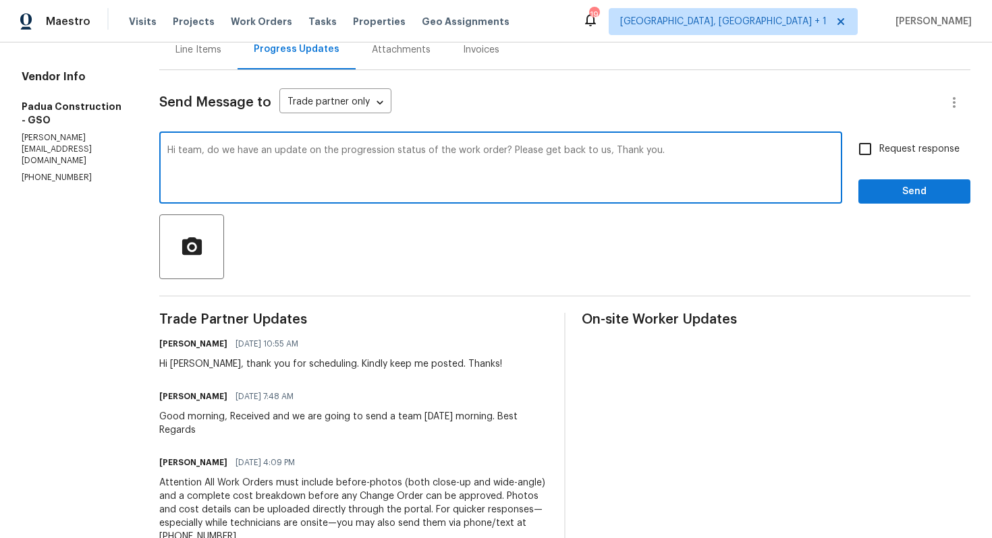
scroll to position [204, 0]
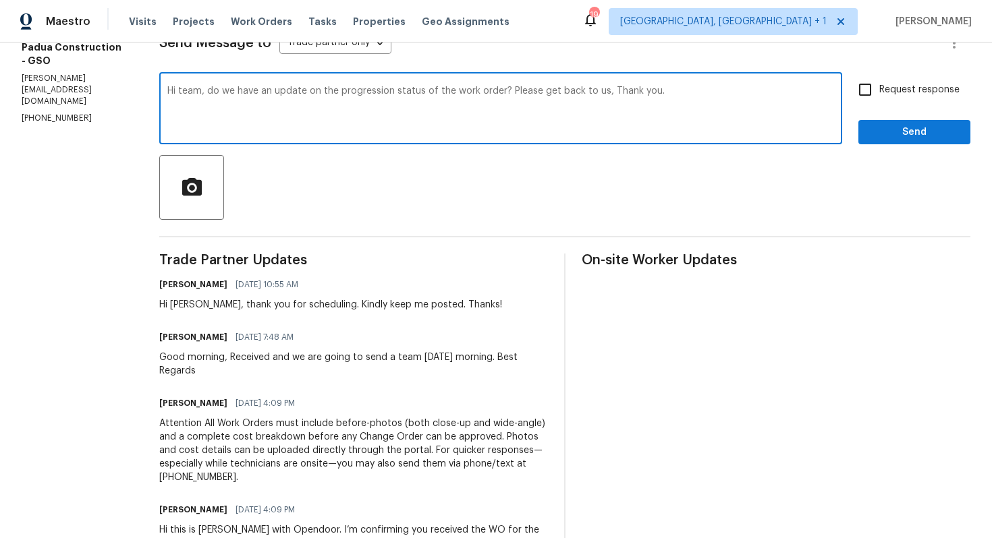
click at [175, 306] on div "Hi [PERSON_NAME], thank you for scheduling. Kindly keep me posted. Thanks!" at bounding box center [330, 304] width 343 height 13
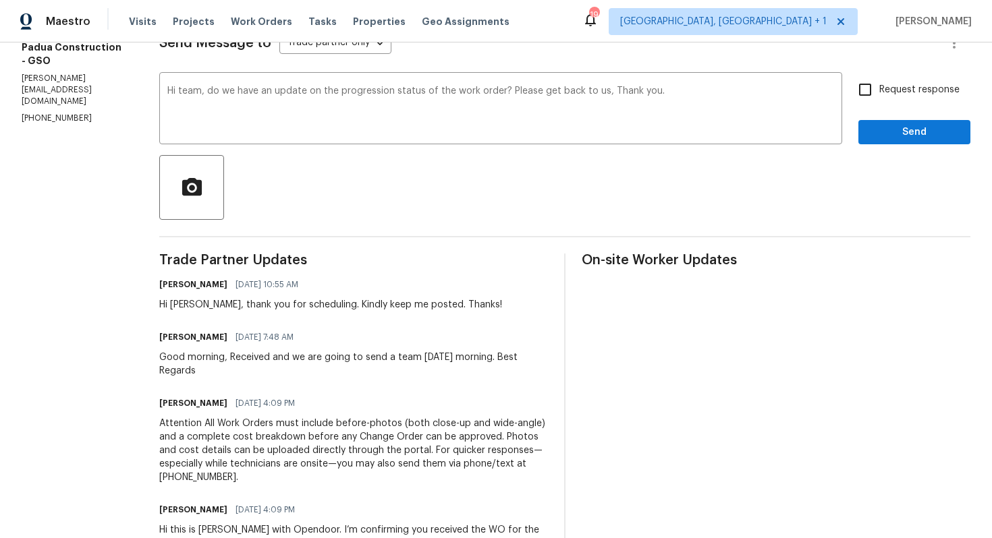
click at [175, 306] on div "Hi [PERSON_NAME], thank you for scheduling. Kindly keep me posted. Thanks!" at bounding box center [330, 304] width 343 height 13
copy div "[PERSON_NAME]"
click at [185, 94] on textarea "Hi team, do we have an update on the progression status of the work order? Plea…" at bounding box center [500, 109] width 667 height 47
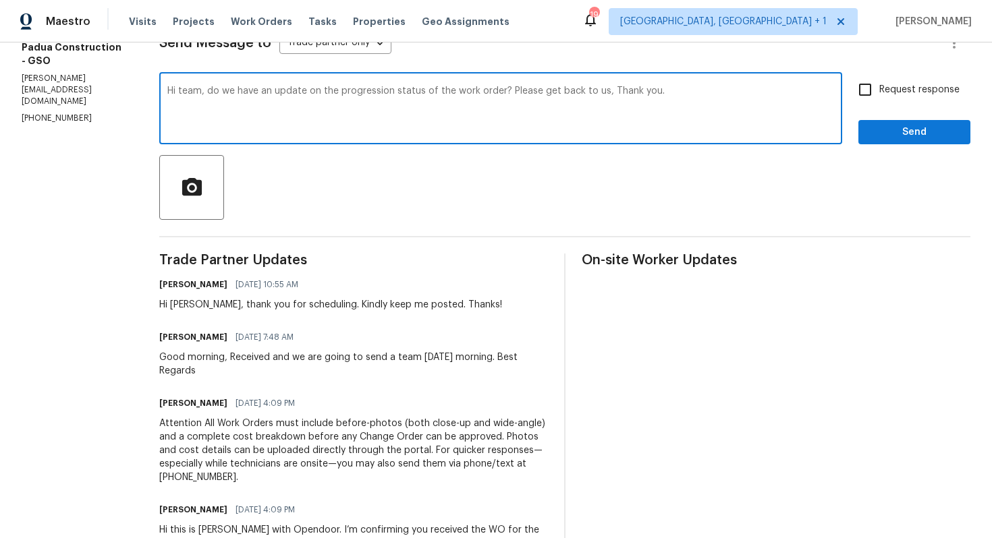
click at [185, 94] on textarea "Hi team, do we have an update on the progression status of the work order? Plea…" at bounding box center [500, 109] width 667 height 47
paste textarea "[PERSON_NAME]"
drag, startPoint x: 497, startPoint y: 93, endPoint x: 596, endPoint y: 94, distance: 99.2
click at [596, 94] on textarea "Hi [PERSON_NAME], do we have an update on the progression status of the work or…" at bounding box center [500, 109] width 667 height 47
click at [646, 90] on textarea "Hi [PERSON_NAME], do we have an update on the progression status of the work or…" at bounding box center [500, 109] width 667 height 47
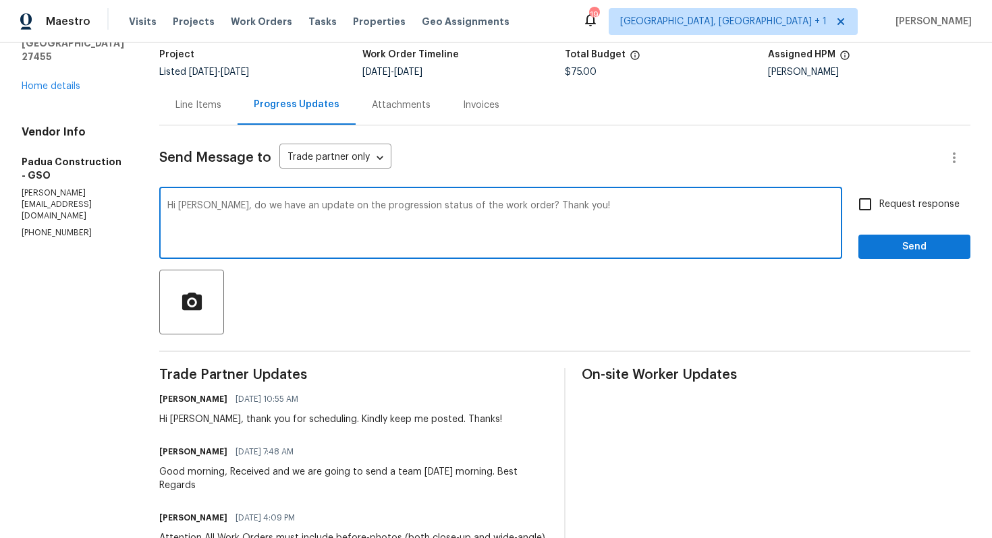
scroll to position [0, 0]
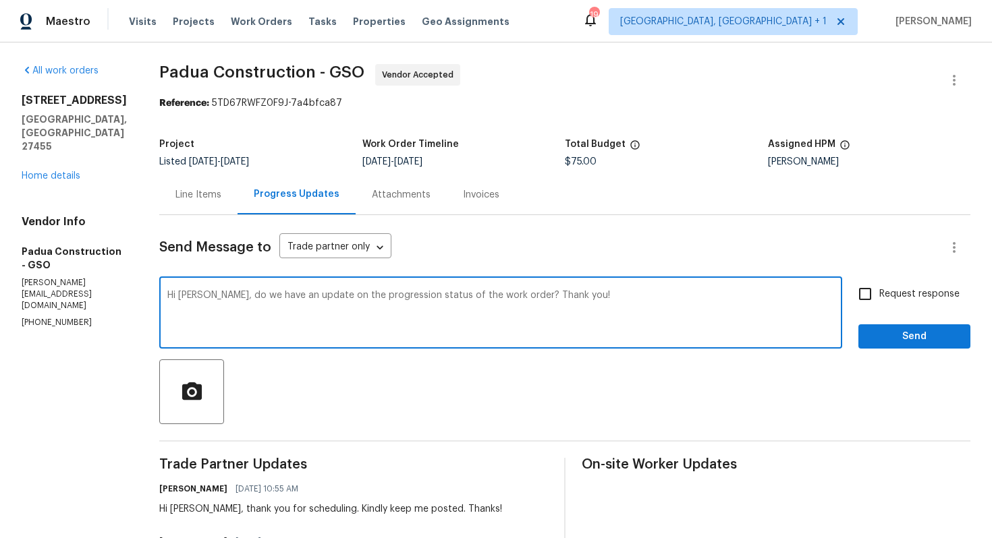
type textarea "Hi [PERSON_NAME], do we have an update on the progression status of the work or…"
click at [875, 294] on input "Request response" at bounding box center [865, 294] width 28 height 28
checkbox input "true"
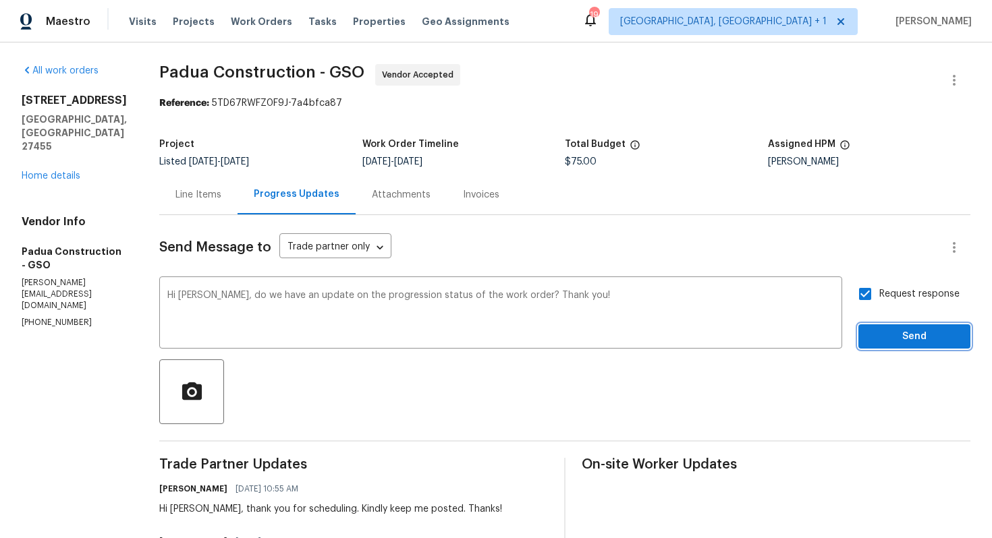
click at [889, 339] on span "Send" at bounding box center [914, 337] width 90 height 17
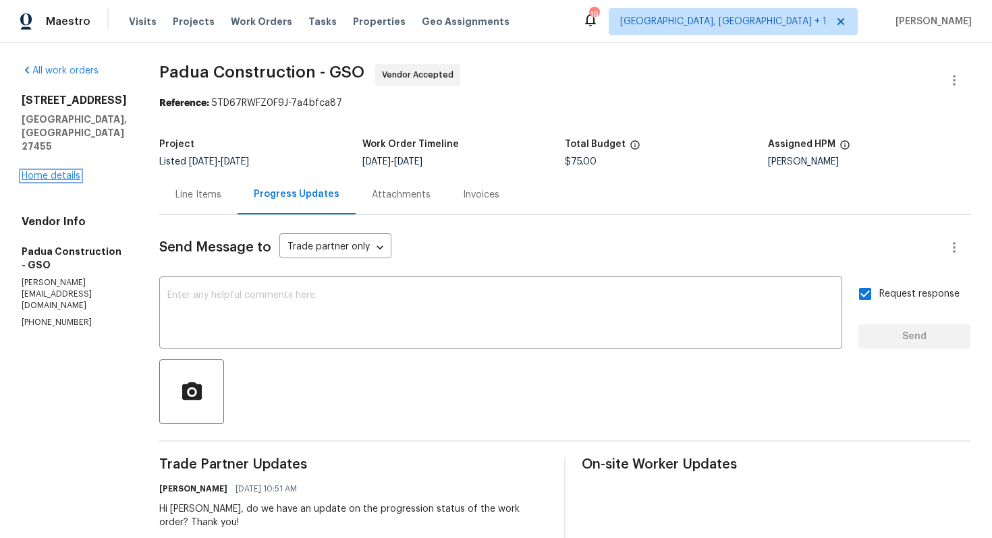
click at [67, 179] on link "Home details" at bounding box center [51, 175] width 59 height 9
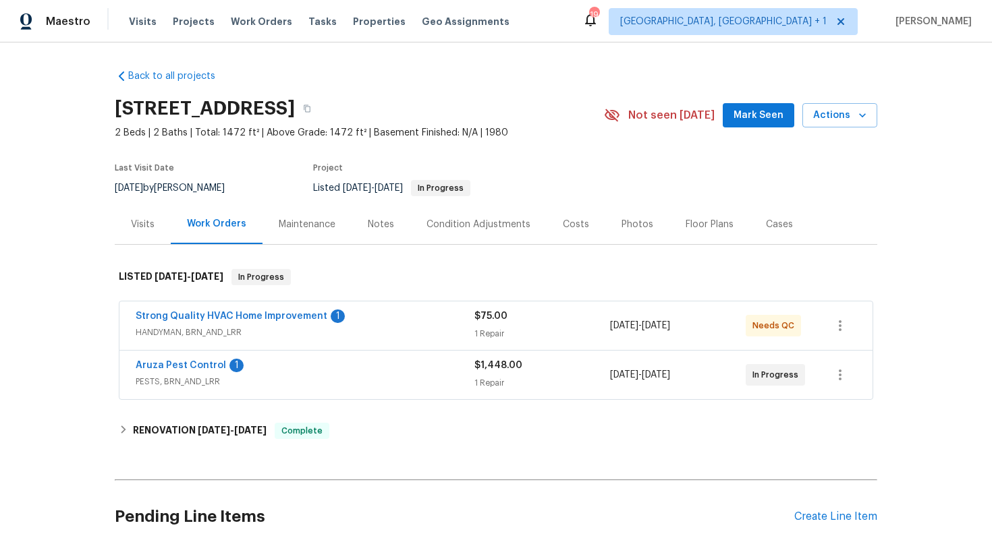
scroll to position [106, 0]
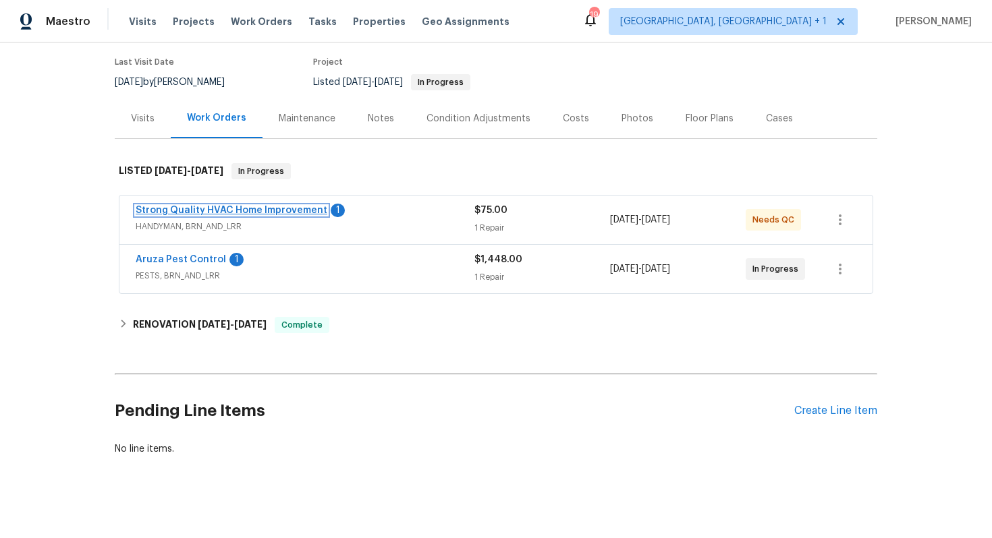
click at [216, 211] on link "Strong Quality HVAC Home Improvement" at bounding box center [232, 210] width 192 height 9
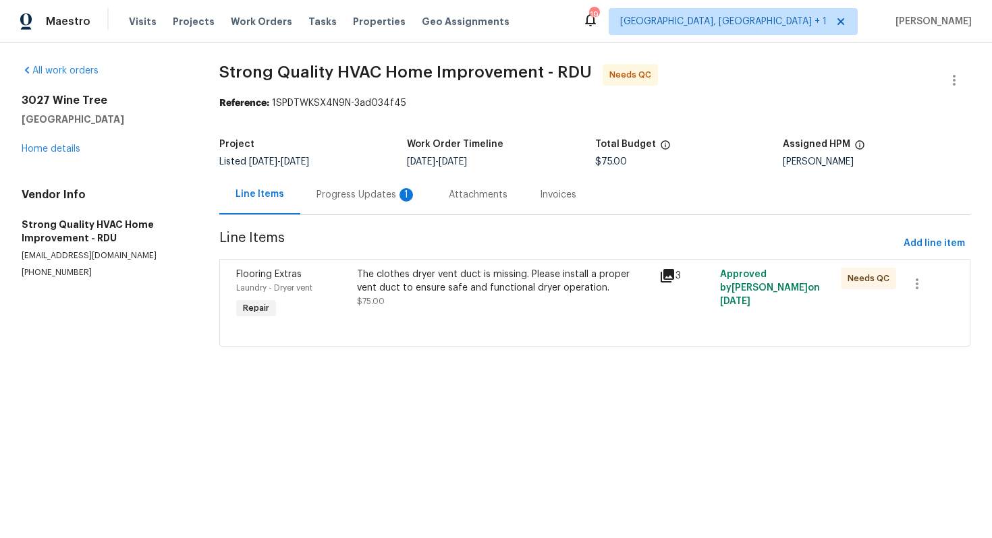
click at [446, 296] on div "The clothes dryer vent duct is missing. Please install a proper vent duct to en…" at bounding box center [504, 288] width 294 height 40
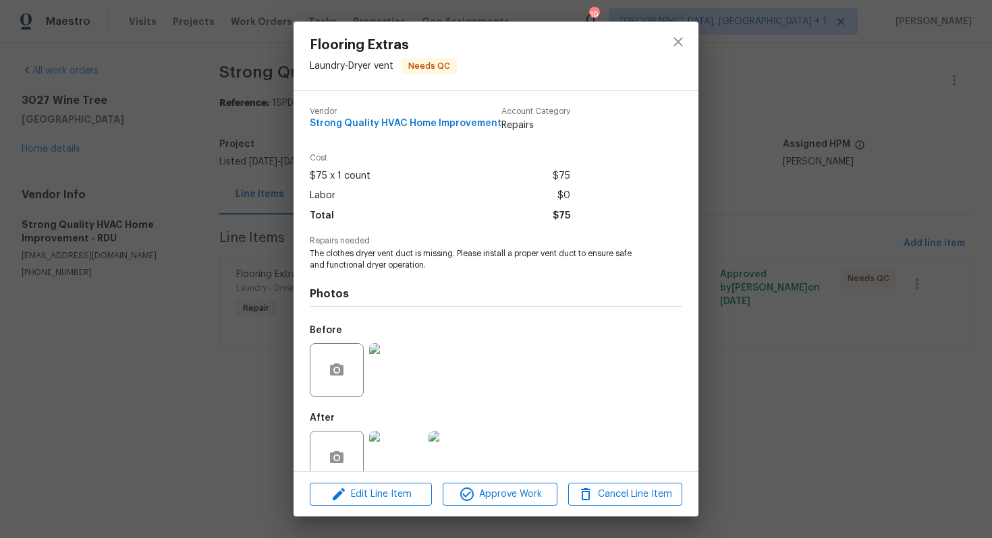
scroll to position [27, 0]
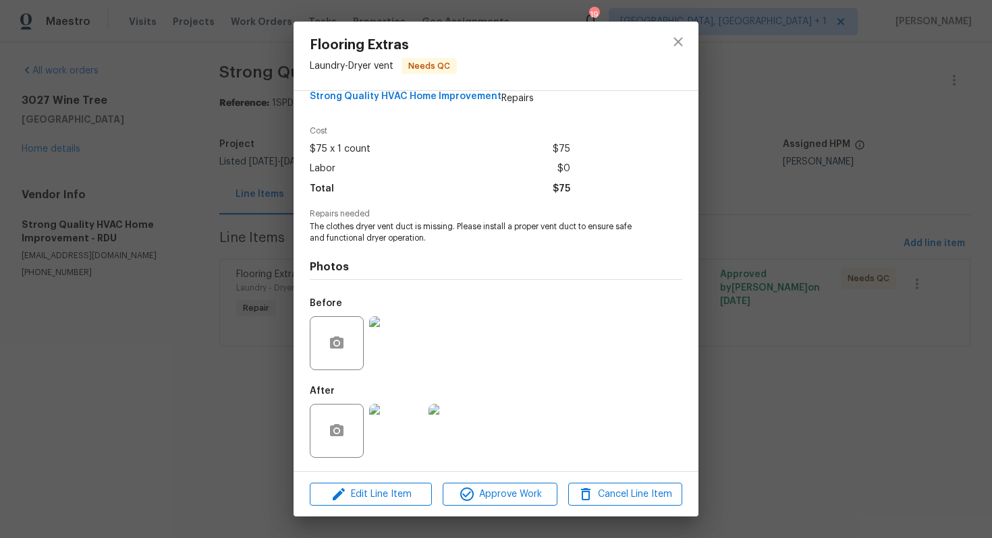
click at [400, 345] on img at bounding box center [396, 343] width 54 height 54
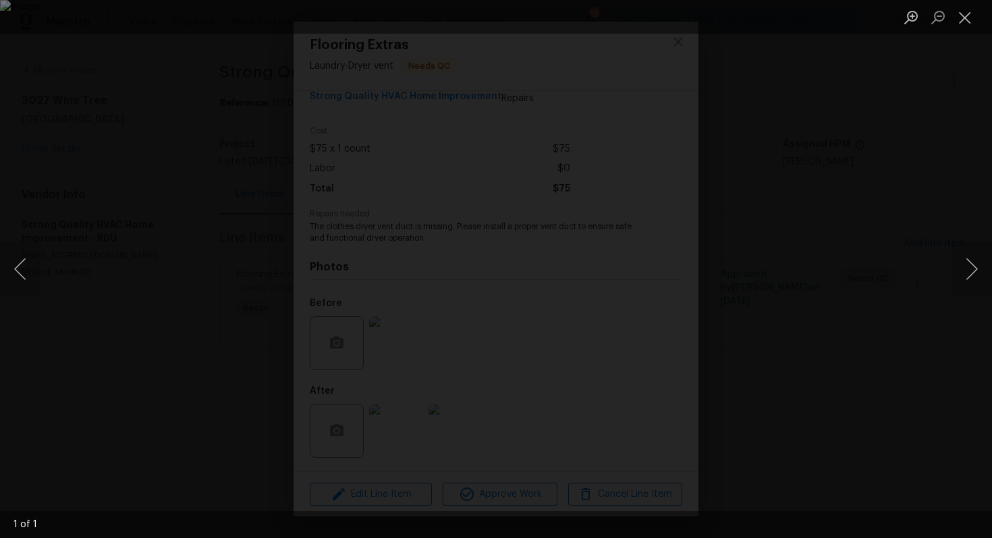
click at [883, 211] on div "Lightbox" at bounding box center [496, 269] width 992 height 538
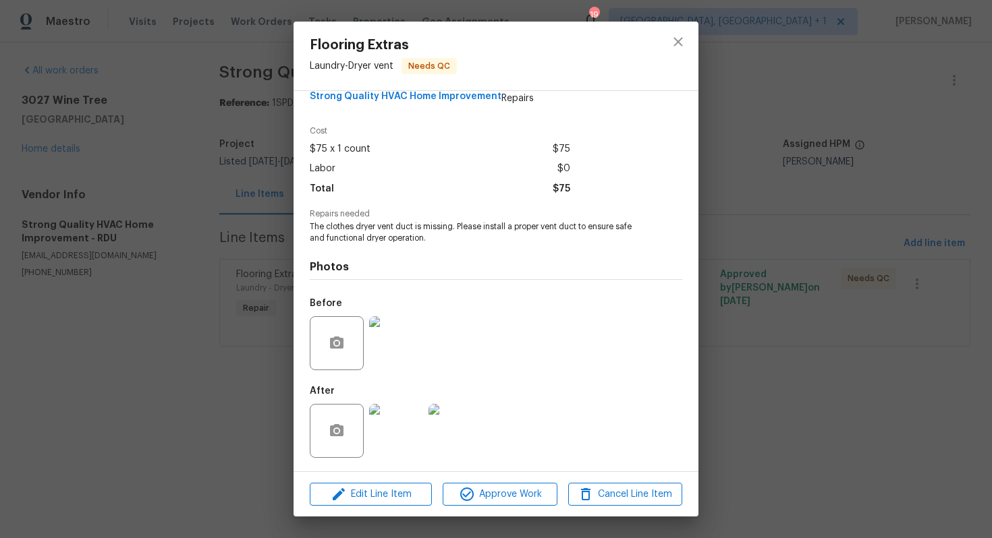
click at [403, 429] on img at bounding box center [396, 431] width 54 height 54
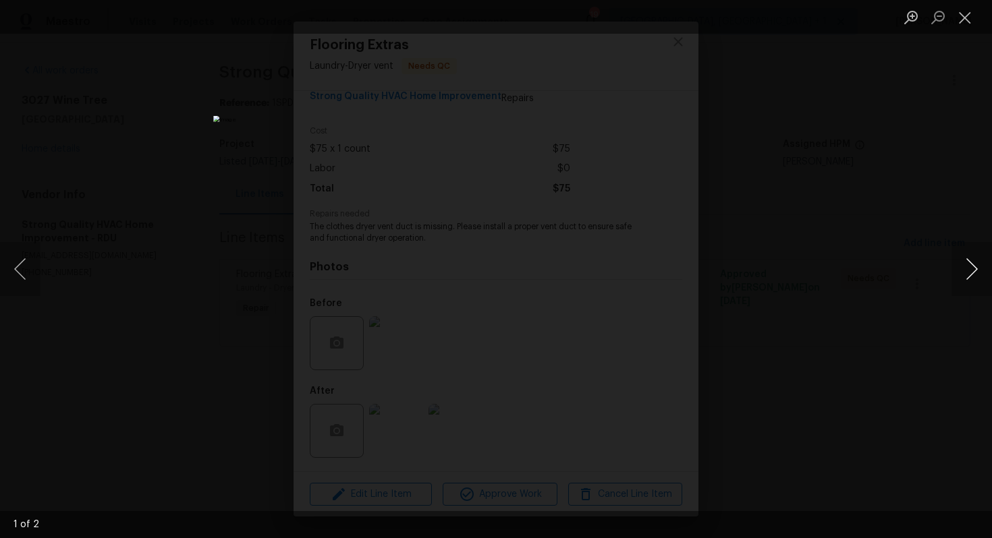
click at [968, 269] on button "Next image" at bounding box center [971, 269] width 40 height 54
click at [862, 269] on div "Lightbox" at bounding box center [496, 269] width 992 height 538
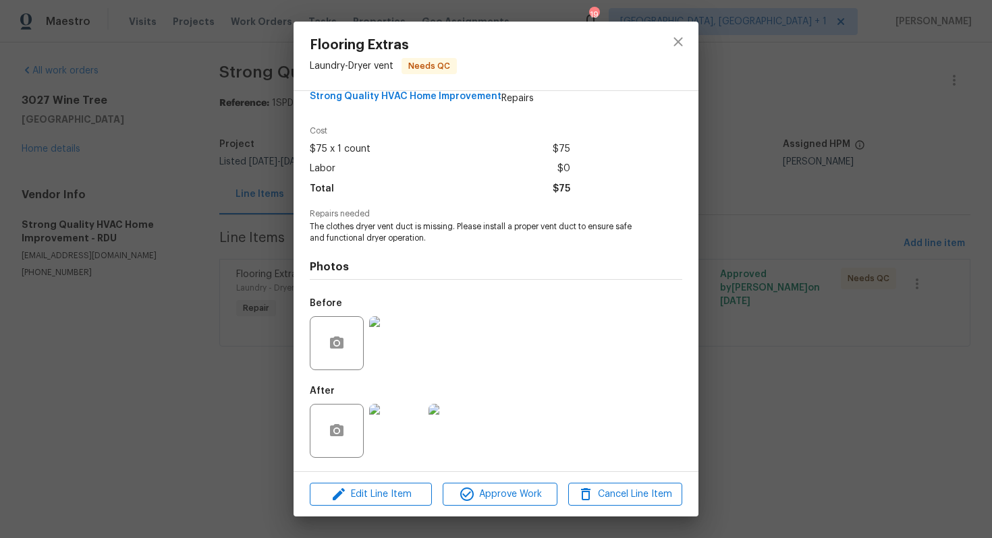
click at [791, 246] on div "Flooring Extras Laundry - Dryer vent Needs QC Vendor Strong Quality HVAC Home I…" at bounding box center [496, 269] width 992 height 538
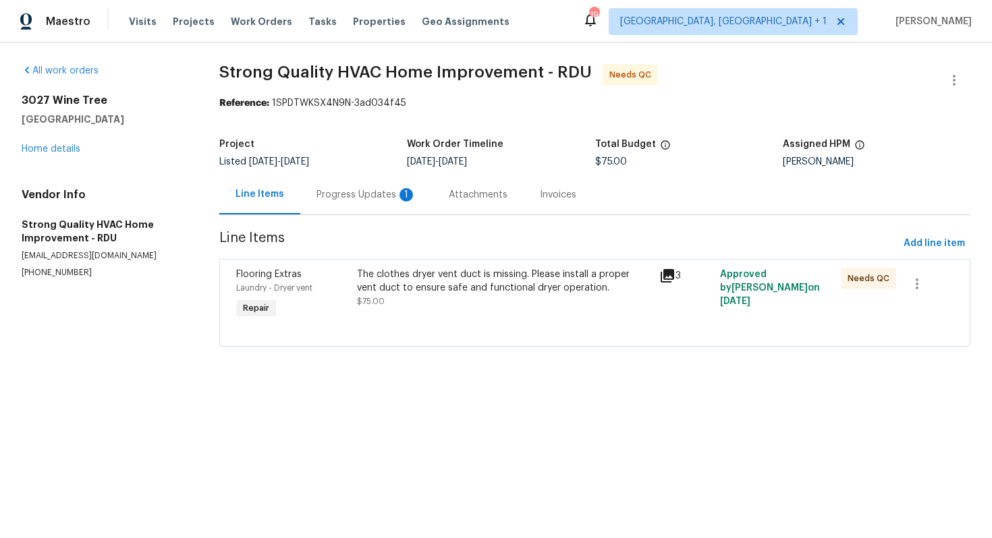
click at [341, 200] on div "Progress Updates 1" at bounding box center [366, 194] width 100 height 13
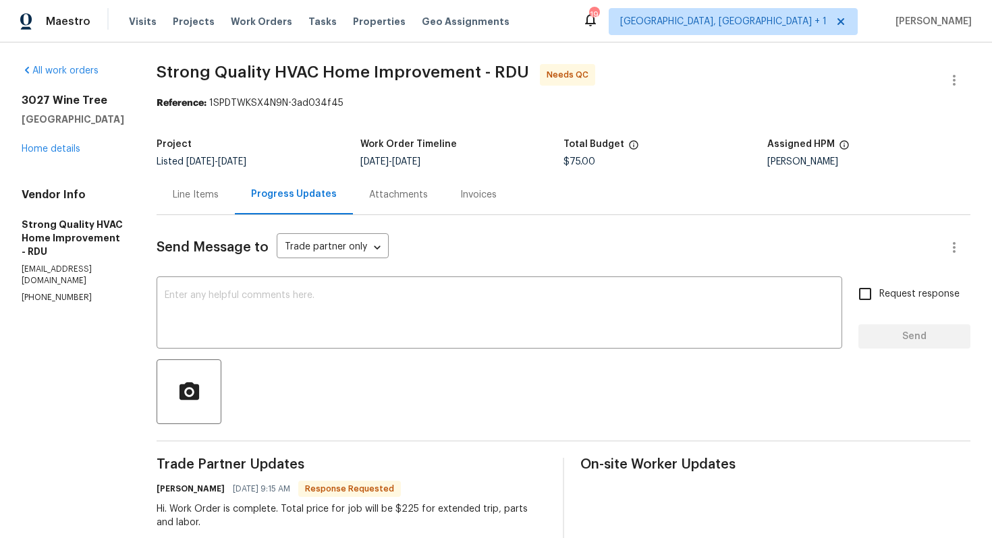
click at [210, 204] on div "Line Items" at bounding box center [196, 195] width 78 height 40
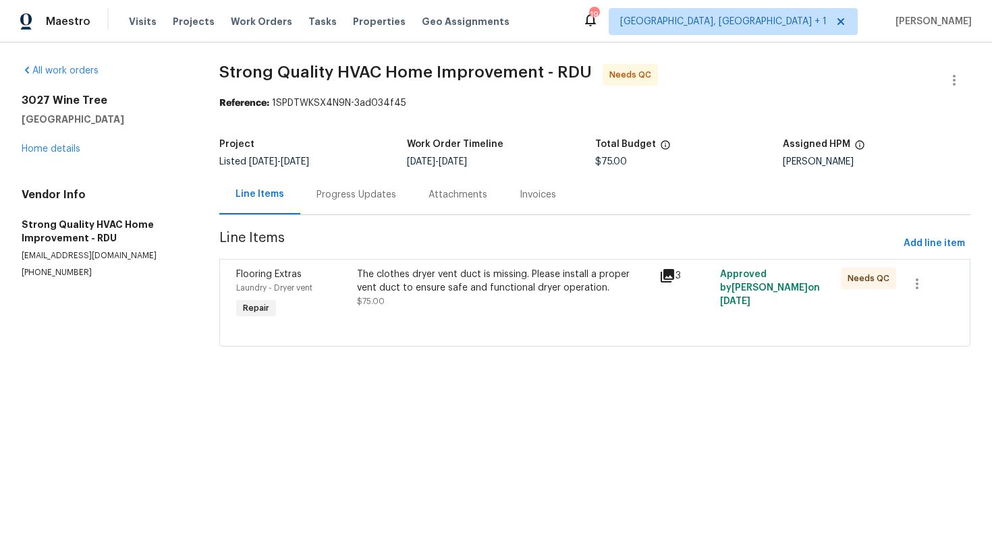
click at [353, 282] on div "Flooring Extras Laundry - Dryer vent Repair" at bounding box center [292, 295] width 121 height 62
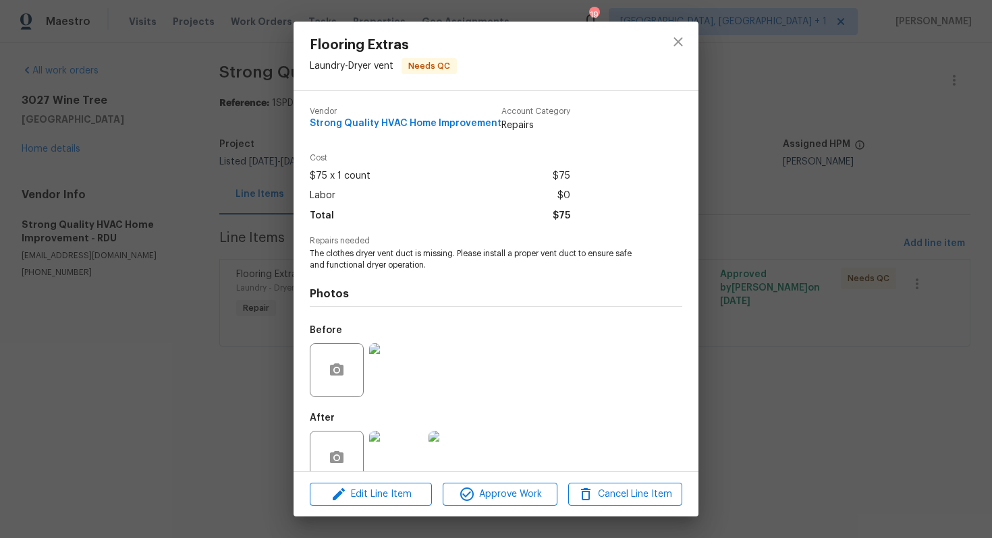
scroll to position [27, 0]
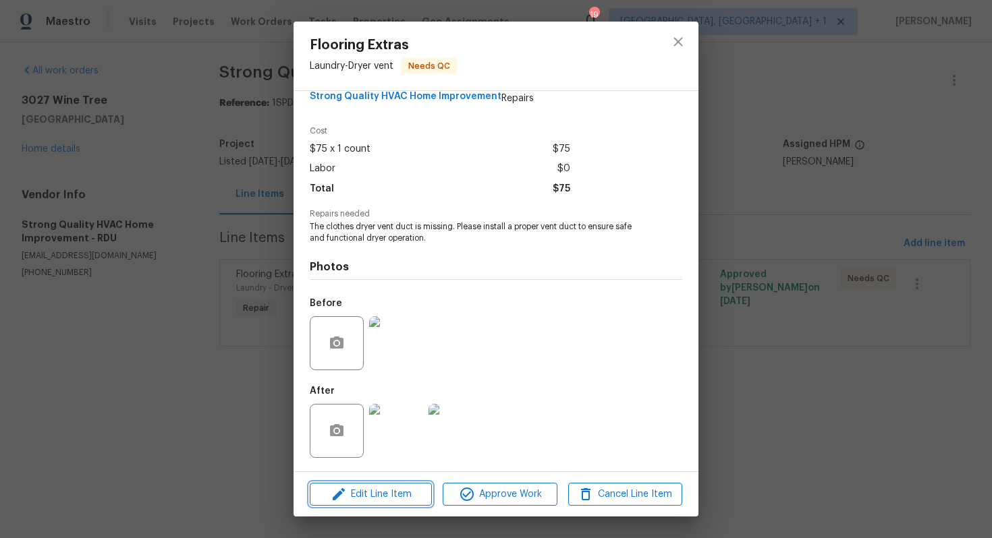
click at [362, 494] on span "Edit Line Item" at bounding box center [371, 494] width 114 height 17
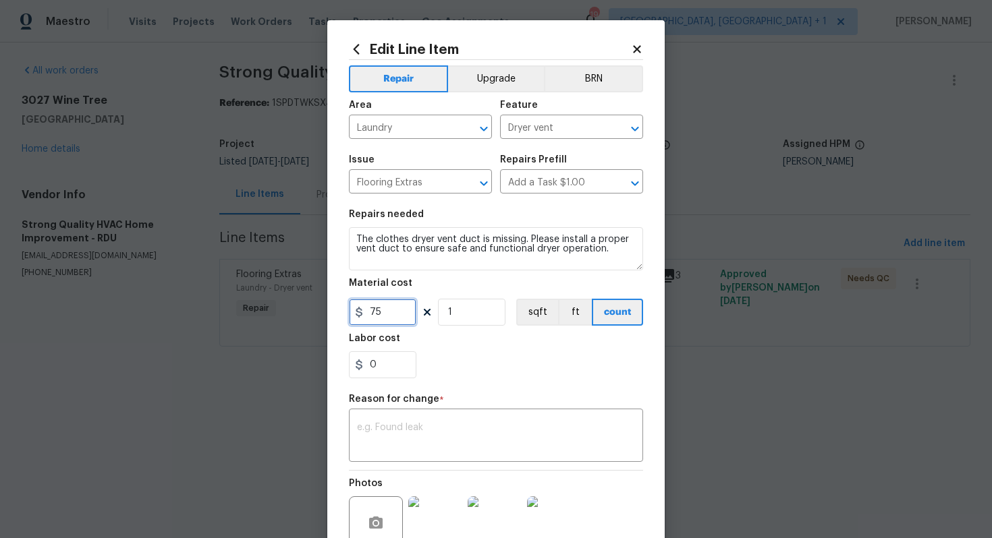
click at [399, 319] on input "75" at bounding box center [382, 312] width 67 height 27
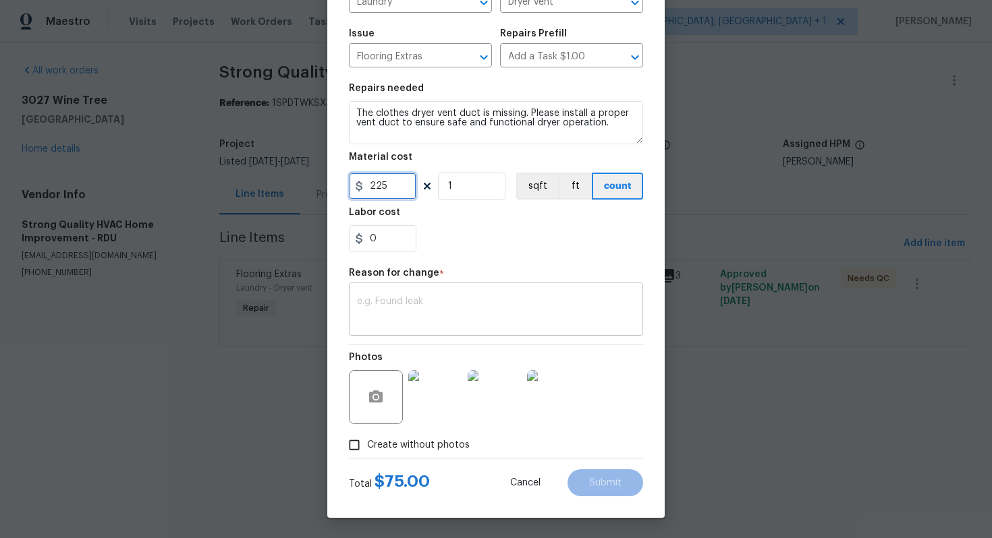
type input "225"
click at [468, 320] on textarea at bounding box center [496, 311] width 278 height 28
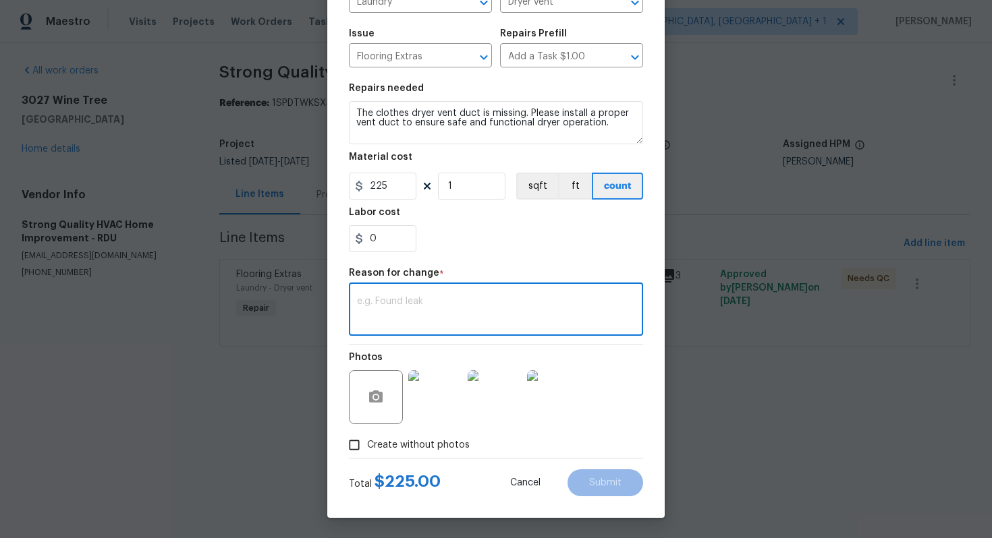
click at [413, 317] on textarea at bounding box center [496, 311] width 278 height 28
paste textarea "(AM) Updated per vendor’s final cost."
type textarea "(AM) Updated per vendor’s final cost."
click at [601, 482] on span "Submit" at bounding box center [605, 483] width 32 height 10
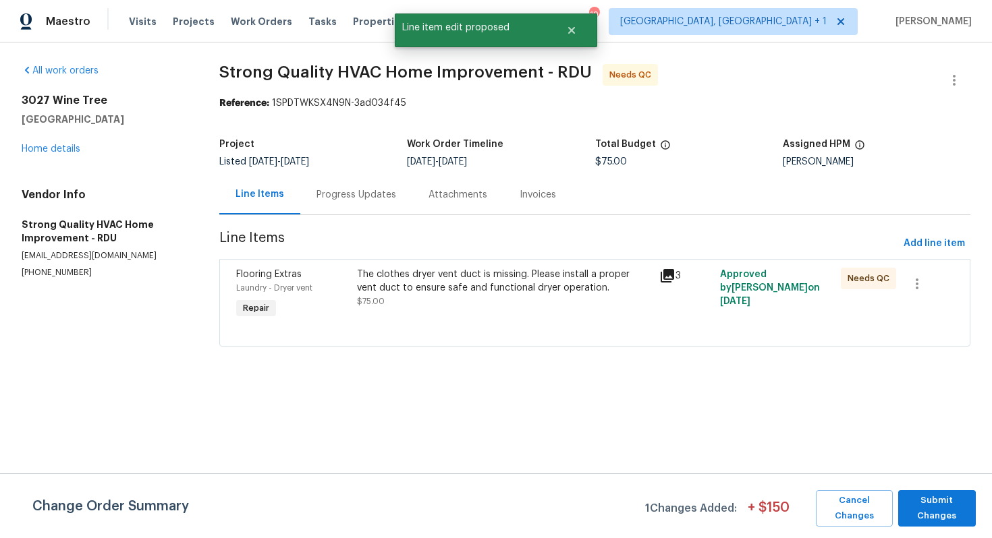
scroll to position [0, 0]
click at [932, 511] on span "Submit Changes" at bounding box center [937, 508] width 64 height 31
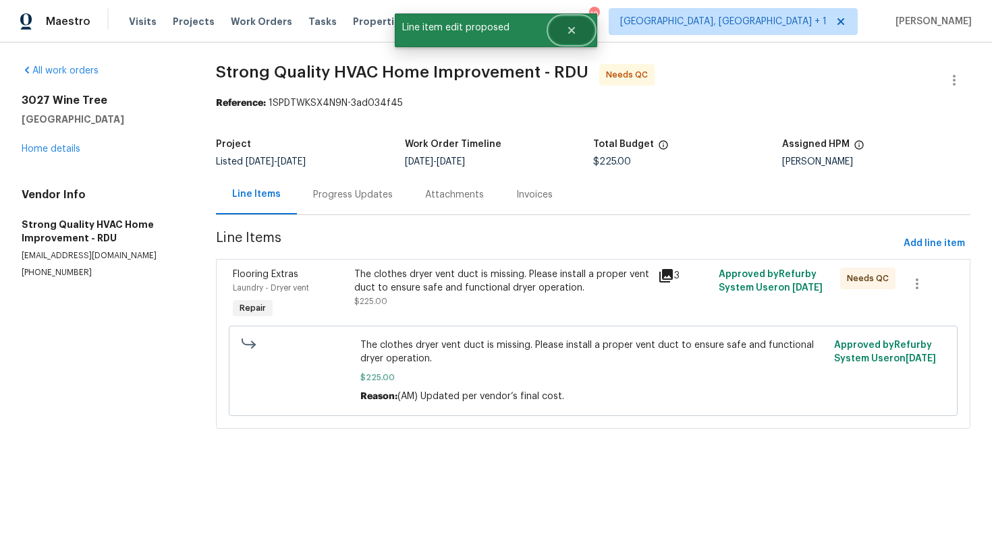
click at [574, 27] on icon "Close" at bounding box center [571, 30] width 7 height 7
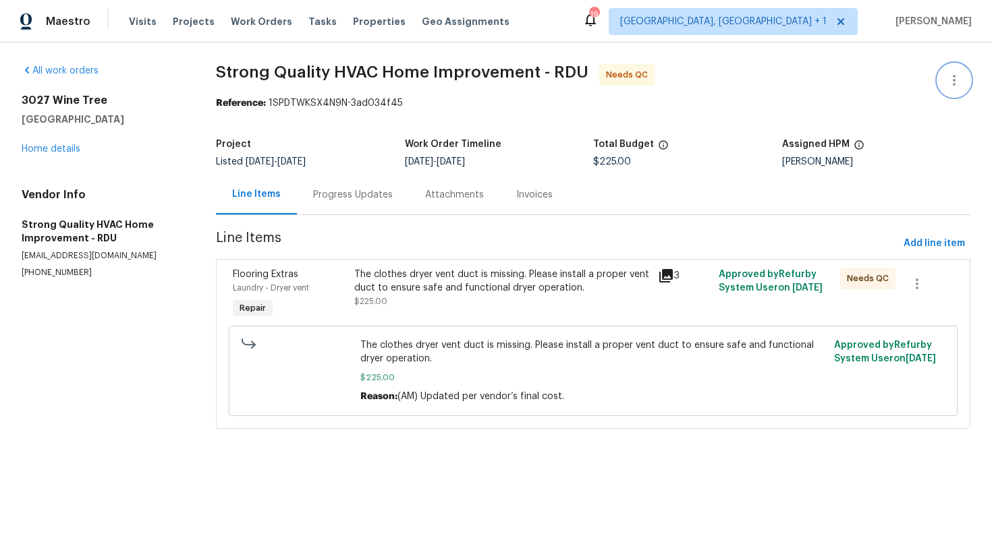
click at [953, 77] on icon "button" at bounding box center [954, 80] width 3 height 11
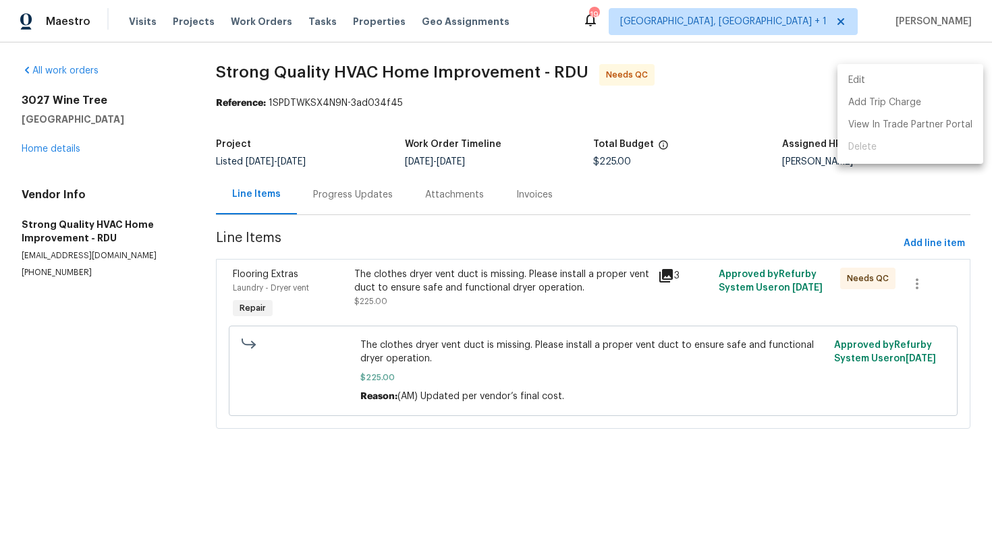
click at [895, 82] on li "Edit" at bounding box center [910, 80] width 146 height 22
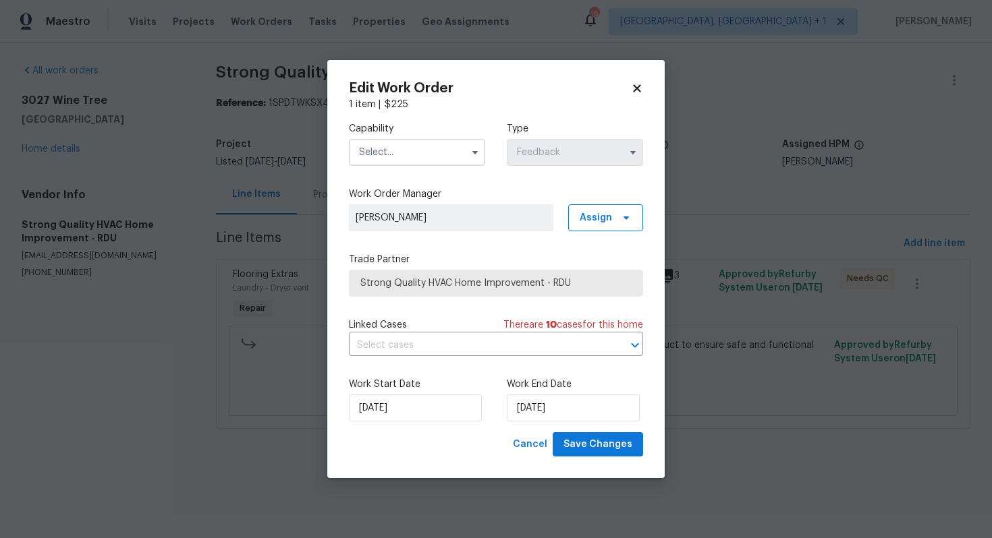
click at [414, 154] on input "text" at bounding box center [417, 152] width 136 height 27
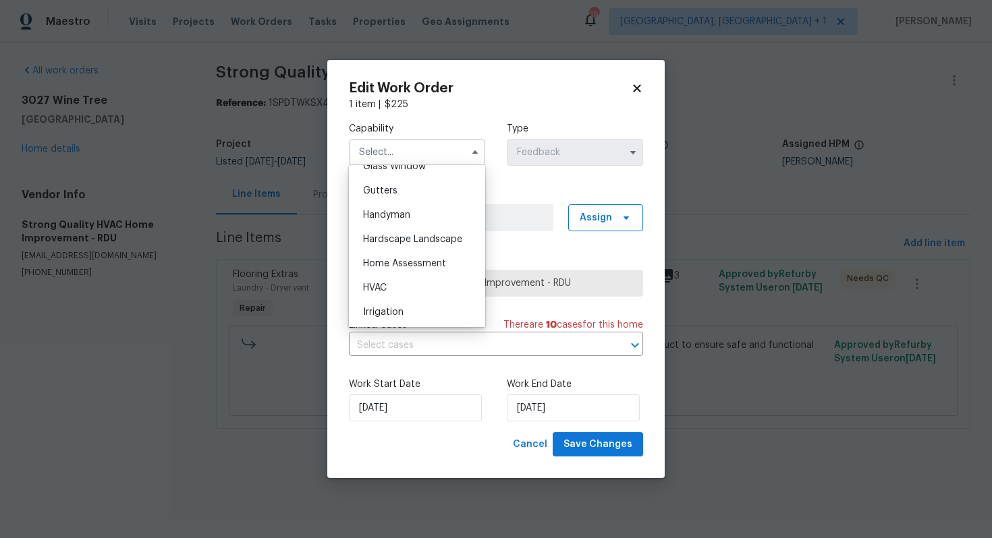
scroll to position [708, 0]
click at [397, 221] on div "Handyman" at bounding box center [417, 214] width 130 height 24
type input "Handyman"
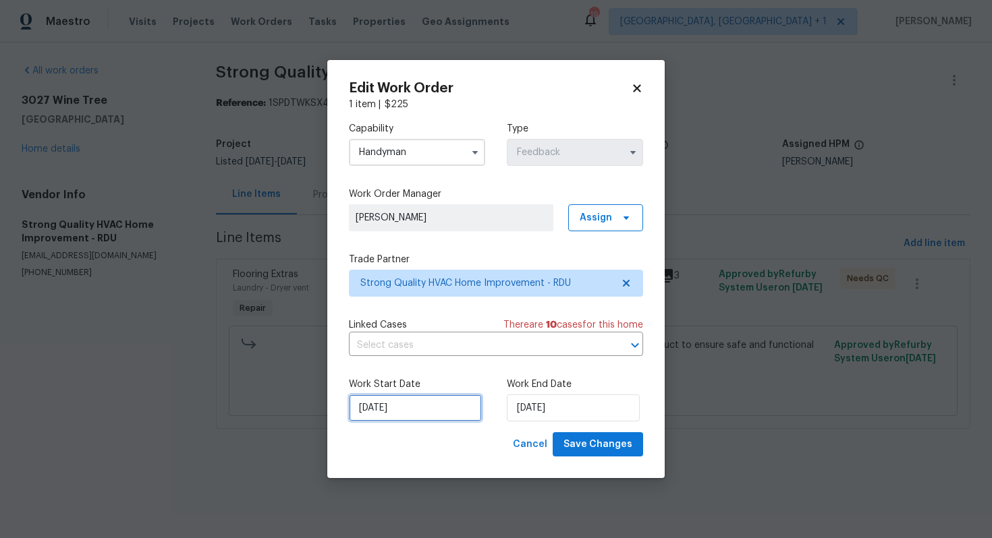
click at [423, 407] on input "23/09/2025" at bounding box center [415, 408] width 133 height 27
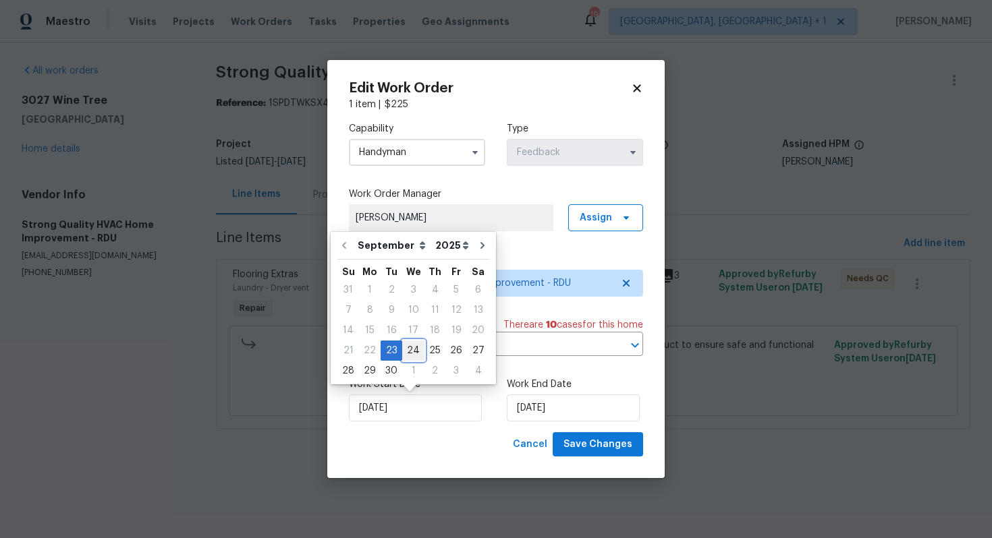
click at [412, 352] on div "24" at bounding box center [413, 350] width 22 height 19
type input "24/09/2025"
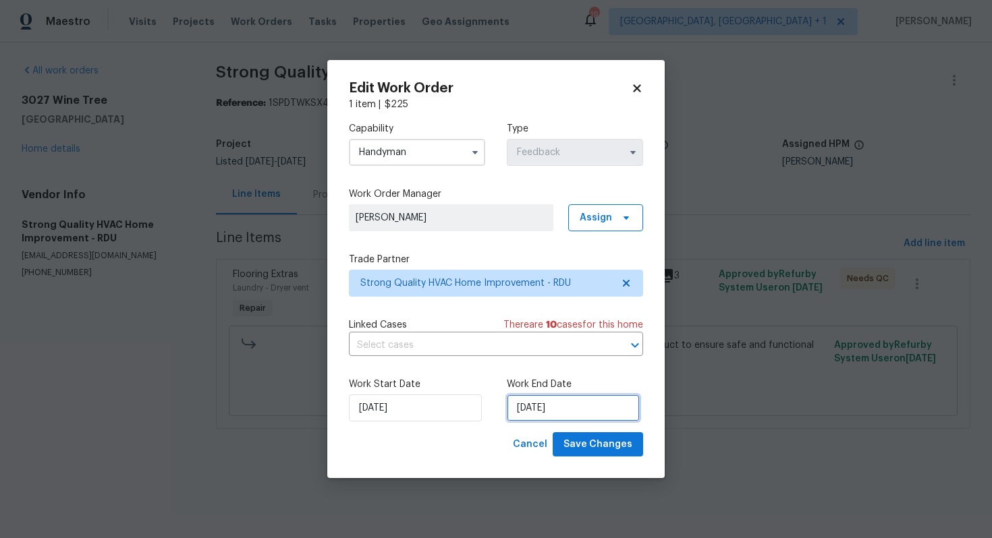
click at [590, 420] on input "27/09/2025" at bounding box center [573, 408] width 133 height 27
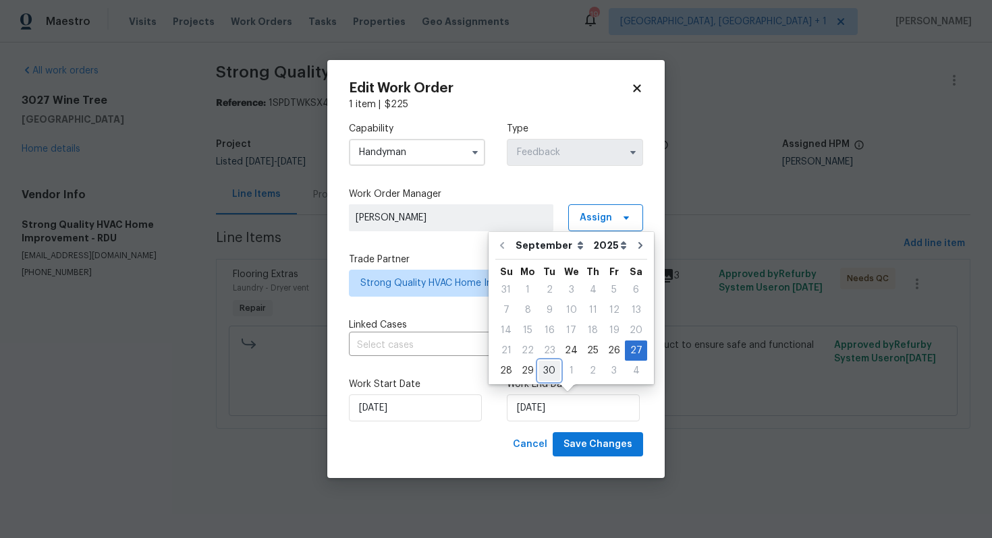
click at [546, 372] on div "30" at bounding box center [549, 371] width 22 height 19
type input "[DATE]"
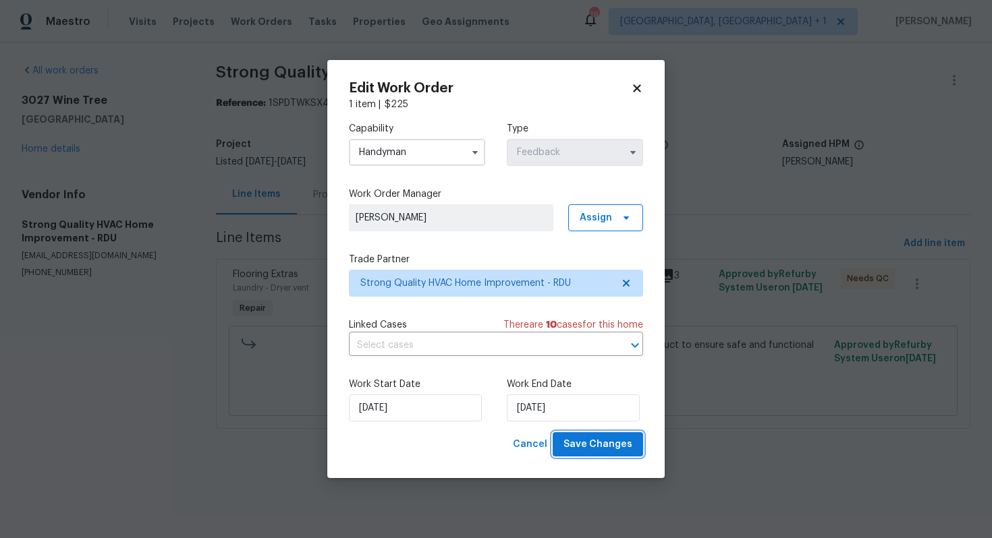
click at [590, 449] on span "Save Changes" at bounding box center [597, 445] width 69 height 17
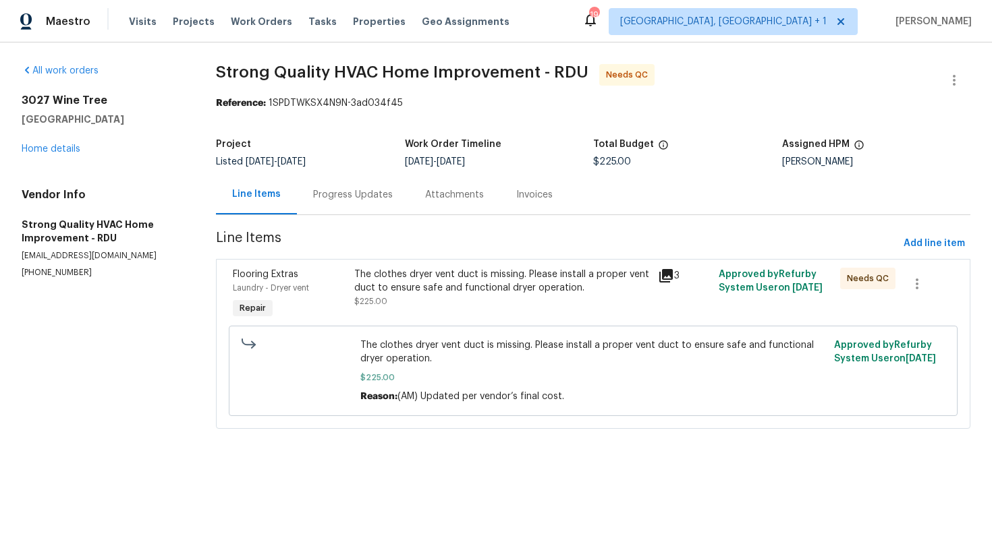
click at [362, 197] on div "Progress Updates" at bounding box center [353, 194] width 80 height 13
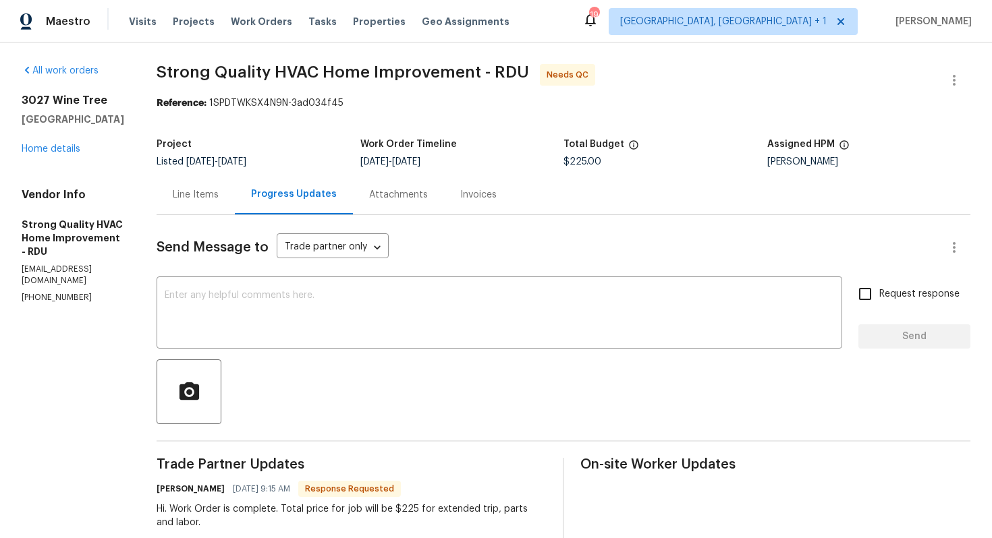
scroll to position [121, 0]
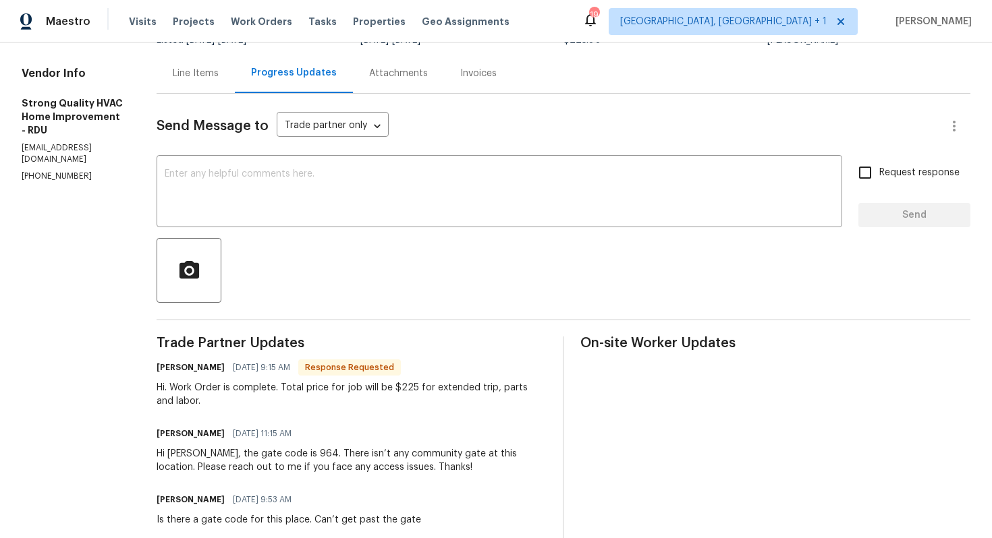
click at [184, 368] on h6 "[PERSON_NAME]" at bounding box center [191, 367] width 68 height 13
copy h6 "[PERSON_NAME]"
click at [330, 196] on textarea at bounding box center [499, 192] width 669 height 47
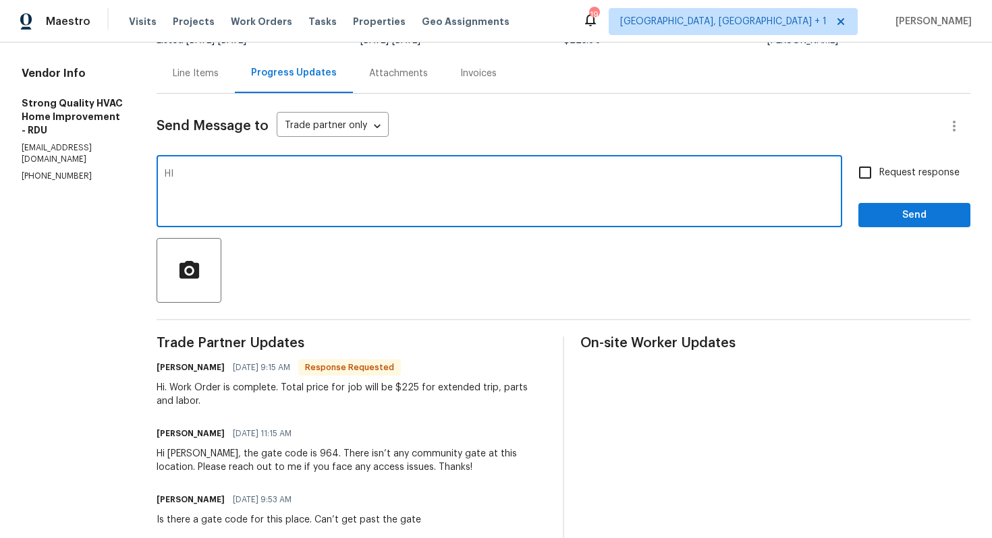
paste textarea "[PERSON_NAME]"
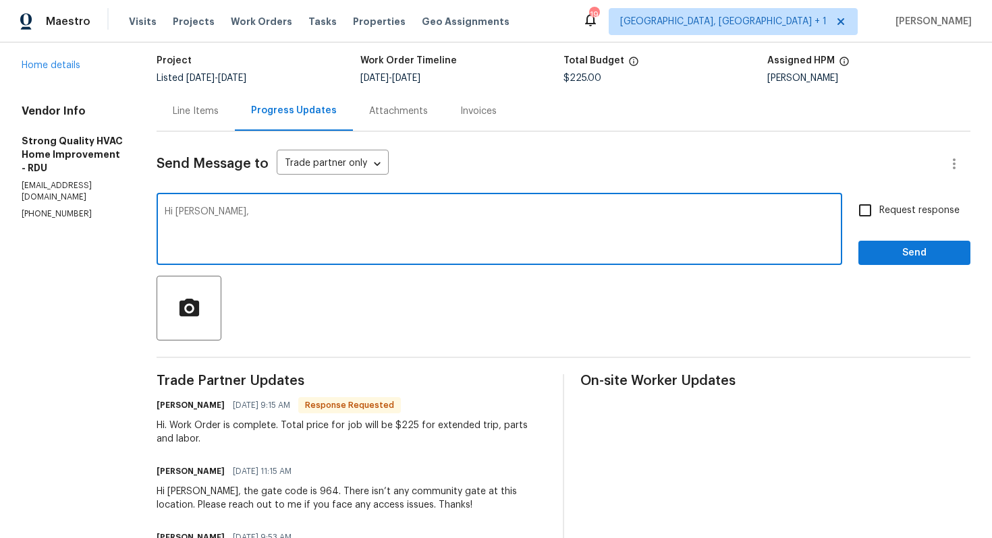
scroll to position [84, 0]
click at [696, 211] on textarea "Hi [PERSON_NAME], thank you for completing the job. Cost has been updated and t…" at bounding box center [499, 229] width 669 height 47
click at [542, 213] on textarea "Hi [PERSON_NAME], thank you for completing the job. Cost has been updated and t…" at bounding box center [499, 229] width 669 height 47
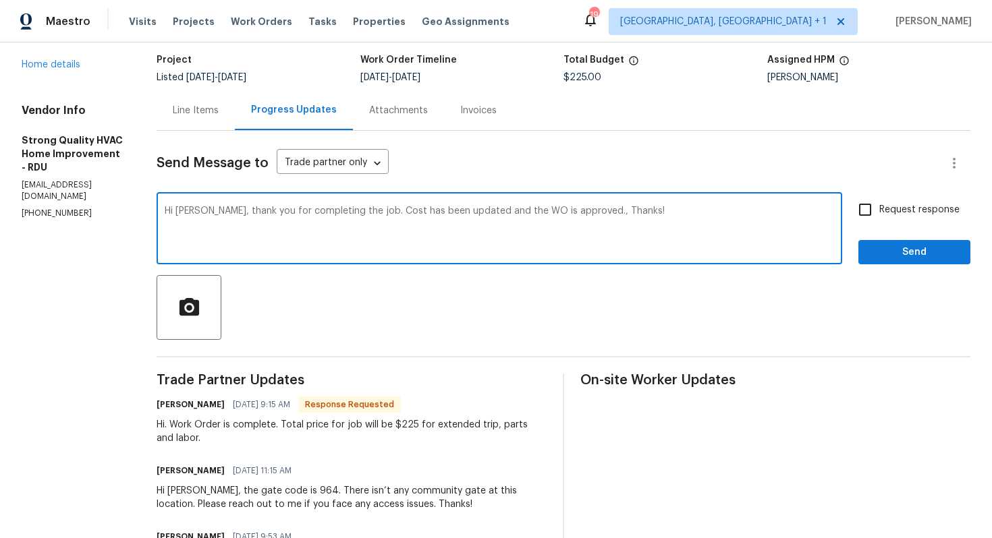
click at [594, 213] on textarea "Hi [PERSON_NAME], thank you for completing the job. Cost has been updated and t…" at bounding box center [499, 229] width 669 height 47
type textarea "Hi [PERSON_NAME], thank you for completing the job. Cost has been updated and t…"
click at [459, 209] on textarea "Hi [PERSON_NAME], thank you for completing the job. Cost has been updated and t…" at bounding box center [499, 229] width 669 height 47
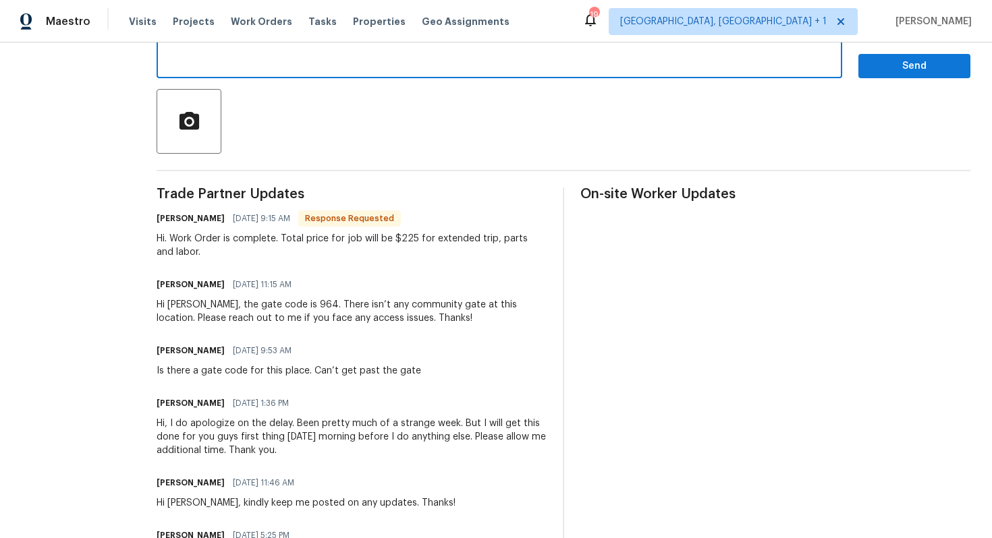
scroll to position [0, 0]
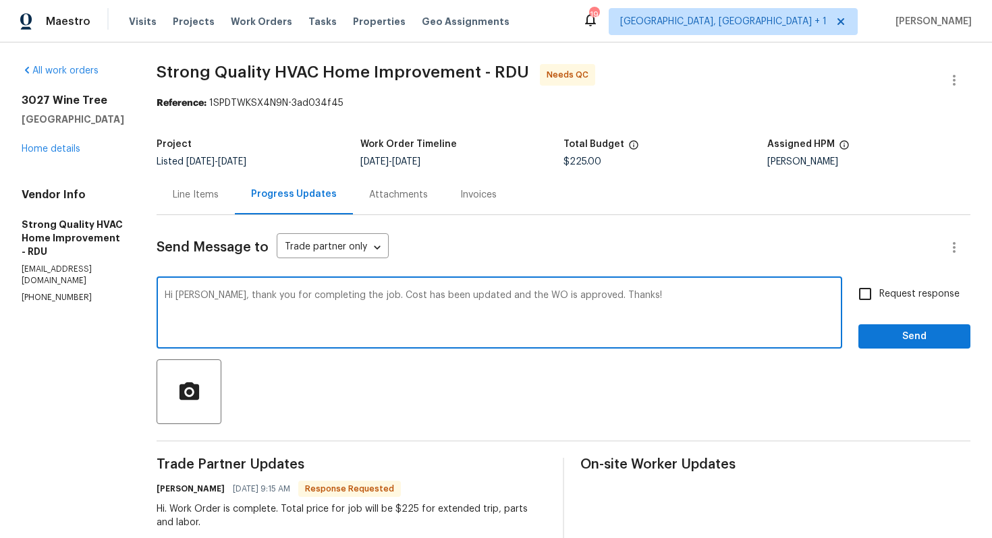
click at [219, 195] on div "Line Items" at bounding box center [196, 194] width 46 height 13
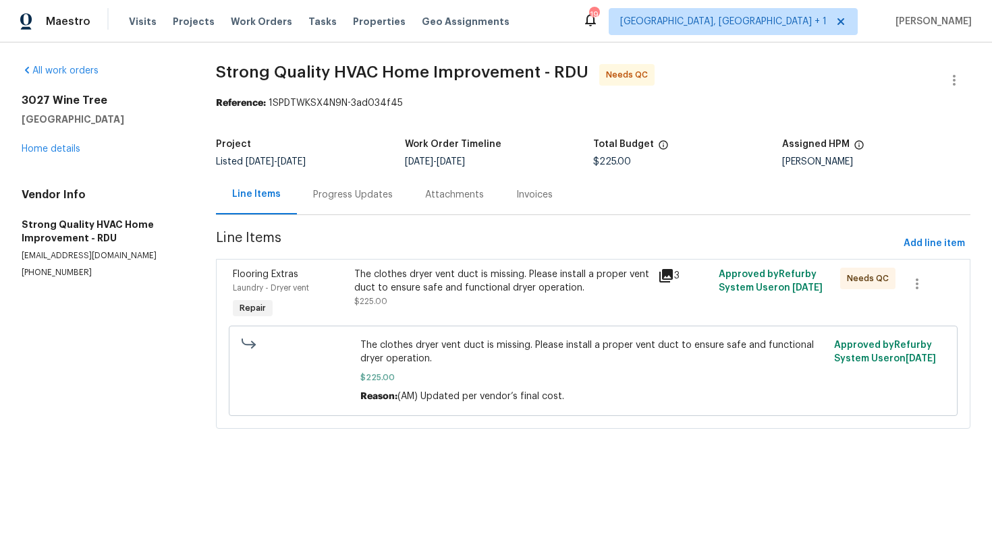
click at [368, 194] on div "Progress Updates" at bounding box center [353, 194] width 80 height 13
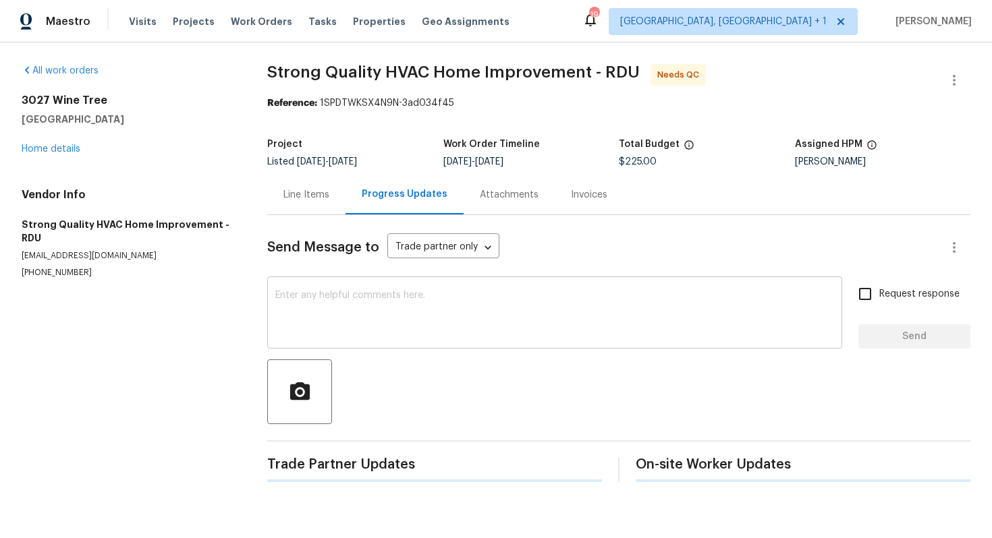
click at [456, 298] on textarea at bounding box center [554, 314] width 559 height 47
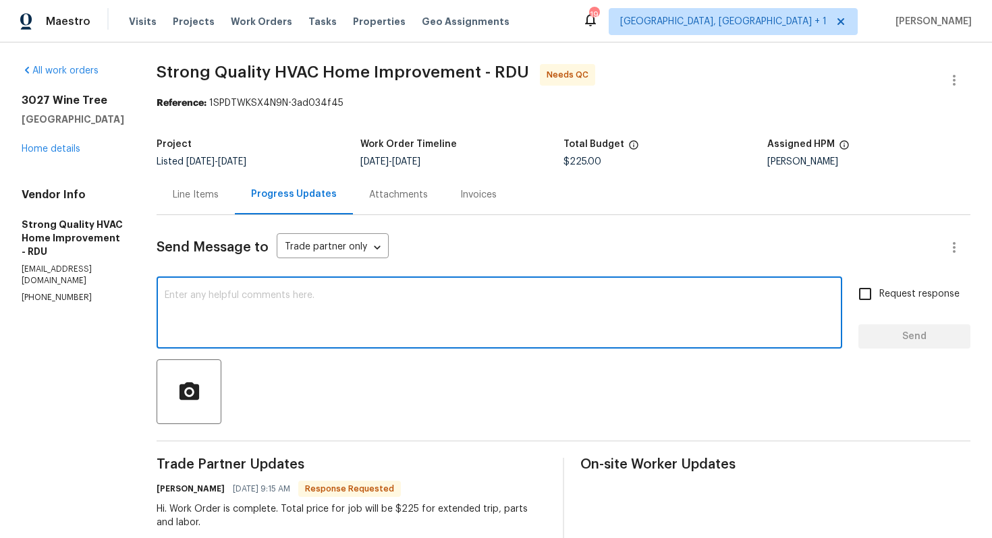
paste textarea "Hi [PERSON_NAME], thank you for completing the job. Cost has been updated and t…"
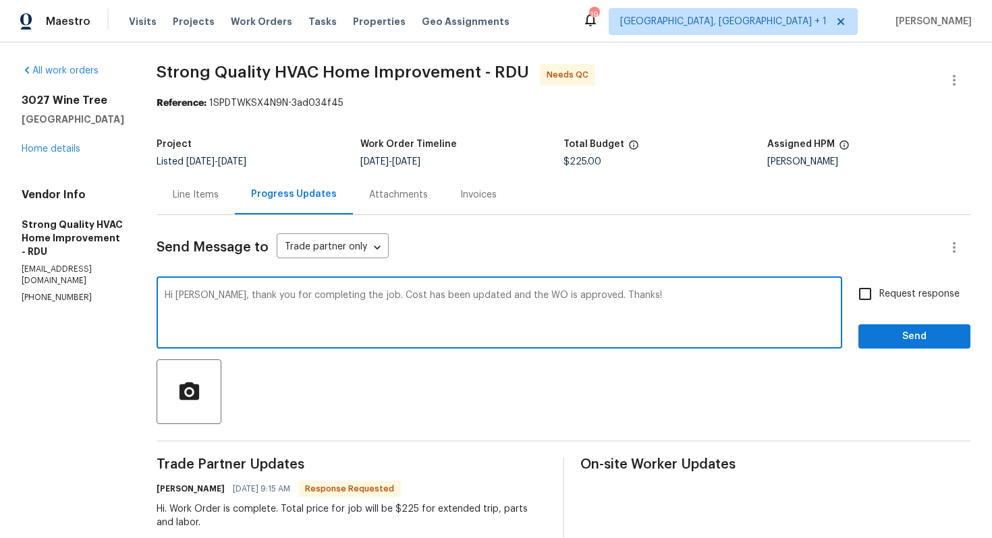
type textarea "Hi [PERSON_NAME], thank you for completing the job. Cost has been updated and t…"
click at [891, 343] on span "Send" at bounding box center [914, 337] width 90 height 17
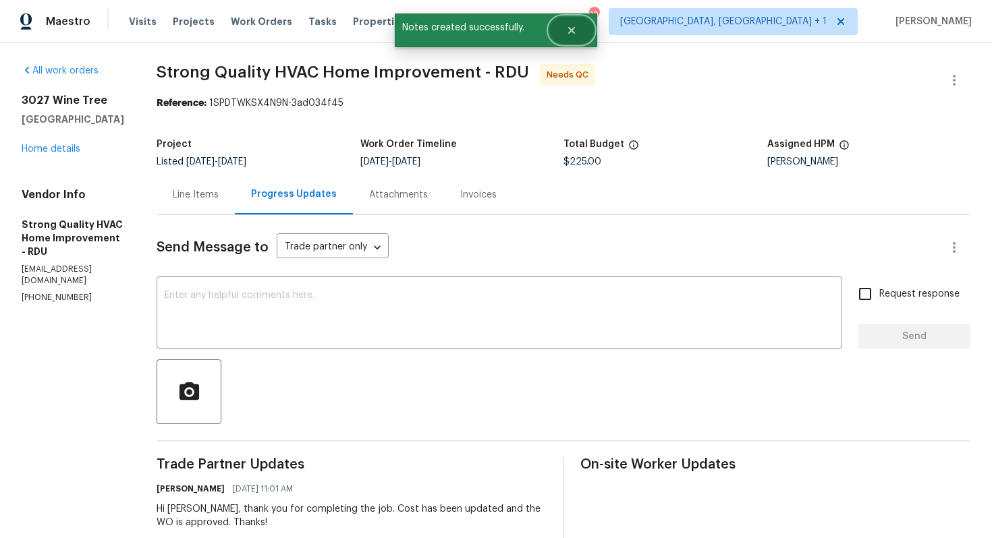
click at [572, 29] on icon "Close" at bounding box center [571, 30] width 7 height 7
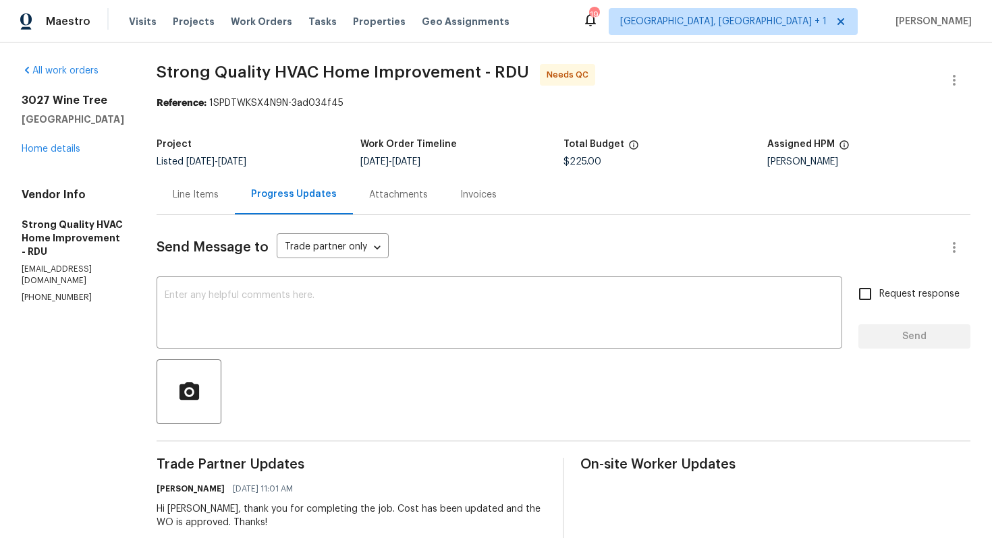
click at [208, 196] on div "Line Items" at bounding box center [196, 194] width 46 height 13
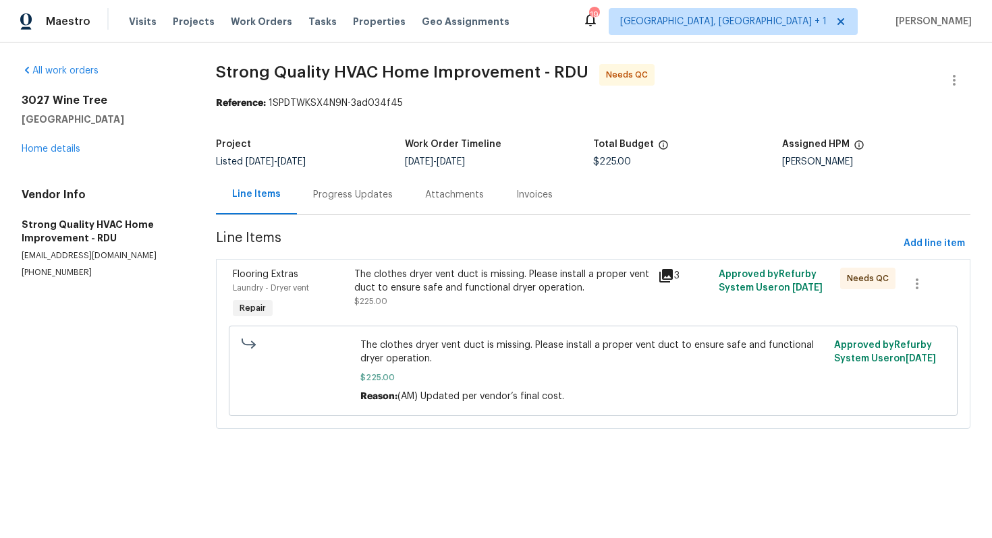
click at [316, 185] on div "Progress Updates" at bounding box center [353, 195] width 112 height 40
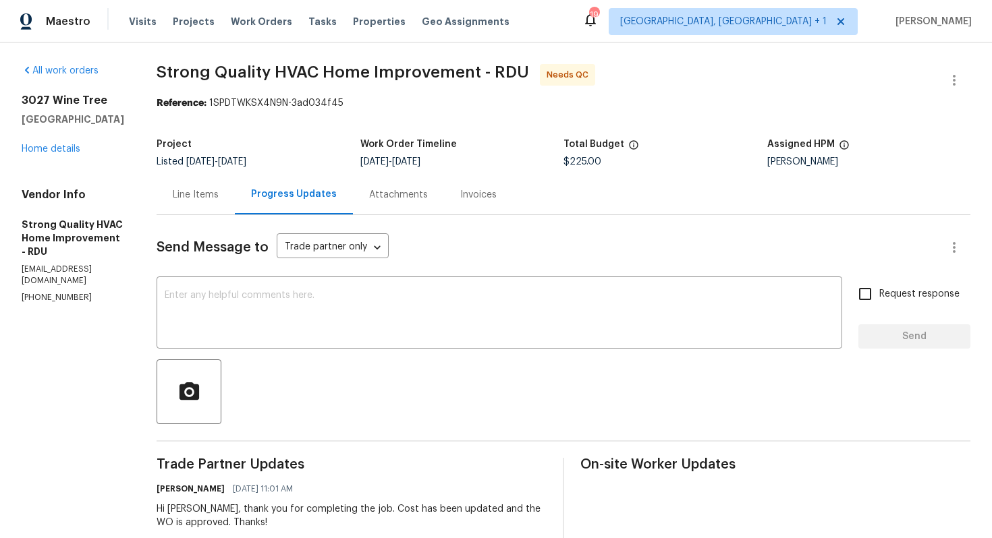
click at [209, 195] on div "Line Items" at bounding box center [196, 194] width 46 height 13
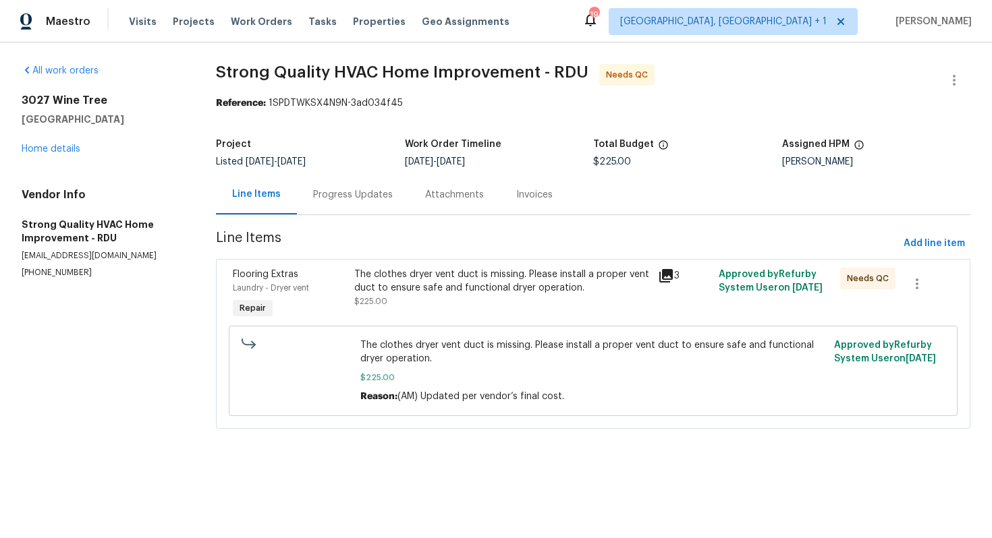
click at [526, 302] on div "The clothes dryer vent duct is missing. Please install a proper vent duct to en…" at bounding box center [502, 288] width 296 height 40
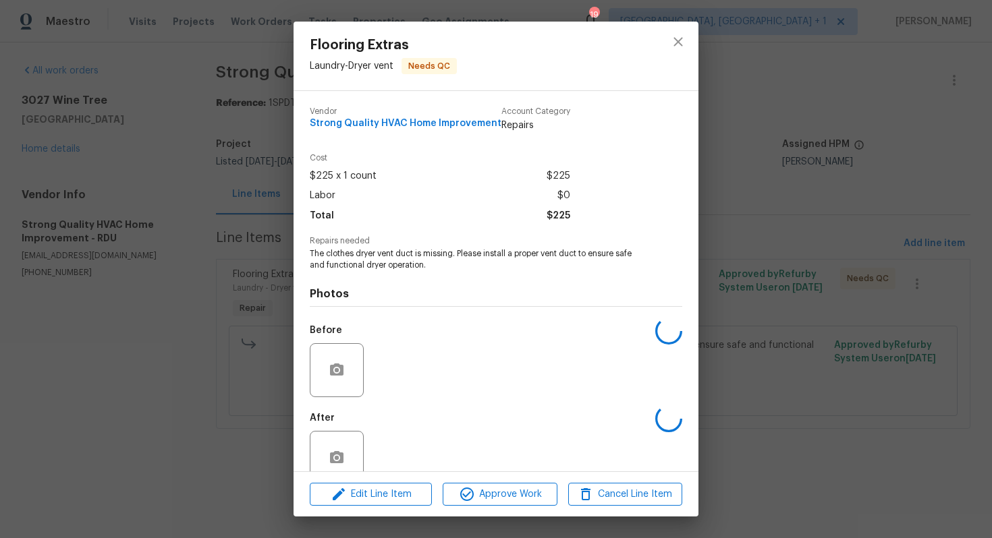
scroll to position [27, 0]
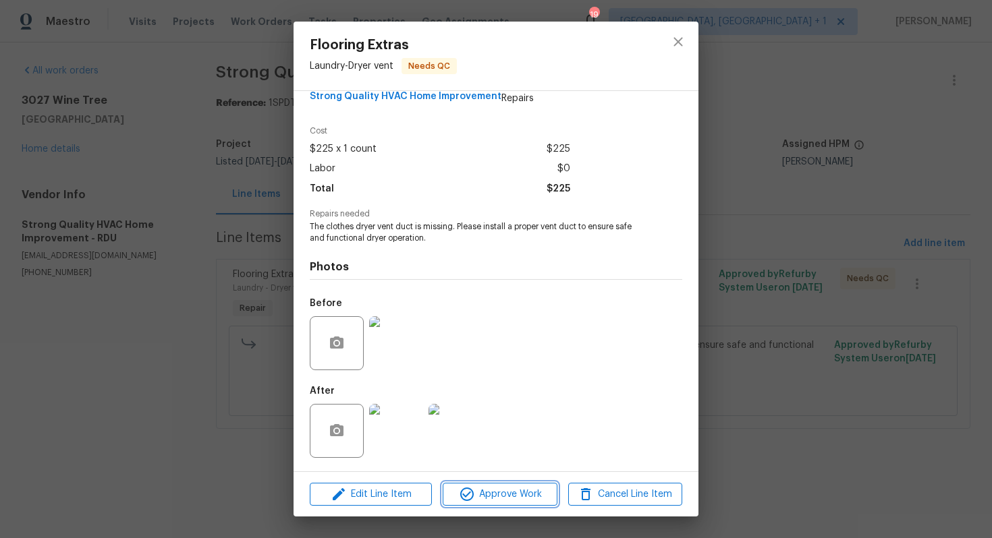
click at [493, 487] on span "Approve Work" at bounding box center [500, 494] width 106 height 17
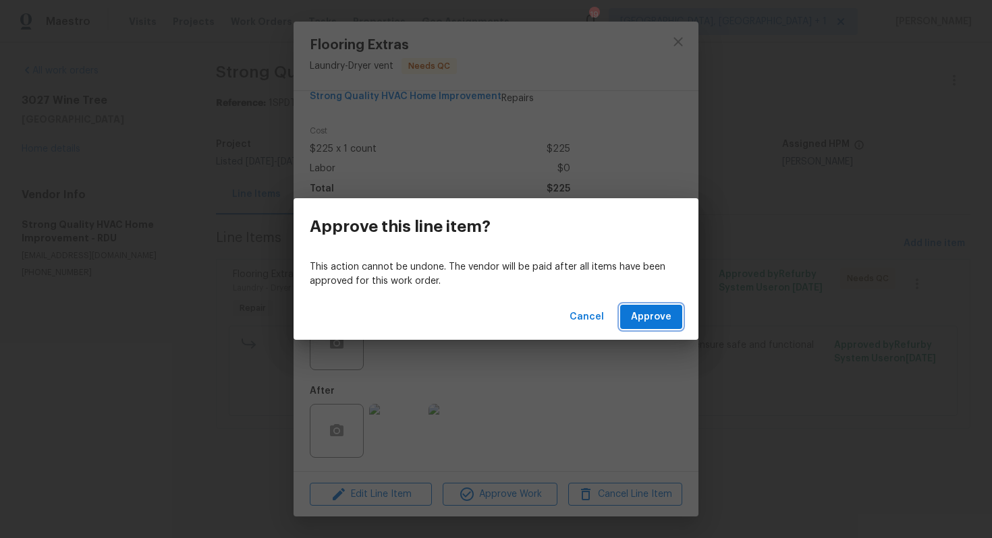
click at [654, 314] on span "Approve" at bounding box center [651, 317] width 40 height 17
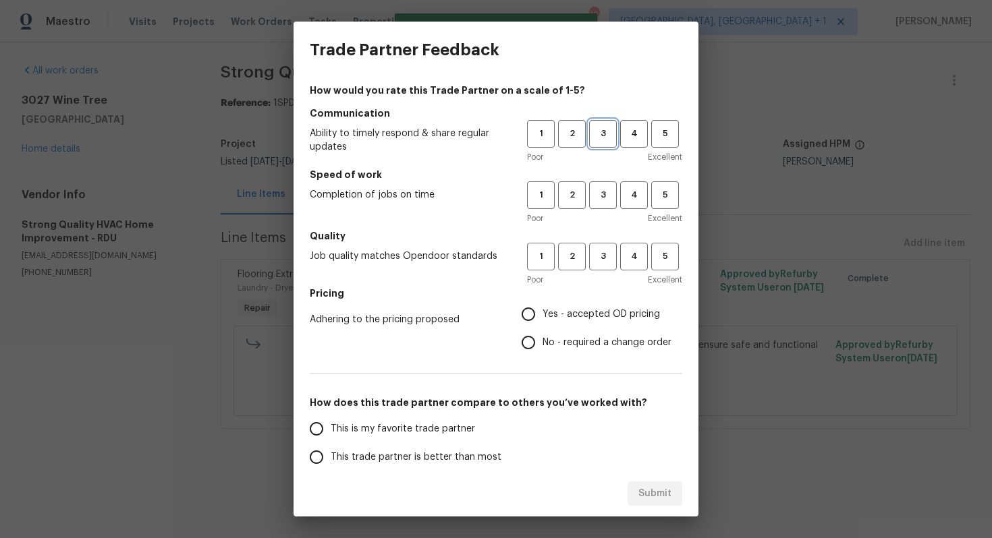
click at [602, 140] on span "3" at bounding box center [602, 134] width 25 height 16
click at [605, 194] on span "3" at bounding box center [602, 196] width 25 height 16
click at [603, 258] on span "3" at bounding box center [602, 257] width 25 height 16
click at [538, 326] on input "Yes - accepted OD pricing" at bounding box center [528, 314] width 28 height 28
radio input "true"
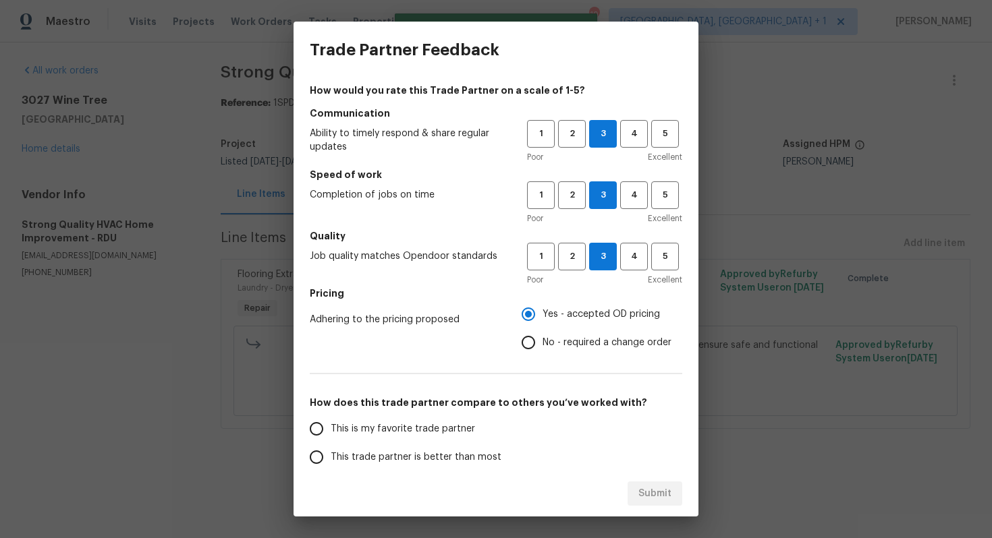
click at [535, 338] on input "No - required a change order" at bounding box center [528, 343] width 28 height 28
radio input "true"
click at [397, 452] on span "This trade partner is better than most" at bounding box center [416, 458] width 171 height 14
click at [331, 452] on input "This trade partner is better than most" at bounding box center [316, 457] width 28 height 28
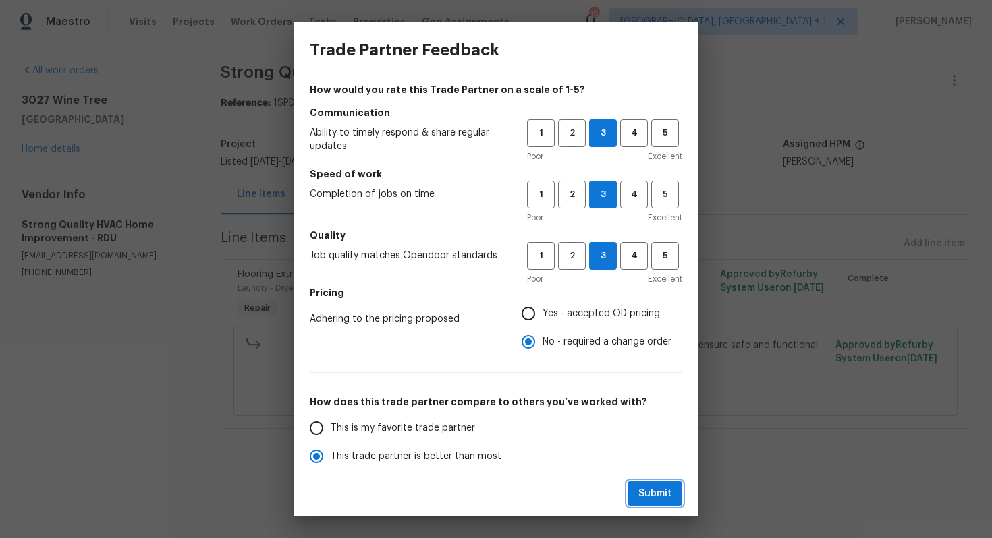
click at [655, 491] on span "Submit" at bounding box center [654, 494] width 33 height 17
radio input "true"
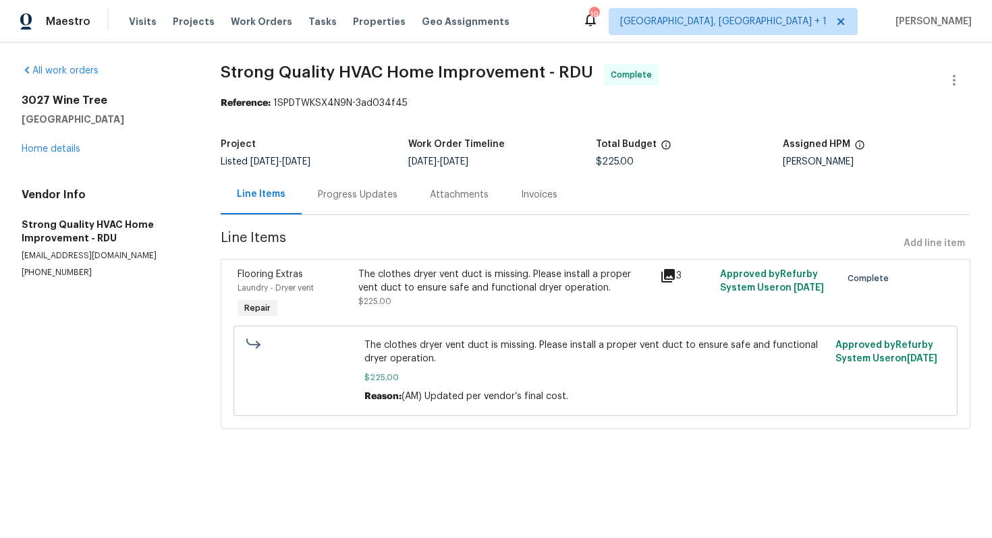
click at [353, 199] on div "Progress Updates" at bounding box center [358, 194] width 80 height 13
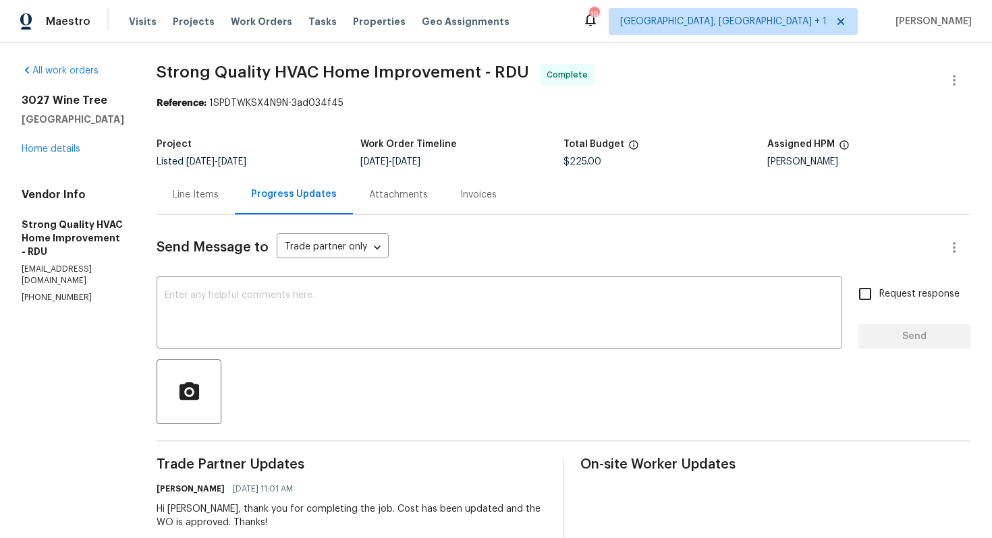
click at [215, 194] on div "Line Items" at bounding box center [196, 194] width 46 height 13
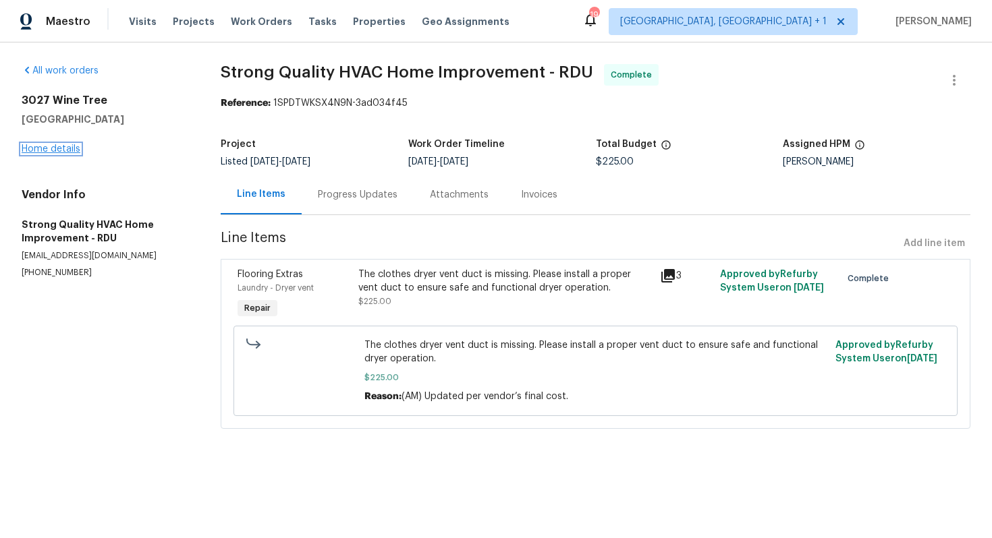
click at [39, 151] on link "Home details" at bounding box center [51, 148] width 59 height 9
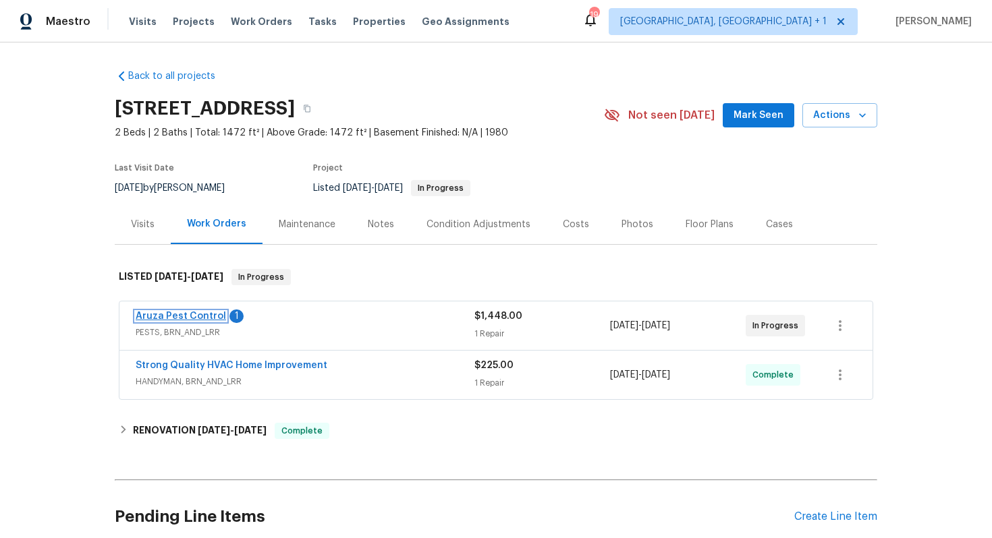
click at [171, 316] on link "Aruza Pest Control" at bounding box center [181, 316] width 90 height 9
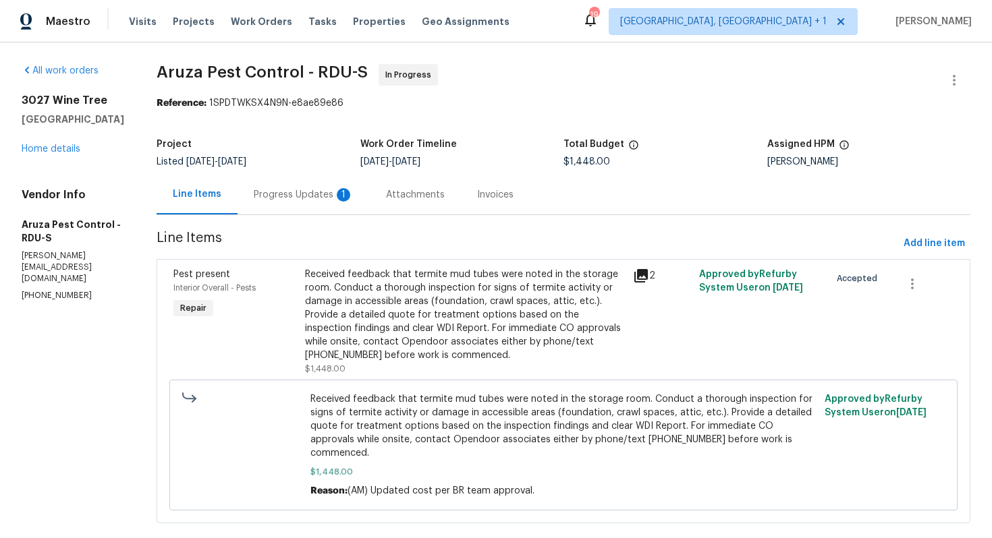
click at [313, 196] on div "Progress Updates 1" at bounding box center [304, 194] width 100 height 13
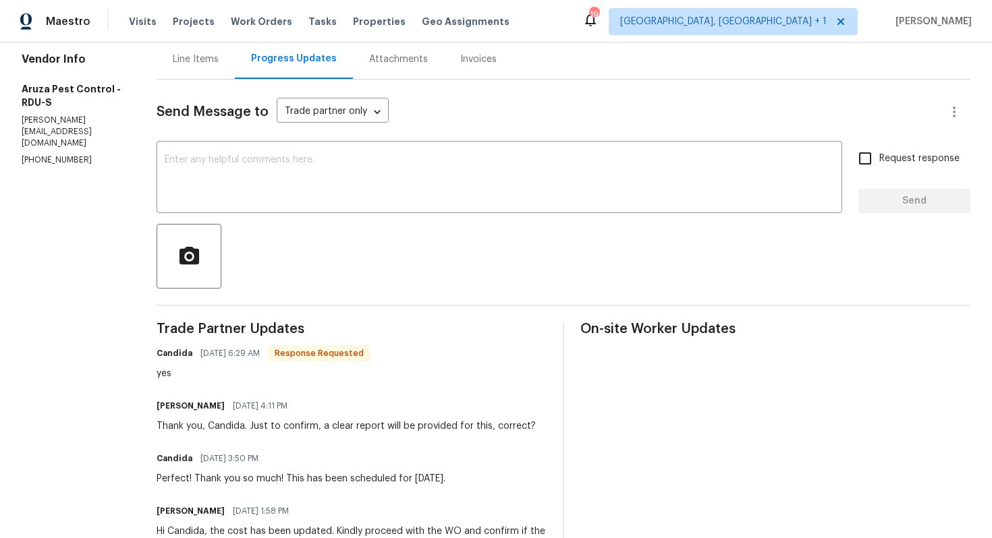
scroll to position [131, 0]
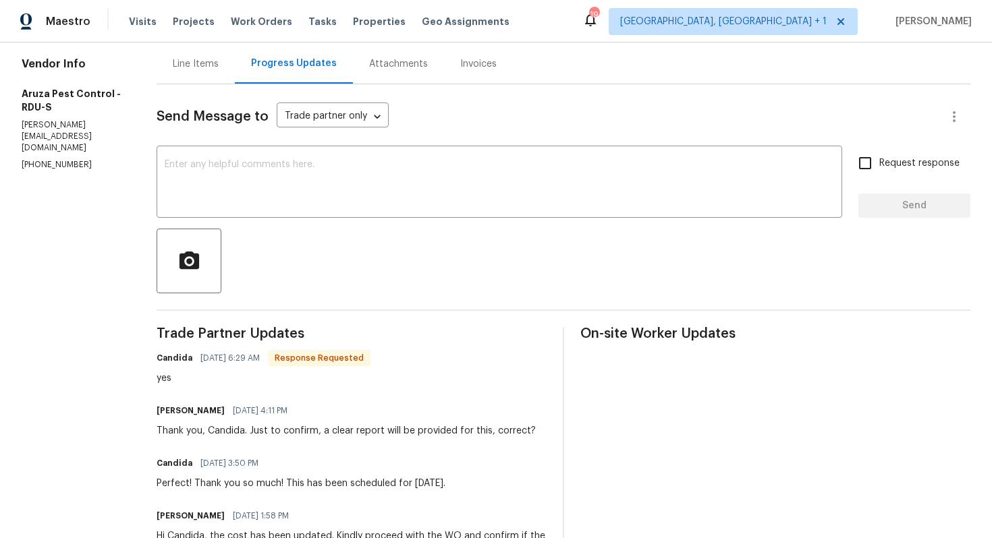
click at [169, 381] on div "yes" at bounding box center [264, 378] width 214 height 13
copy div "yes"
click at [330, 194] on textarea at bounding box center [499, 183] width 669 height 47
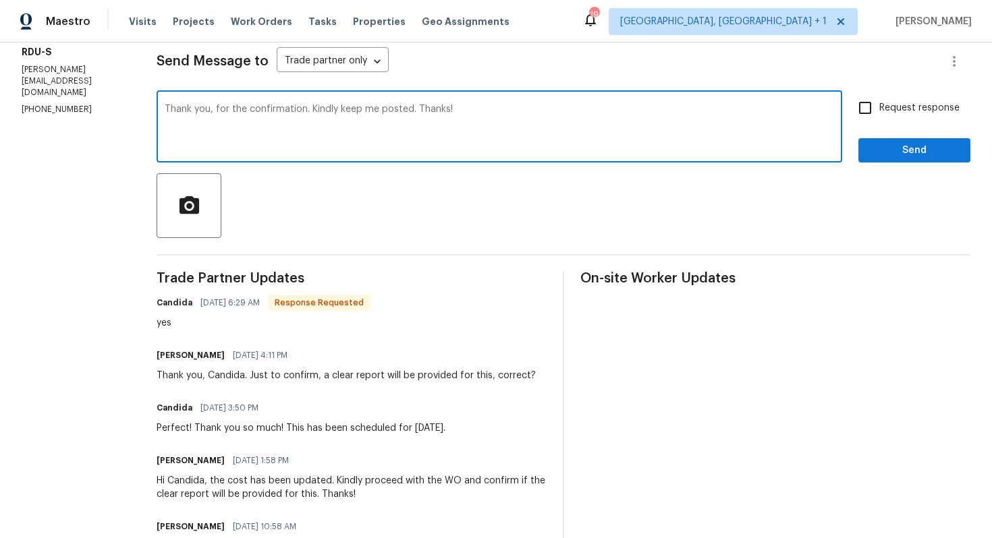
scroll to position [72, 0]
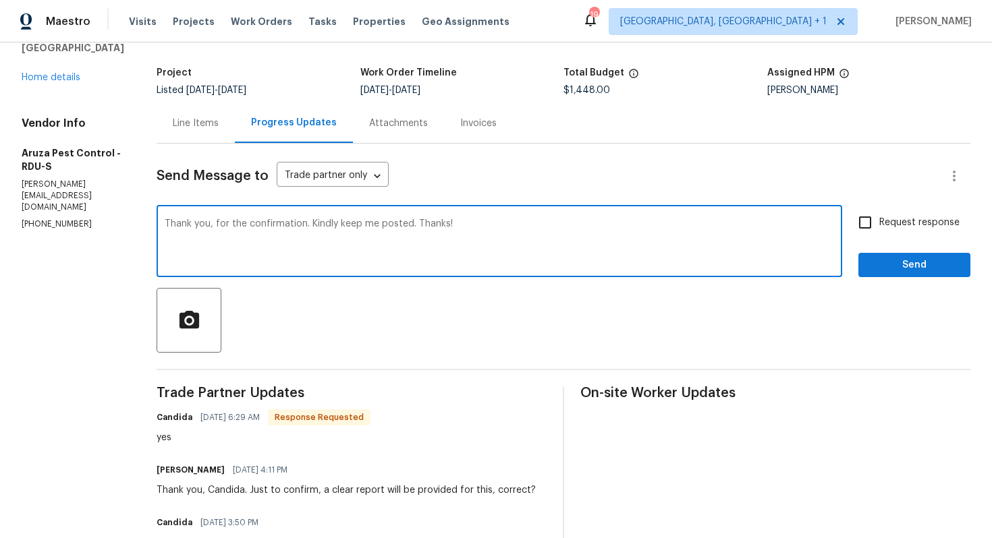
type textarea "Thank you, for the confirmation. Kindly keep me posted. Thanks!"
click at [891, 269] on span "Send" at bounding box center [914, 265] width 90 height 17
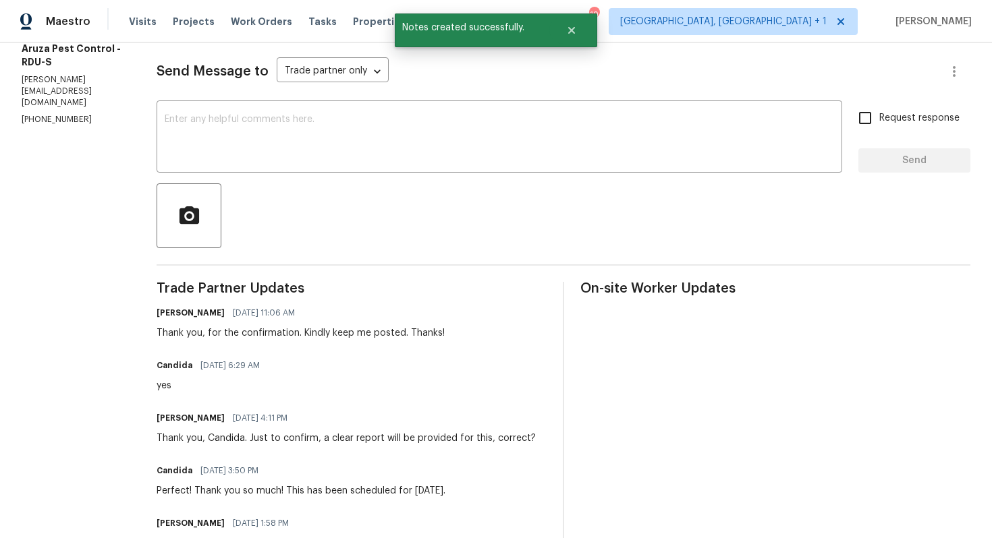
scroll to position [200, 0]
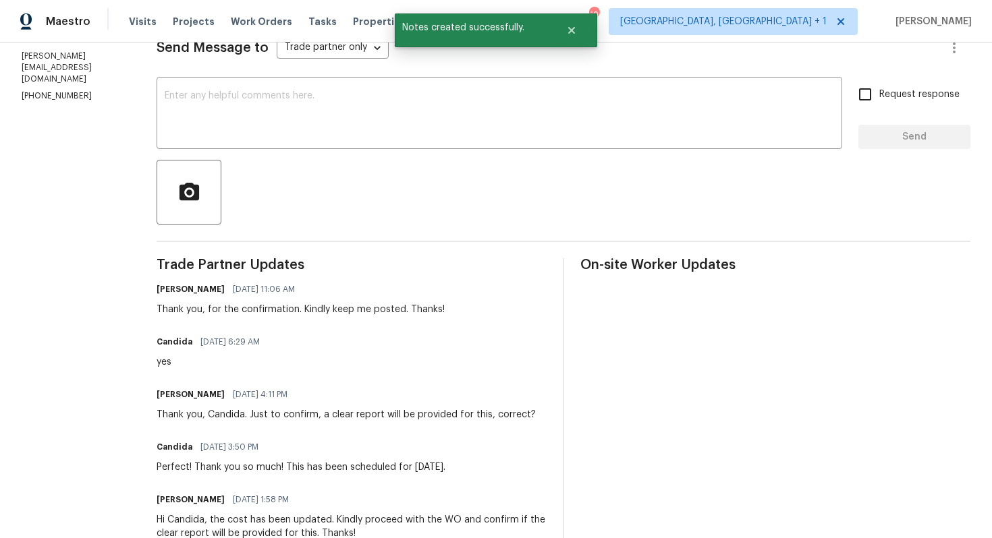
click at [168, 366] on div "yes" at bounding box center [212, 362] width 111 height 13
copy div "yes"
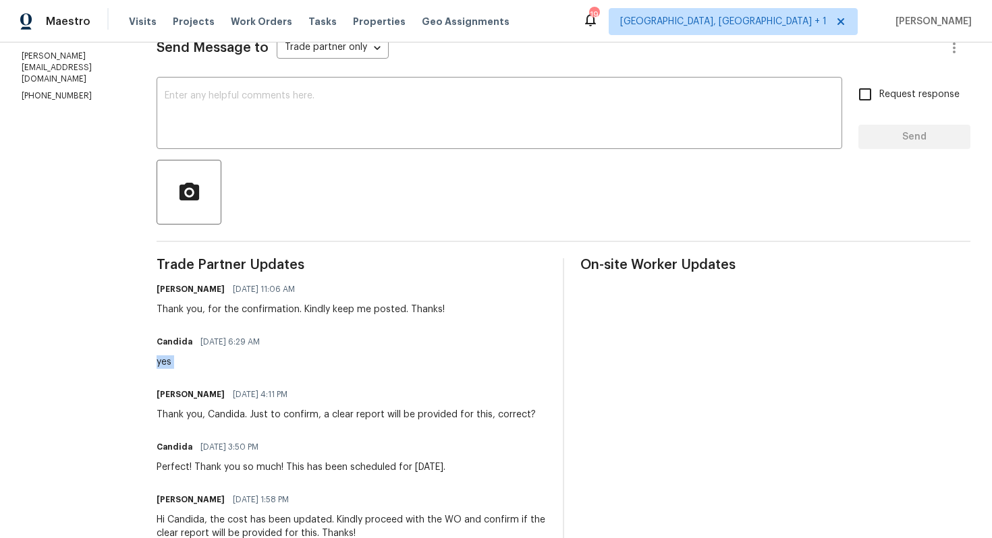
click at [275, 200] on div at bounding box center [564, 192] width 814 height 65
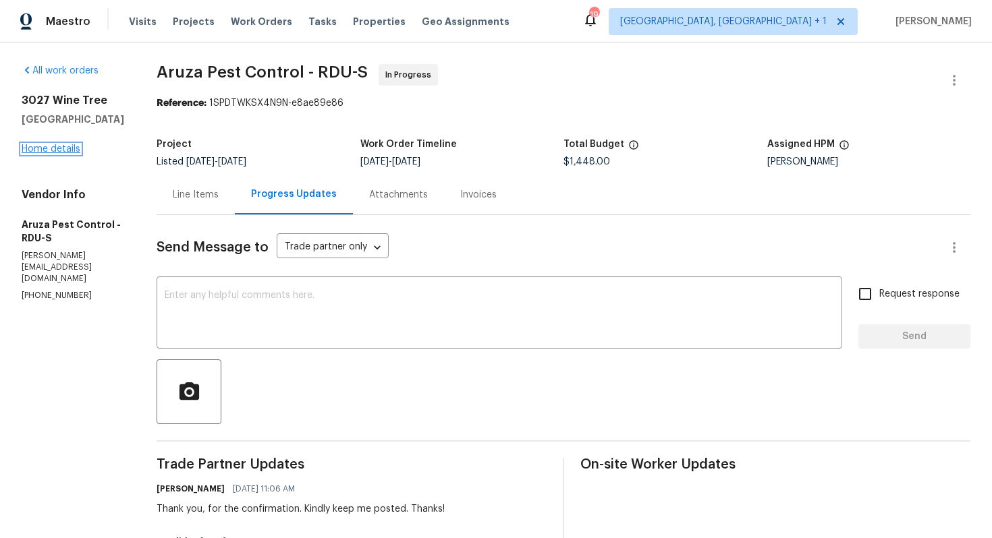
click at [59, 150] on link "Home details" at bounding box center [51, 148] width 59 height 9
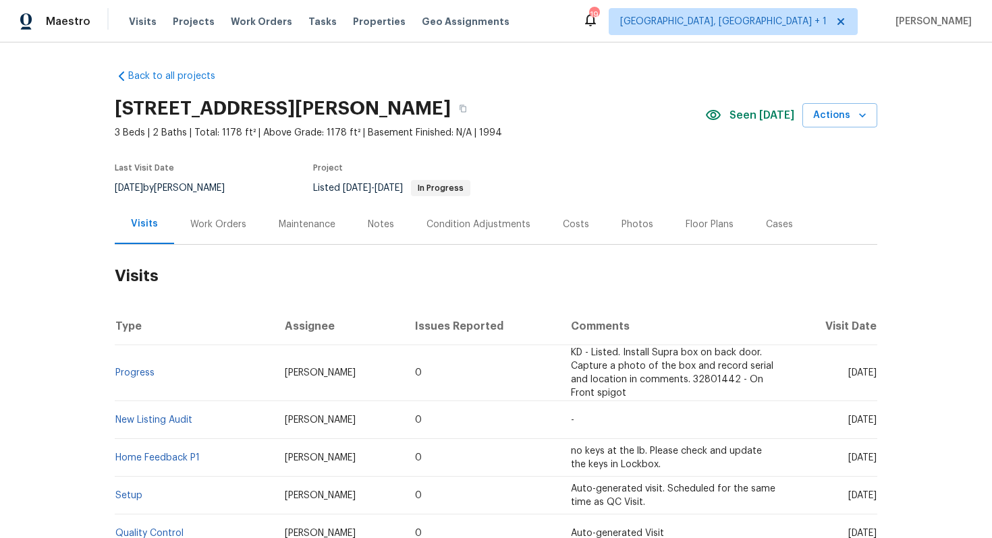
click at [221, 207] on div "Work Orders" at bounding box center [218, 224] width 88 height 40
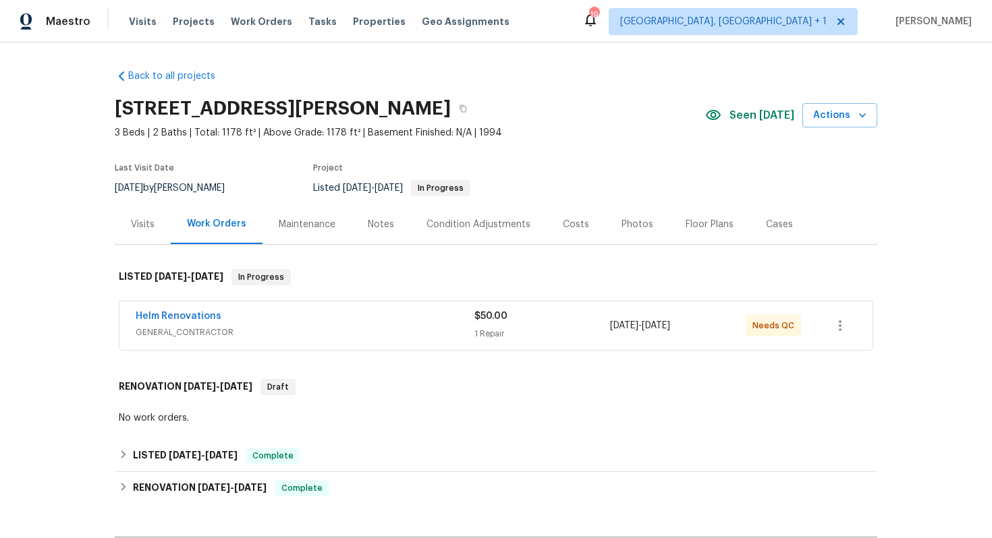
scroll to position [173, 0]
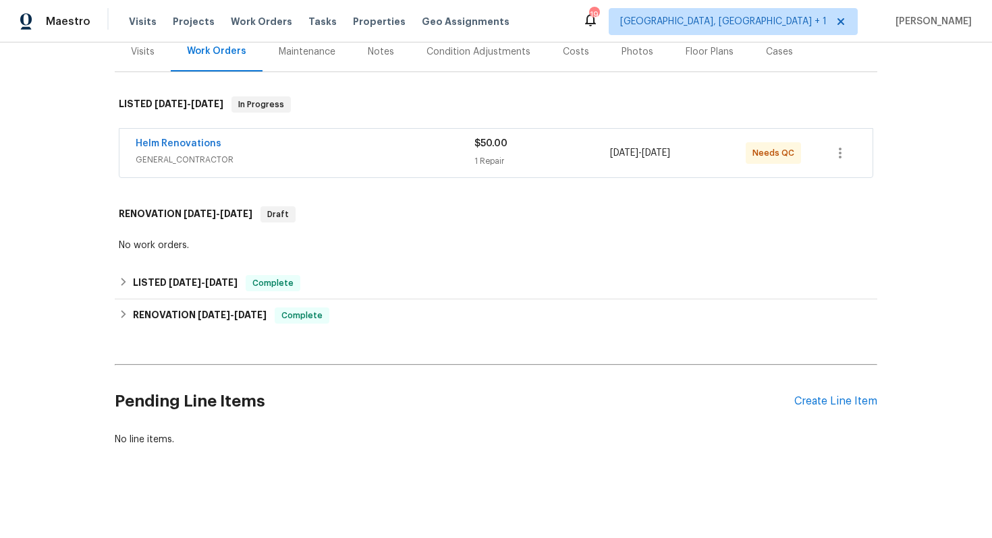
click at [397, 144] on div "Helm Renovations" at bounding box center [305, 145] width 339 height 16
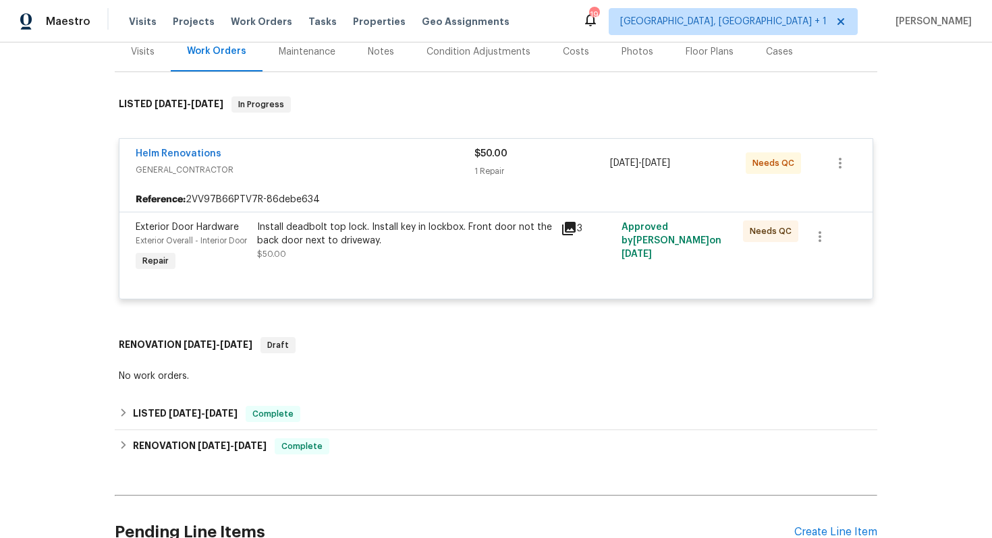
click at [323, 155] on div "Helm Renovations" at bounding box center [305, 155] width 339 height 16
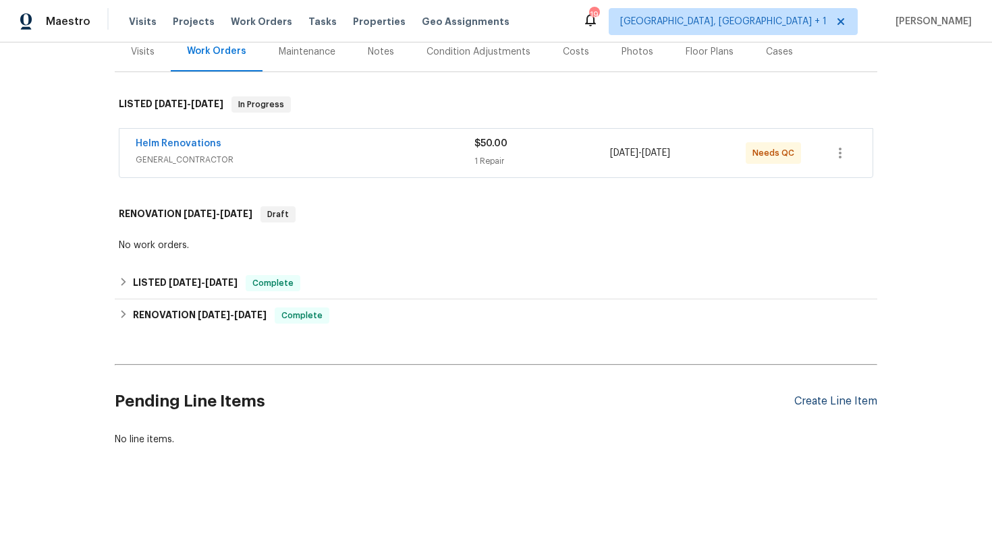
click at [855, 399] on div "Create Line Item" at bounding box center [835, 401] width 83 height 13
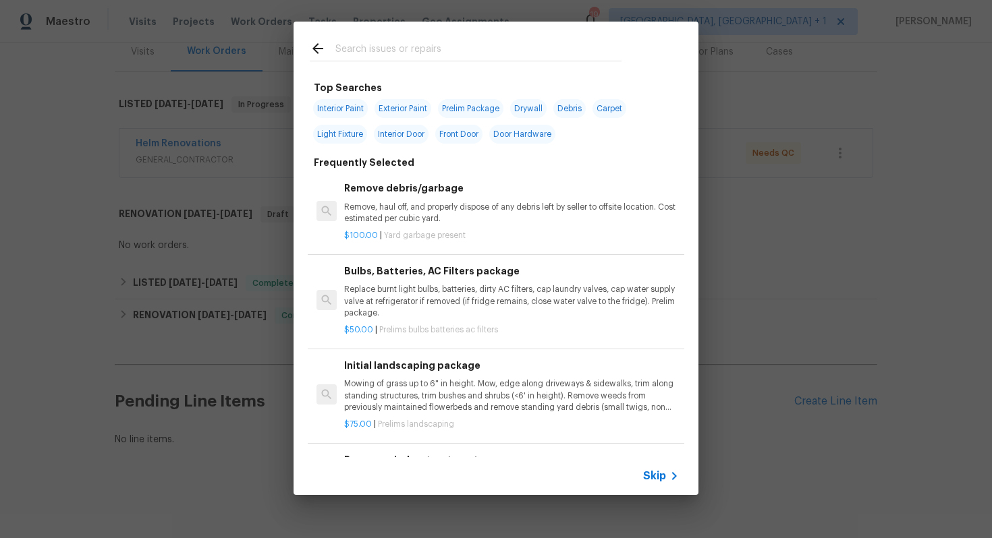
click at [460, 51] on input "text" at bounding box center [478, 50] width 286 height 20
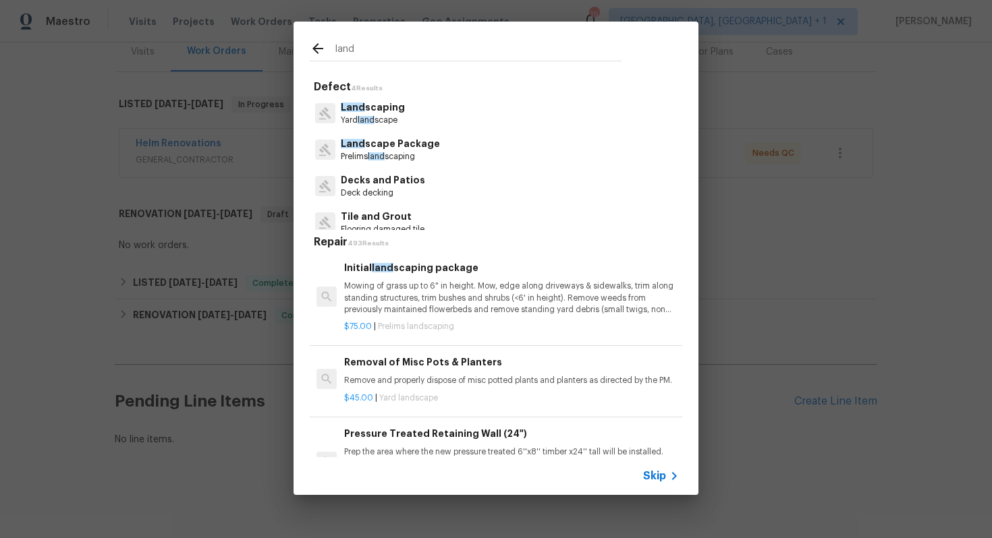
type input "land"
click at [406, 111] on div "Land scaping Yard land scape" at bounding box center [496, 113] width 372 height 36
click at [364, 111] on p "Land scaping" at bounding box center [373, 108] width 64 height 14
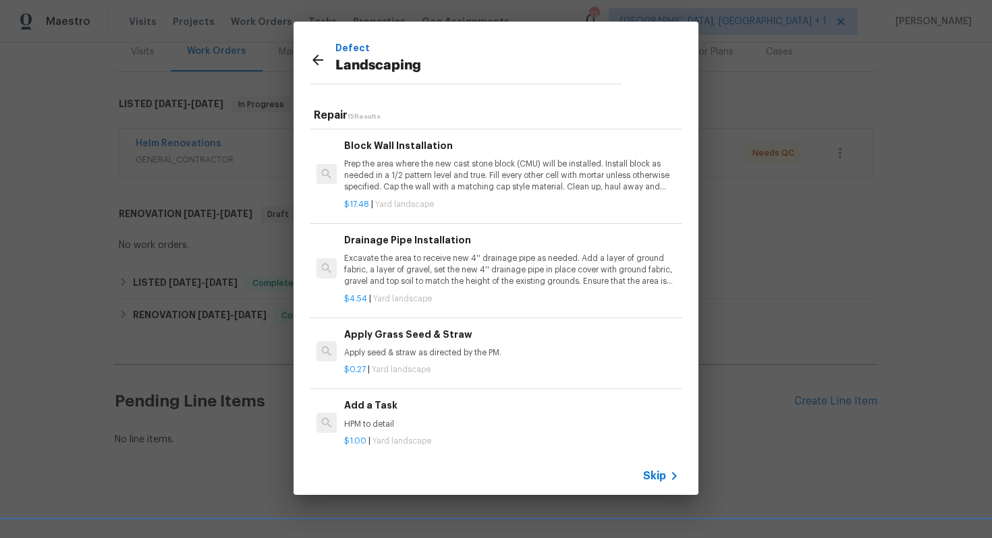
scroll to position [8, 0]
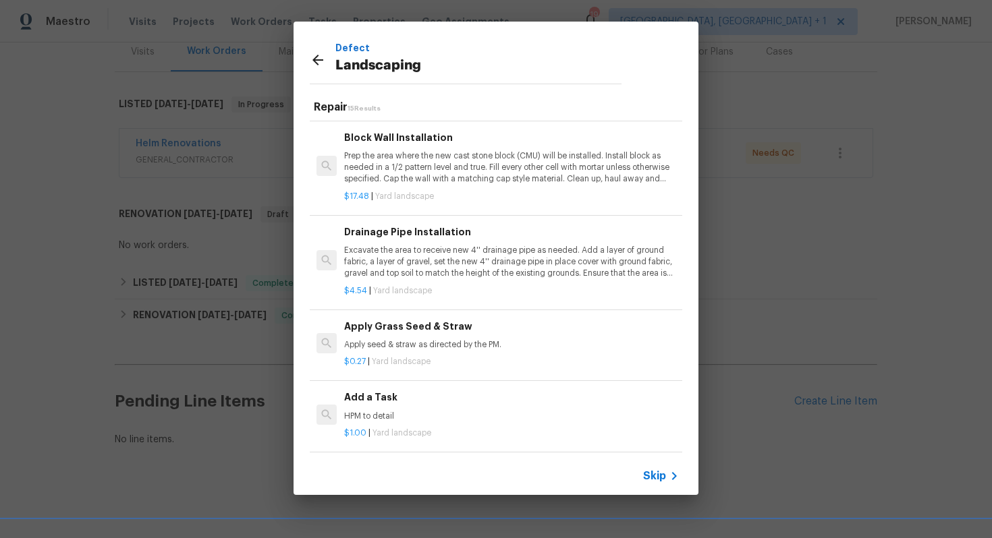
click at [374, 408] on div "Add a Task HPM to detail" at bounding box center [511, 406] width 335 height 32
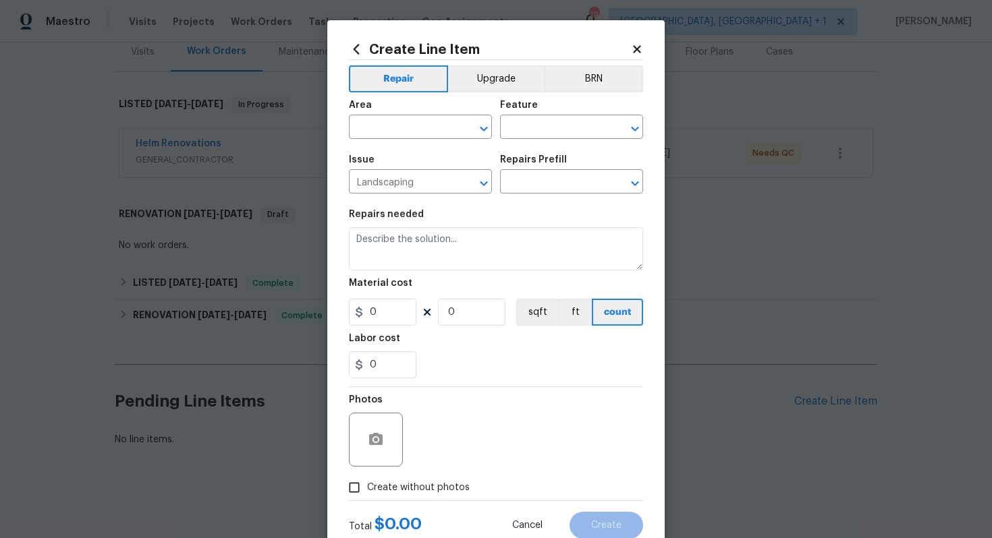
type input "Add a Task $1.00"
type textarea "HPM to detail"
type input "1"
click at [407, 125] on input "text" at bounding box center [401, 128] width 105 height 21
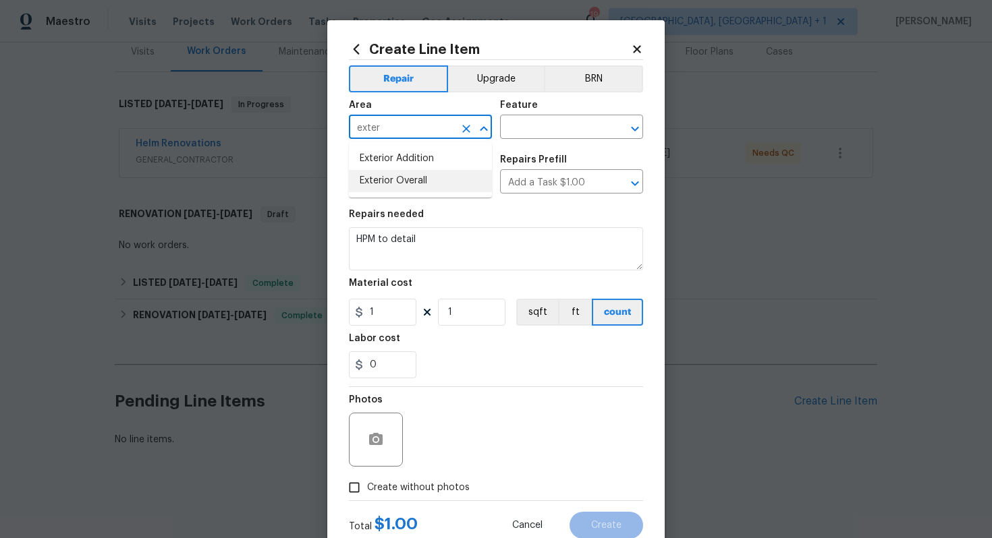
click at [416, 186] on li "Exterior Overall" at bounding box center [420, 181] width 143 height 22
type input "Exterior Overall"
click at [547, 125] on input "text" at bounding box center [552, 128] width 105 height 21
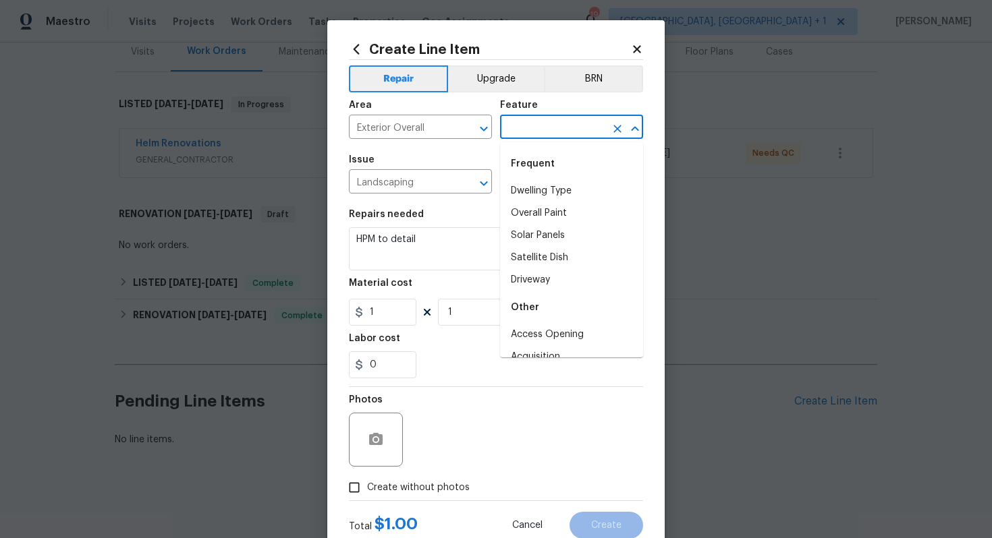
click at [547, 125] on input "text" at bounding box center [552, 128] width 105 height 21
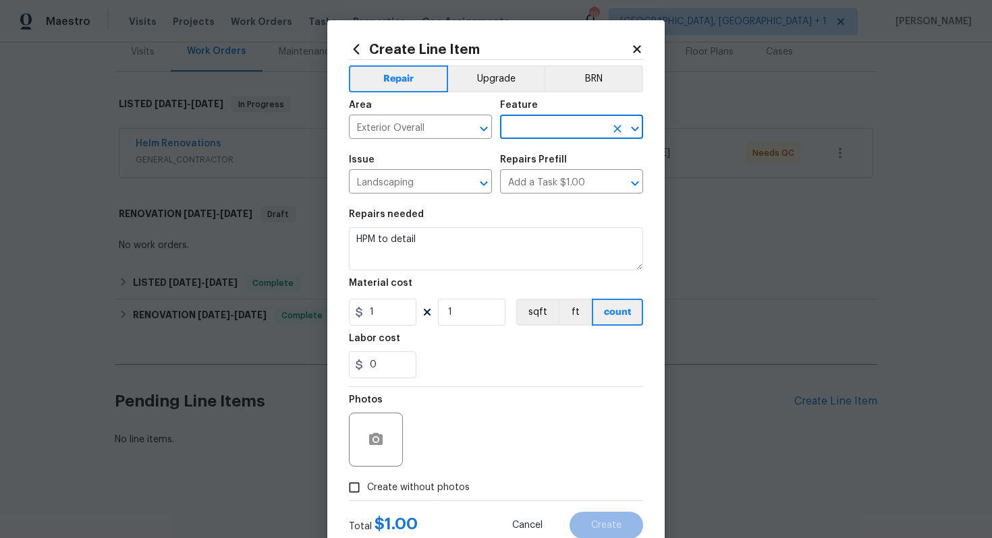
click at [547, 125] on input "text" at bounding box center [552, 128] width 105 height 21
click at [563, 194] on li "Landscaping" at bounding box center [571, 191] width 143 height 22
type input "Landscaping"
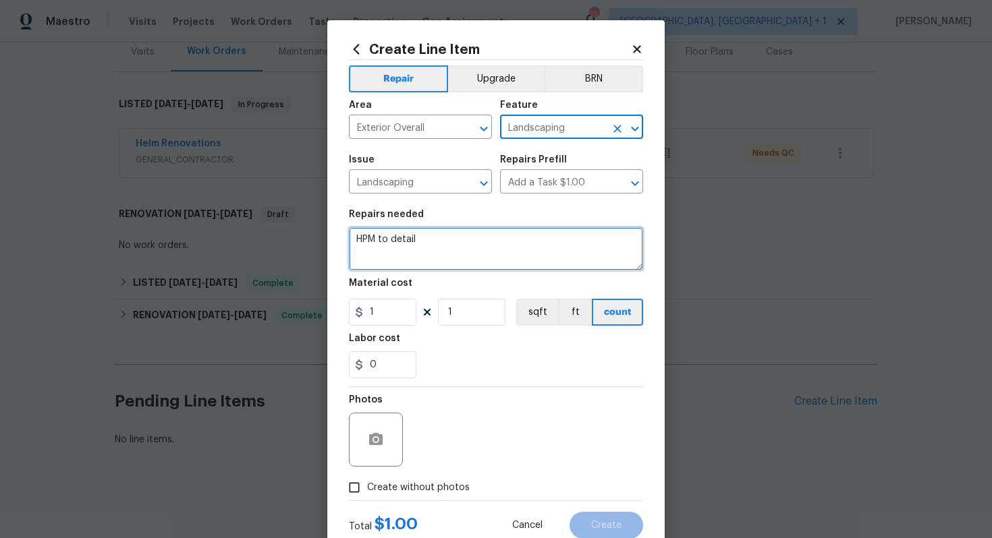
click at [447, 243] on textarea "HPM to detail" at bounding box center [496, 248] width 294 height 43
click at [539, 257] on textarea at bounding box center [496, 248] width 294 height 43
paste textarea "Feedback received that the fence is broken. Please inspect the full fence line …"
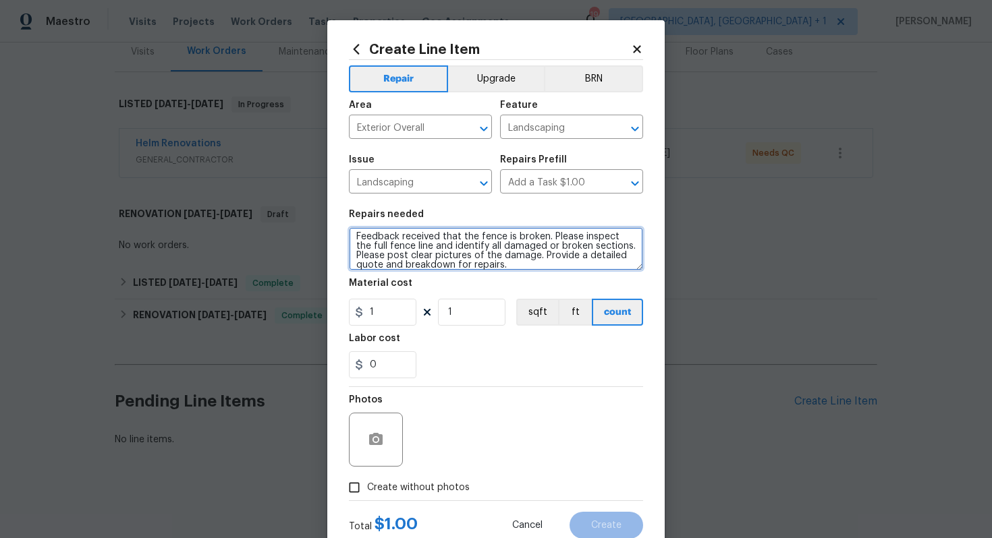
scroll to position [9, 0]
type textarea "Feedback received that the fence is broken. Please inspect the full fence line …"
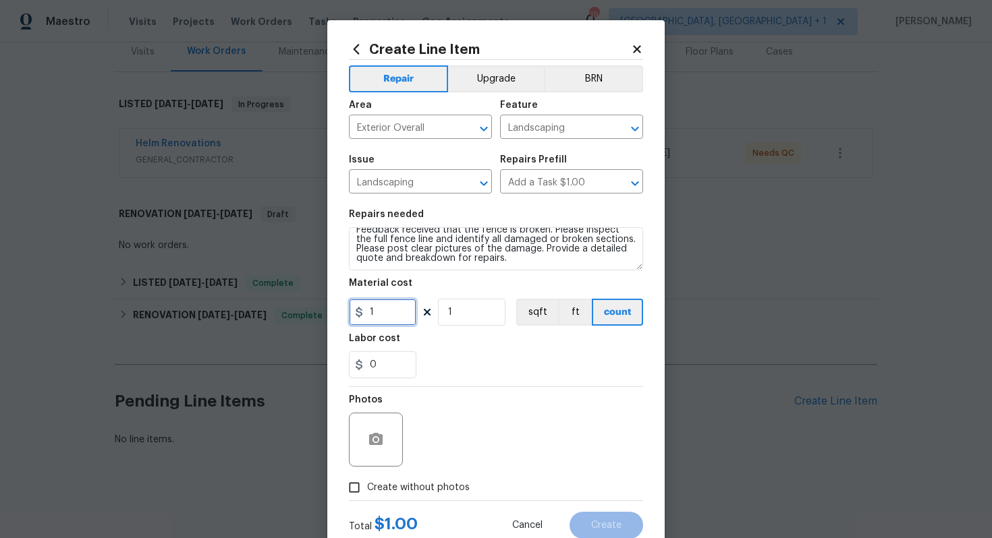
click at [399, 312] on input "1" at bounding box center [382, 312] width 67 height 27
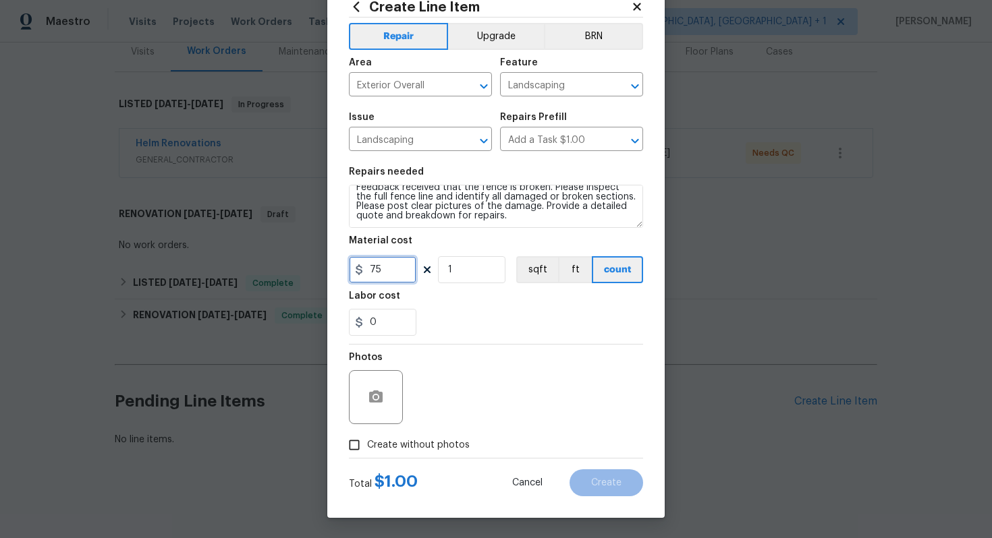
type input "75"
click at [372, 437] on label "Create without photos" at bounding box center [405, 446] width 128 height 26
click at [367, 437] on input "Create without photos" at bounding box center [354, 446] width 26 height 26
checkbox input "true"
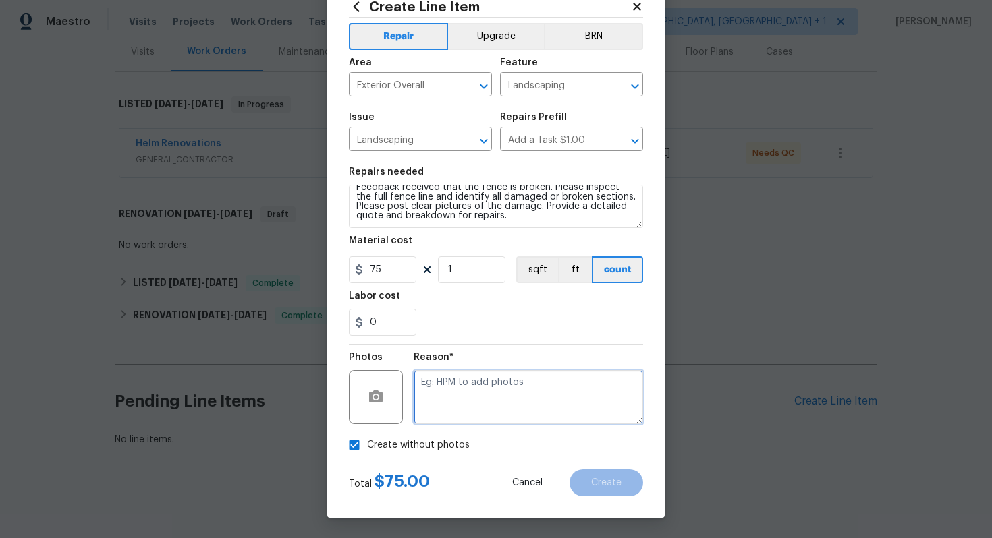
click at [473, 422] on textarea at bounding box center [528, 397] width 229 height 54
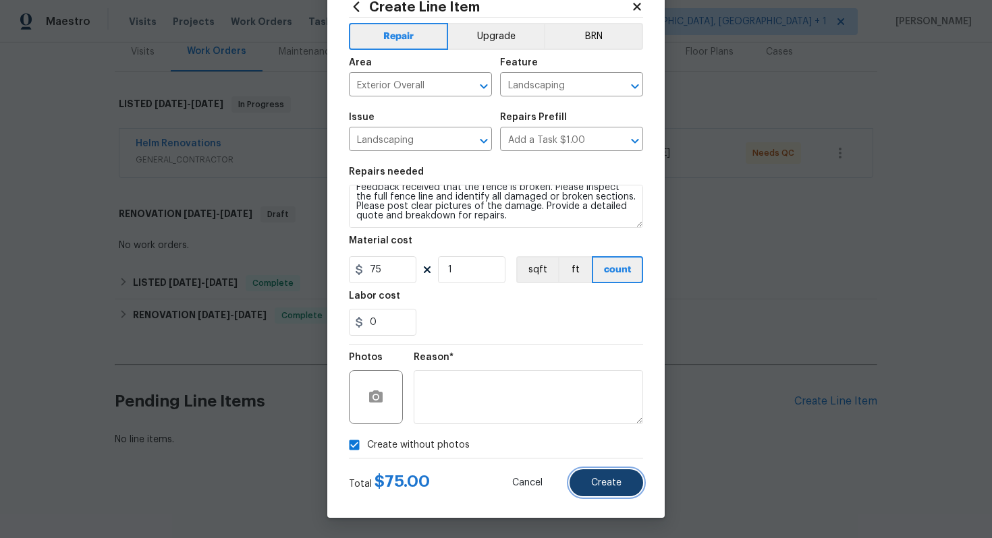
click at [610, 484] on span "Create" at bounding box center [606, 483] width 30 height 10
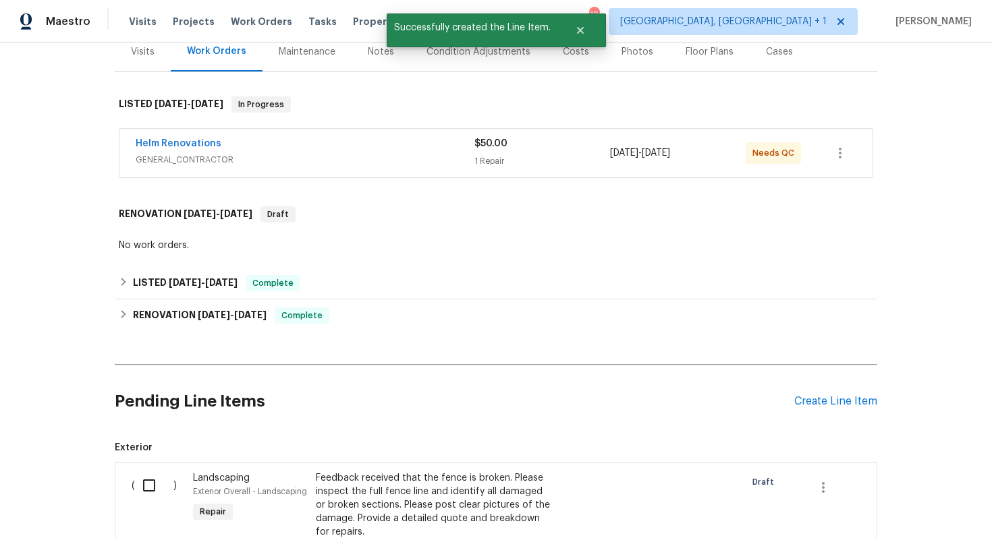
scroll to position [381, 0]
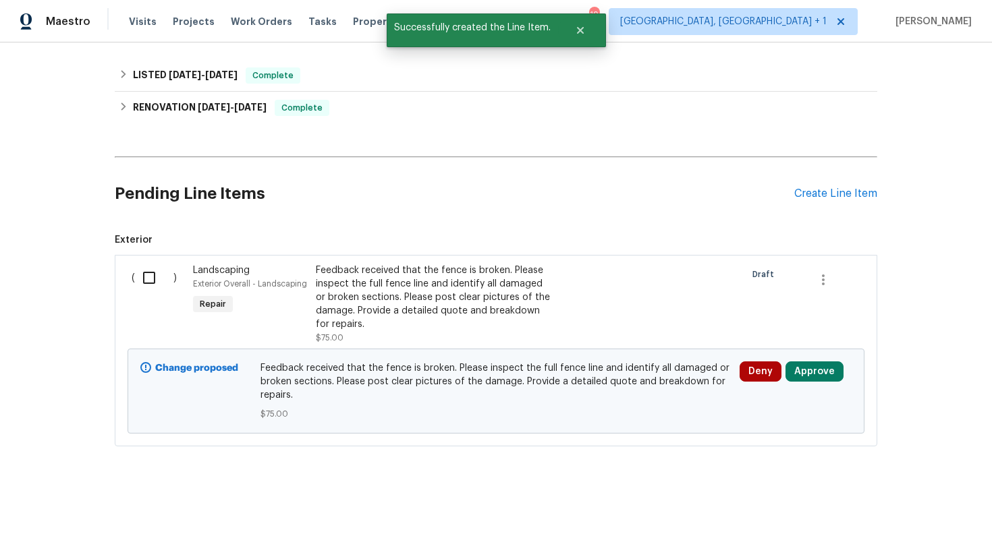
click at [165, 275] on input "checkbox" at bounding box center [154, 278] width 38 height 28
checkbox input "true"
click at [937, 502] on span "Create Work Order" at bounding box center [915, 505] width 90 height 17
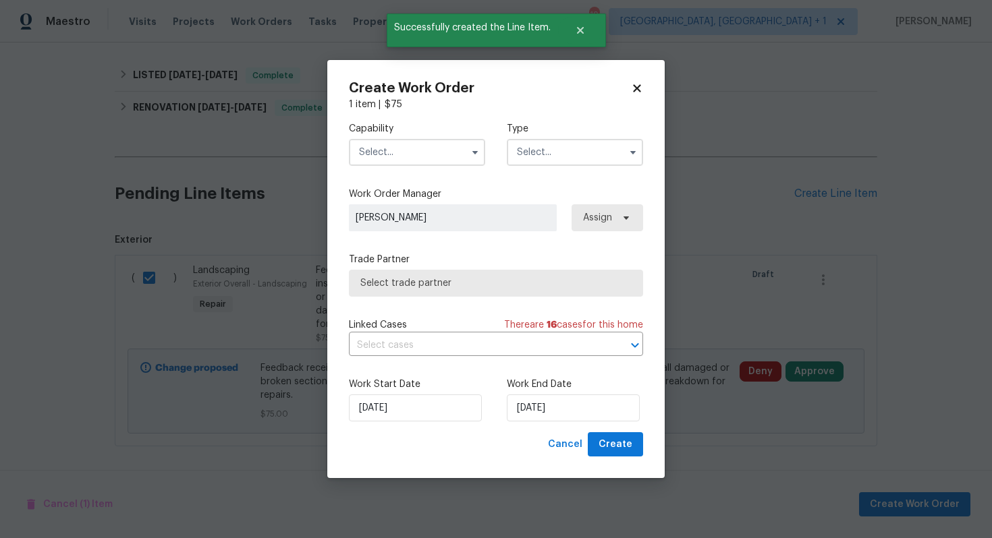
click at [428, 152] on input "text" at bounding box center [417, 152] width 136 height 27
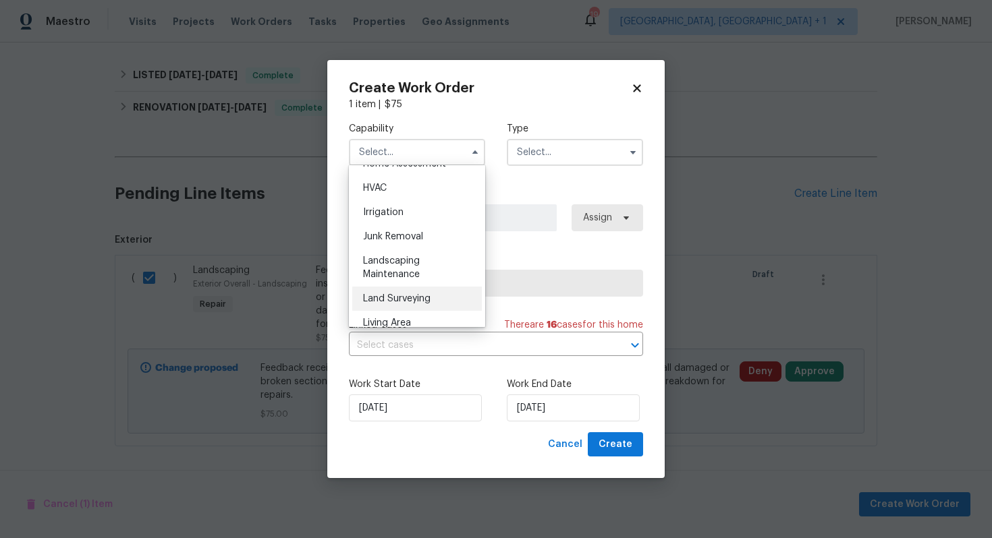
scroll to position [798, 0]
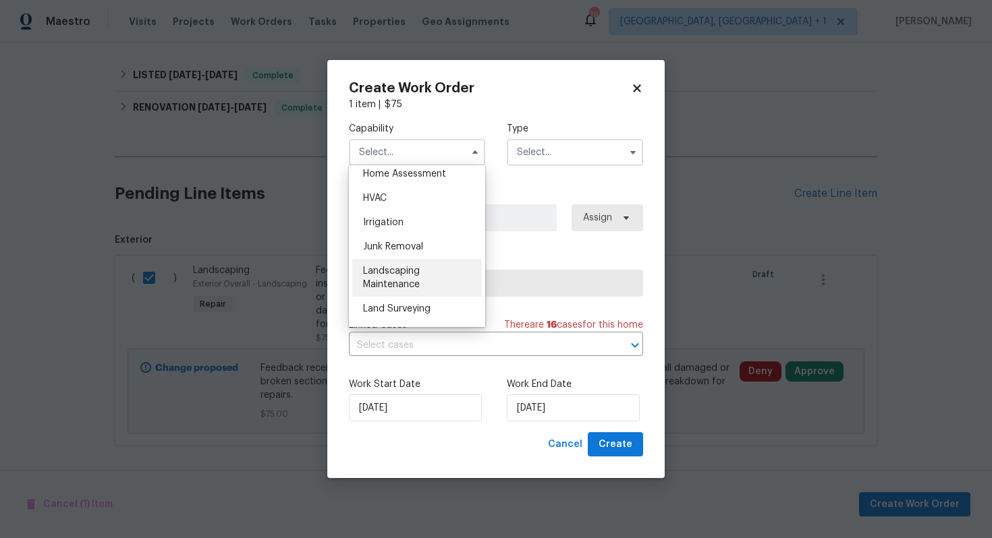
click at [408, 277] on div "Landscaping Maintenance" at bounding box center [417, 278] width 130 height 38
type input "Landscaping Maintenance"
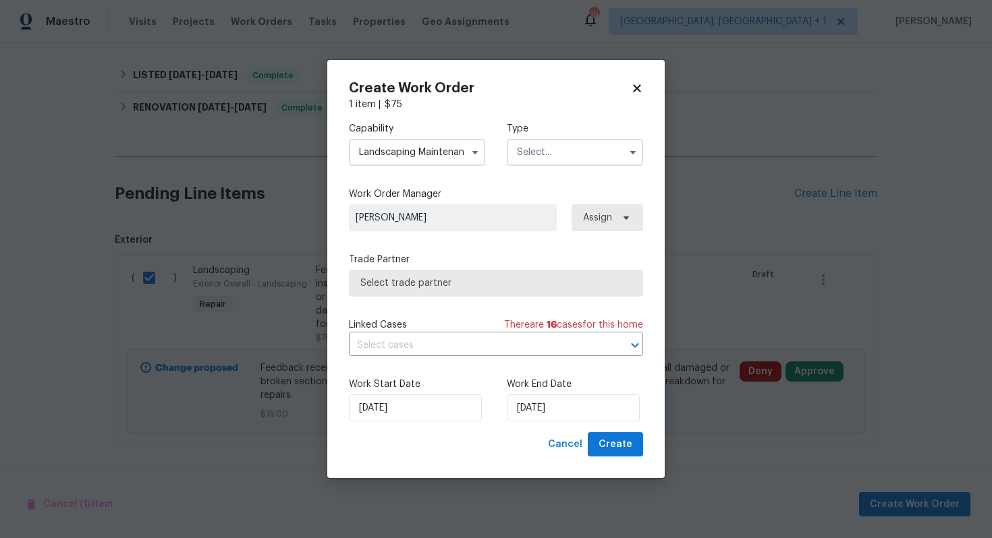
click at [592, 152] on input "text" at bounding box center [575, 152] width 136 height 27
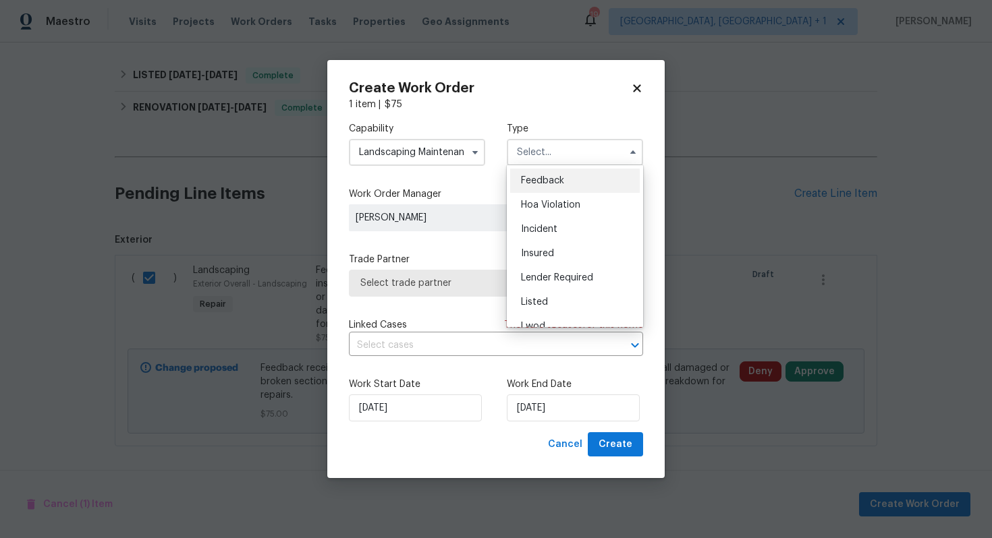
click at [561, 179] on span "Feedback" at bounding box center [542, 180] width 43 height 9
type input "Feedback"
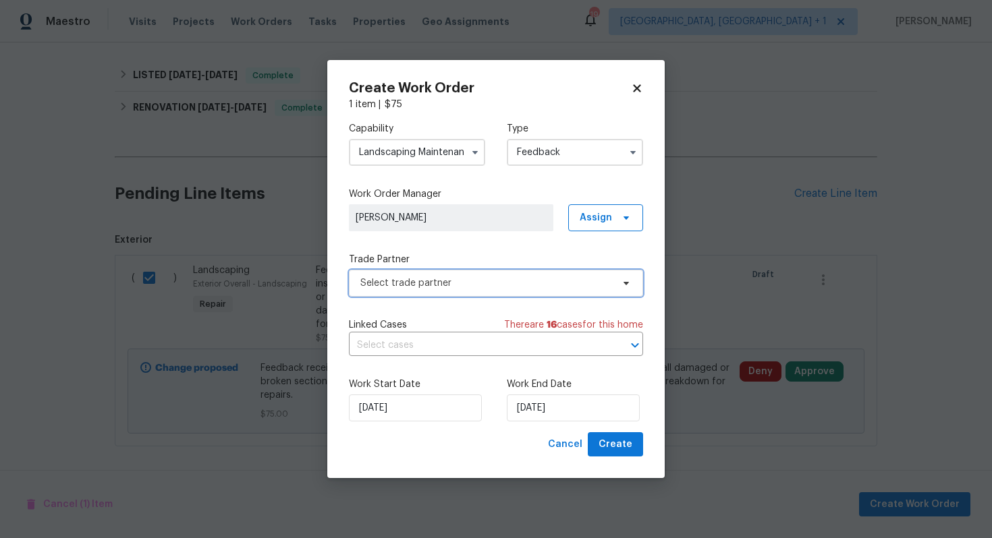
click at [437, 285] on span "Select trade partner" at bounding box center [486, 283] width 252 height 13
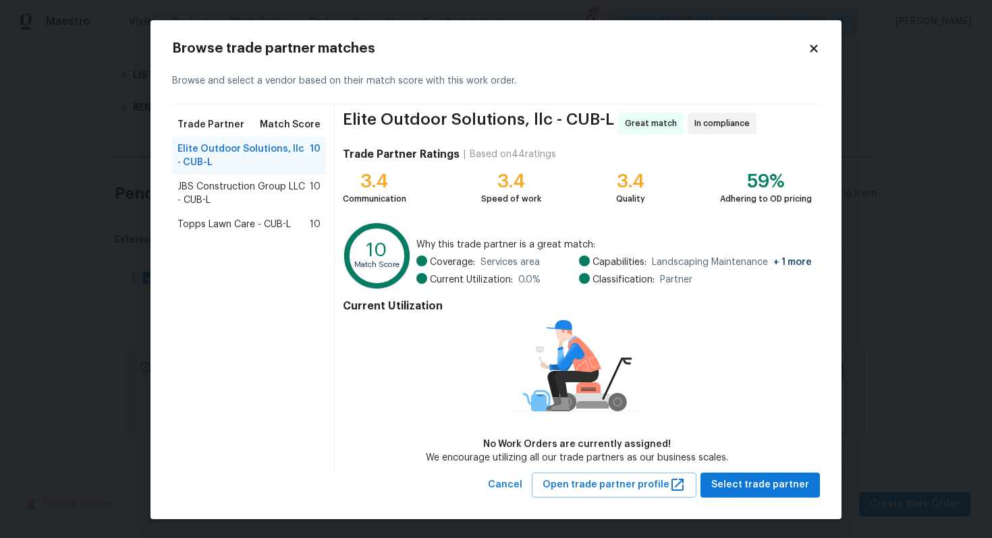
click at [232, 190] on span "JBS Construction Group LLC - CUB-L" at bounding box center [243, 193] width 132 height 27
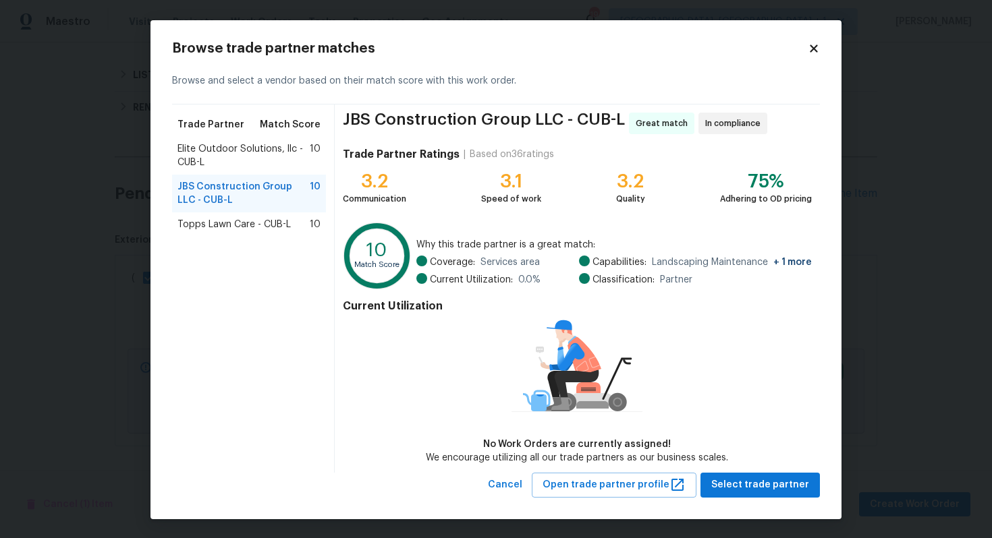
scroll to position [0, 0]
click at [758, 480] on span "Select trade partner" at bounding box center [760, 485] width 98 height 17
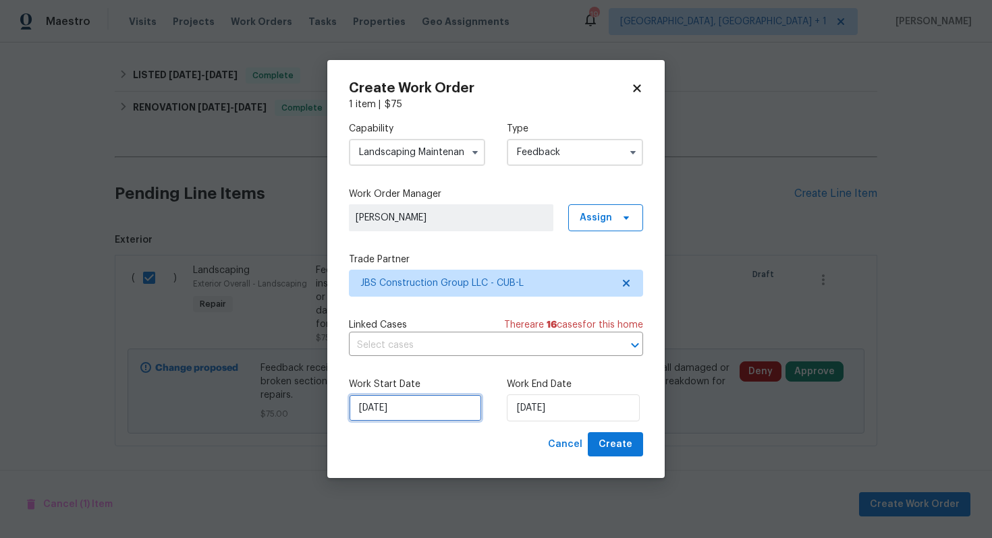
click at [444, 407] on input "[DATE]" at bounding box center [415, 408] width 133 height 27
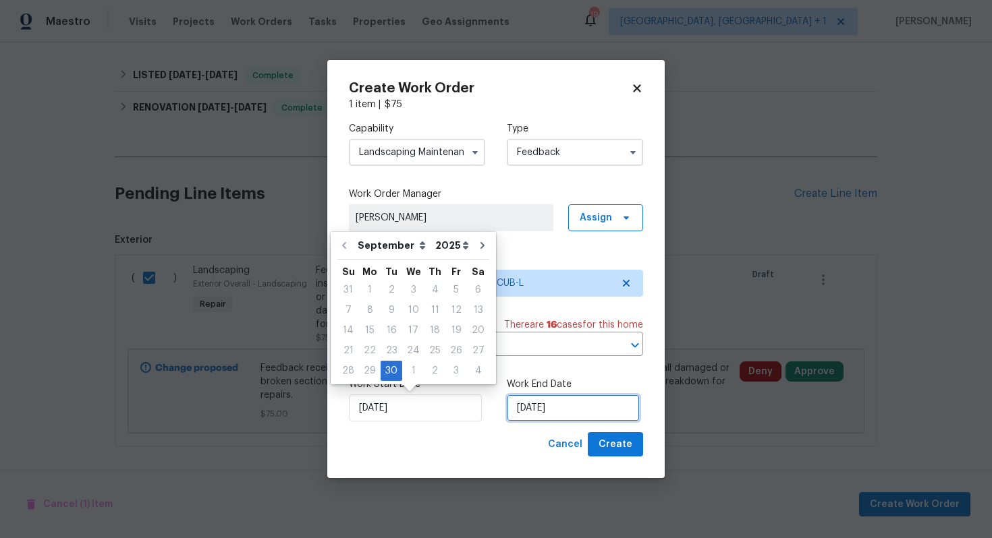
click at [528, 407] on input "[DATE]" at bounding box center [573, 408] width 133 height 27
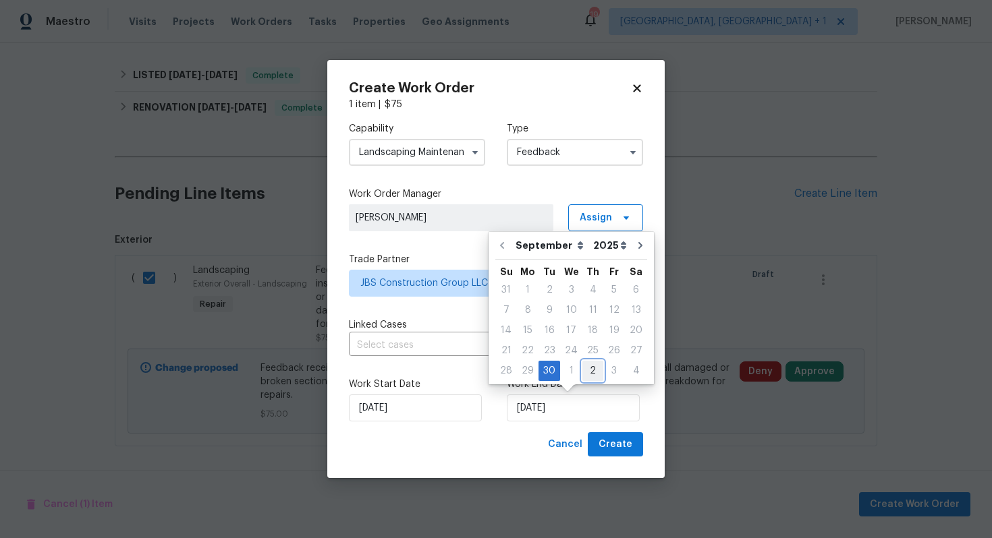
click at [586, 371] on div "2" at bounding box center [592, 371] width 21 height 19
type input "[DATE]"
select select "9"
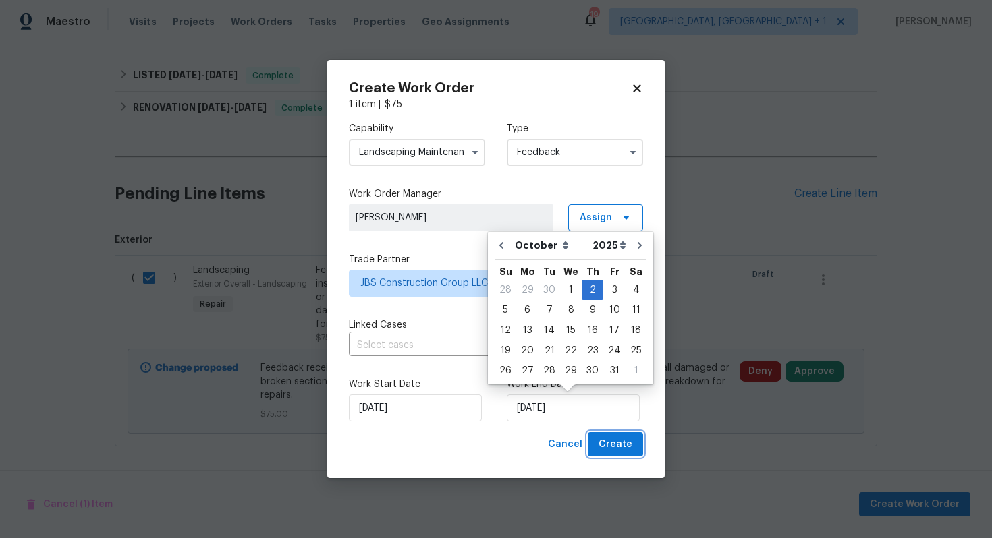
click at [620, 443] on span "Create" at bounding box center [615, 445] width 34 height 17
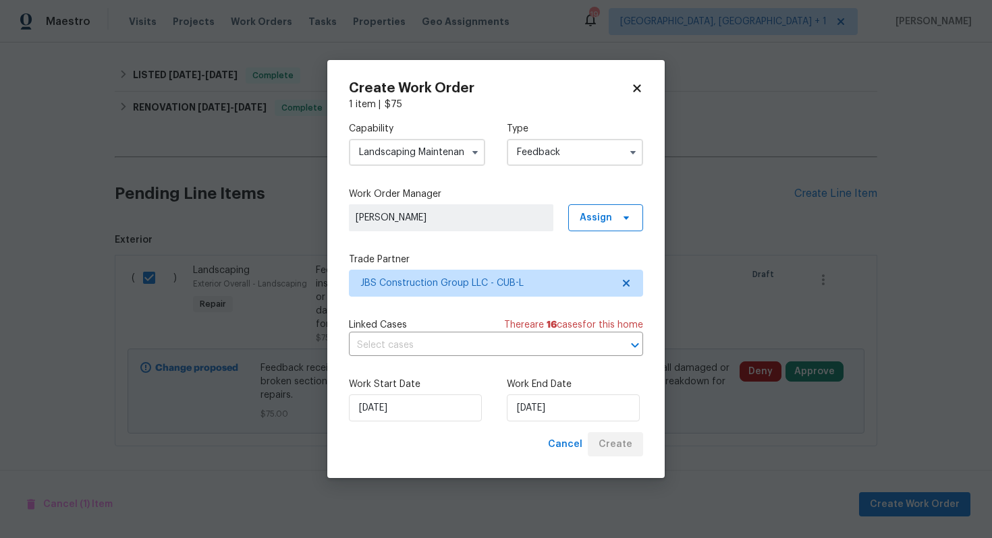
checkbox input "false"
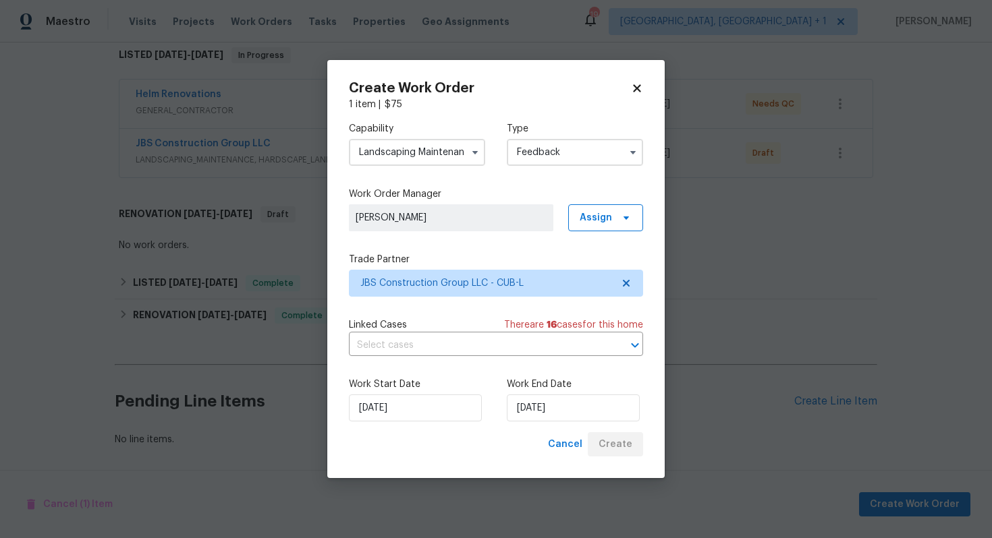
scroll to position [222, 0]
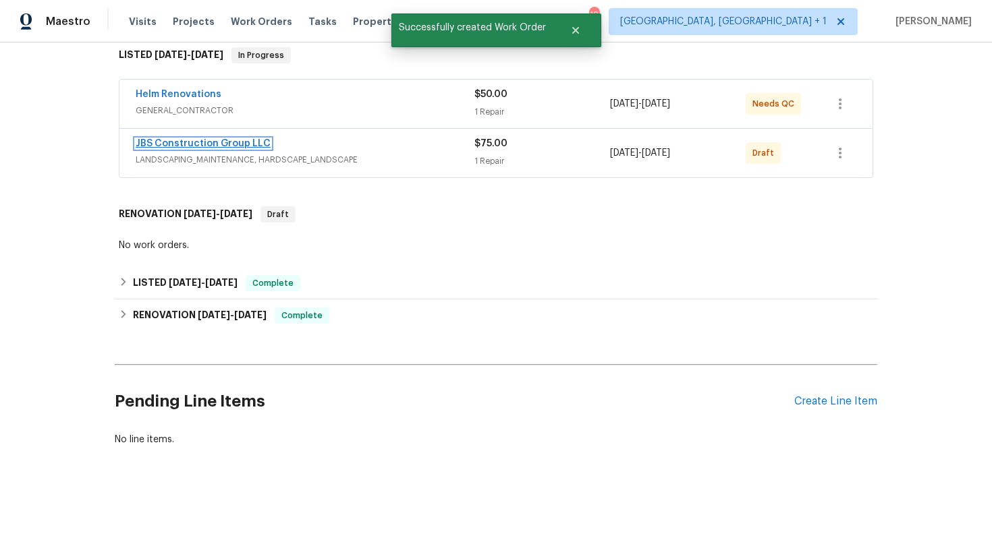
click at [201, 144] on link "JBS Construction Group LLC" at bounding box center [203, 143] width 135 height 9
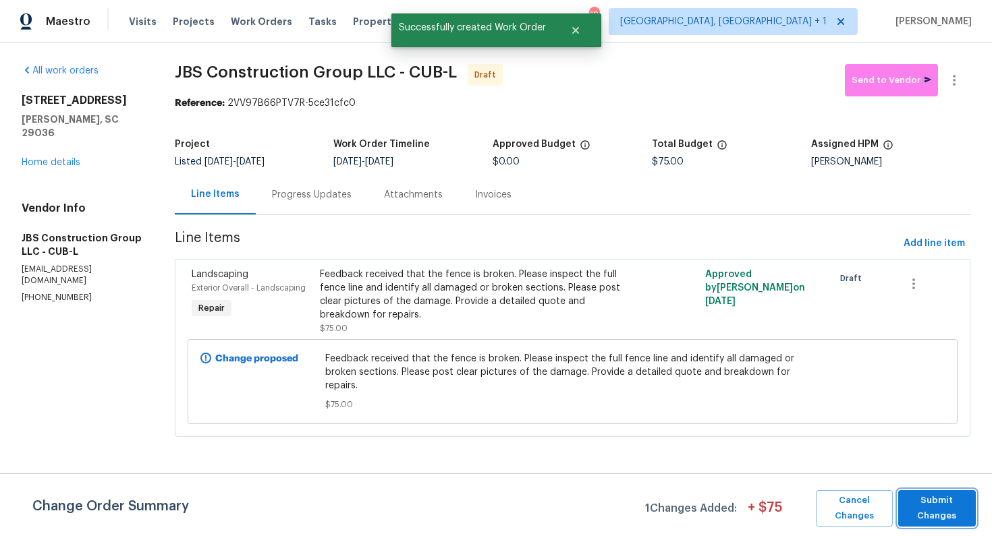
click at [940, 509] on span "Submit Changes" at bounding box center [937, 508] width 64 height 31
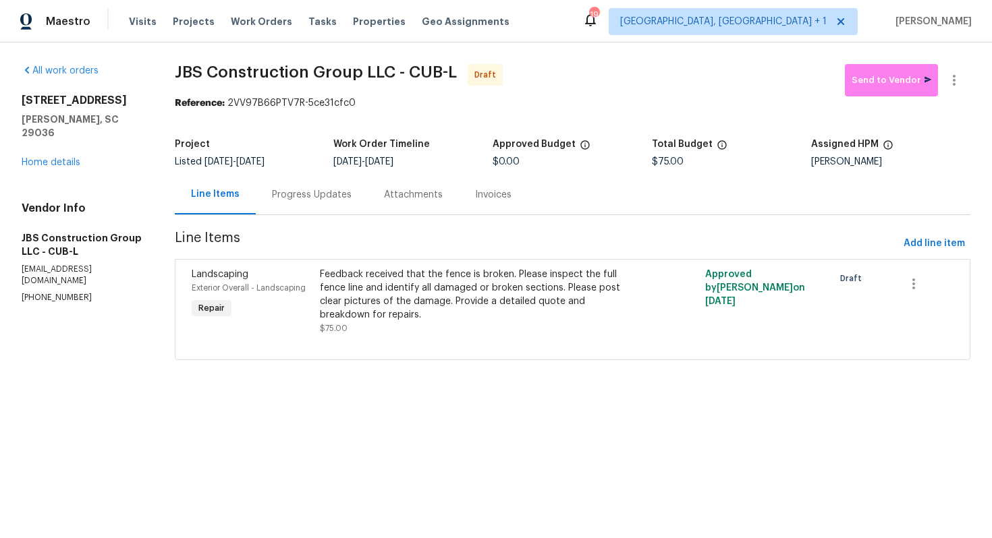
click at [312, 194] on div "Progress Updates" at bounding box center [312, 194] width 80 height 13
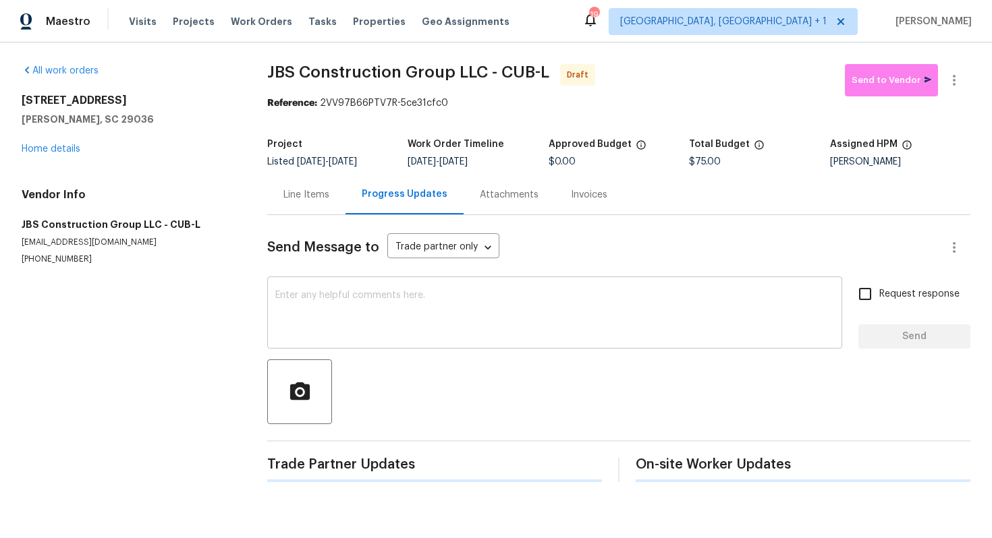
click at [426, 312] on textarea at bounding box center [554, 314] width 559 height 47
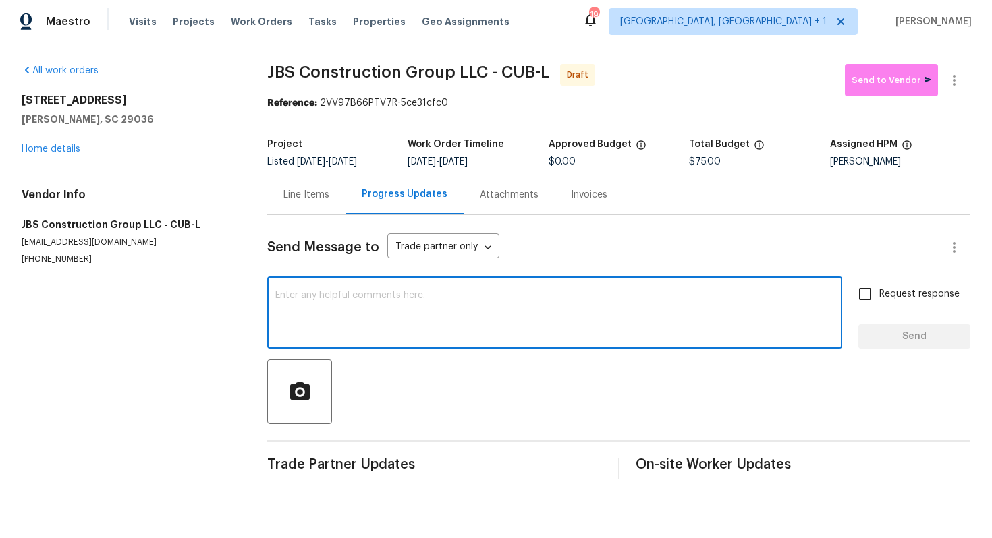
click at [456, 313] on textarea at bounding box center [554, 314] width 559 height 47
paste textarea "Hi this is [PERSON_NAME] with Opendoor. I’m confirming you received the WO for …"
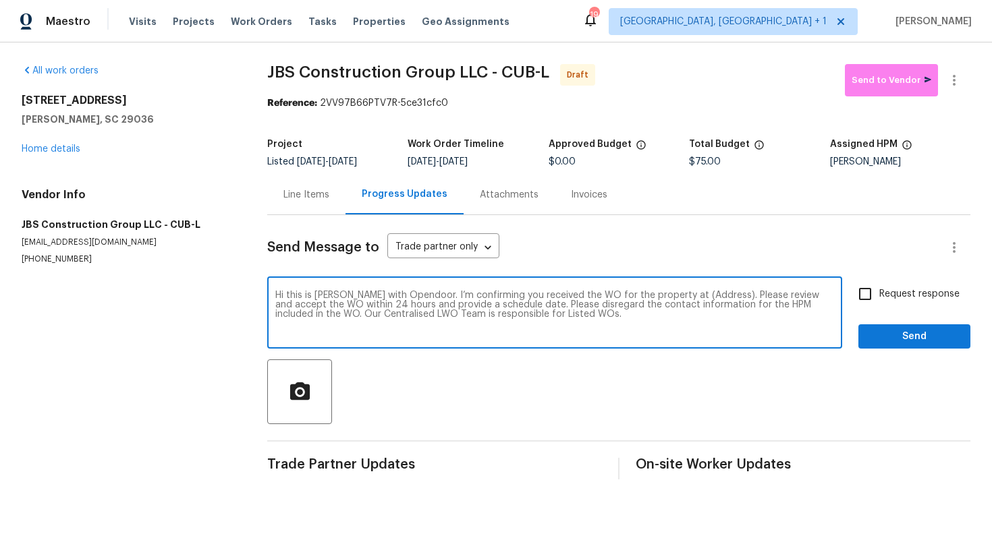
drag, startPoint x: 705, startPoint y: 295, endPoint x: 663, endPoint y: 296, distance: 41.8
click at [663, 296] on textarea "Hi this is [PERSON_NAME] with Opendoor. I’m confirming you received the WO for …" at bounding box center [554, 314] width 559 height 47
paste textarea "125 Northshore Dr, Chapin, SC 29036"
type textarea "Hi this is Arvind with Opendoor. I’m confirming you received the WO for the pro…"
click at [859, 288] on input "Request response" at bounding box center [865, 294] width 28 height 28
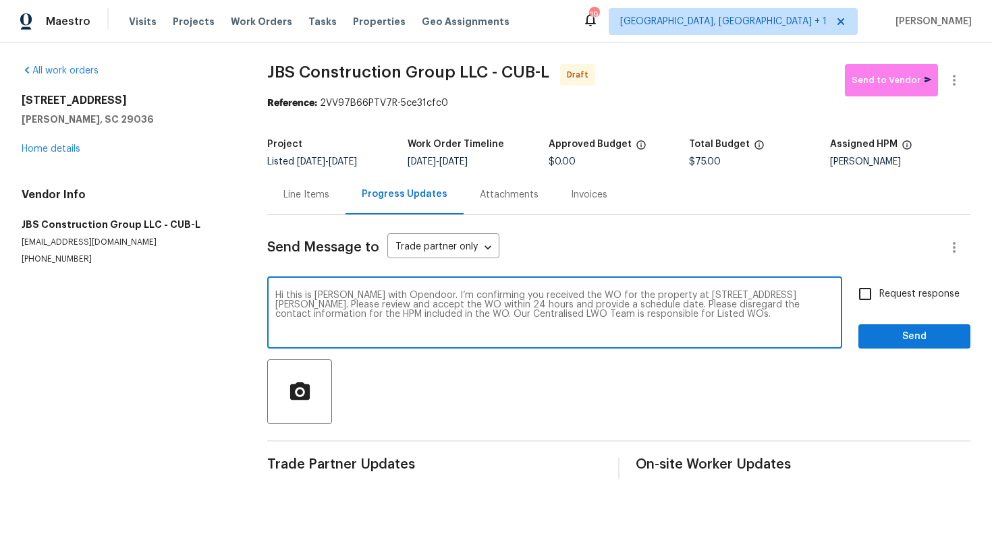
checkbox input "true"
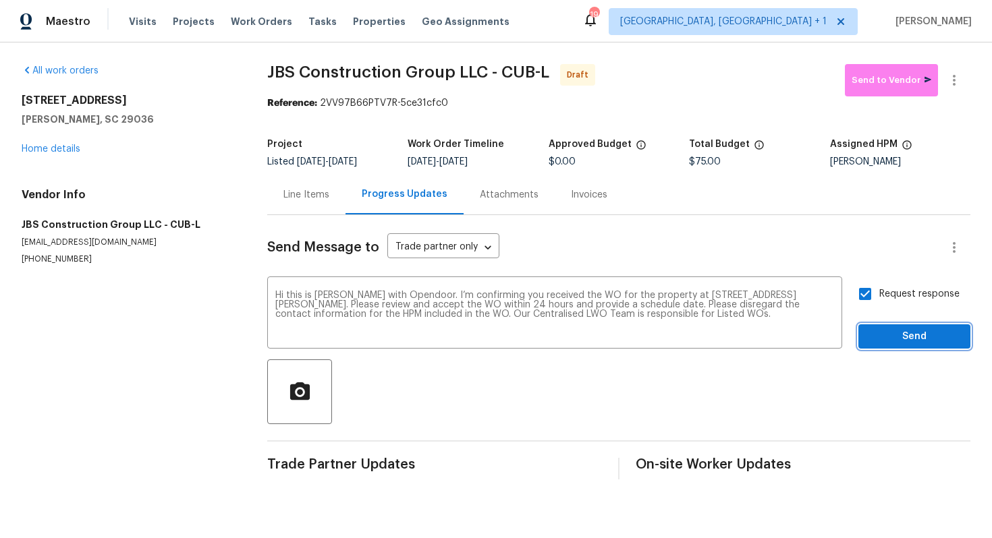
click at [908, 335] on span "Send" at bounding box center [914, 337] width 90 height 17
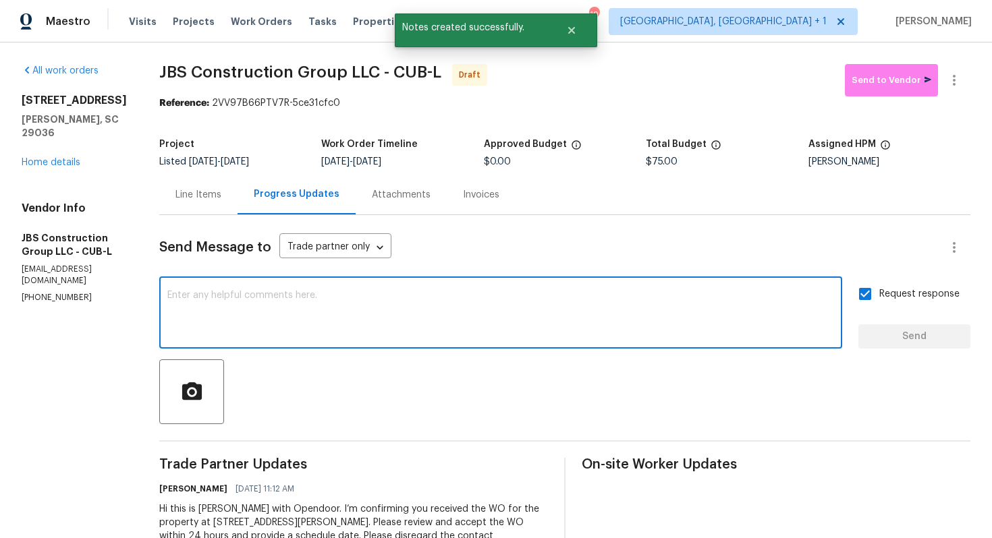
click at [488, 323] on textarea at bounding box center [500, 314] width 667 height 47
paste textarea "Attention All Work Orders must include before-photos (both close-up and wide-an…"
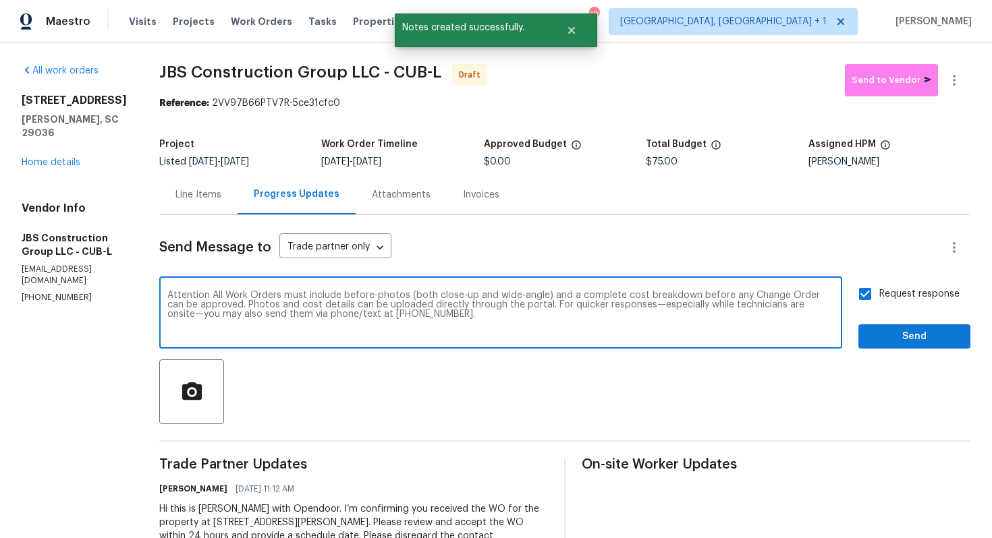
type textarea "Attention All Work Orders must include before-photos (both close-up and wide-an…"
click at [937, 343] on span "Send" at bounding box center [914, 337] width 90 height 17
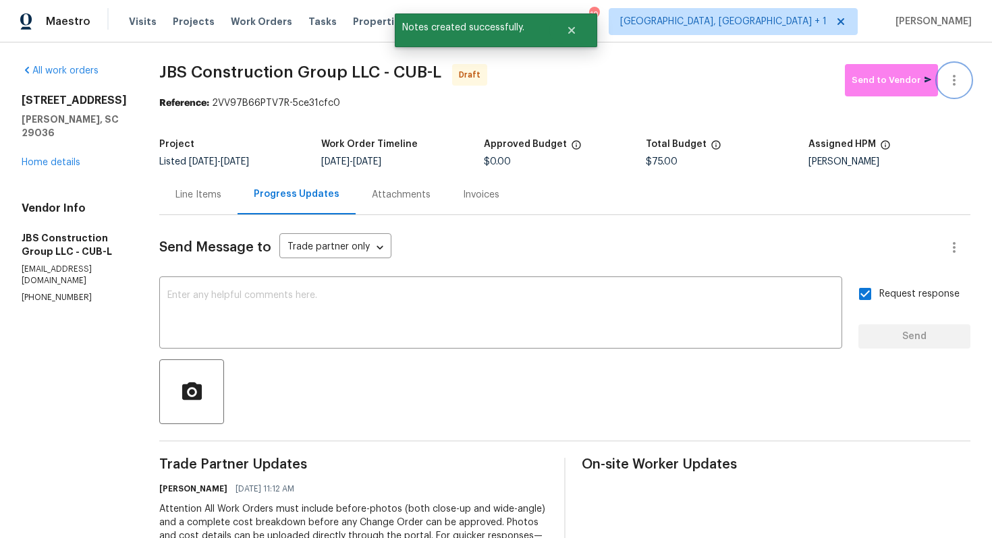
click at [963, 83] on button "button" at bounding box center [954, 80] width 32 height 32
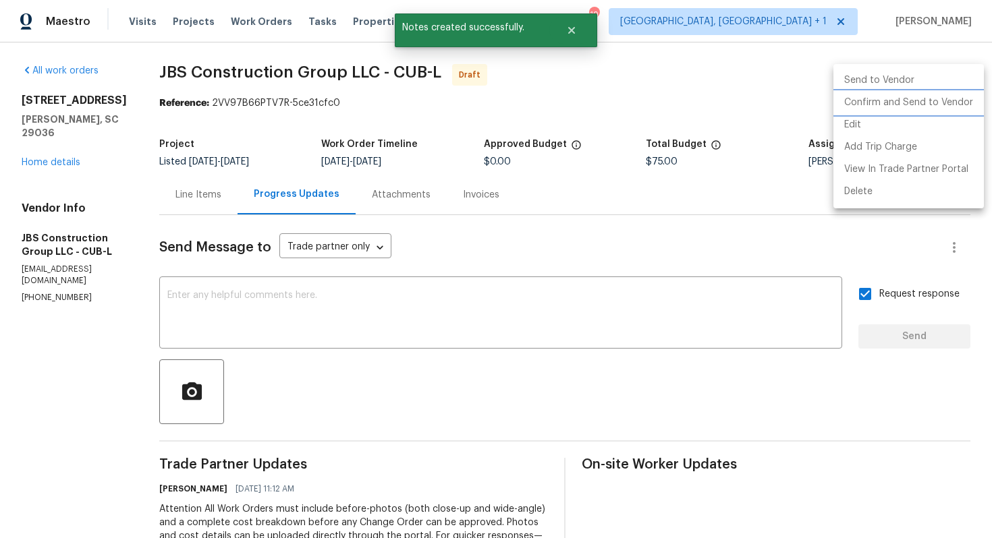
click at [896, 107] on li "Confirm and Send to Vendor" at bounding box center [908, 103] width 150 height 22
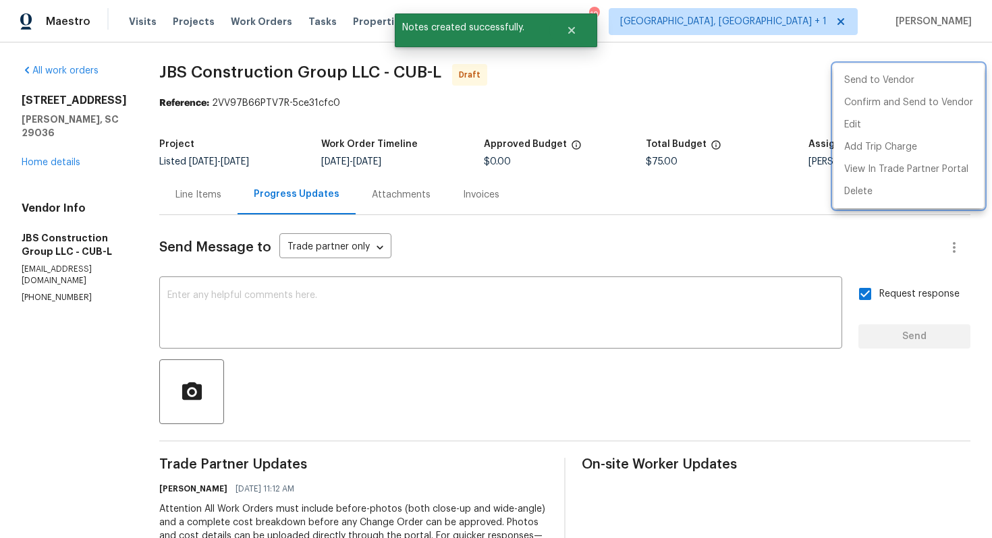
click at [652, 82] on div at bounding box center [496, 269] width 992 height 538
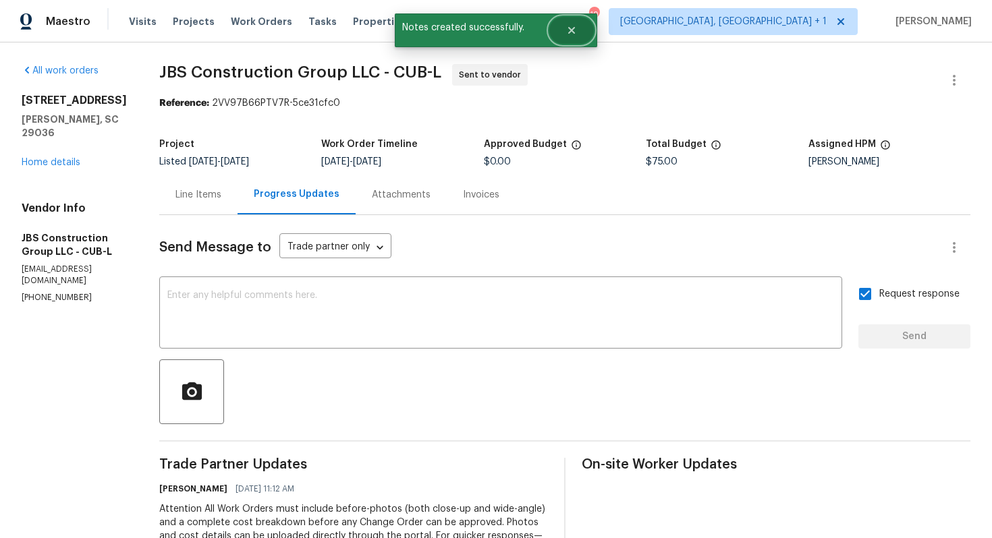
click at [570, 32] on icon "Close" at bounding box center [571, 30] width 7 height 7
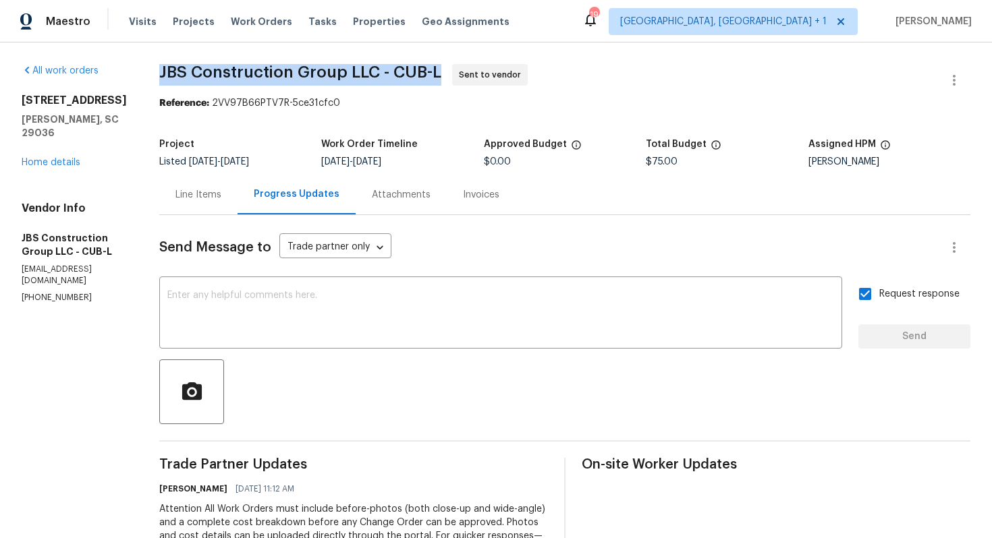
drag, startPoint x: 200, startPoint y: 74, endPoint x: 480, endPoint y: 79, distance: 280.1
click at [441, 79] on span "JBS Construction Group LLC - CUB-L" at bounding box center [300, 72] width 282 height 16
copy span "JBS Construction Group LLC - CUB-L"
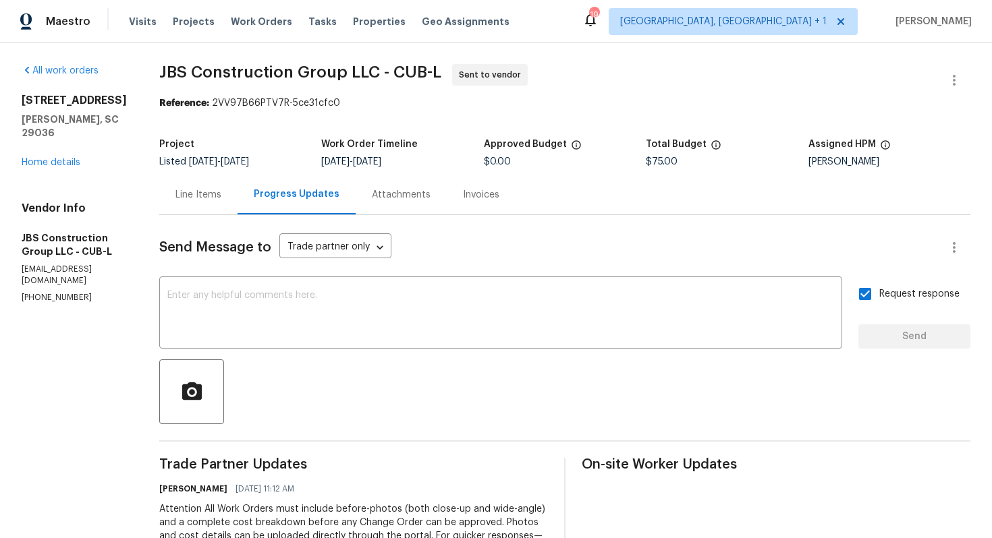
click at [339, 89] on span "JBS Construction Group LLC - CUB-L Sent to vendor" at bounding box center [548, 80] width 779 height 32
drag, startPoint x: 252, startPoint y: 102, endPoint x: 455, endPoint y: 102, distance: 203.1
click at [455, 102] on div "Reference: 2VV97B66PTV7R-5ce31cfc0" at bounding box center [564, 102] width 811 height 13
copy div "2VV97B66PTV7R-5ce31cfc0"
click at [167, 135] on div "All work orders 125 Northshore Dr Chapin, SC 29036 Home details Vendor Info JBS…" at bounding box center [496, 379] width 992 height 672
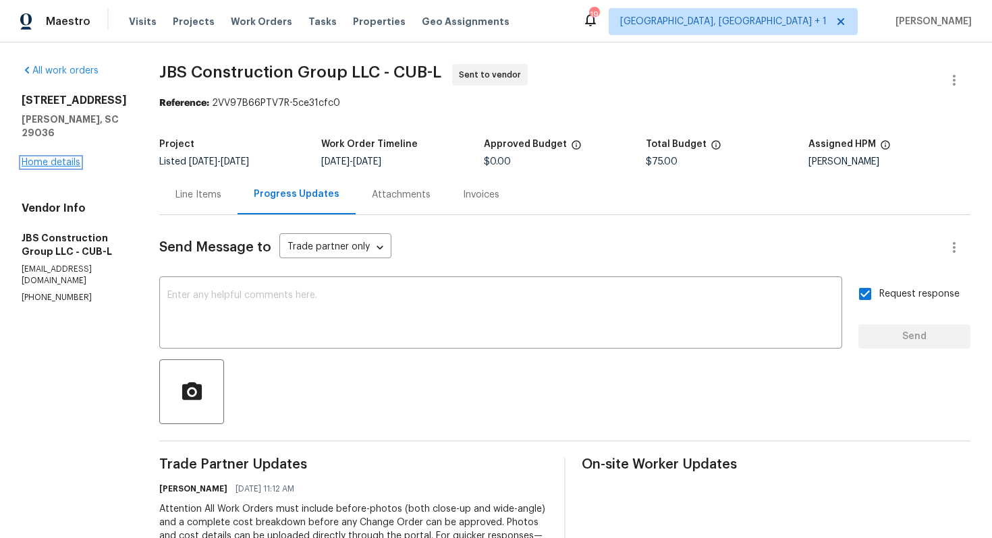
click at [43, 158] on link "Home details" at bounding box center [51, 162] width 59 height 9
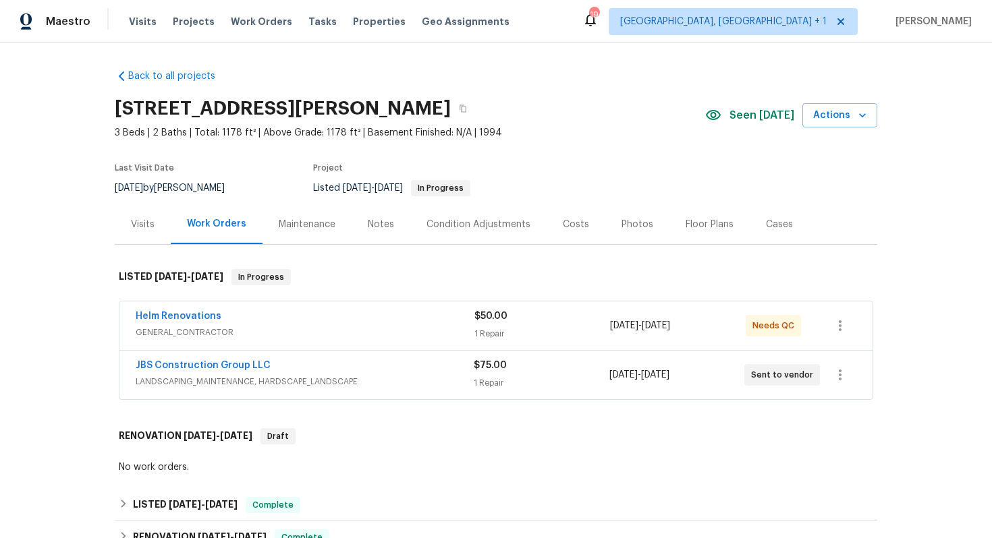
click at [355, 309] on div "Helm Renovations GENERAL_CONTRACTOR $50.00 1 Repair 8/25/2025 - 8/26/2025 Needs…" at bounding box center [495, 326] width 753 height 49
click at [302, 321] on div "Helm Renovations" at bounding box center [305, 318] width 339 height 16
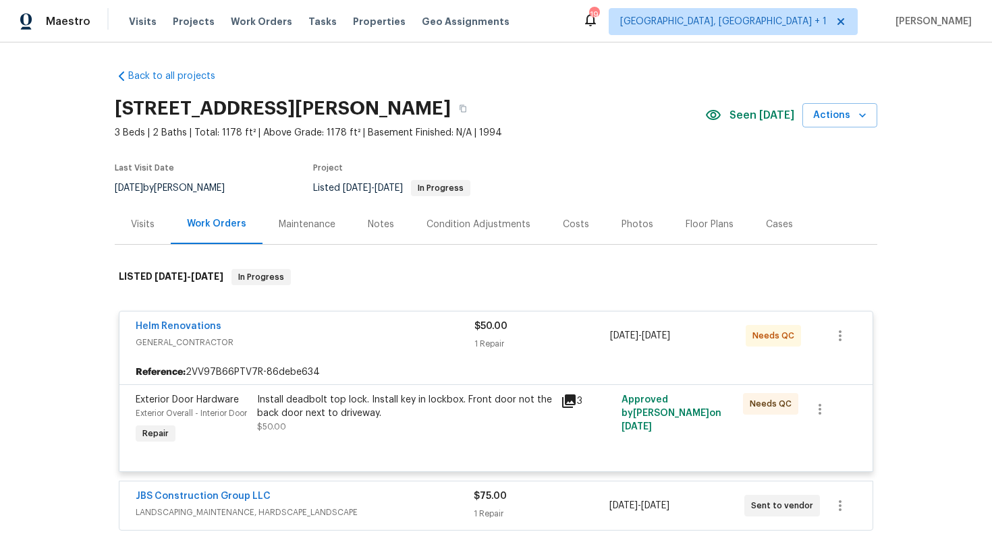
click at [268, 329] on div "Helm Renovations" at bounding box center [305, 328] width 339 height 16
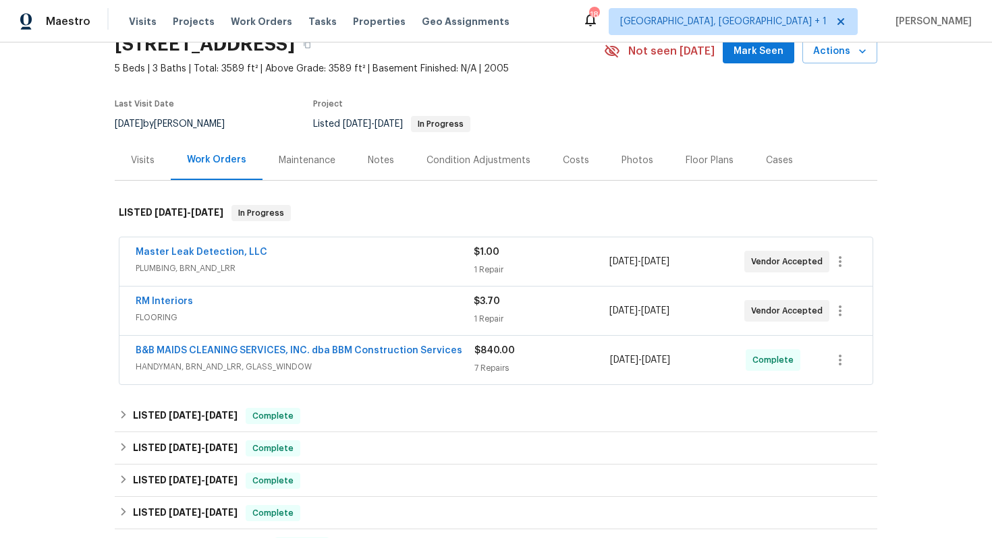
scroll to position [70, 0]
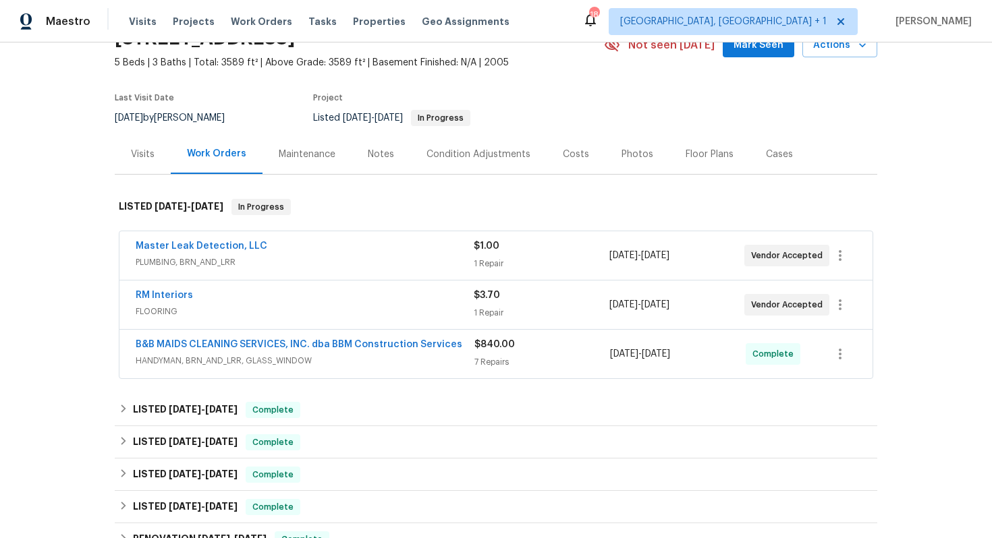
click at [409, 247] on div "Master Leak Detection, LLC" at bounding box center [305, 248] width 338 height 16
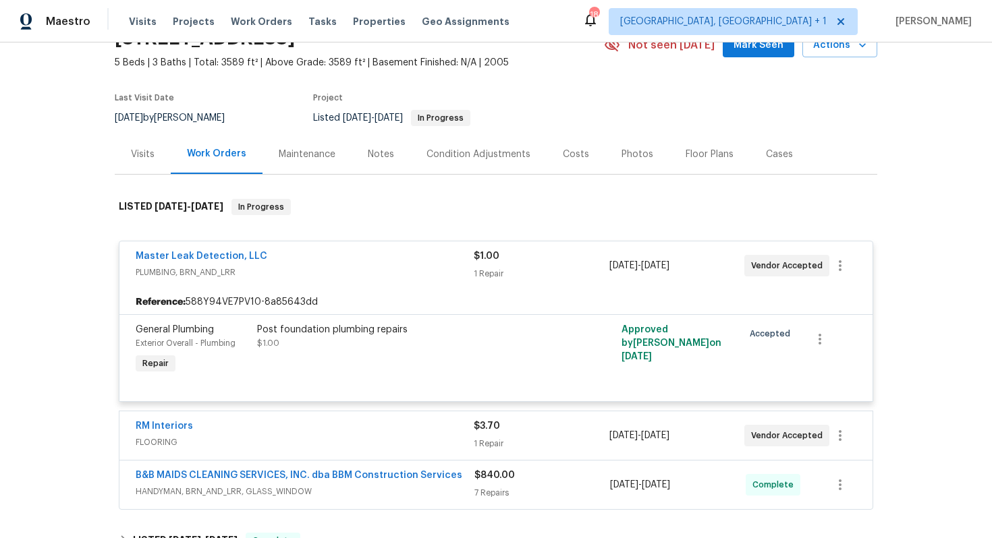
click at [374, 259] on div "Master Leak Detection, LLC" at bounding box center [305, 258] width 338 height 16
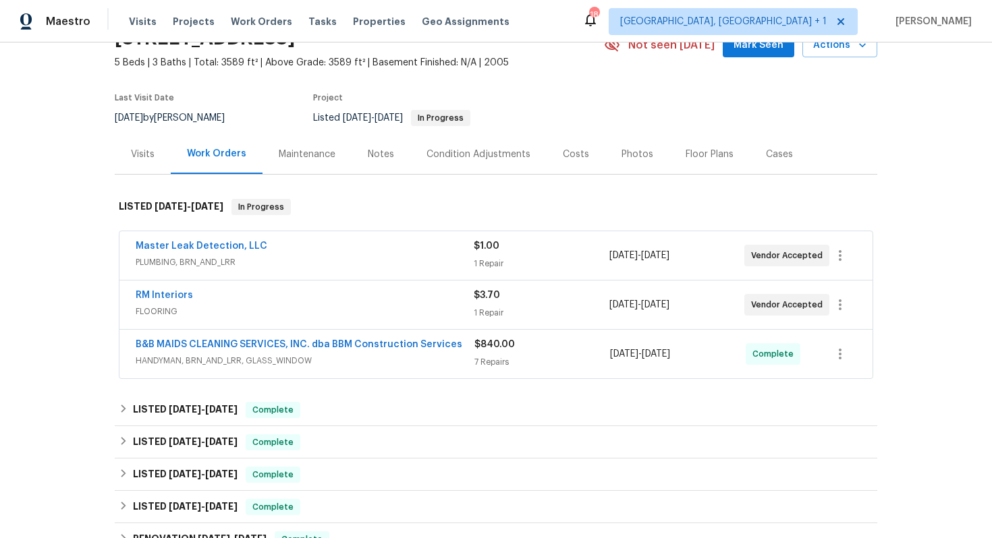
click at [350, 296] on div "RM Interiors" at bounding box center [305, 297] width 338 height 16
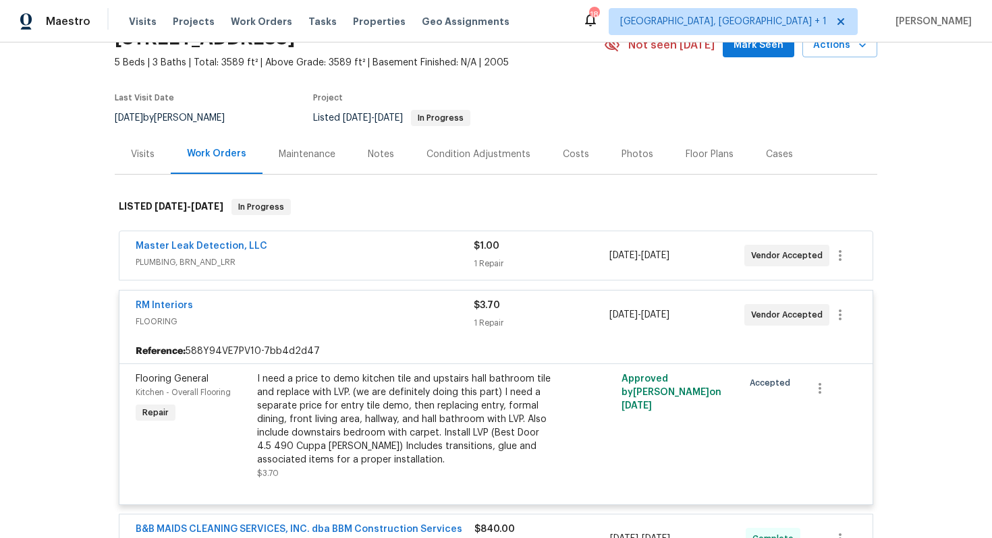
click at [329, 310] on div "RM Interiors" at bounding box center [305, 307] width 338 height 16
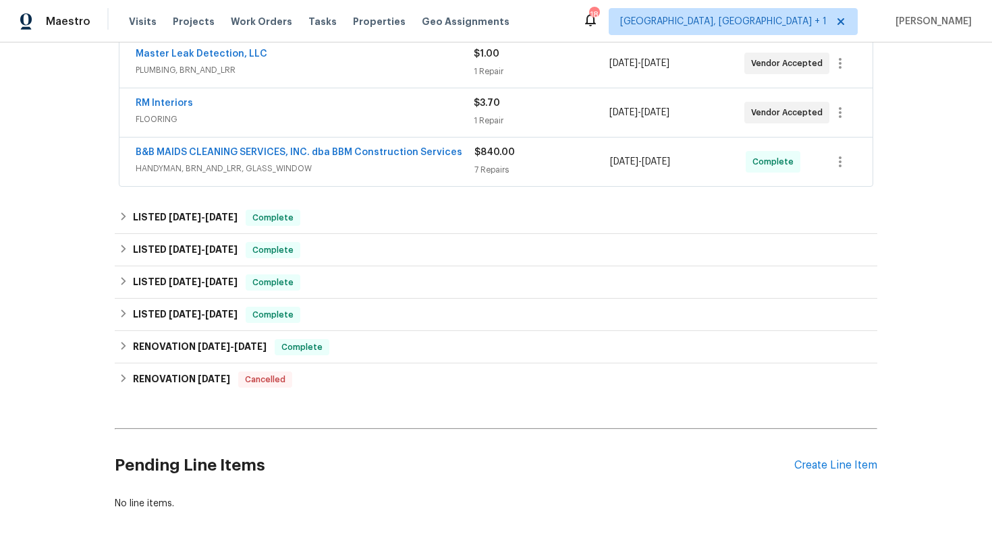
scroll to position [262, 0]
click at [536, 154] on div "$840.00" at bounding box center [542, 152] width 136 height 13
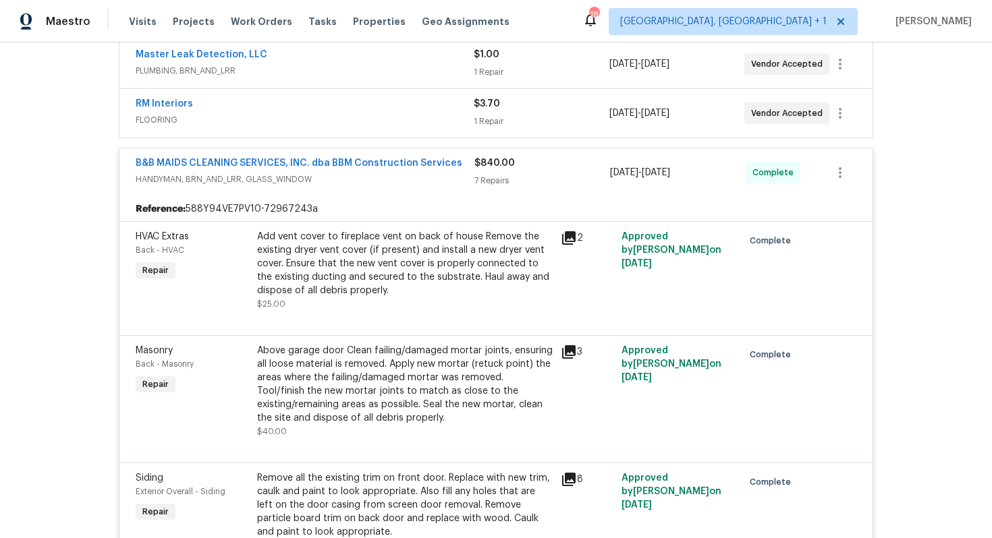
click at [544, 165] on div "$840.00" at bounding box center [542, 163] width 136 height 13
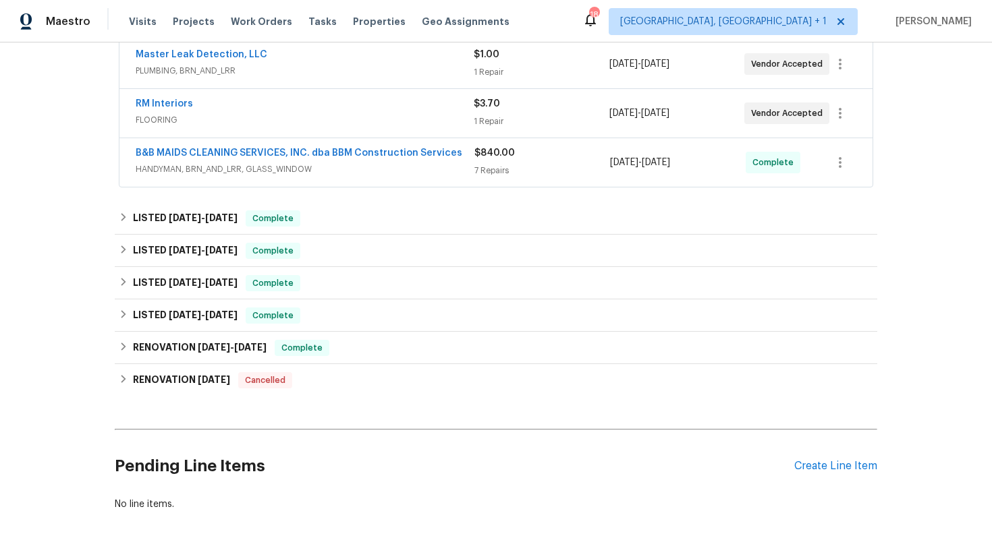
click at [544, 165] on div "7 Repairs" at bounding box center [542, 170] width 136 height 13
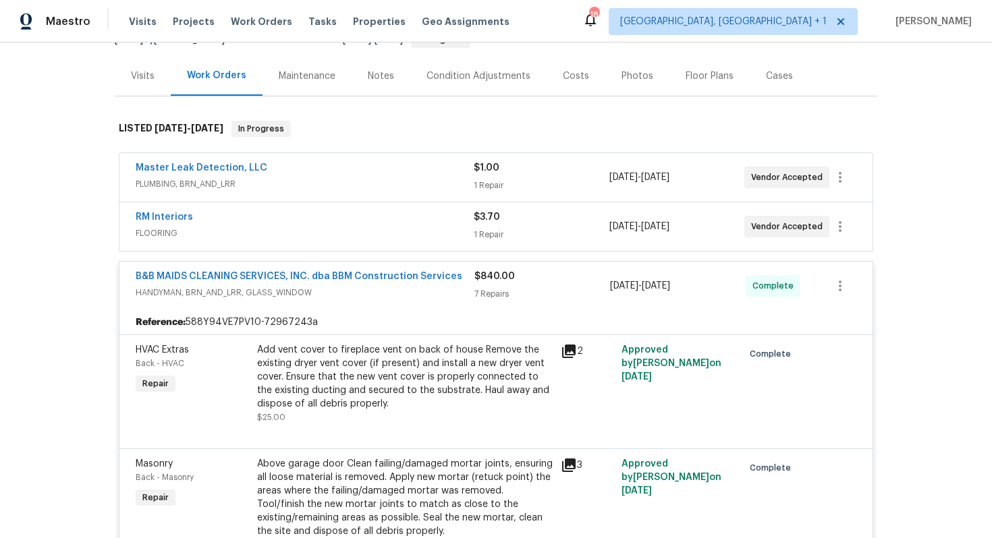
scroll to position [49, 0]
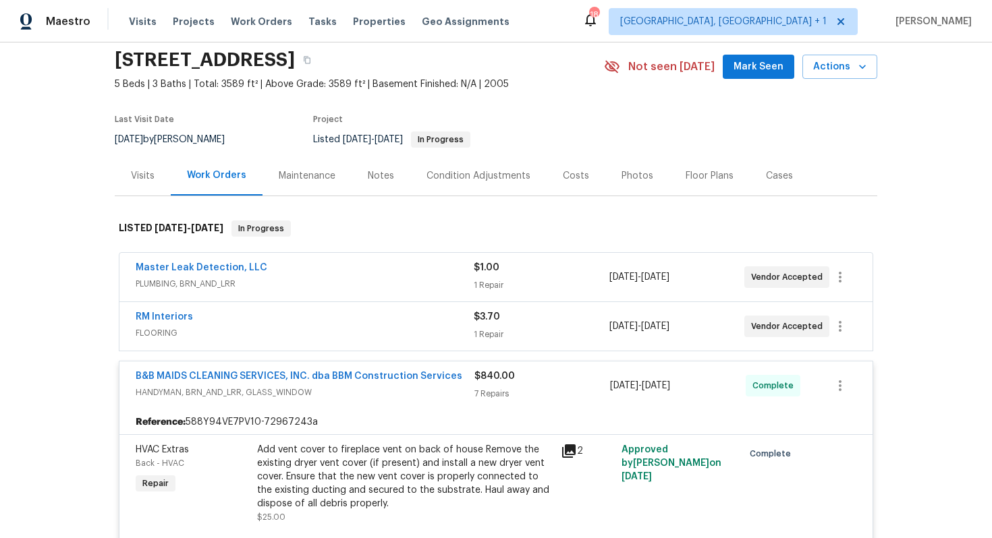
click at [538, 381] on div "$840.00" at bounding box center [542, 376] width 136 height 13
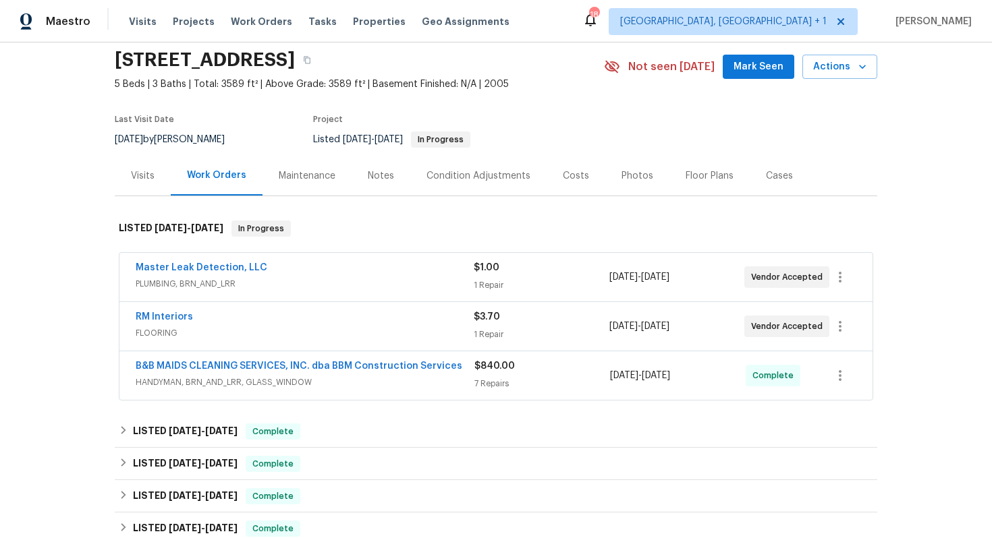
scroll to position [327, 0]
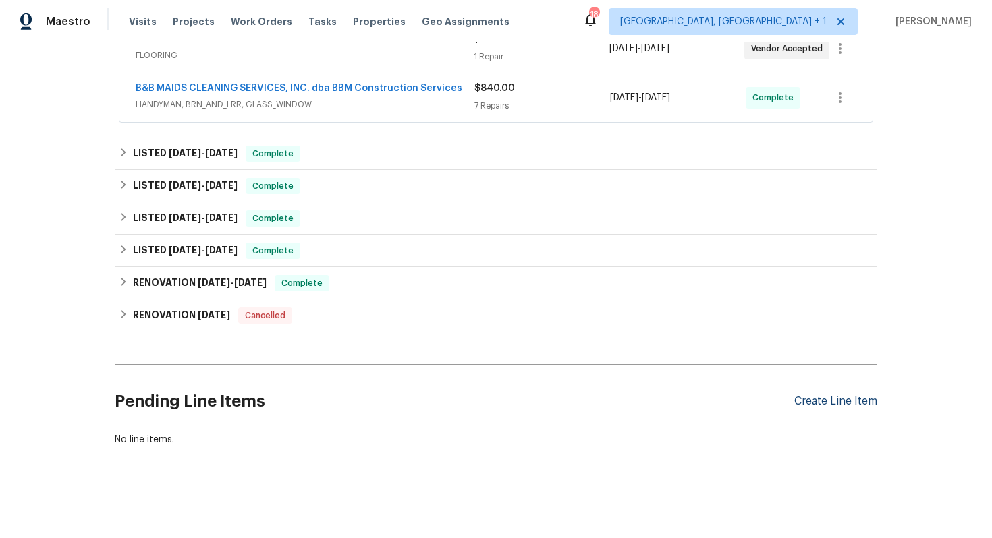
click at [841, 399] on div "Create Line Item" at bounding box center [835, 401] width 83 height 13
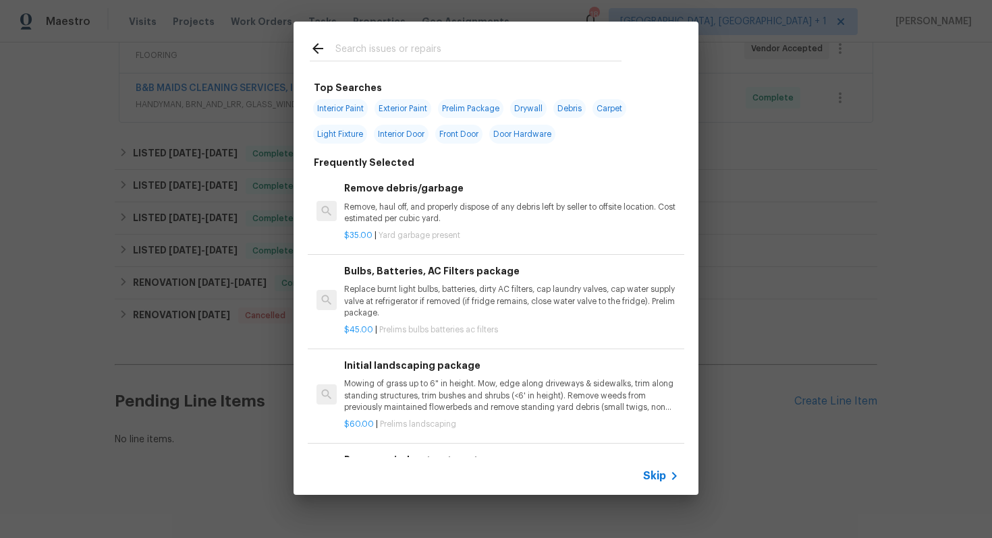
click at [389, 55] on input "text" at bounding box center [478, 50] width 286 height 20
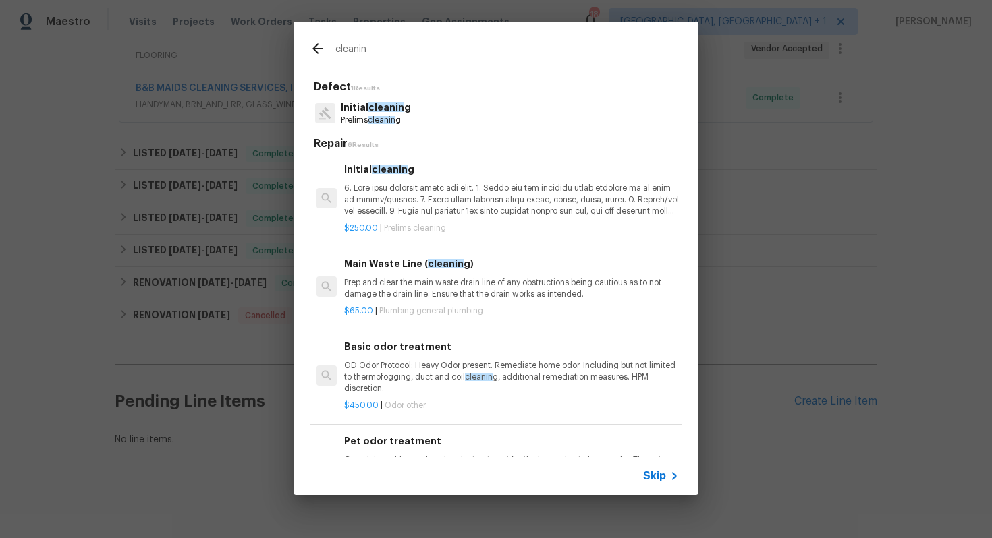
type input "cleaning"
click at [376, 122] on span "cleaning" at bounding box center [384, 120] width 33 height 8
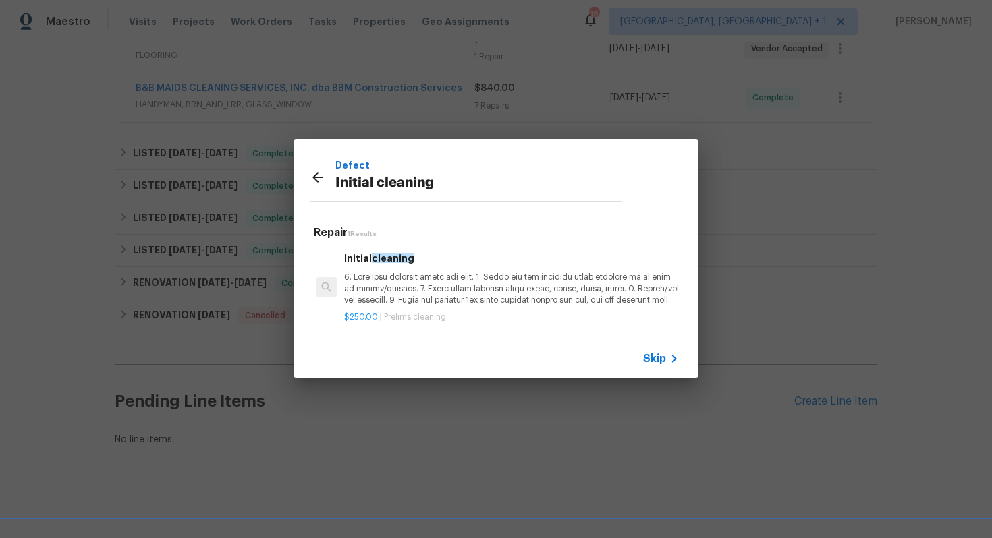
click at [389, 283] on p at bounding box center [511, 289] width 335 height 34
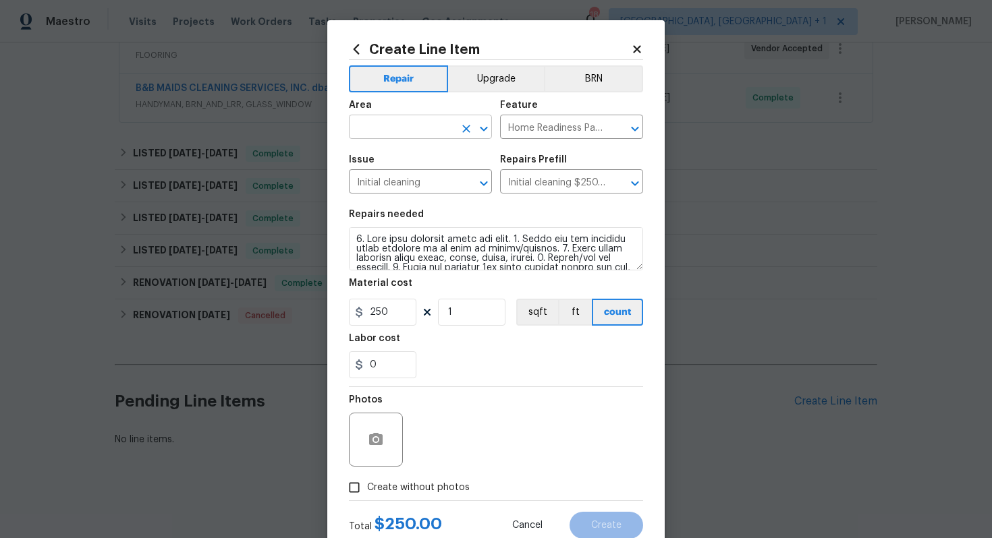
click at [398, 128] on input "text" at bounding box center [401, 128] width 105 height 21
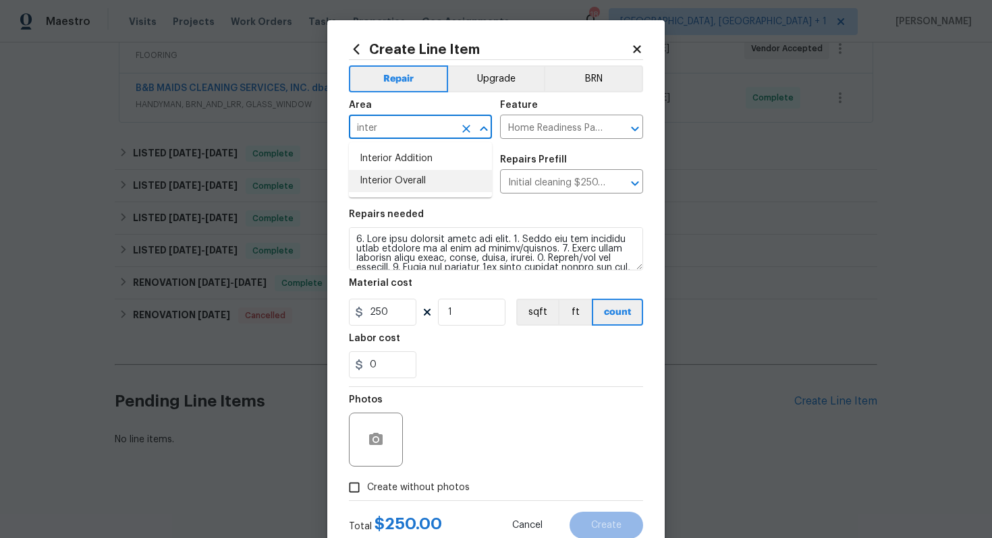
click at [392, 183] on li "Interior Overall" at bounding box center [420, 181] width 143 height 22
type input "Interior Overall"
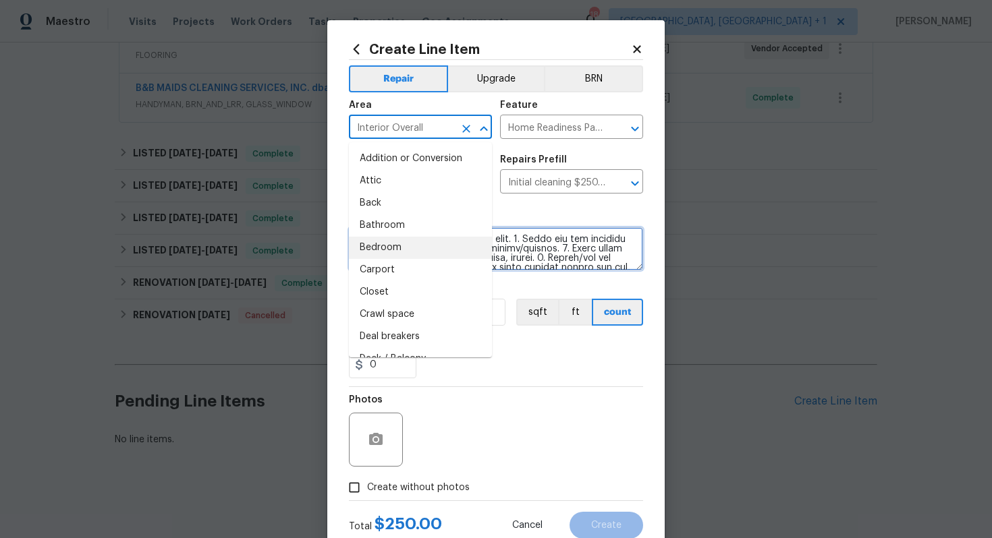
click at [547, 248] on textarea at bounding box center [496, 248] width 294 height 43
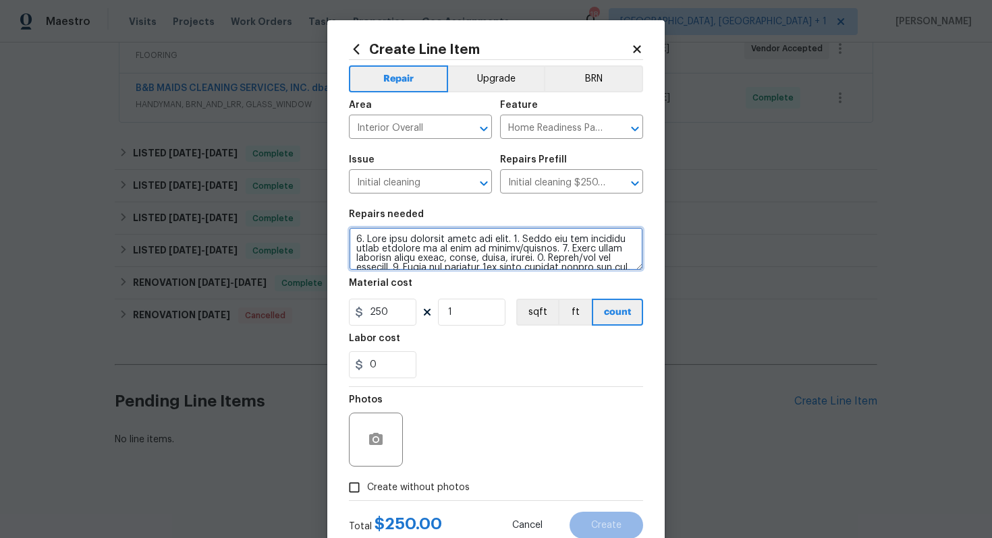
click at [547, 248] on textarea at bounding box center [496, 248] width 294 height 43
paste textarea "Initial Clean - Wipe down exterior doors and trim. 2. Clean out all exterior li…"
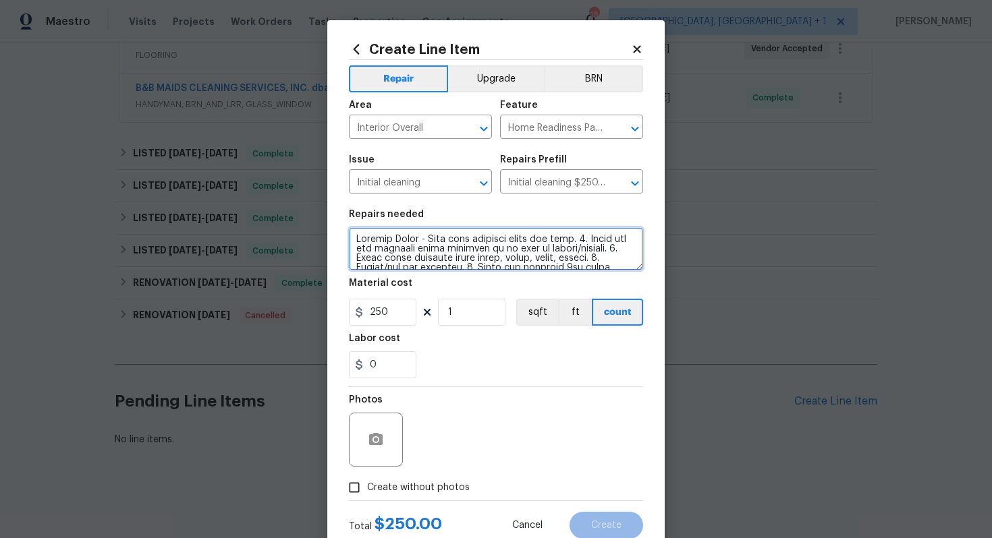
drag, startPoint x: 414, startPoint y: 238, endPoint x: 357, endPoint y: 239, distance: 56.7
click at [356, 239] on textarea at bounding box center [496, 248] width 294 height 43
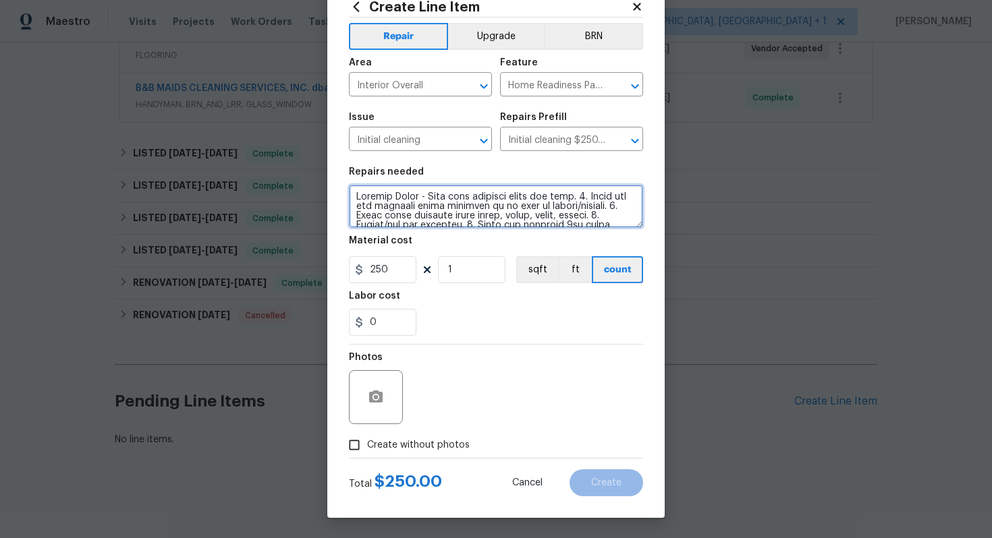
type textarea "Initial Clean - Wipe down exterior doors and trim. 2. Clean out all exterior li…"
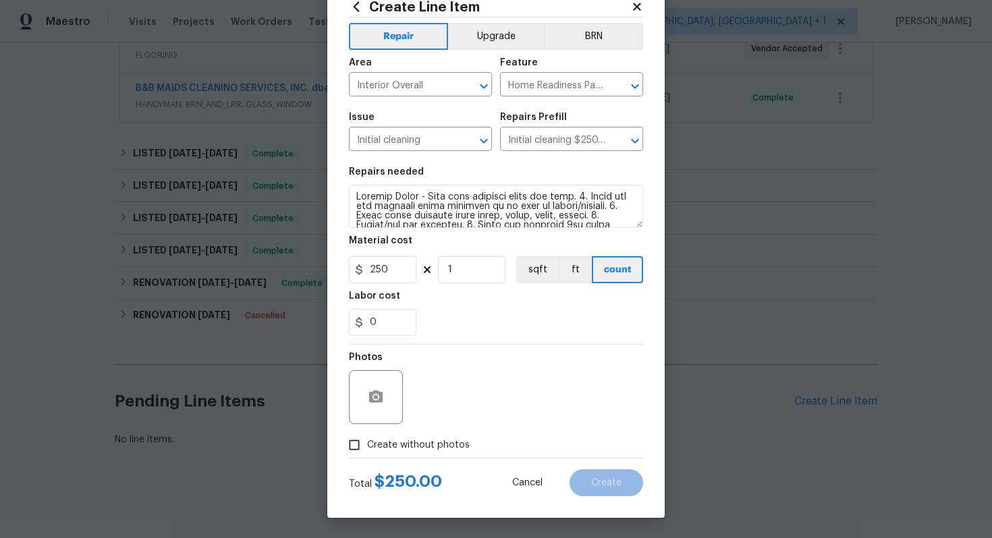
click at [415, 444] on span "Create without photos" at bounding box center [418, 446] width 103 height 14
click at [367, 444] on input "Create without photos" at bounding box center [354, 446] width 26 height 26
checkbox input "true"
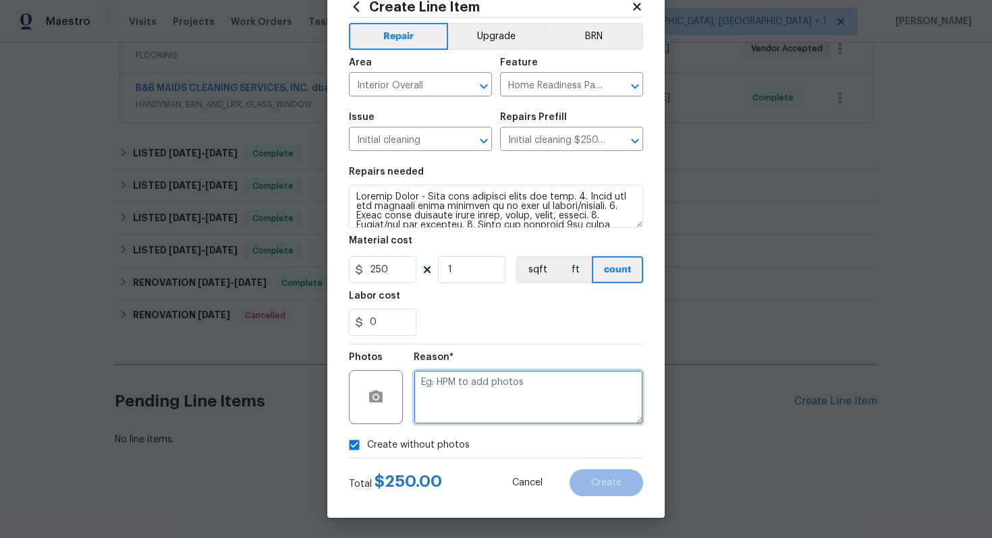
click at [533, 377] on textarea at bounding box center [528, 397] width 229 height 54
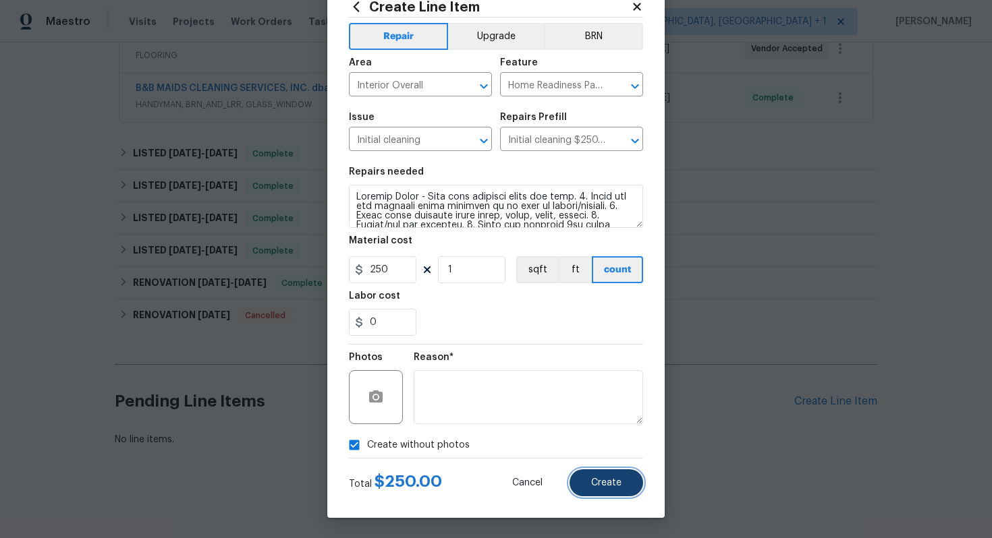
click at [596, 487] on span "Create" at bounding box center [606, 483] width 30 height 10
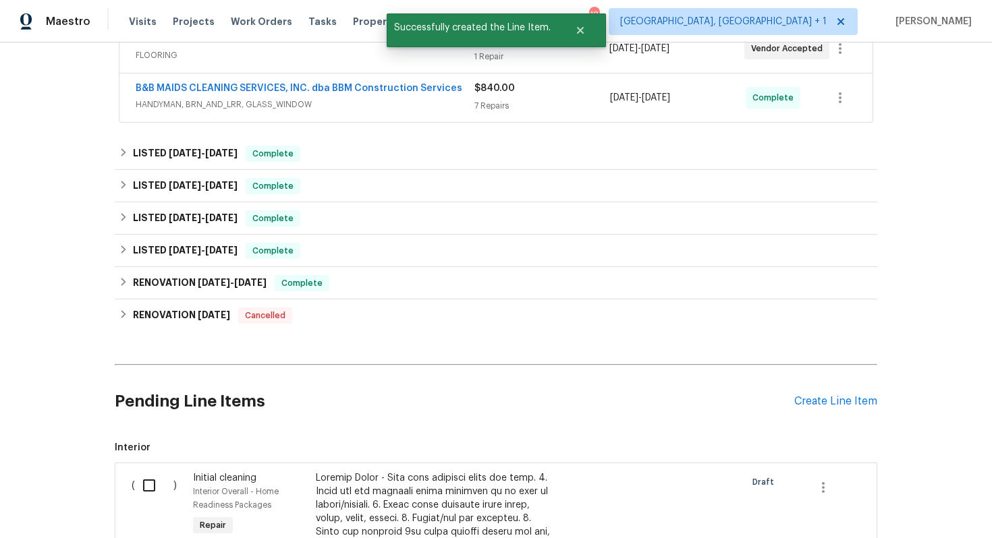
click at [171, 487] on input "checkbox" at bounding box center [154, 486] width 38 height 28
checkbox input "true"
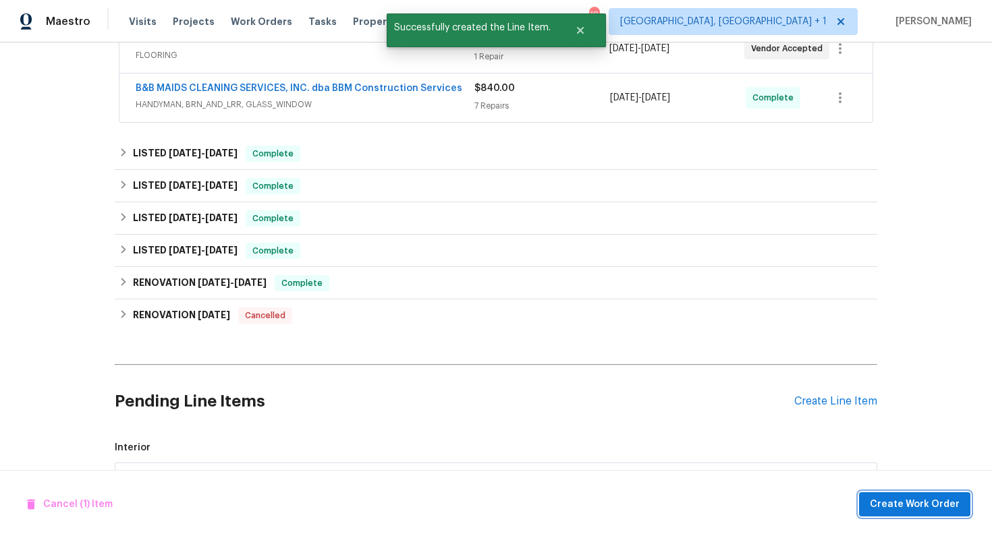
click at [901, 505] on span "Create Work Order" at bounding box center [915, 505] width 90 height 17
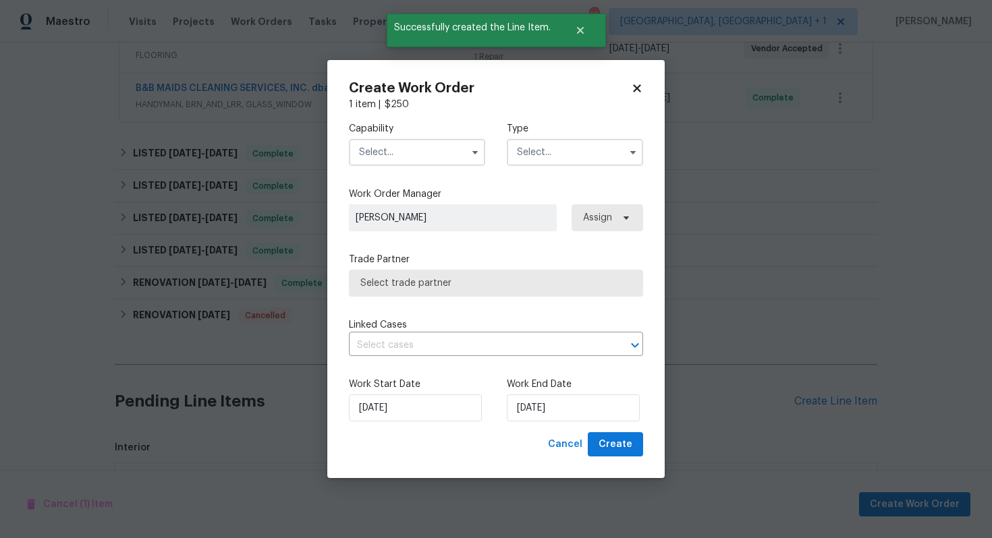
click at [389, 162] on input "text" at bounding box center [417, 152] width 136 height 27
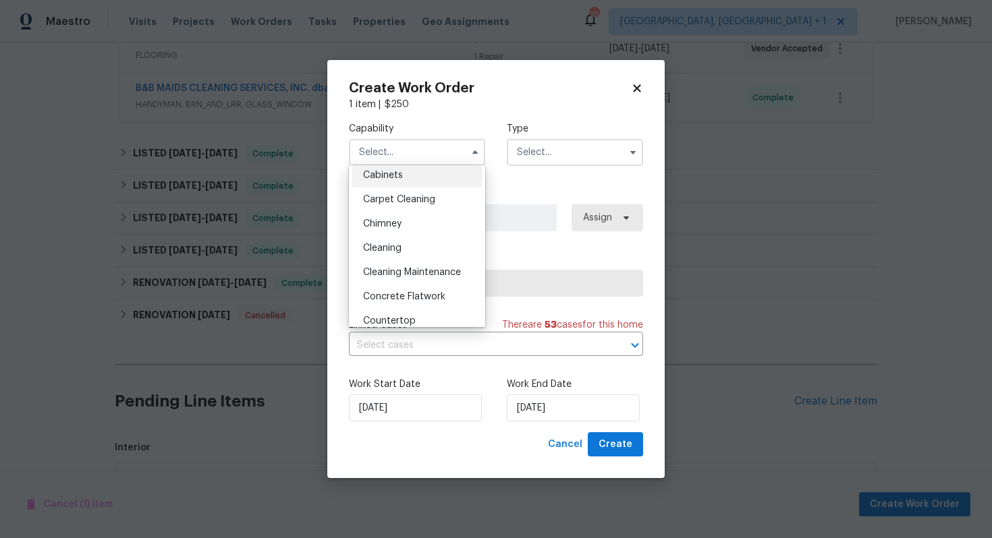
scroll to position [134, 0]
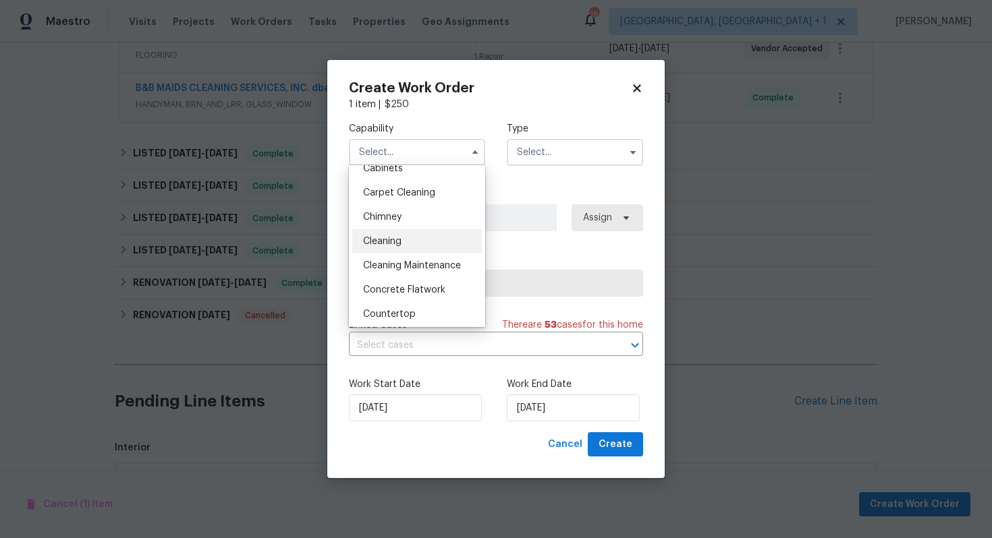
click at [399, 233] on div "Cleaning" at bounding box center [417, 241] width 130 height 24
type input "Cleaning"
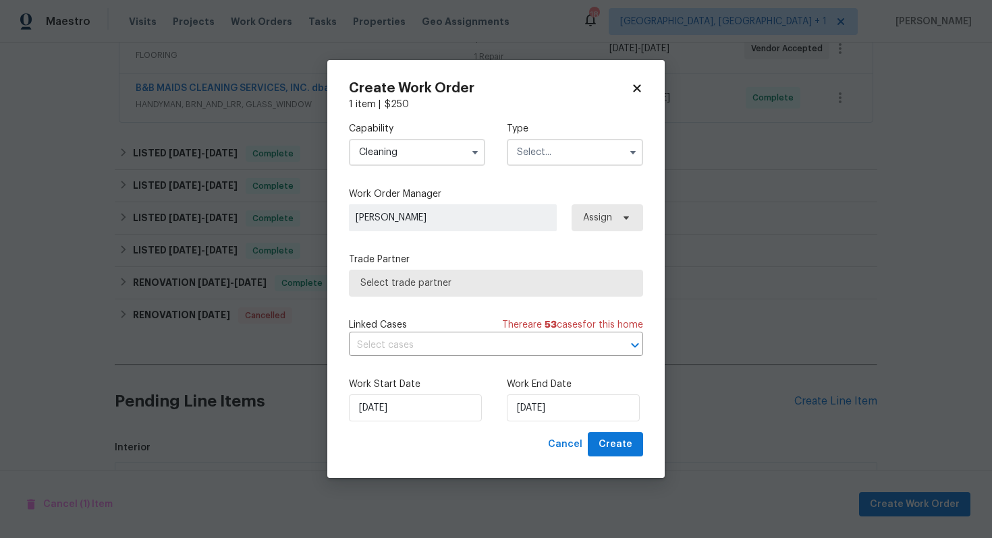
click at [536, 162] on input "text" at bounding box center [575, 152] width 136 height 27
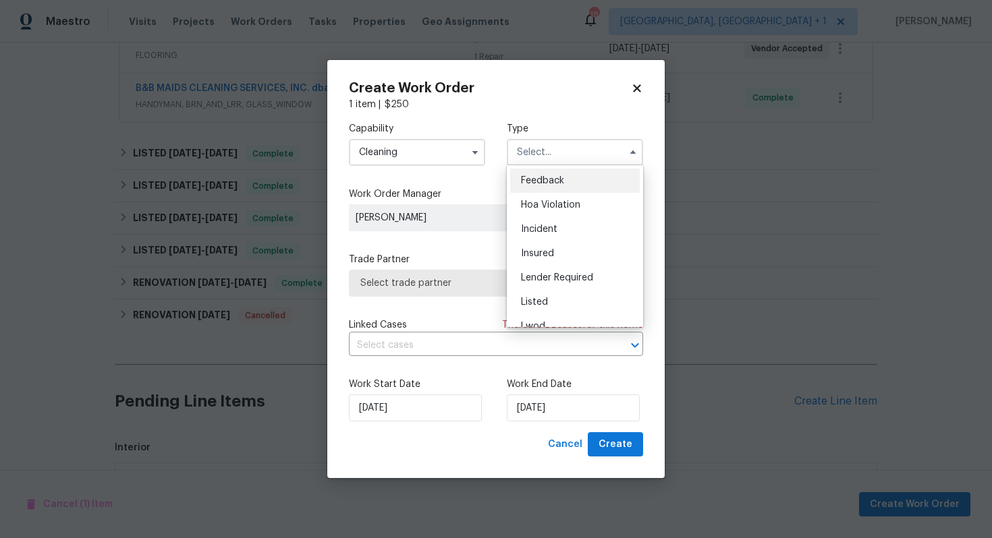
click at [548, 183] on span "Feedback" at bounding box center [542, 180] width 43 height 9
type input "Feedback"
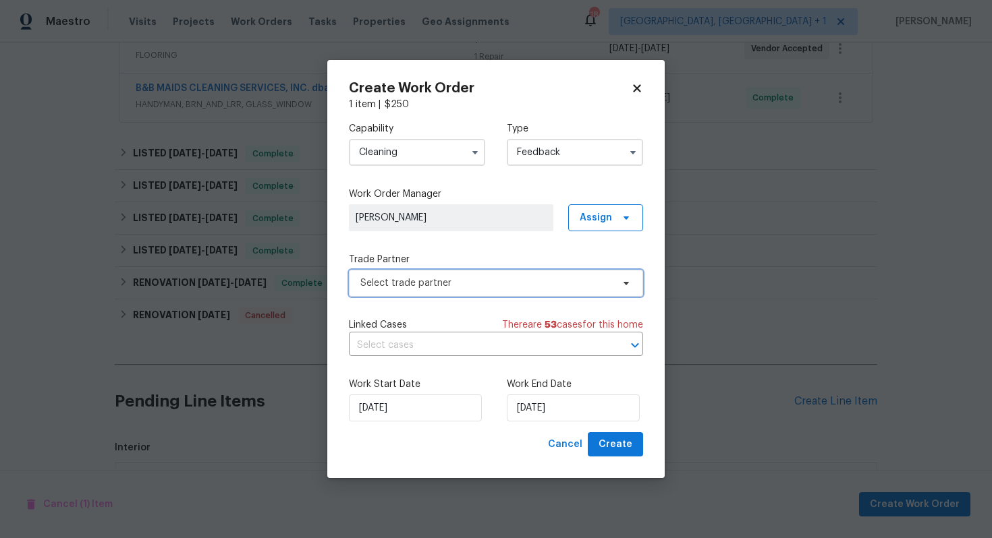
click at [406, 272] on span "Select trade partner" at bounding box center [496, 283] width 294 height 27
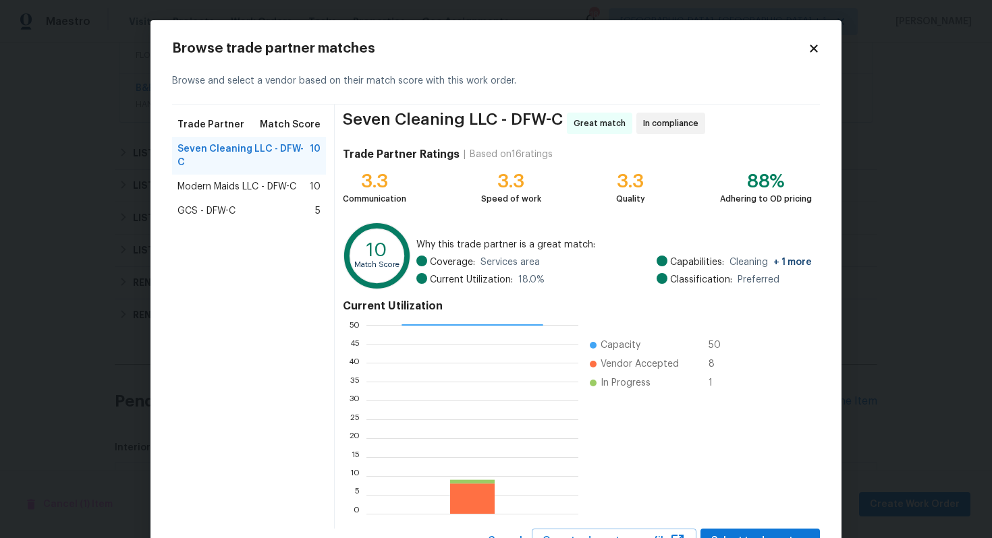
scroll to position [57, 0]
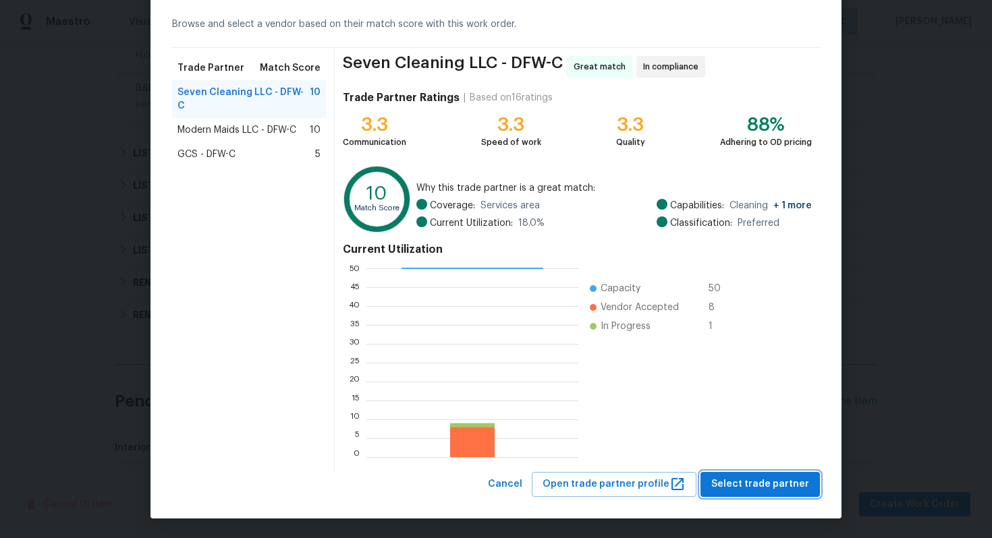
click at [747, 482] on span "Select trade partner" at bounding box center [760, 484] width 98 height 17
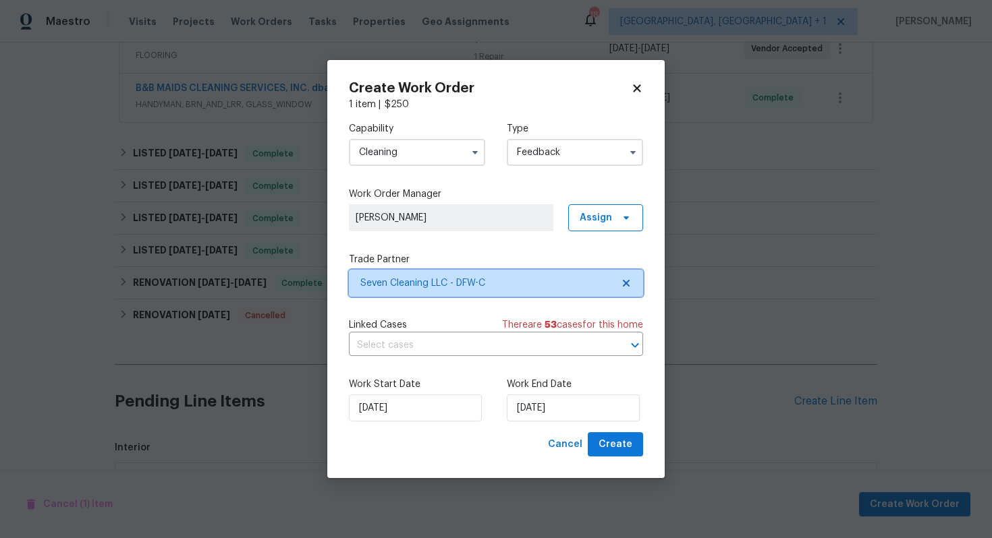
scroll to position [0, 0]
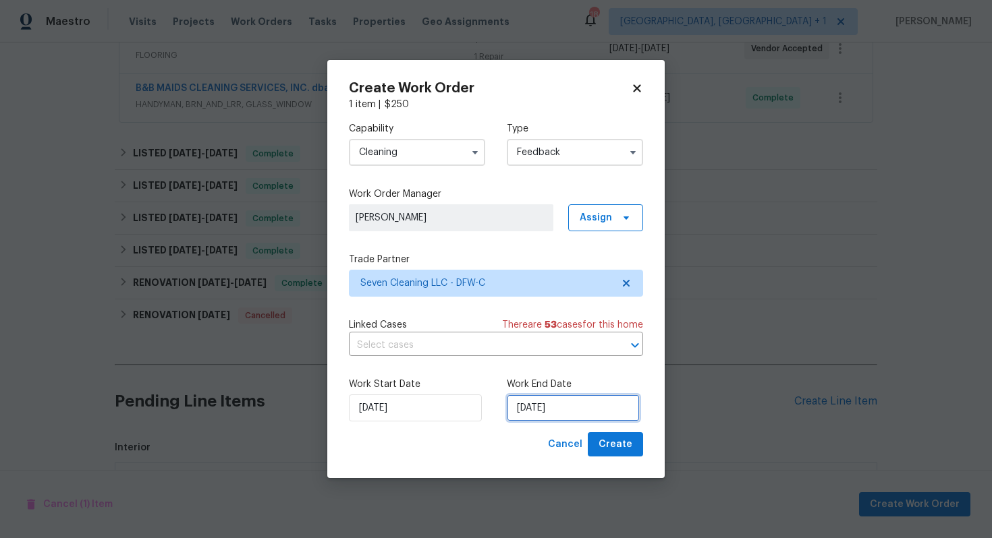
click at [555, 410] on input "[DATE]" at bounding box center [573, 408] width 133 height 27
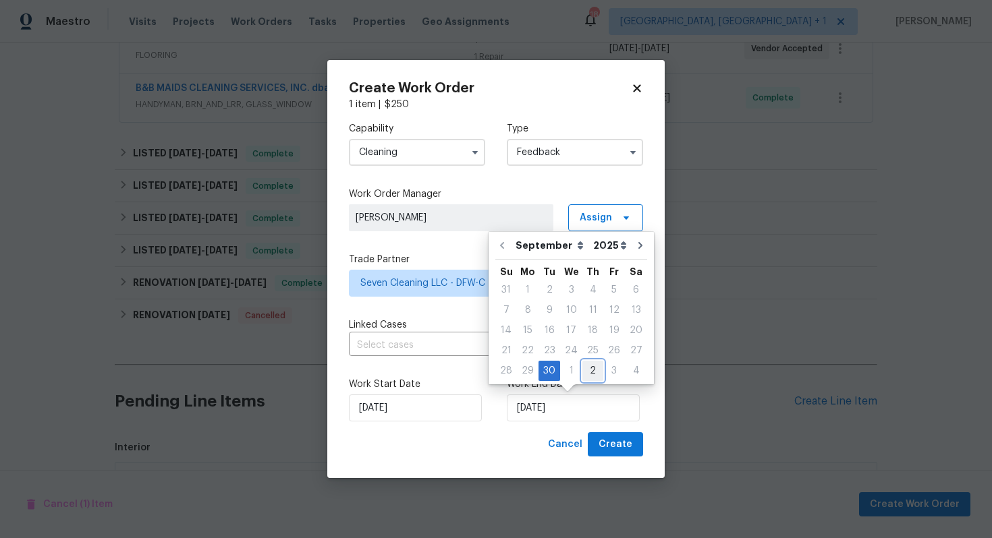
click at [589, 368] on div "2" at bounding box center [592, 371] width 21 height 19
type input "[DATE]"
select select "9"
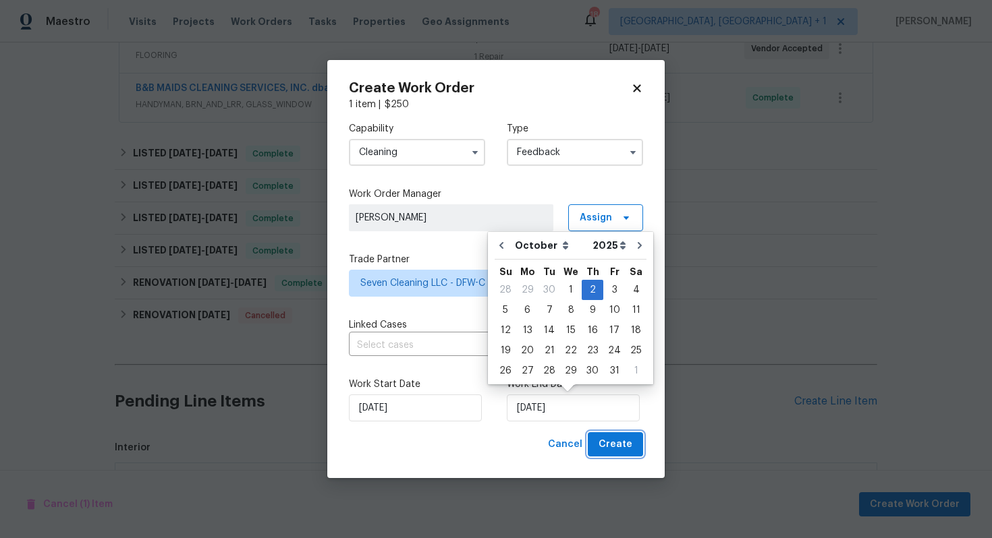
click at [614, 443] on span "Create" at bounding box center [615, 445] width 34 height 17
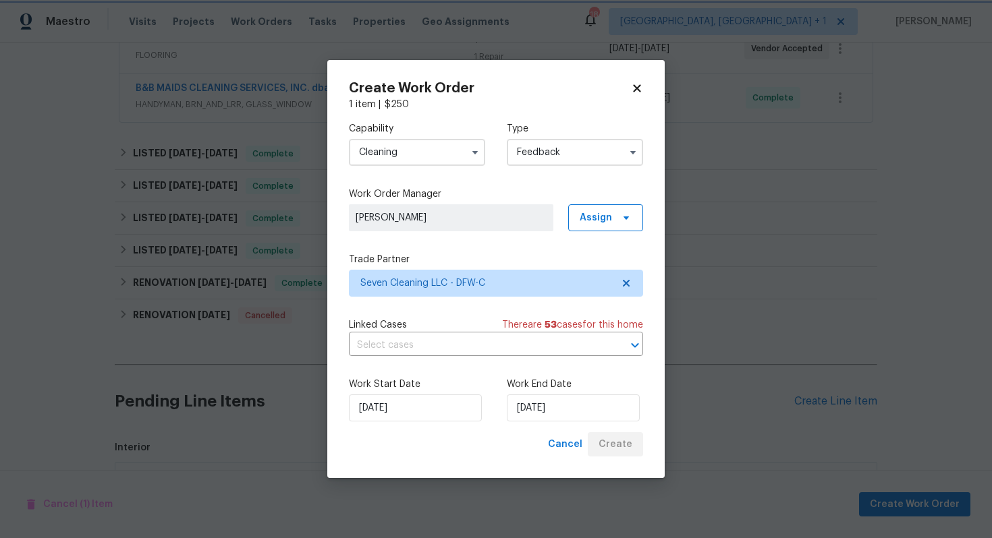
checkbox input "false"
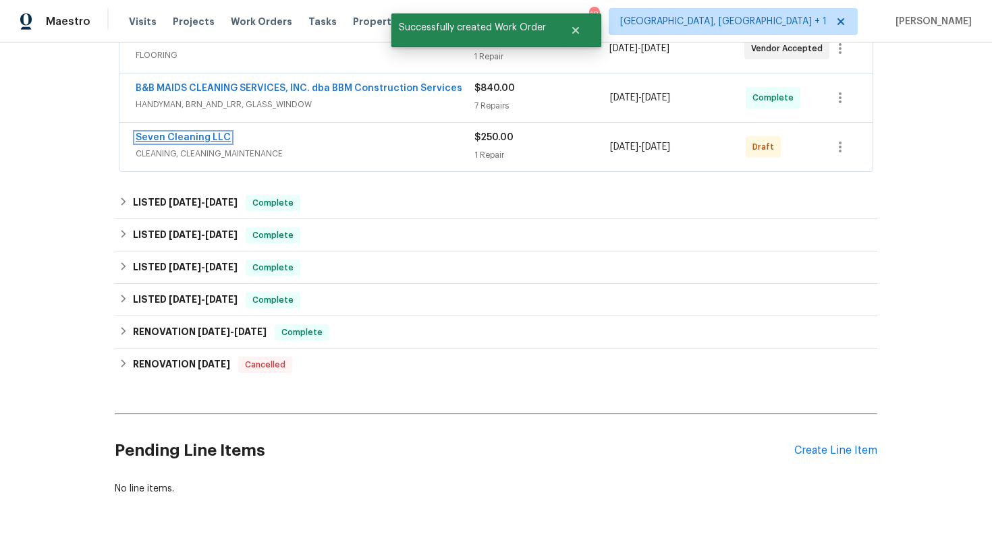
click at [189, 134] on link "Seven Cleaning LLC" at bounding box center [183, 137] width 95 height 9
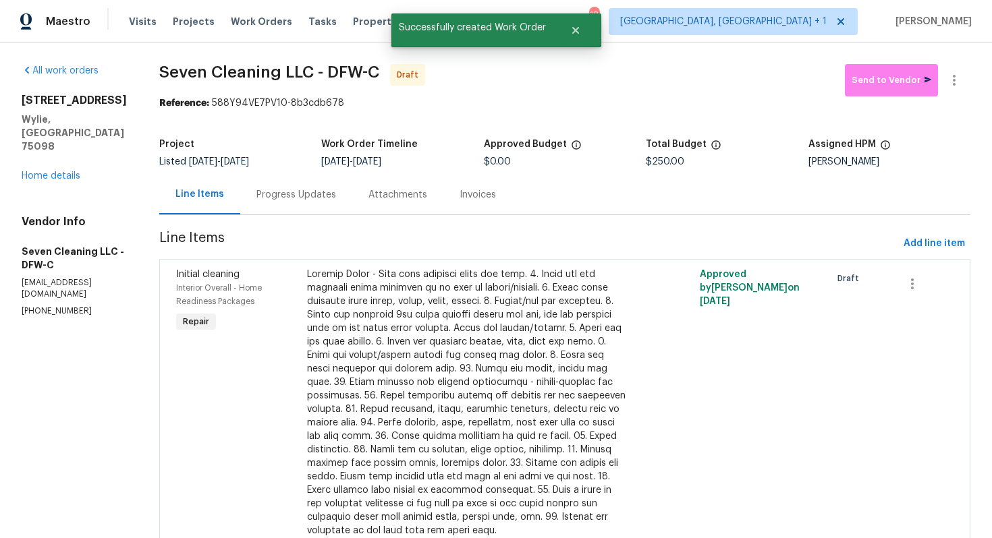
click at [293, 196] on div "Progress Updates" at bounding box center [296, 194] width 80 height 13
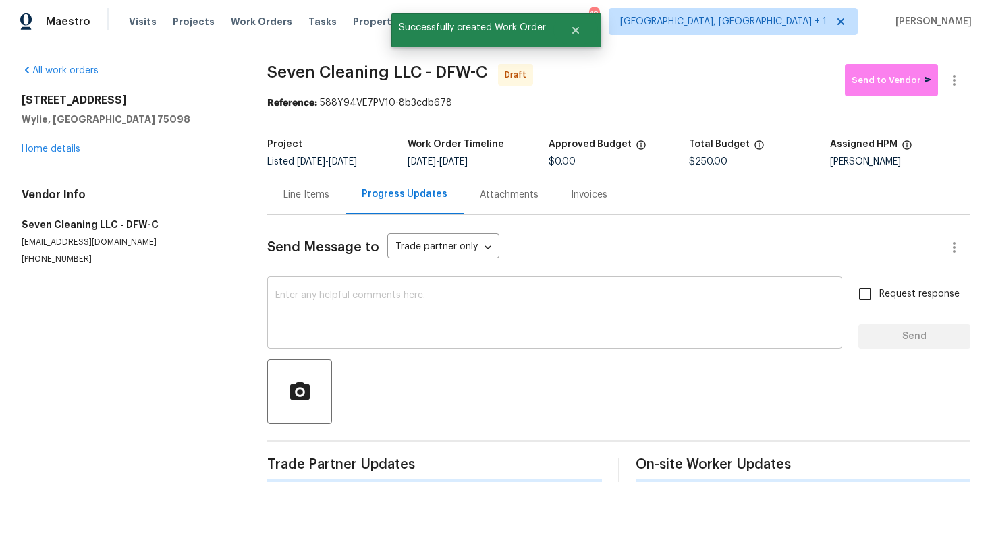
click at [366, 306] on textarea at bounding box center [554, 314] width 559 height 47
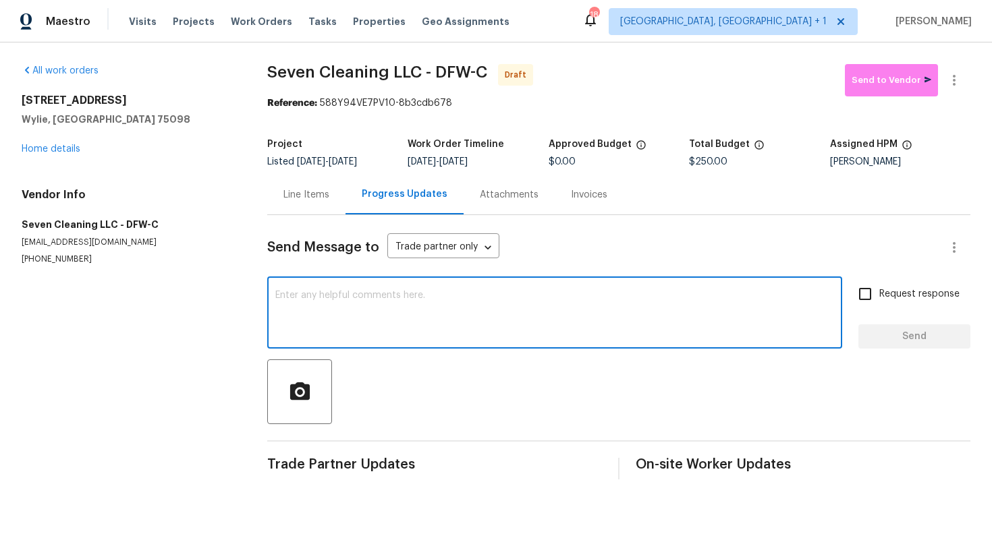
click at [598, 339] on div "x ​" at bounding box center [554, 314] width 575 height 69
paste textarea "Hi this is [PERSON_NAME] with Opendoor. I’m confirming you received the WO for …"
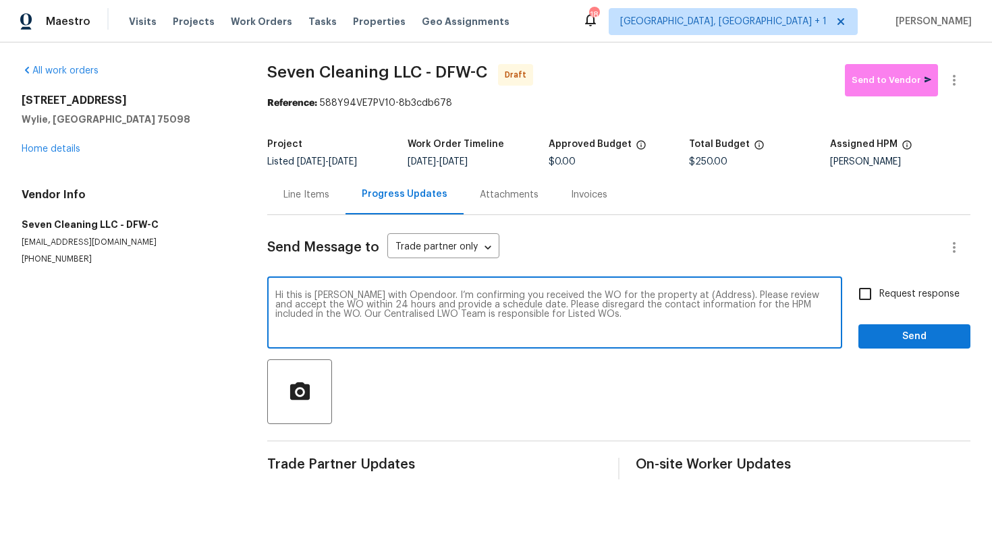
drag, startPoint x: 705, startPoint y: 298, endPoint x: 663, endPoint y: 298, distance: 42.5
click at [663, 298] on textarea "Hi this is [PERSON_NAME] with Opendoor. I’m confirming you received the WO for …" at bounding box center [554, 314] width 559 height 47
paste textarea "[STREET_ADDRESS]"
type textarea "Hi this is [PERSON_NAME] with Opendoor. I’m confirming you received the WO for …"
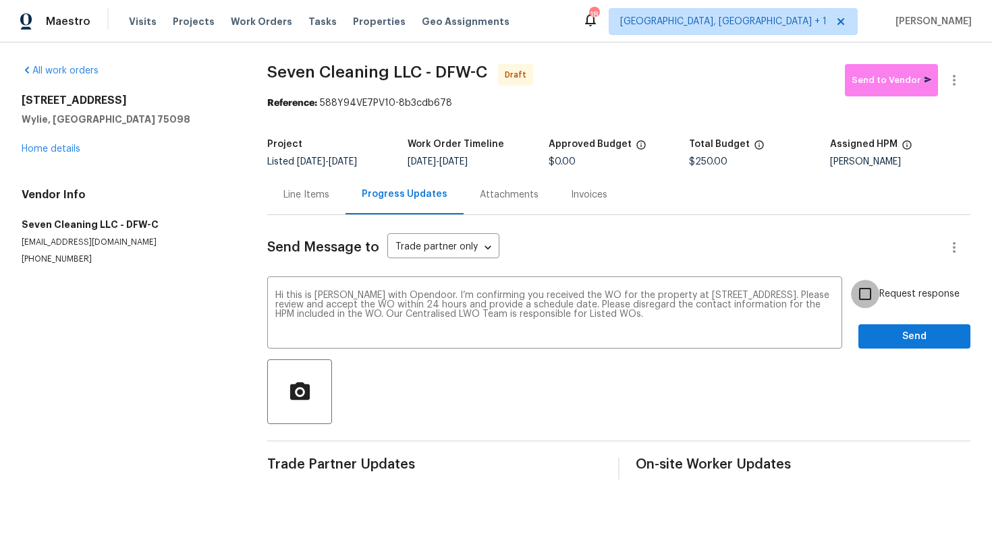
click at [869, 295] on input "Request response" at bounding box center [865, 294] width 28 height 28
checkbox input "true"
click at [895, 341] on span "Send" at bounding box center [914, 337] width 90 height 17
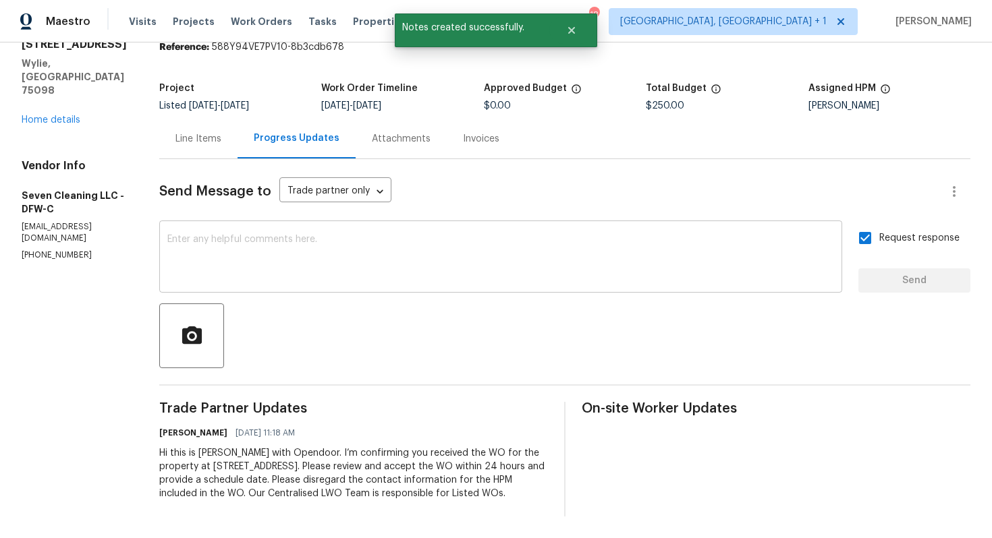
scroll to position [54, 0]
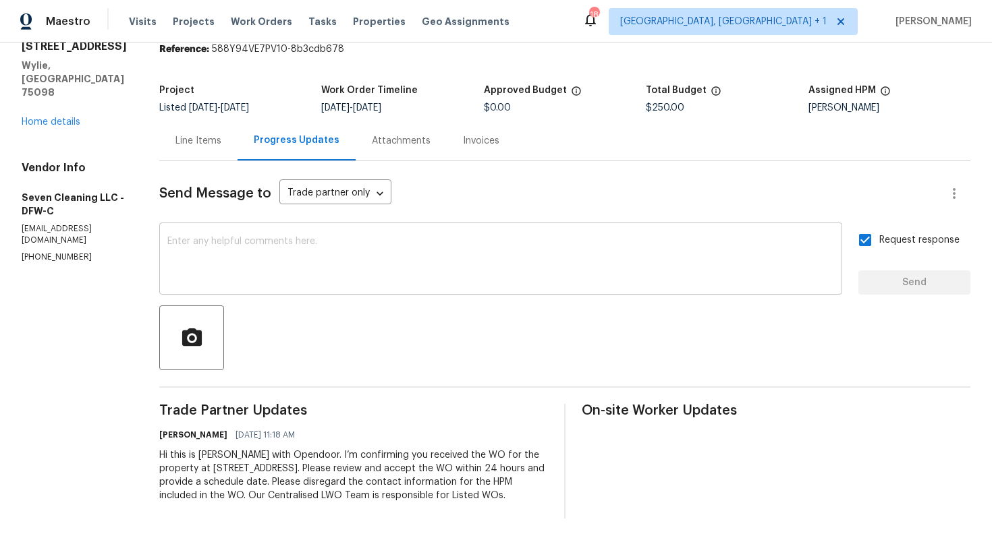
click at [469, 267] on textarea at bounding box center [500, 260] width 667 height 47
paste textarea "Attention All Work Orders must include before-photos (both close-up and wide-an…"
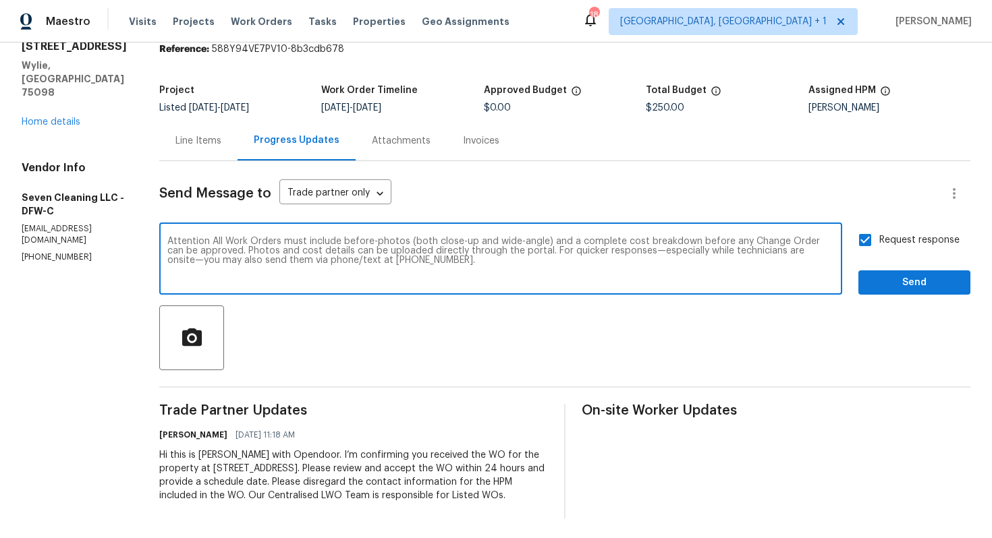
type textarea "Attention All Work Orders must include before-photos (both close-up and wide-an…"
click at [893, 282] on span "Send" at bounding box center [914, 283] width 90 height 17
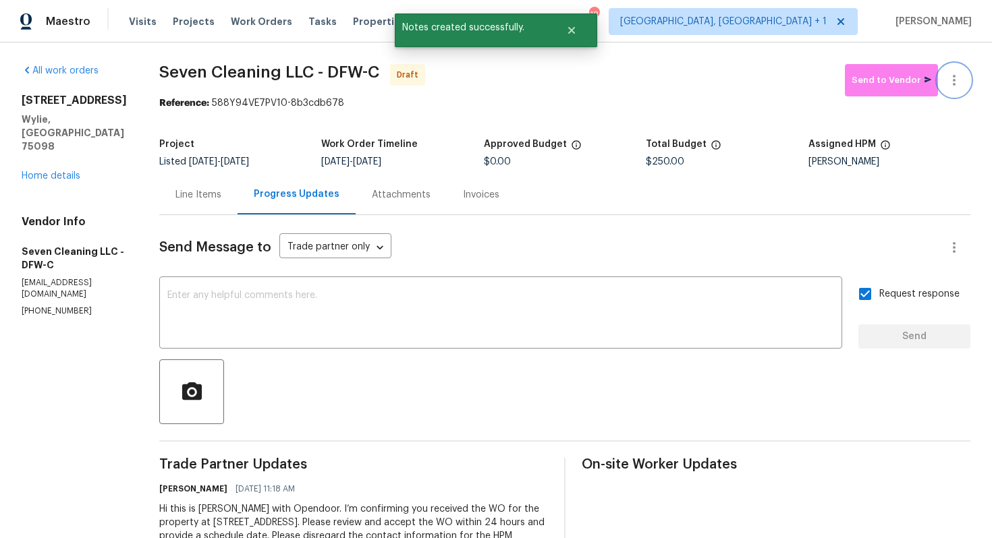
click at [953, 82] on icon "button" at bounding box center [954, 80] width 16 height 16
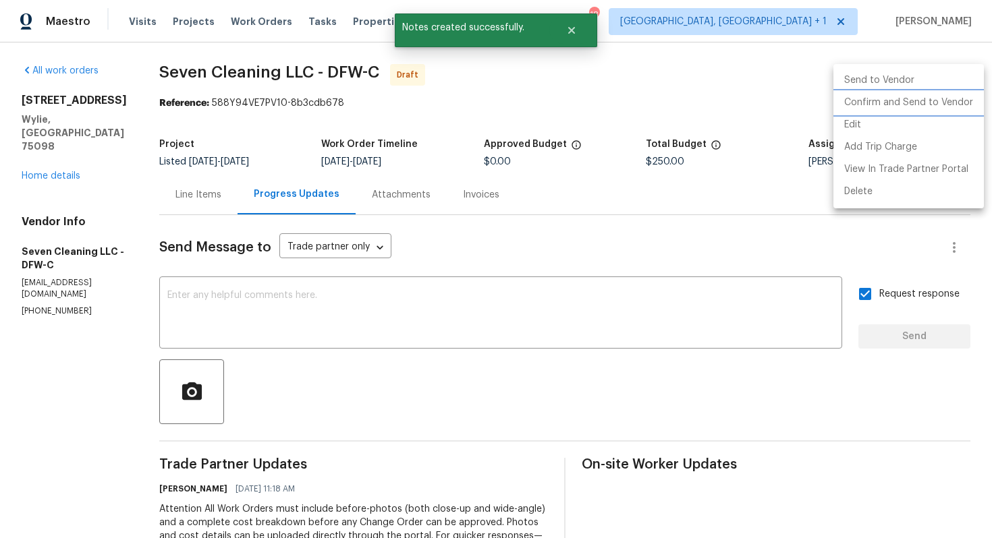
click at [895, 107] on li "Confirm and Send to Vendor" at bounding box center [908, 103] width 150 height 22
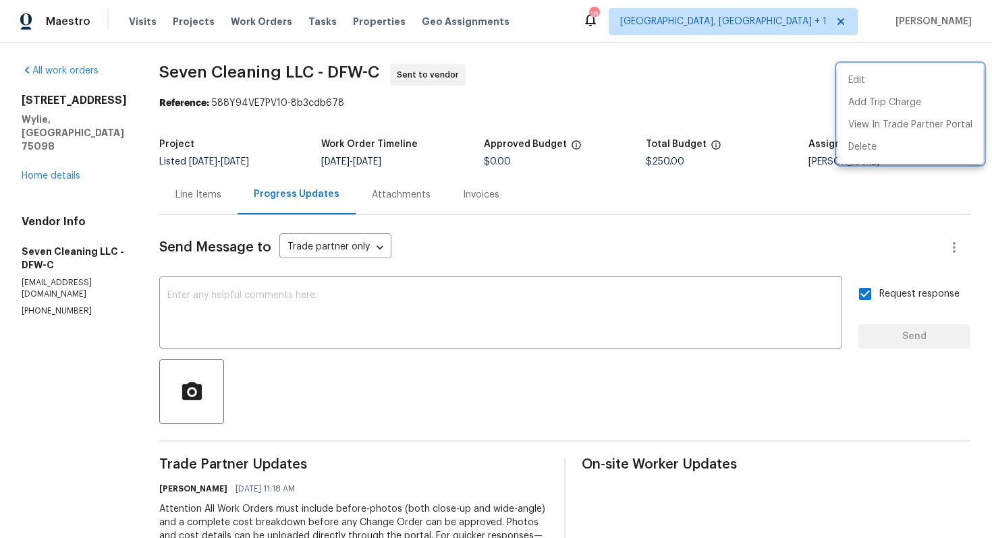
drag, startPoint x: 167, startPoint y: 74, endPoint x: 347, endPoint y: 74, distance: 180.8
click at [348, 74] on div at bounding box center [496, 269] width 992 height 538
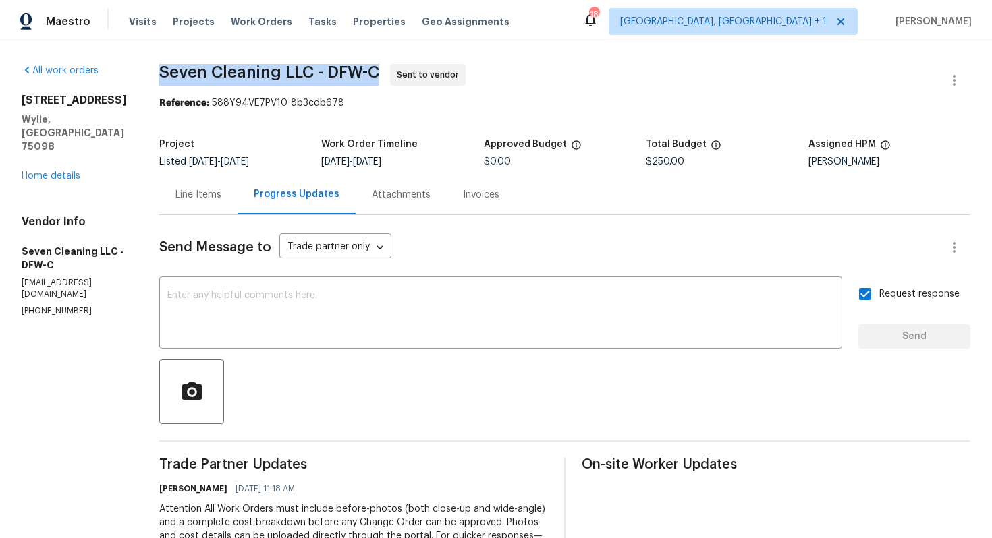
drag, startPoint x: 173, startPoint y: 76, endPoint x: 394, endPoint y: 79, distance: 220.7
click at [395, 79] on span "Seven Cleaning LLC - DFW-C Sent to vendor" at bounding box center [548, 80] width 779 height 32
copy span "Seven Cleaning LLC - DFW-C"
click at [242, 125] on section "Seven Cleaning LLC - DFW-C Sent to vendor Reference: 588Y94VE7PV10-8b3cdb678 Pr…" at bounding box center [564, 371] width 811 height 615
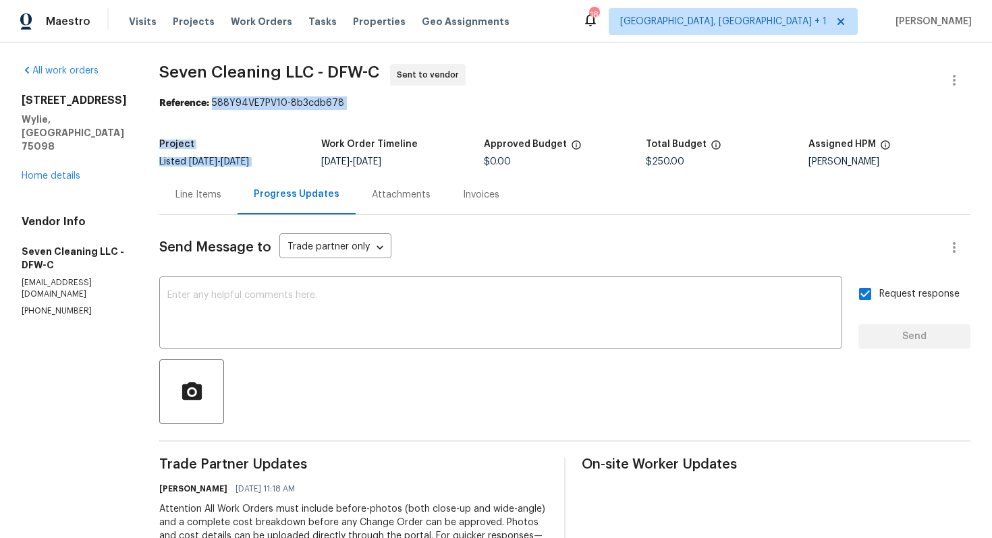
drag, startPoint x: 224, startPoint y: 102, endPoint x: 426, endPoint y: 112, distance: 202.0
click at [426, 112] on section "Seven Cleaning LLC - DFW-C Sent to vendor Reference: 588Y94VE7PV10-8b3cdb678 Pr…" at bounding box center [564, 371] width 811 height 615
drag, startPoint x: 224, startPoint y: 104, endPoint x: 373, endPoint y: 104, distance: 149.1
click at [373, 104] on div "Reference: 588Y94VE7PV10-8b3cdb678" at bounding box center [564, 102] width 811 height 13
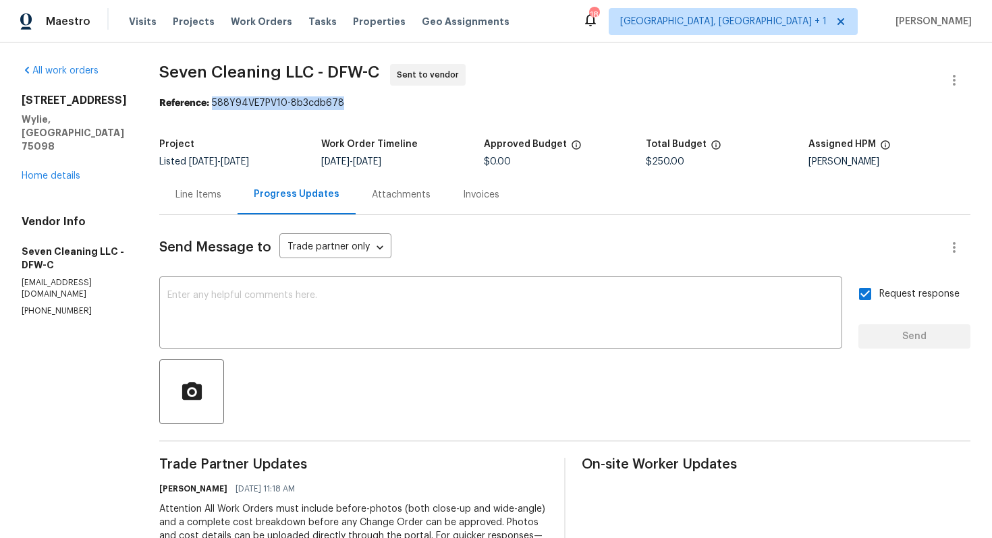
copy div "588Y94VE7PV10-8b3cdb678"
click at [309, 85] on span "Seven Cleaning LLC - DFW-C Sent to vendor" at bounding box center [548, 80] width 779 height 32
click at [66, 171] on link "Home details" at bounding box center [51, 175] width 59 height 9
